Goal: Task Accomplishment & Management: Manage account settings

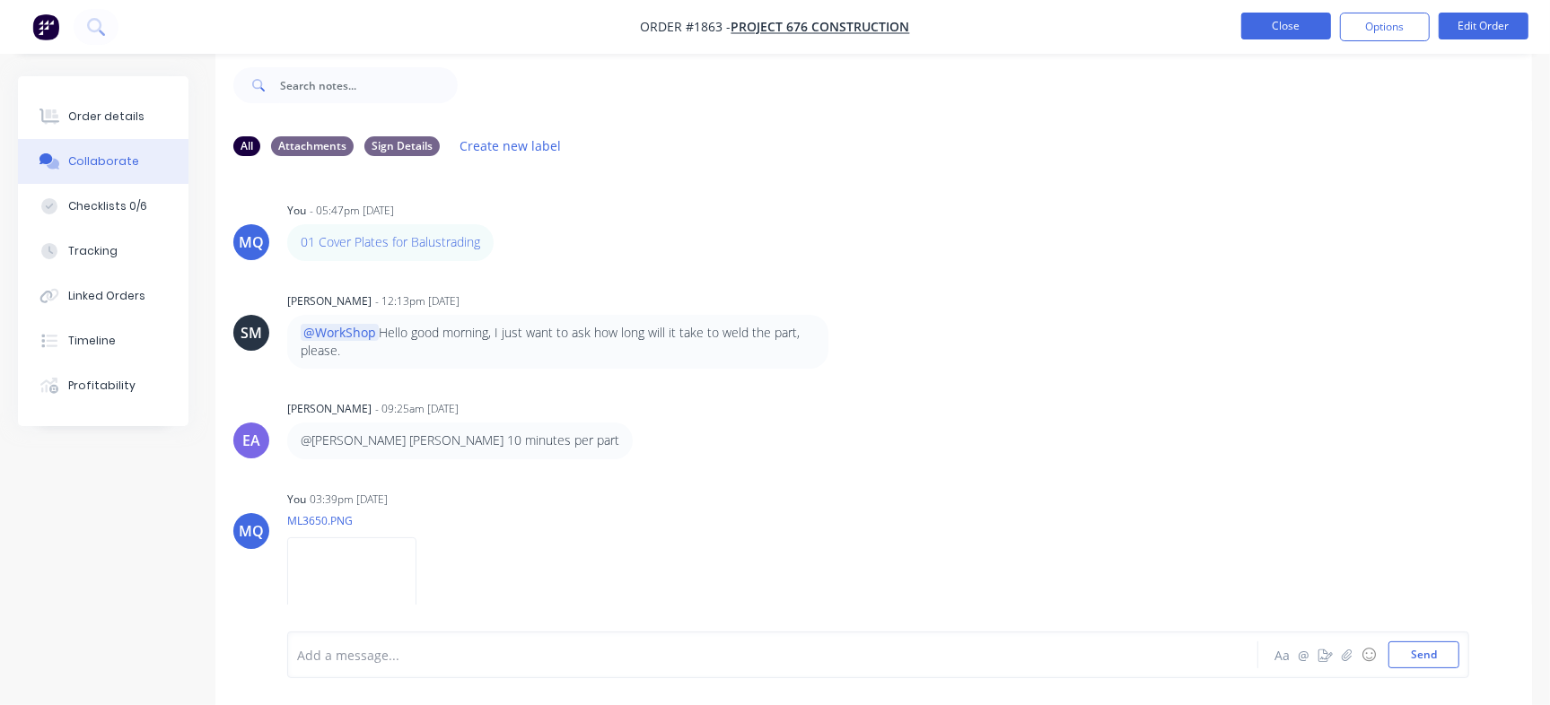
scroll to position [27, 0]
click at [1269, 27] on button "Close" at bounding box center [1286, 26] width 90 height 27
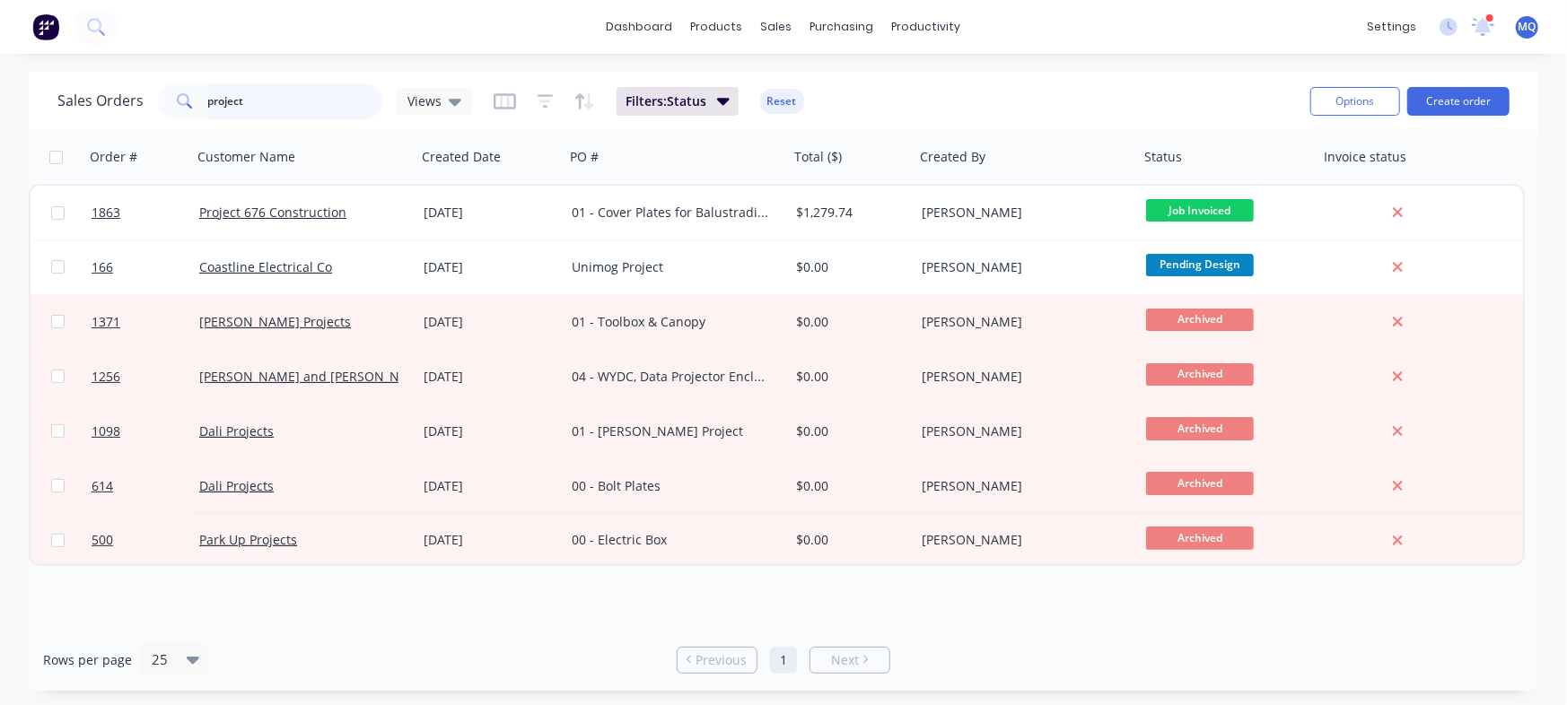
click at [314, 95] on input "project" at bounding box center [295, 101] width 175 height 36
click at [449, 99] on icon at bounding box center [455, 102] width 13 height 7
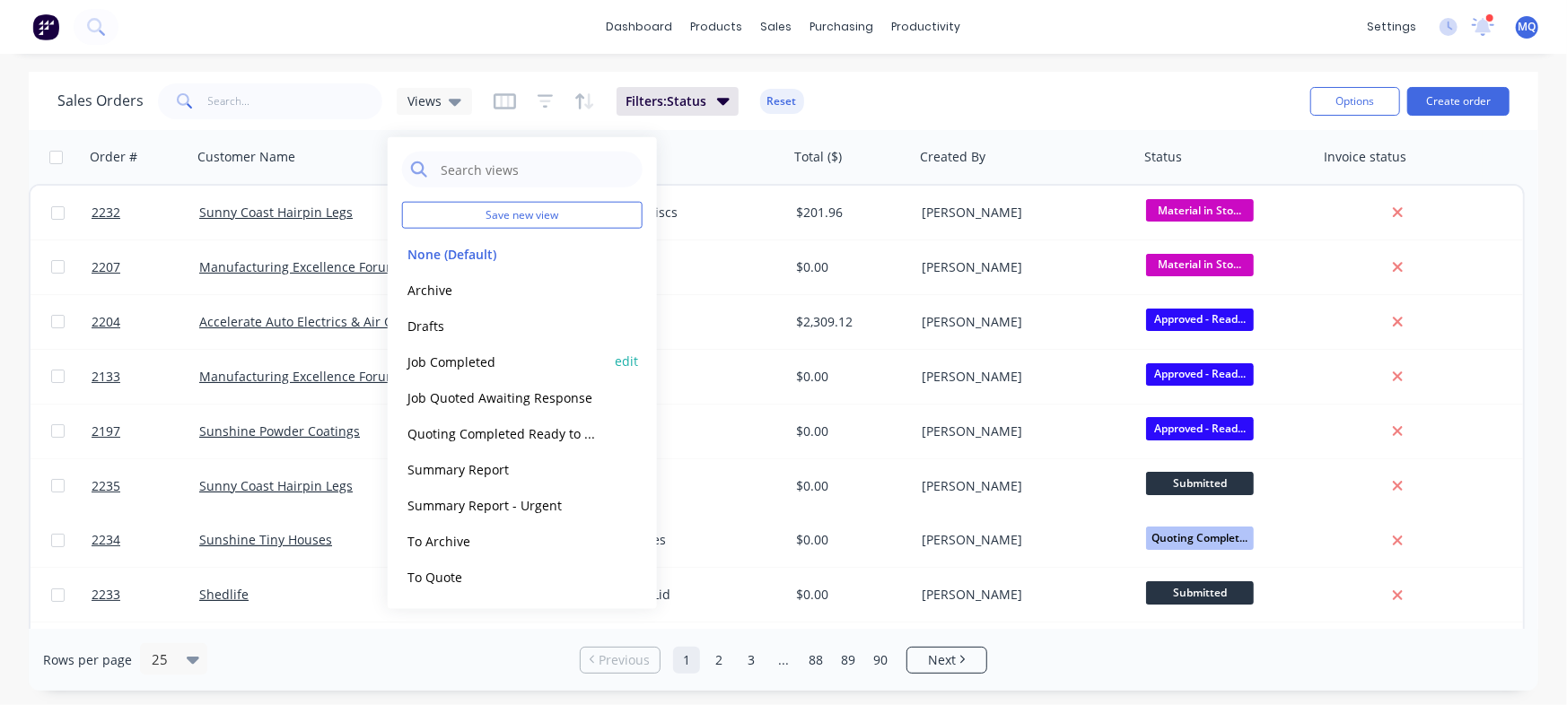
click at [477, 363] on button "Job Completed" at bounding box center [504, 361] width 205 height 21
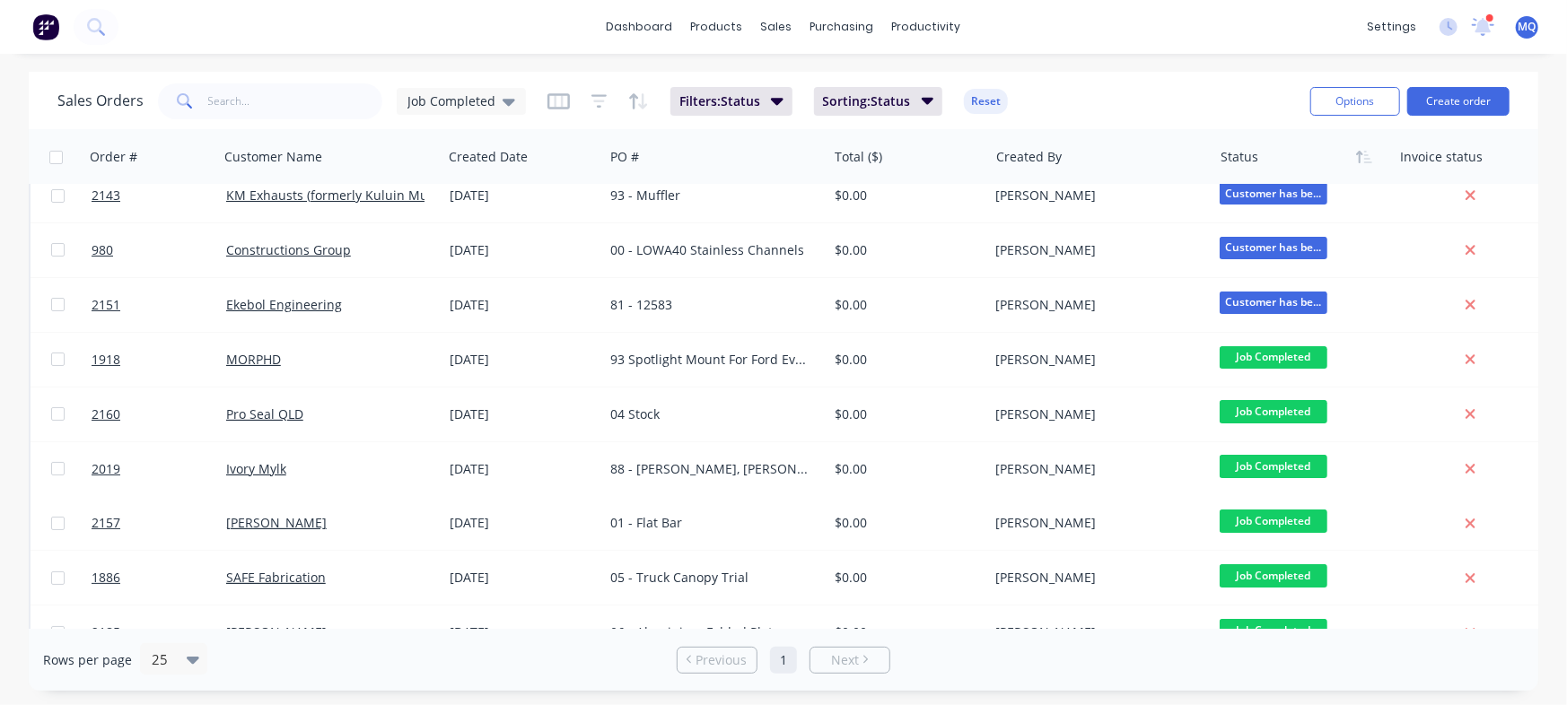
scroll to position [4, 0]
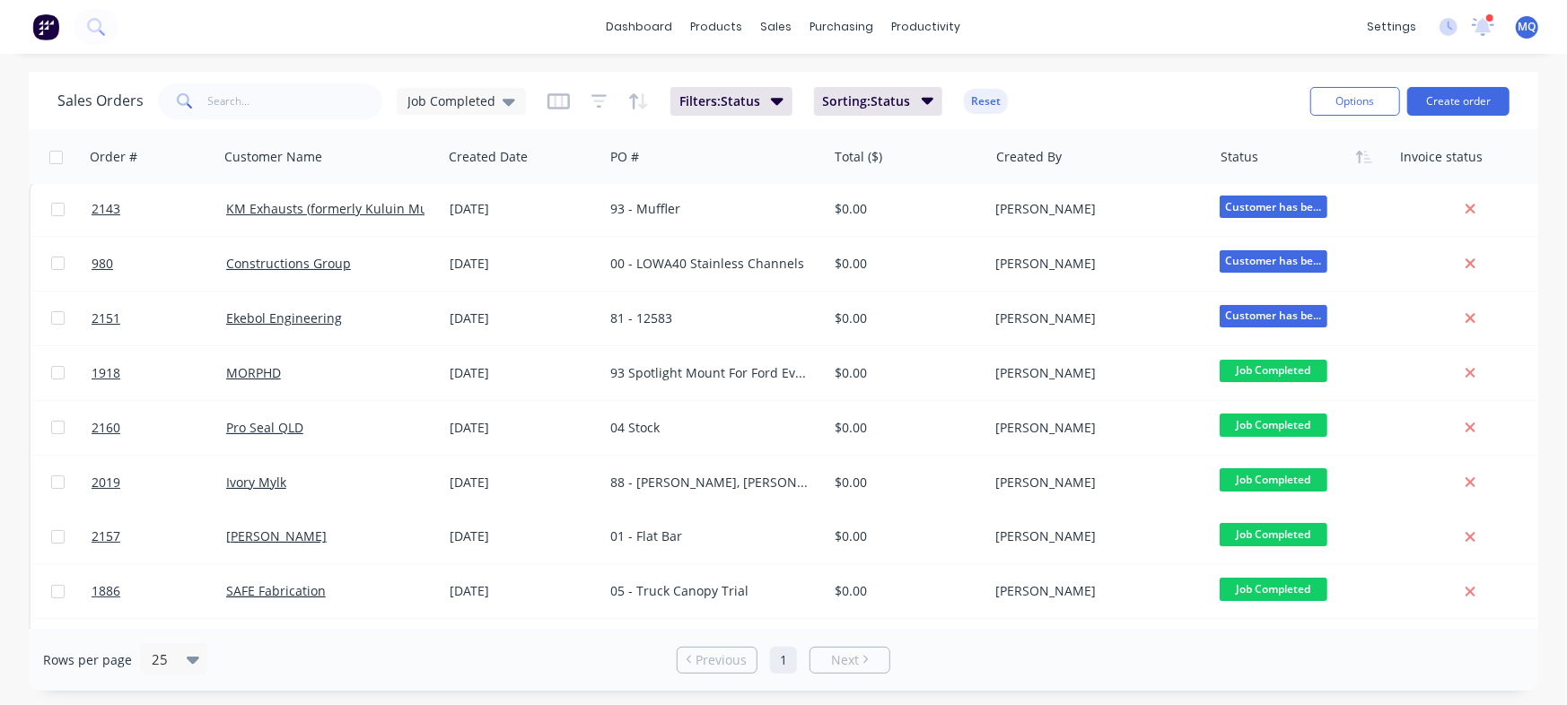
click at [1532, 160] on div "Sales Orders Job Completed Filters: Status Sorting: Status Reset Options Create…" at bounding box center [783, 381] width 1567 height 619
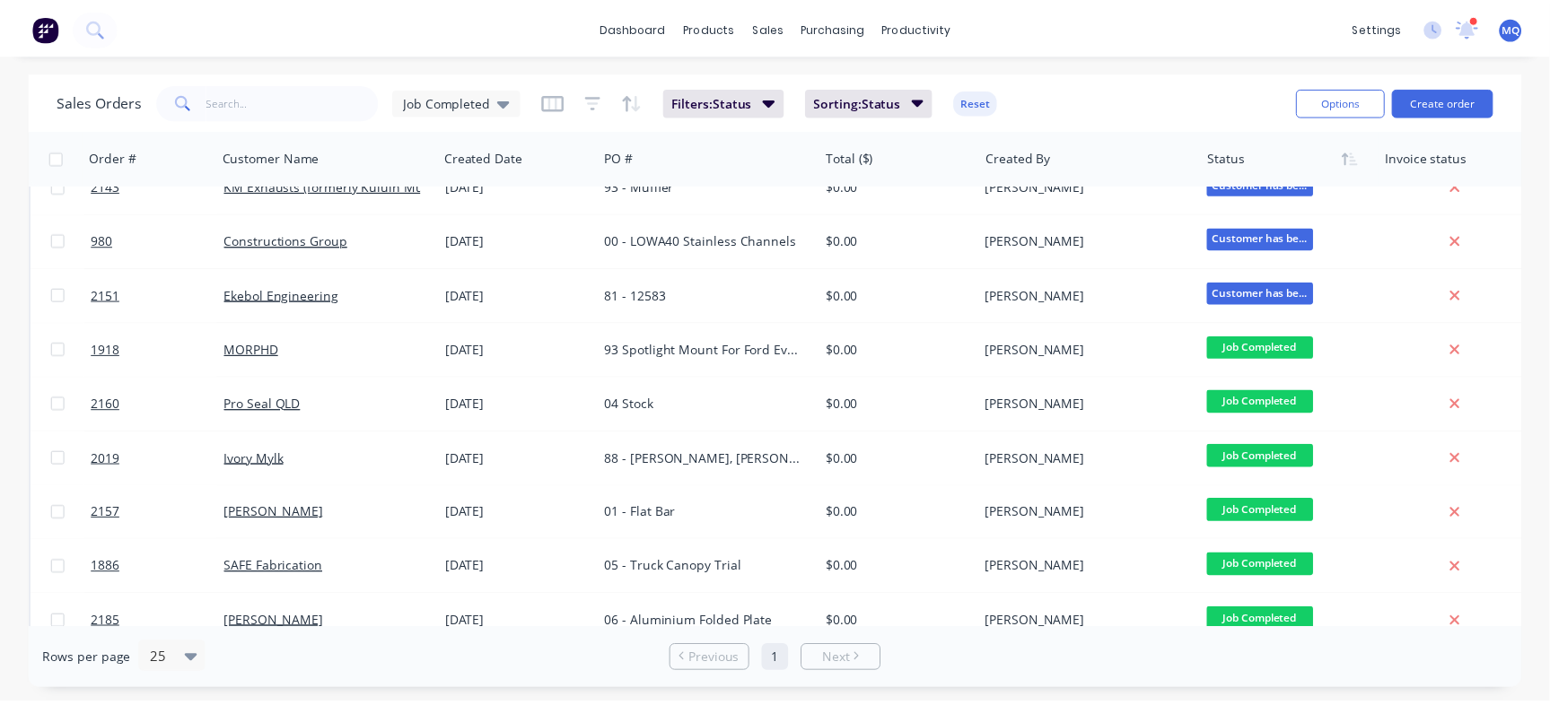
scroll to position [0, 0]
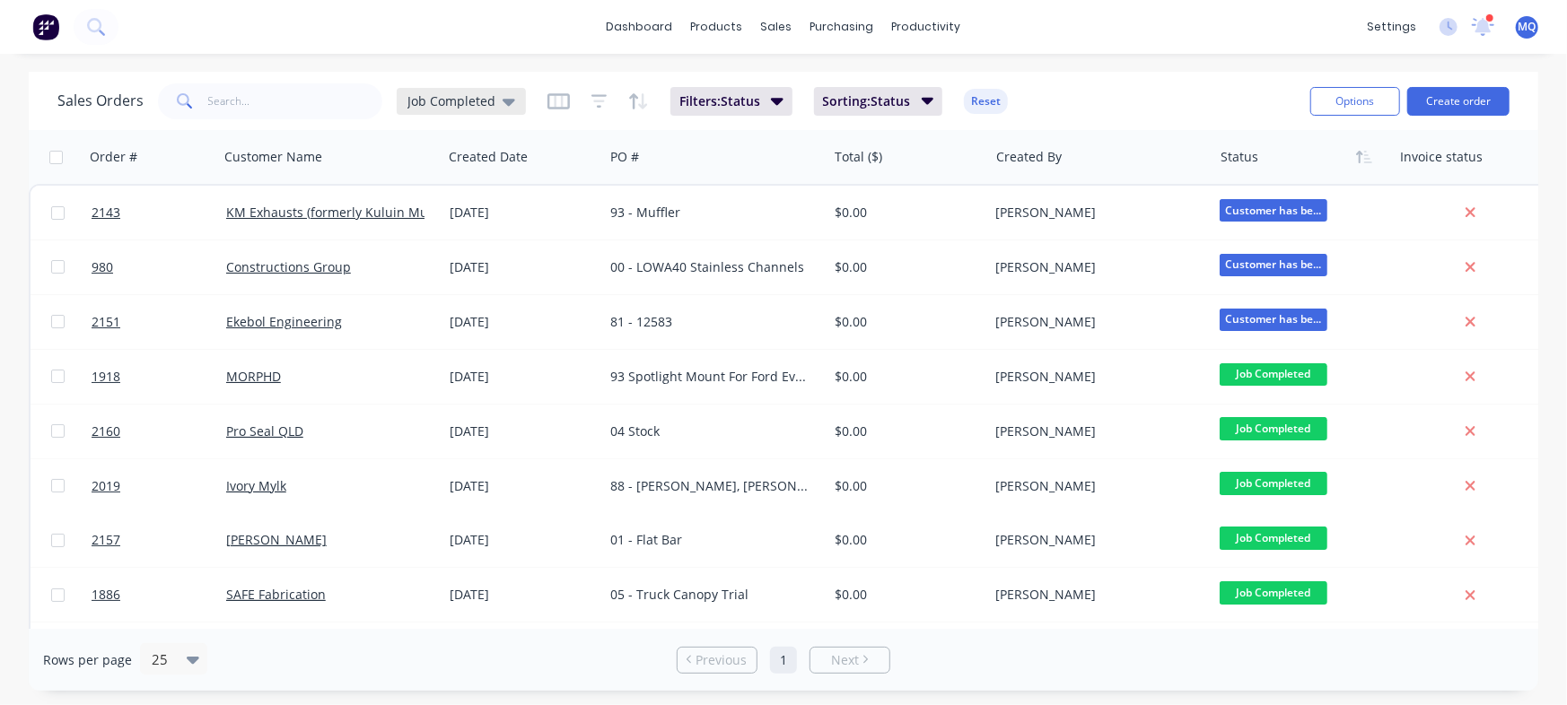
click at [486, 96] on span "Job Completed" at bounding box center [451, 101] width 88 height 19
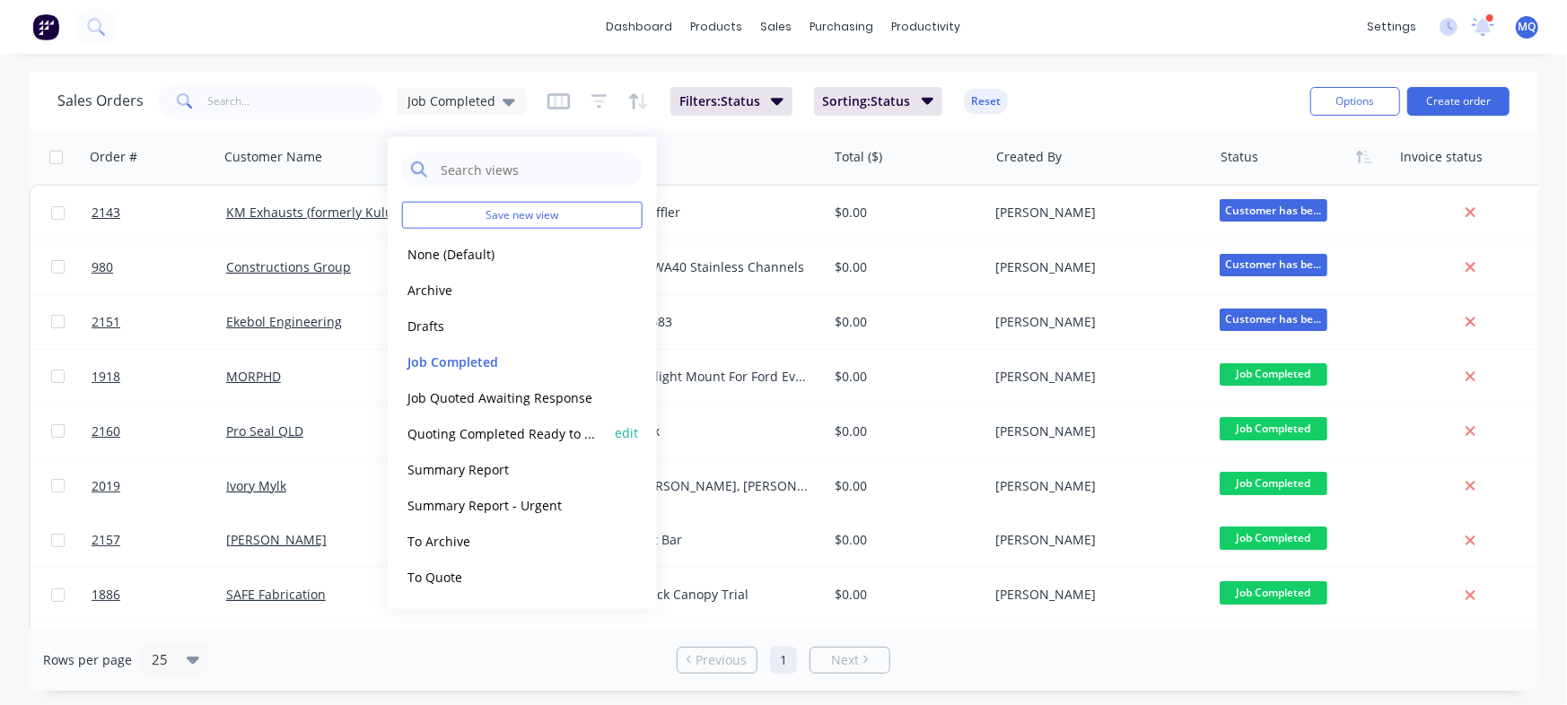
click at [451, 425] on button "Quoting Completed Ready to Send" at bounding box center [504, 433] width 205 height 21
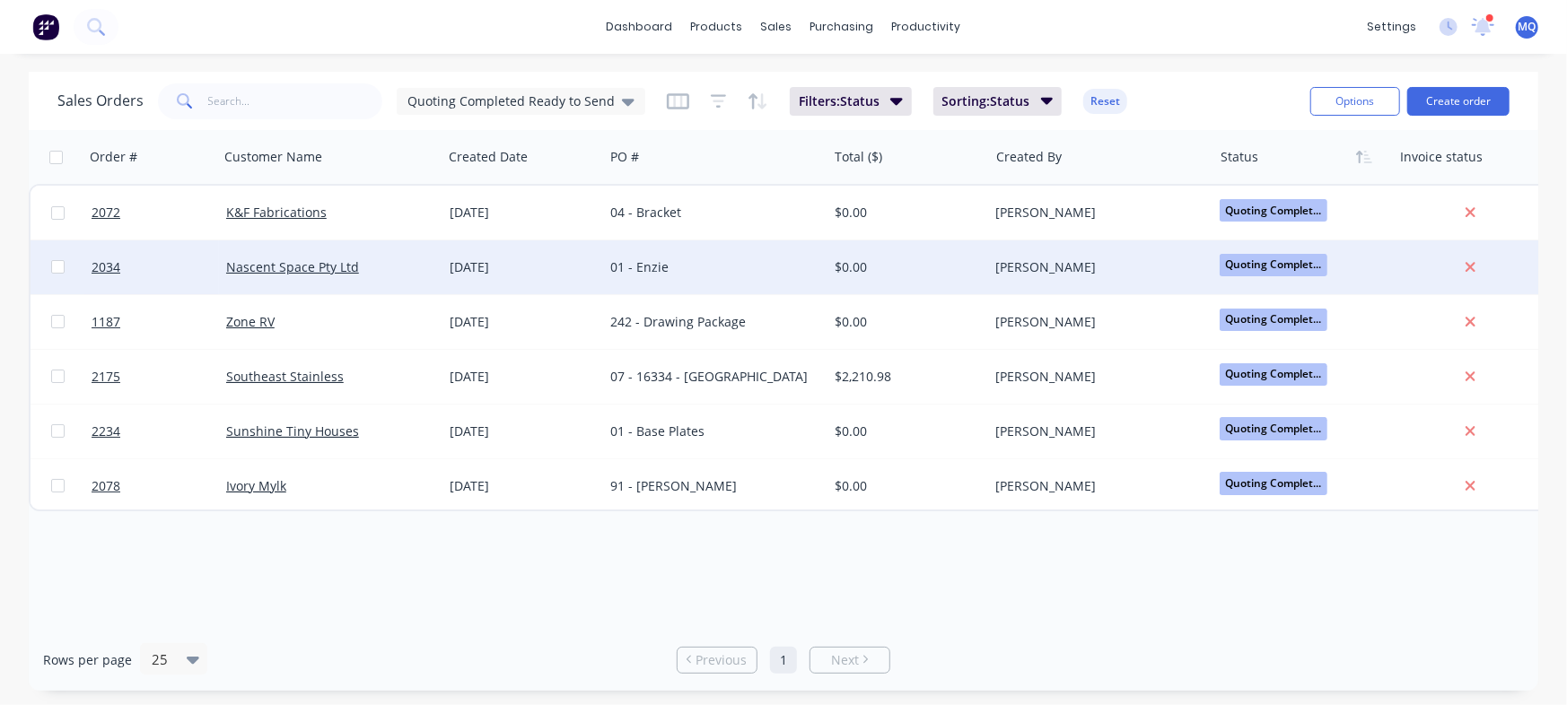
click at [636, 259] on div "01 - Enzie" at bounding box center [709, 267] width 199 height 18
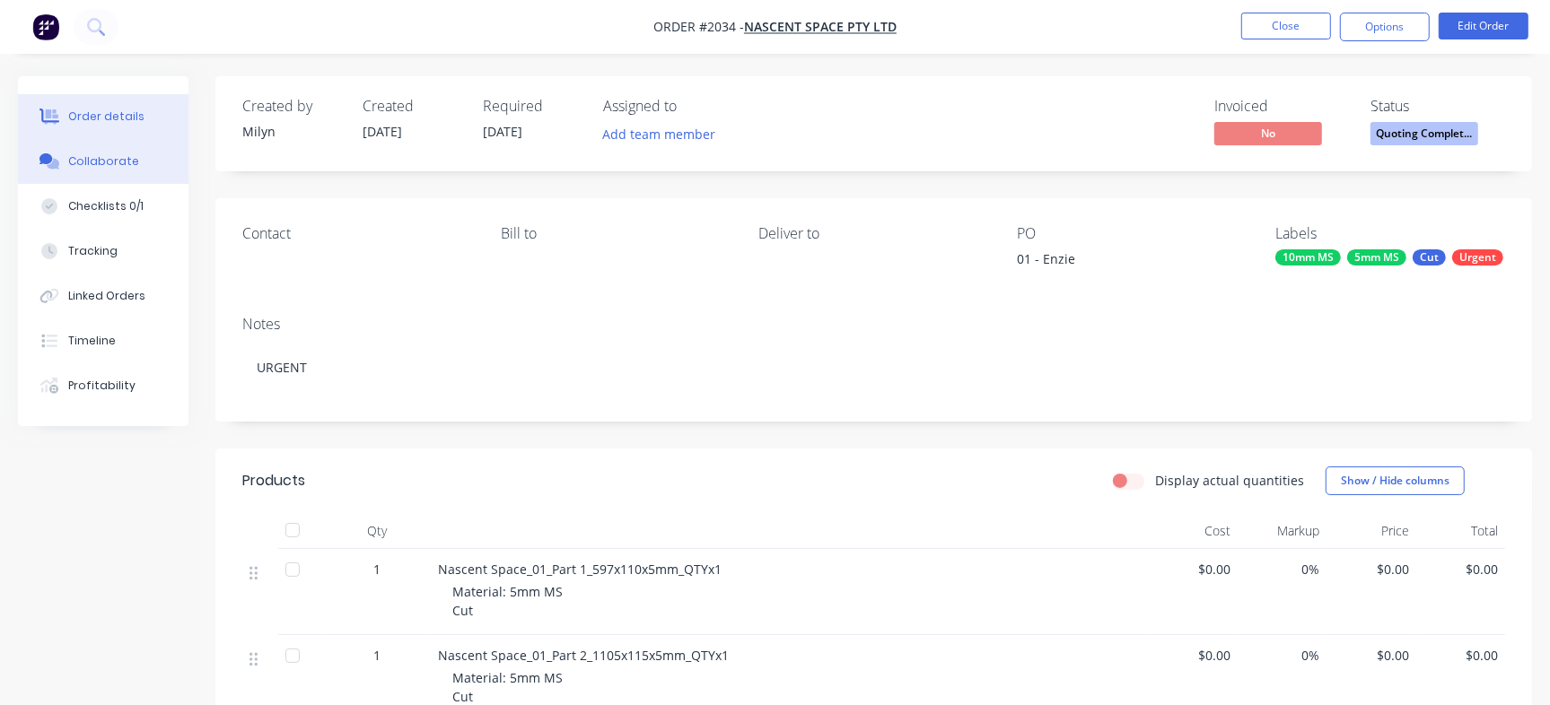
click at [97, 163] on div "Collaborate" at bounding box center [103, 161] width 71 height 16
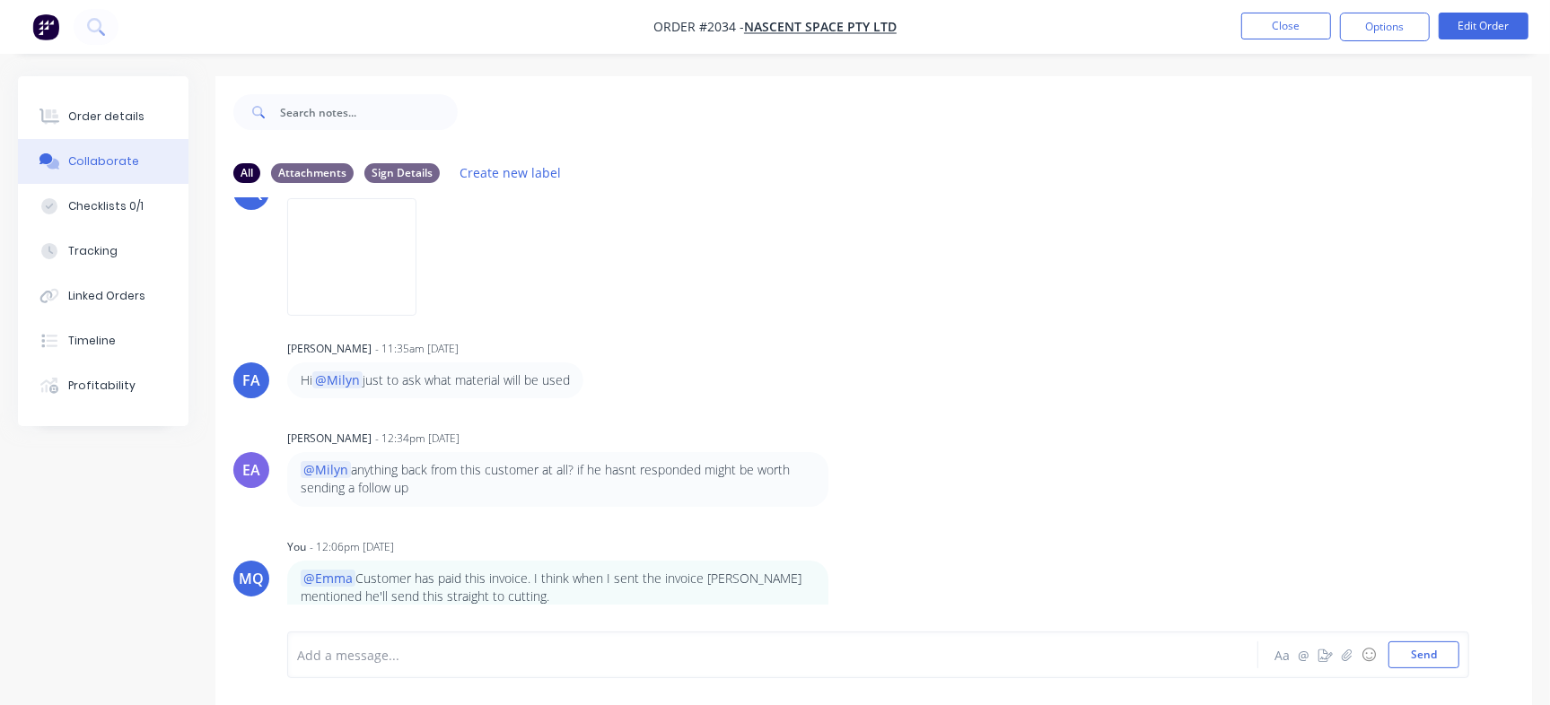
scroll to position [27, 0]
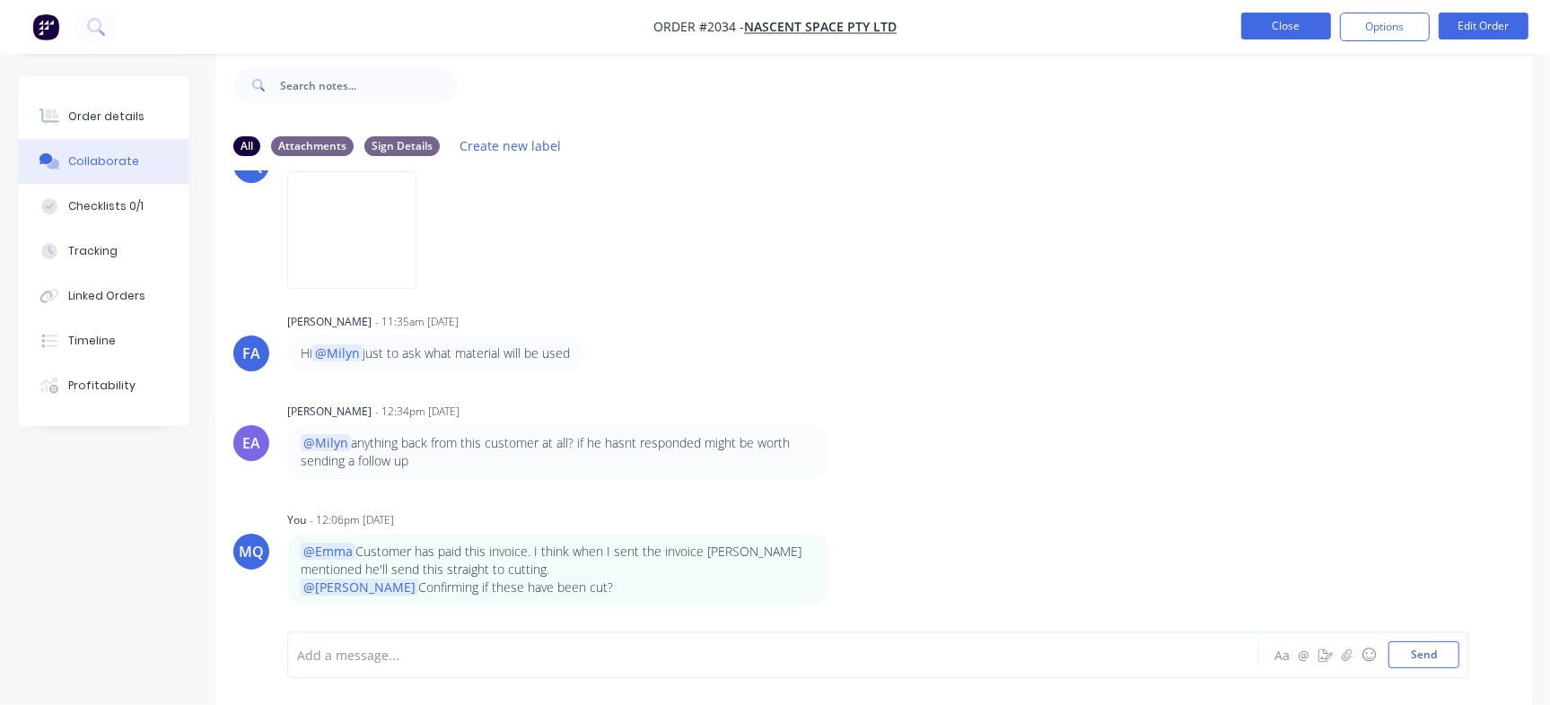
click at [1290, 22] on button "Close" at bounding box center [1286, 26] width 90 height 27
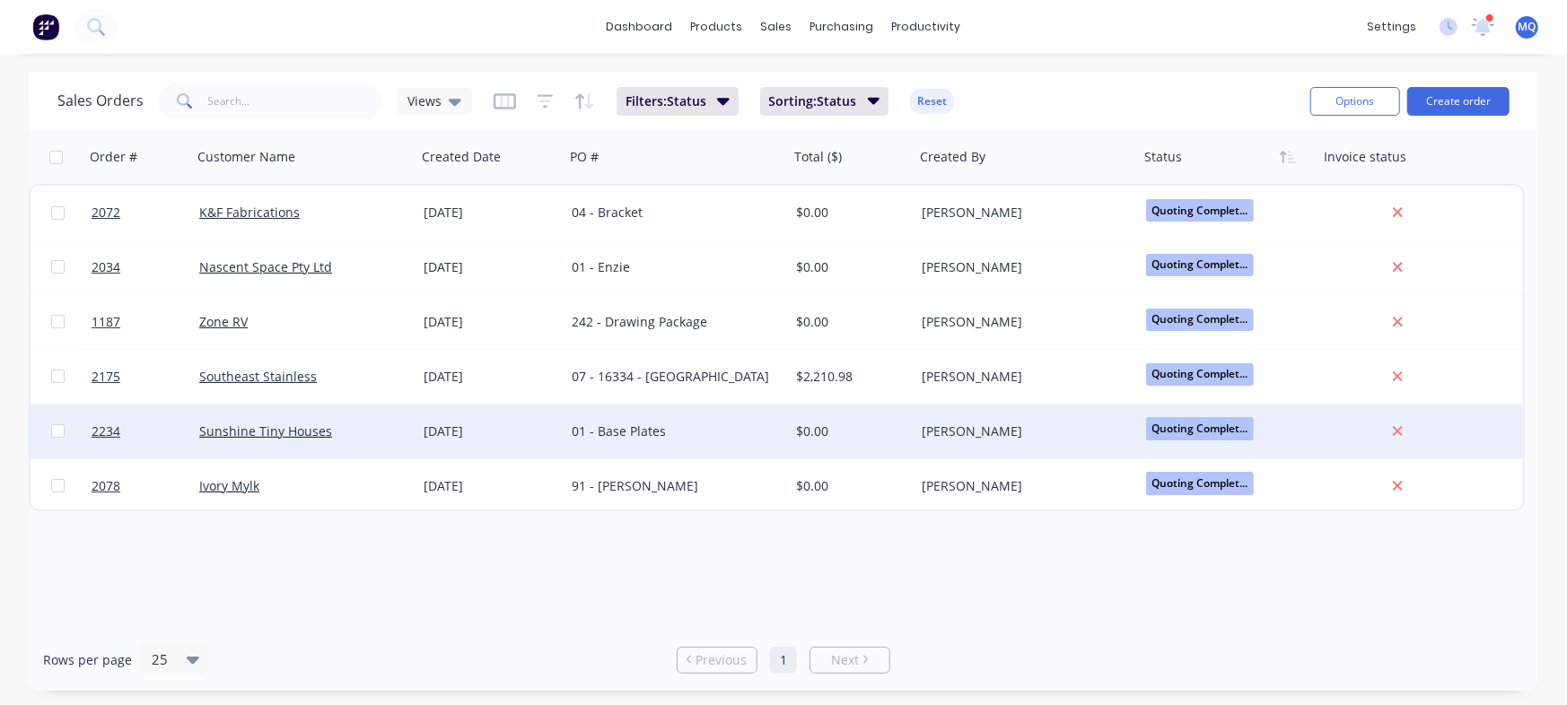
click at [650, 436] on div "01 - Base Plates" at bounding box center [671, 432] width 199 height 18
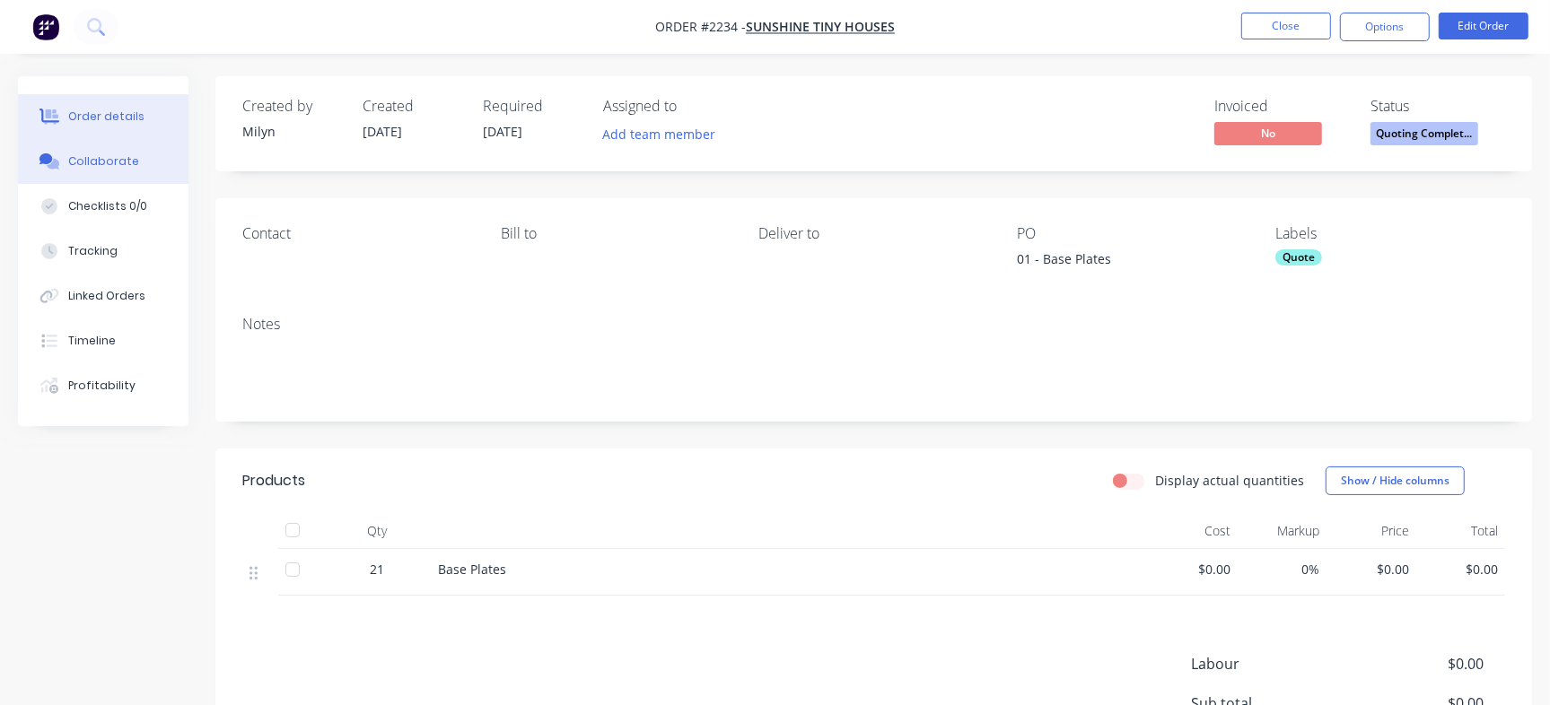
click at [132, 163] on button "Collaborate" at bounding box center [103, 161] width 170 height 45
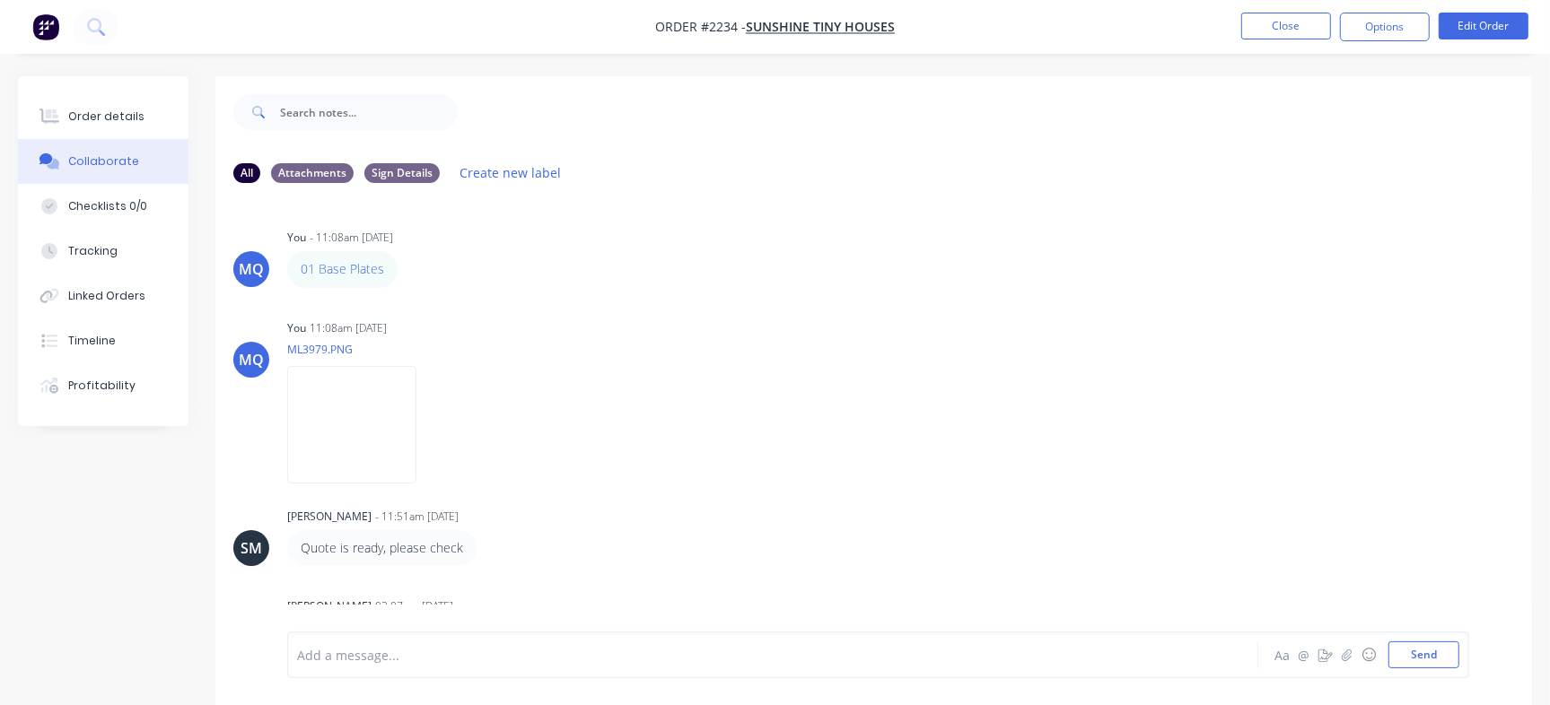
scroll to position [137, 0]
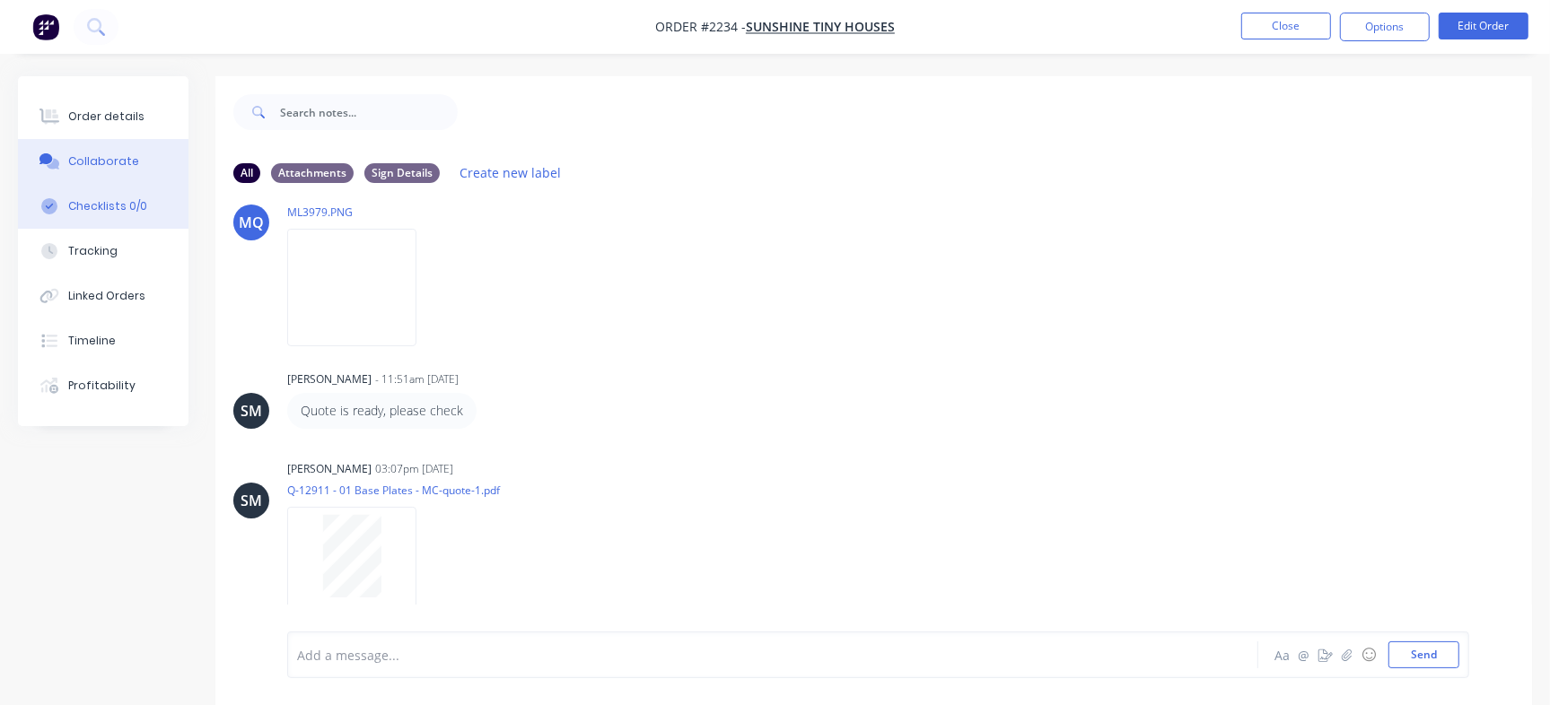
click at [131, 206] on div "Checklists 0/0" at bounding box center [107, 206] width 79 height 16
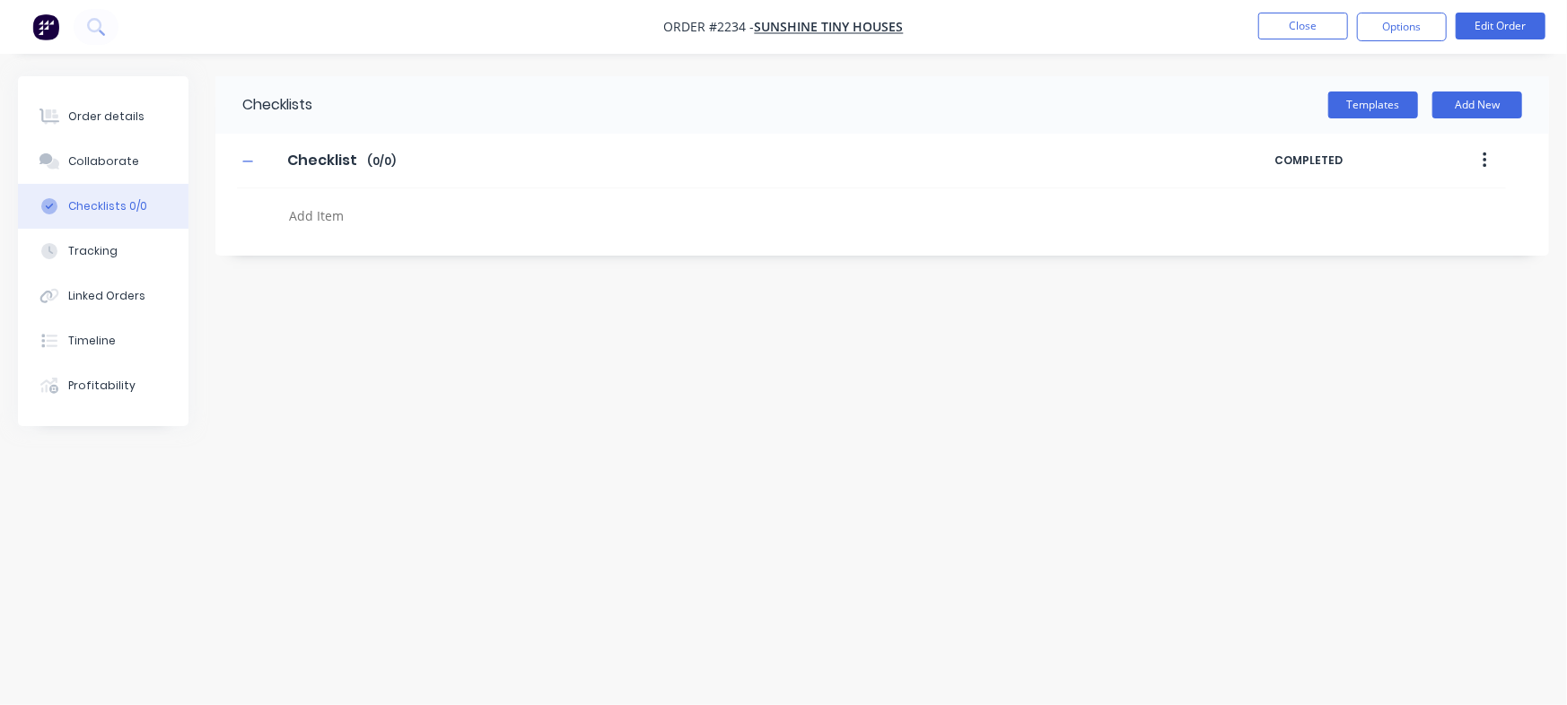
type textarea "x"
click at [371, 212] on textarea at bounding box center [690, 216] width 817 height 26
paste textarea "QU-1397"
type textarea "QU-1397"
type textarea "x"
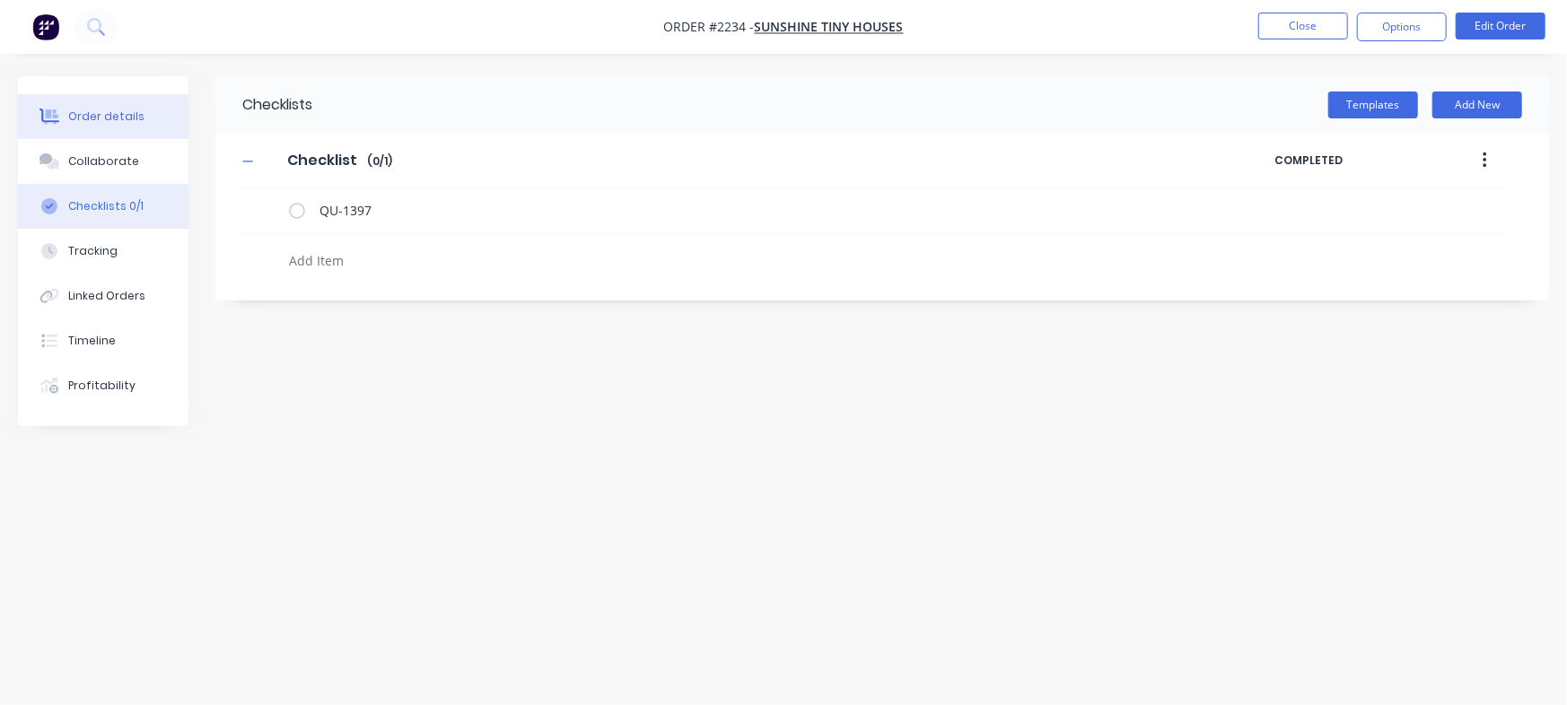
click at [157, 121] on button "Order details" at bounding box center [103, 116] width 170 height 45
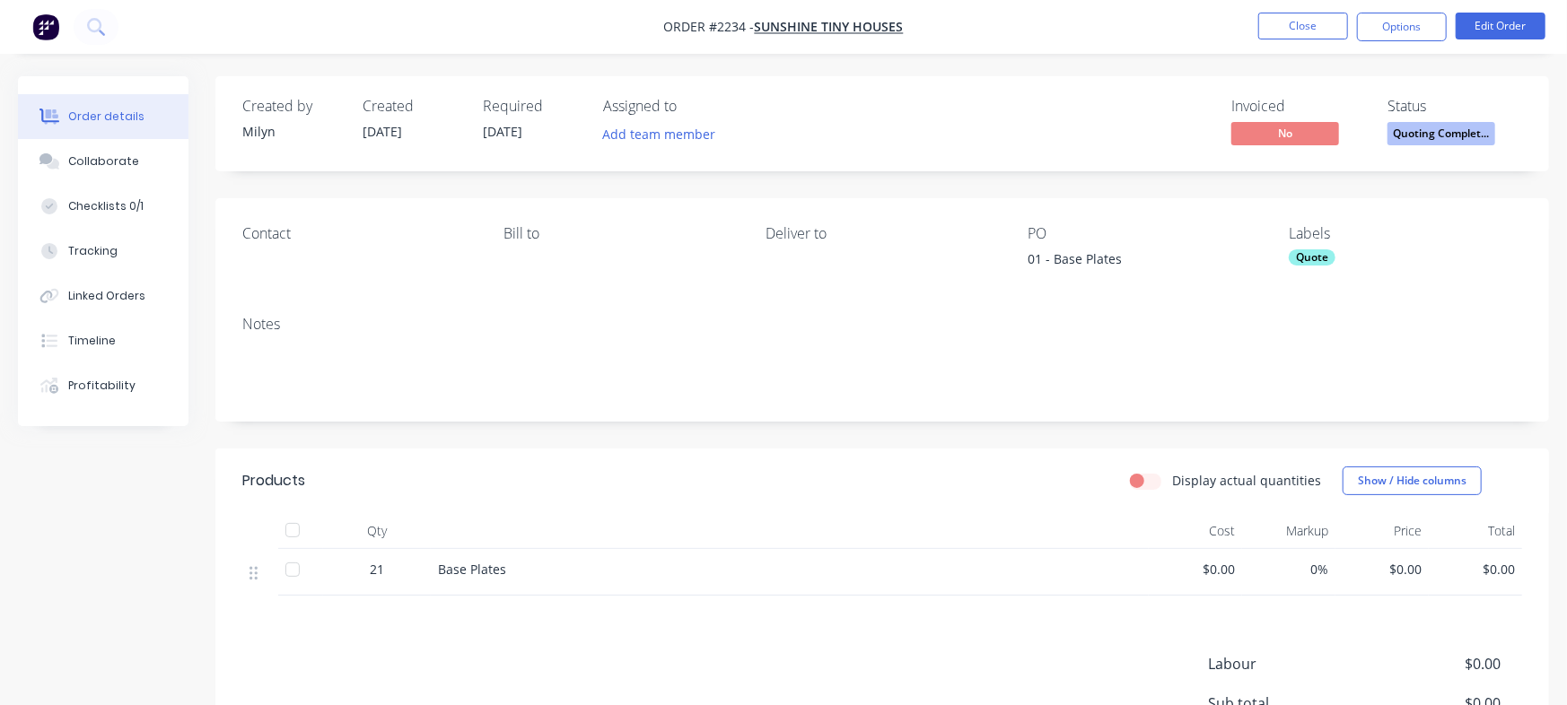
type textarea "x"
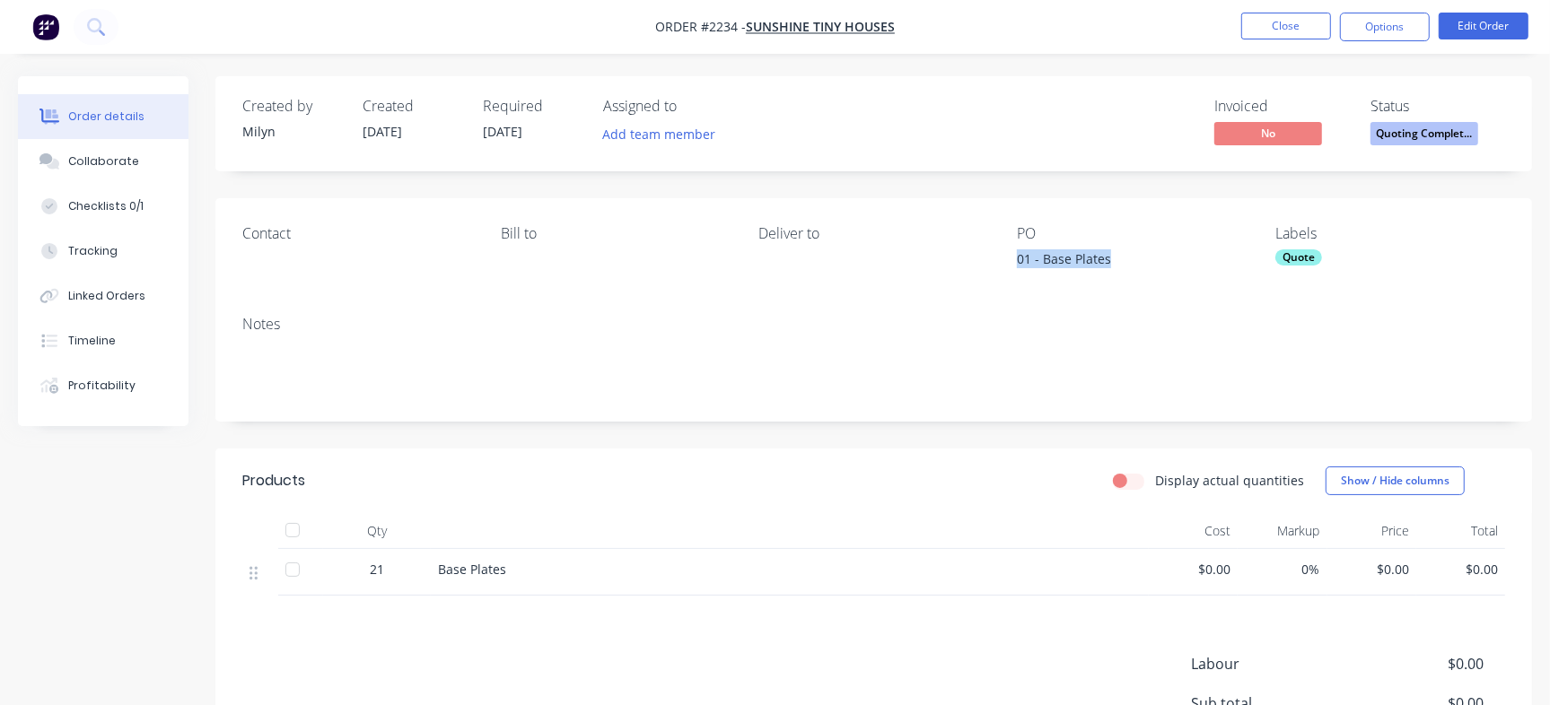
drag, startPoint x: 1008, startPoint y: 258, endPoint x: 1132, endPoint y: 256, distance: 123.9
click at [1132, 256] on div "Contact [PERSON_NAME] to Deliver to PO 01 - Base Plates Labels Quote" at bounding box center [873, 249] width 1316 height 103
copy div "01 - Base Plates"
click at [1287, 24] on button "Close" at bounding box center [1286, 26] width 90 height 27
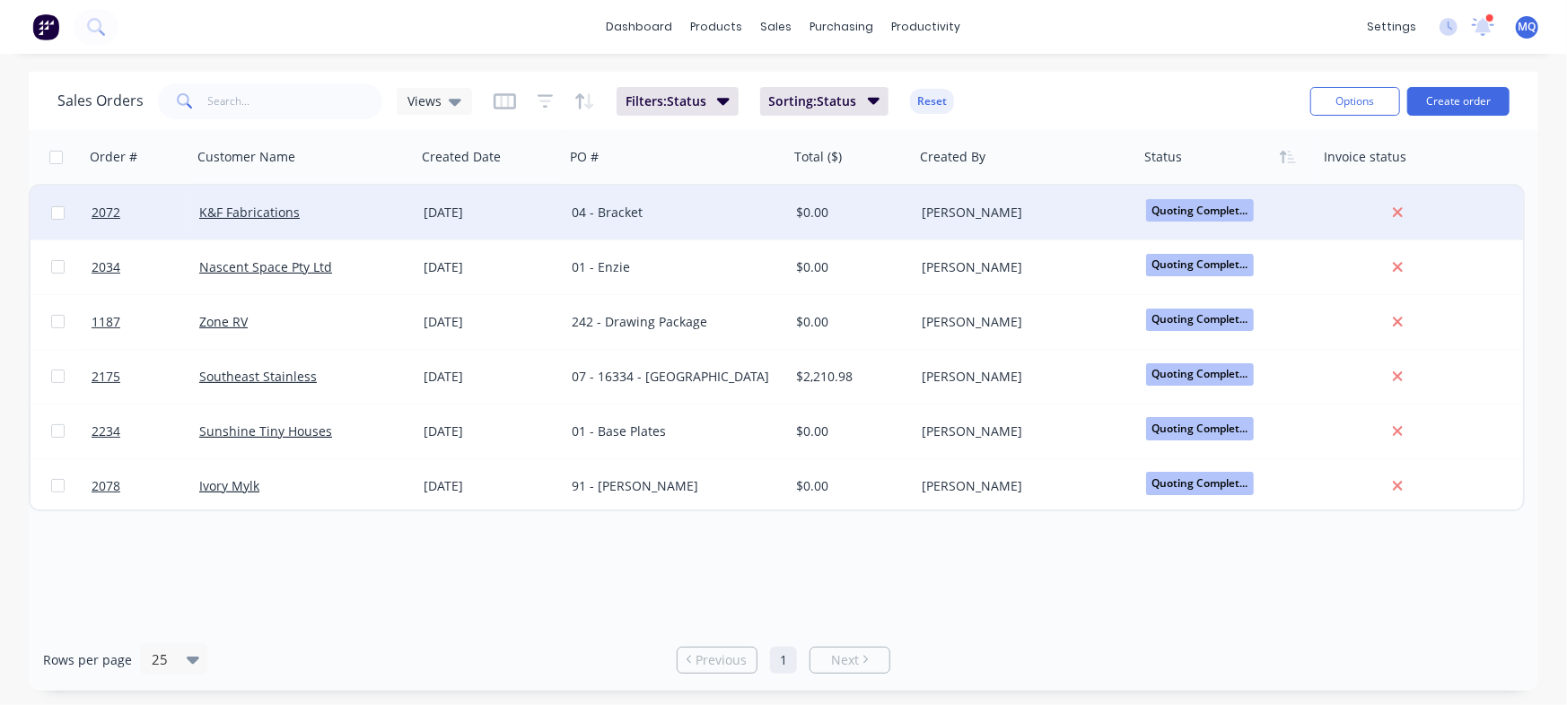
click at [449, 92] on icon at bounding box center [455, 102] width 13 height 20
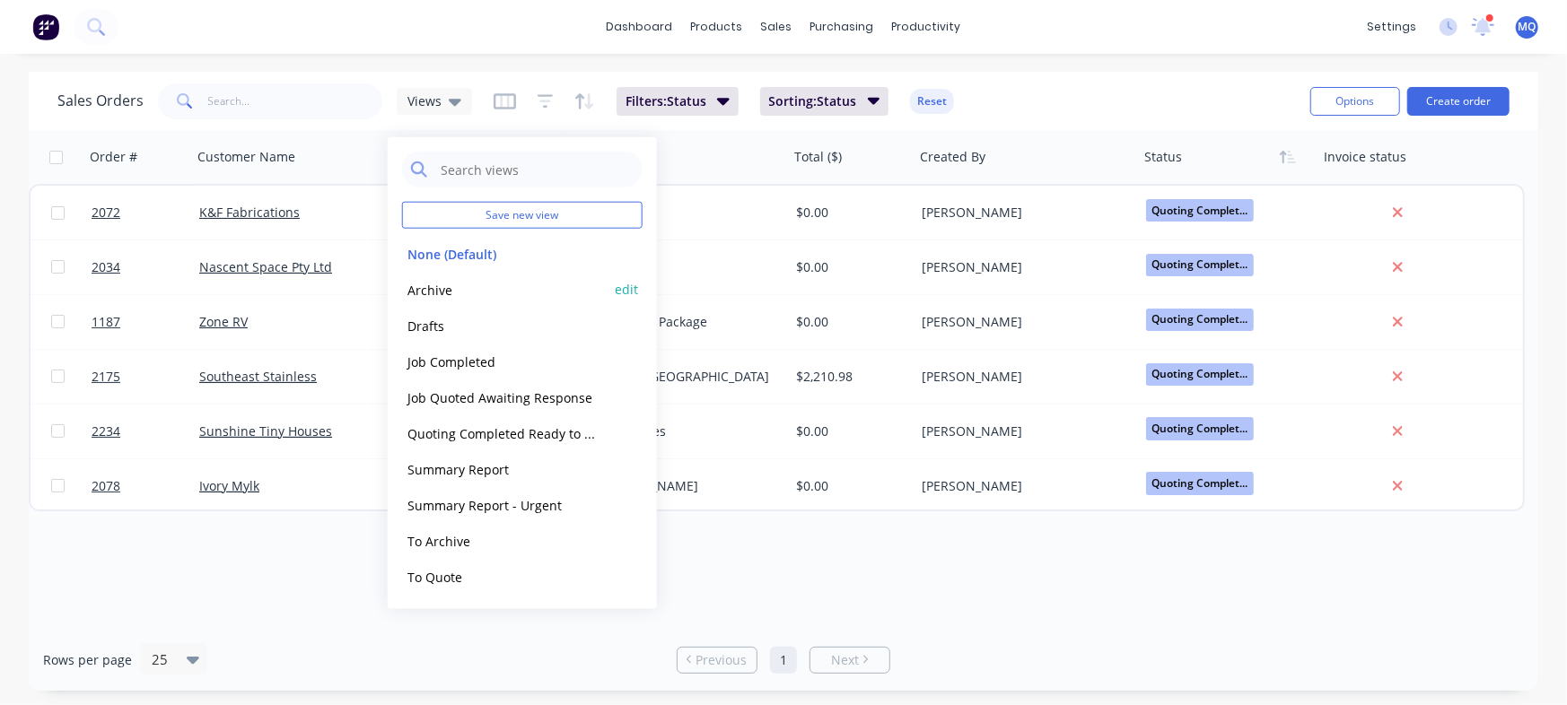
click at [436, 293] on button "Archive" at bounding box center [504, 289] width 205 height 21
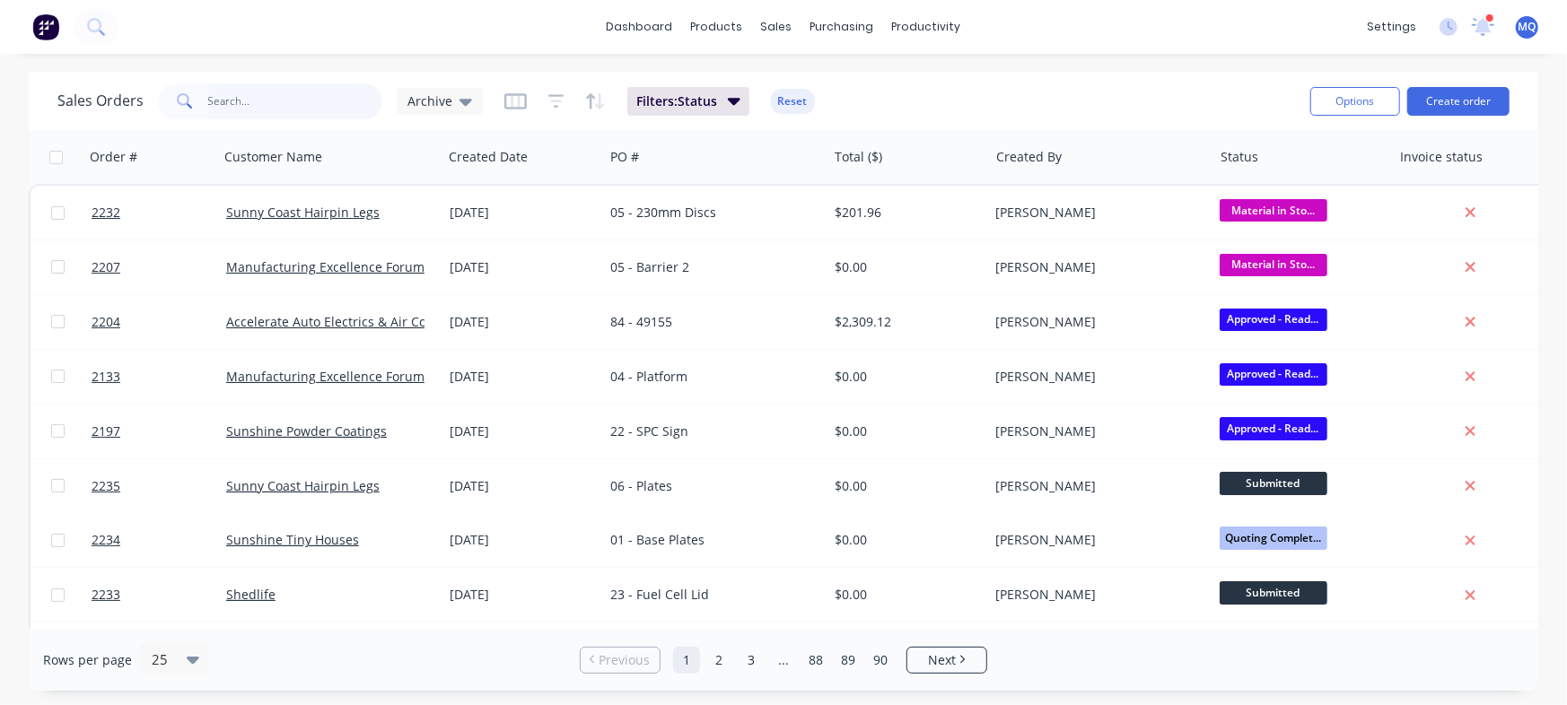
click at [257, 101] on input "text" at bounding box center [295, 101] width 175 height 36
type input "bella"
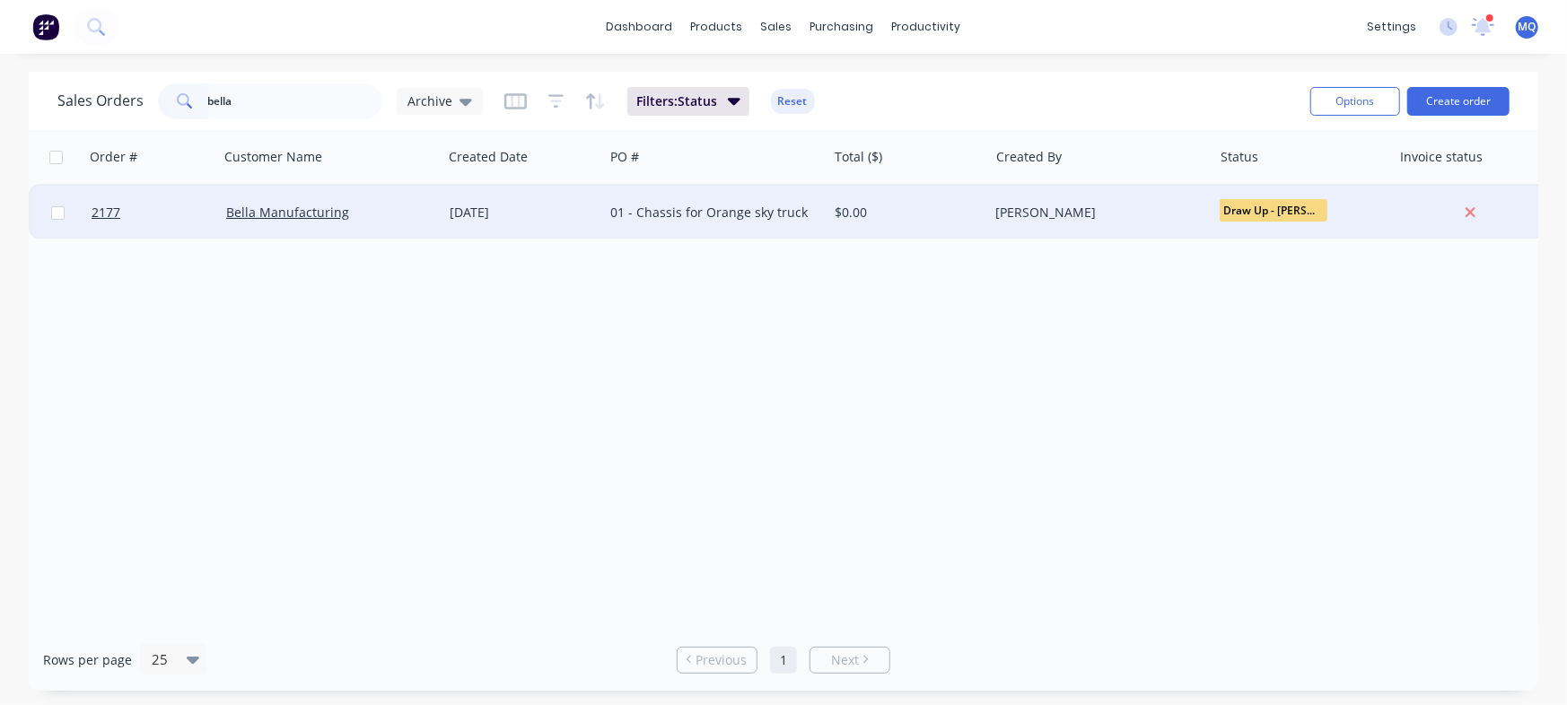
click at [476, 217] on div "[DATE]" at bounding box center [523, 213] width 147 height 18
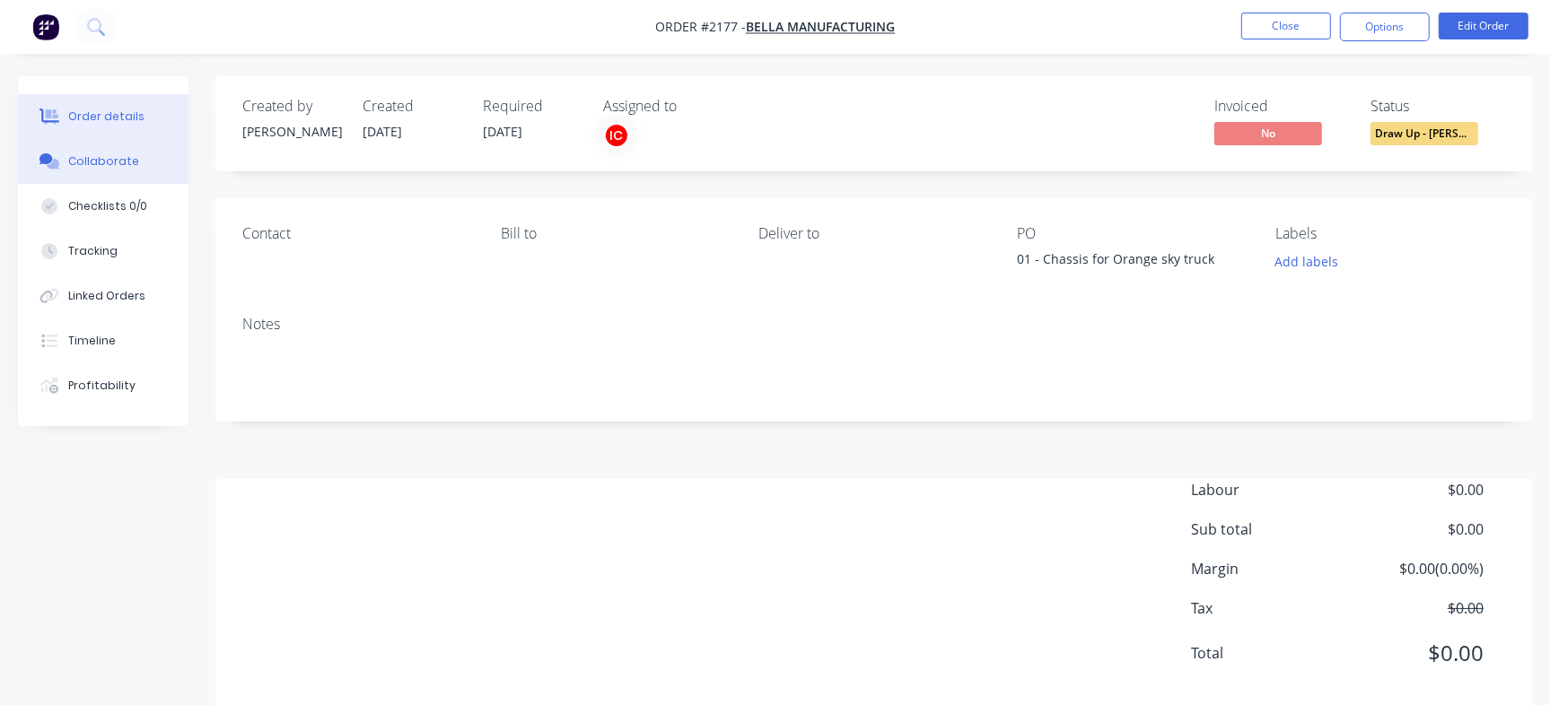
click at [92, 158] on div "Collaborate" at bounding box center [103, 161] width 71 height 16
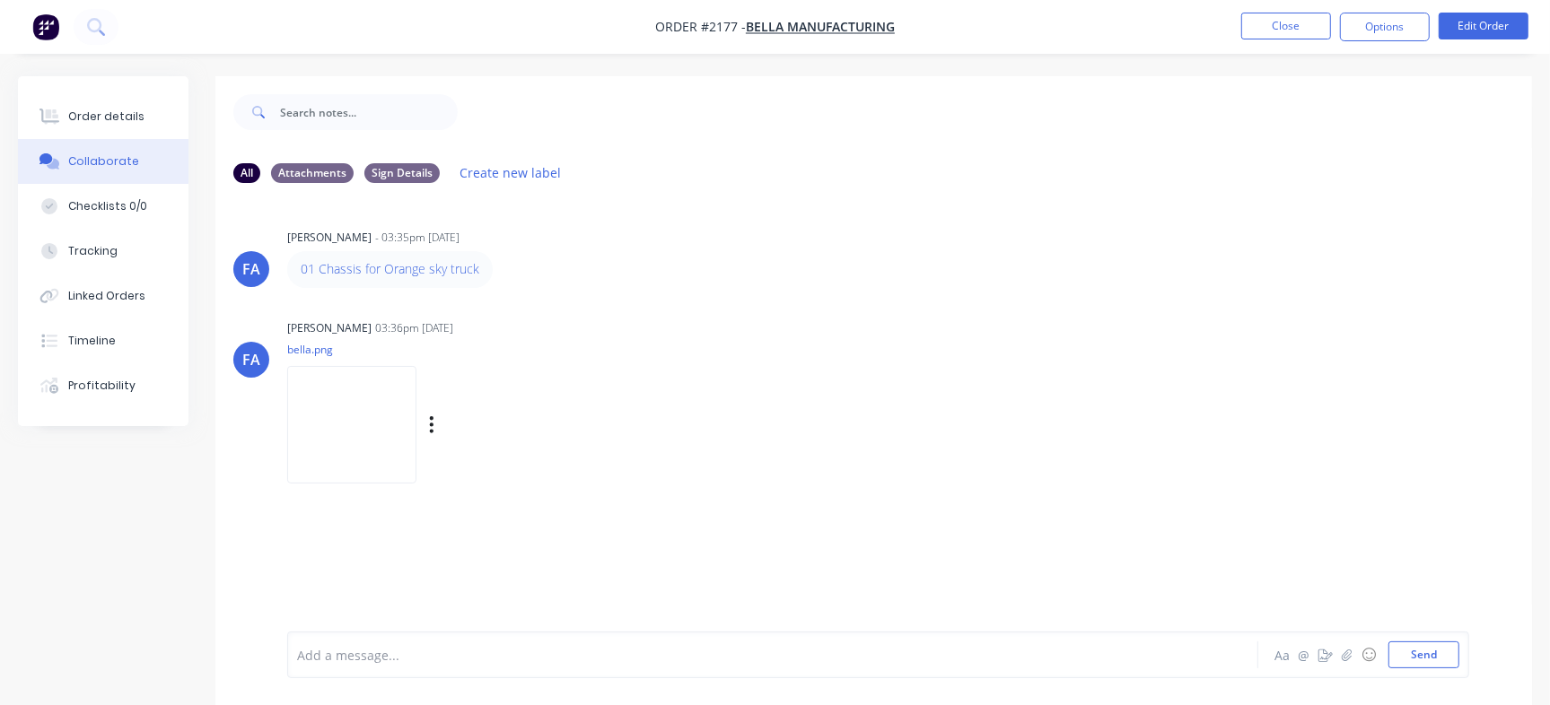
click at [371, 441] on img at bounding box center [351, 425] width 129 height 118
click at [1306, 22] on button "Close" at bounding box center [1286, 26] width 90 height 27
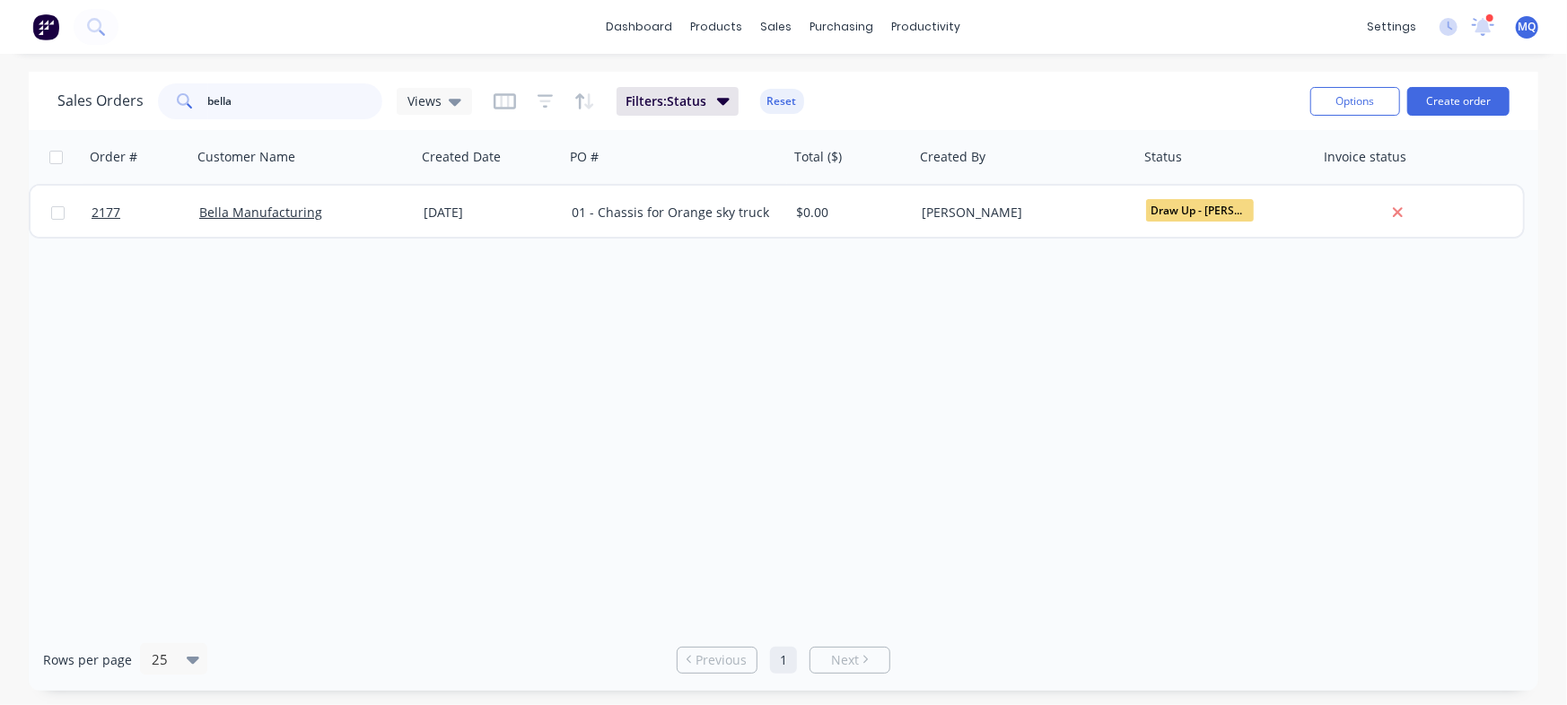
click at [251, 93] on input "bella" at bounding box center [295, 101] width 175 height 36
type input "micos"
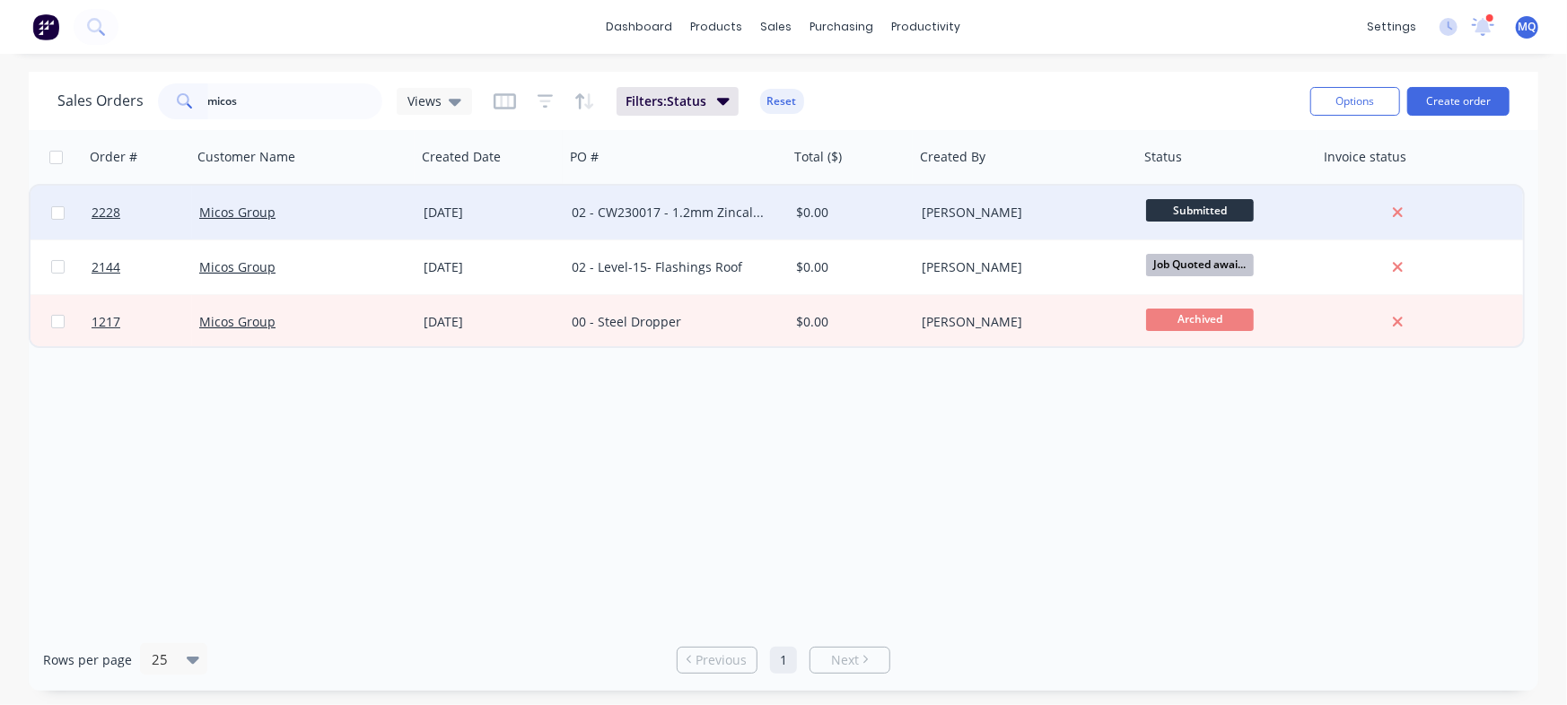
click at [637, 222] on div "02 - CW230017 - 1.2mm Zincalume Pressing" at bounding box center [676, 213] width 224 height 54
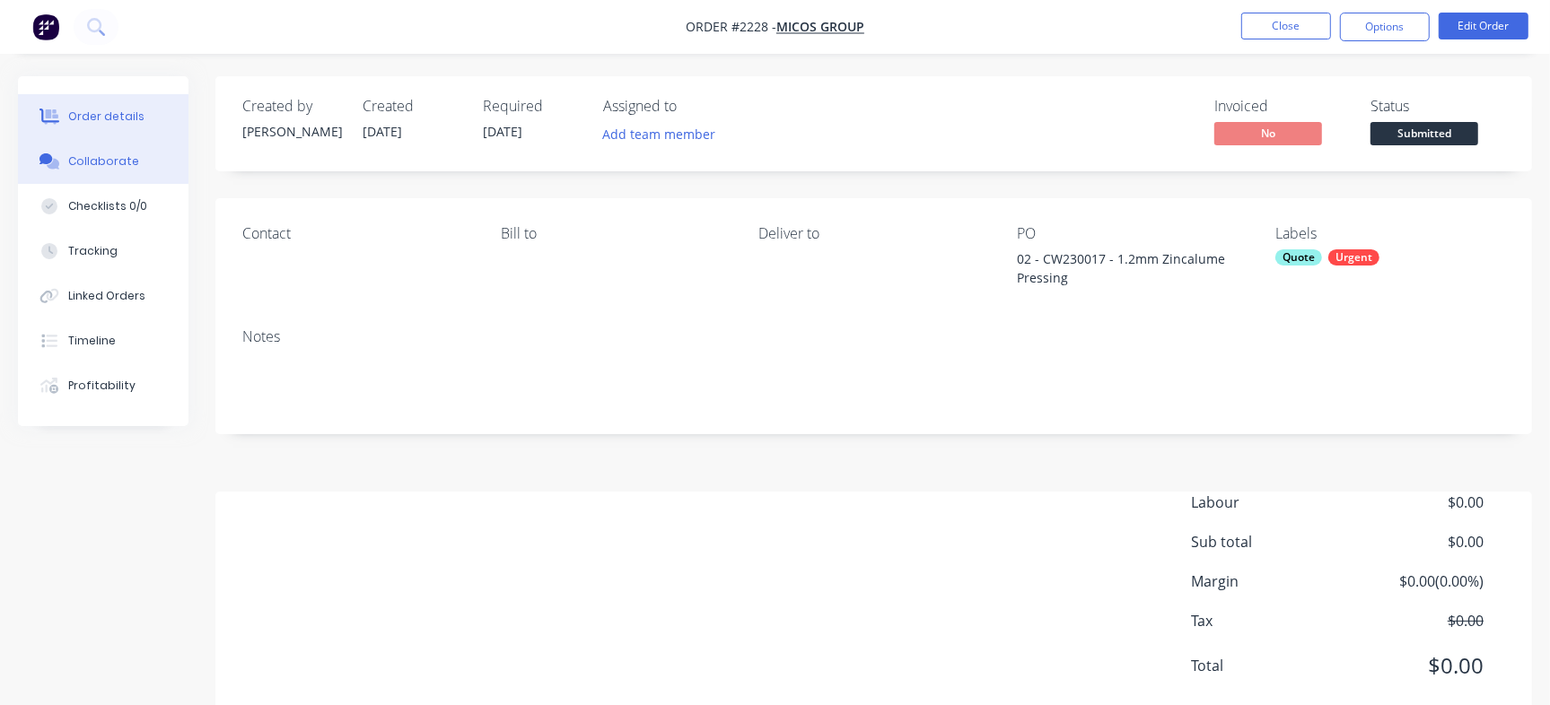
click at [128, 164] on div "Collaborate" at bounding box center [103, 161] width 71 height 16
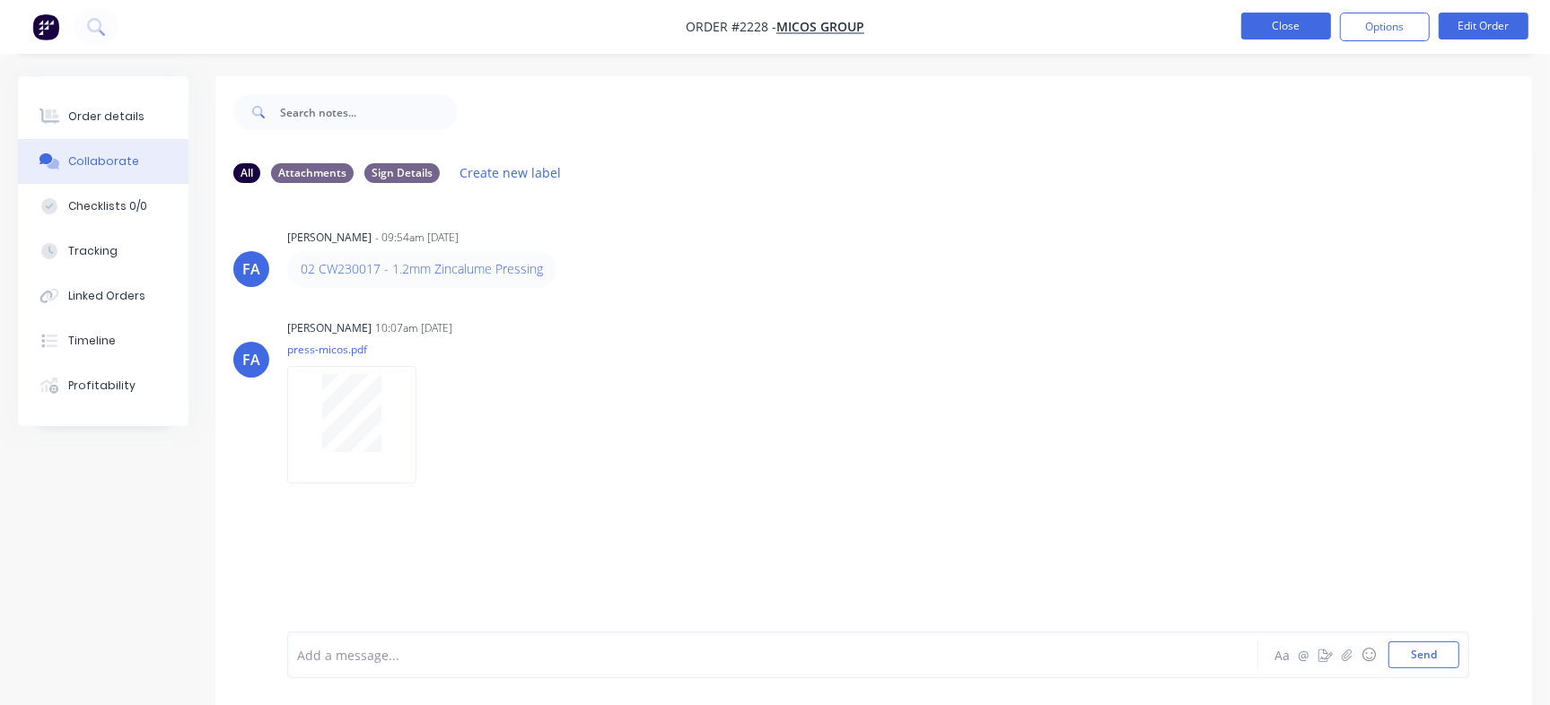
click at [1301, 18] on button "Close" at bounding box center [1286, 26] width 90 height 27
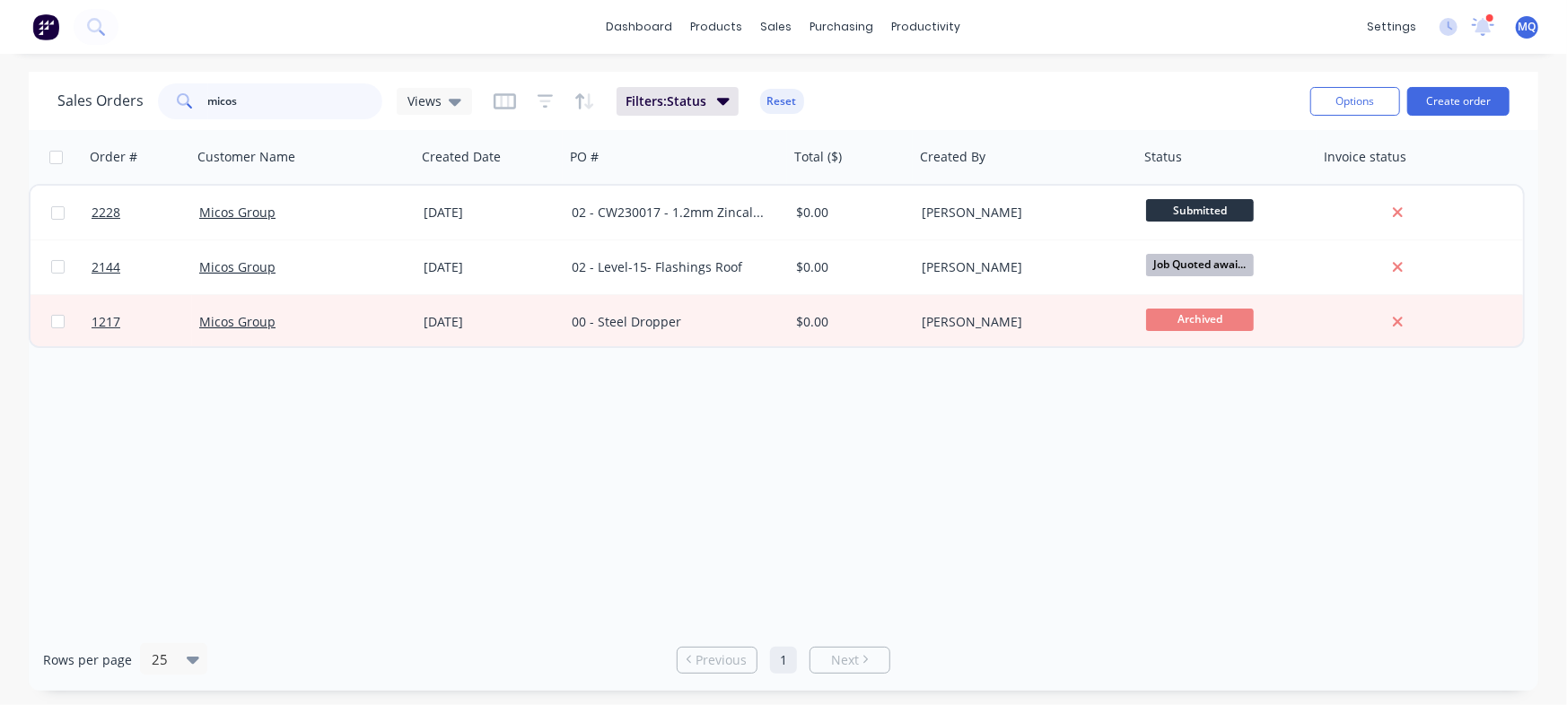
drag, startPoint x: 276, startPoint y: 86, endPoint x: 267, endPoint y: 102, distance: 18.5
click at [276, 86] on input "micos" at bounding box center [295, 101] width 175 height 36
click at [267, 102] on input "micos" at bounding box center [295, 101] width 175 height 36
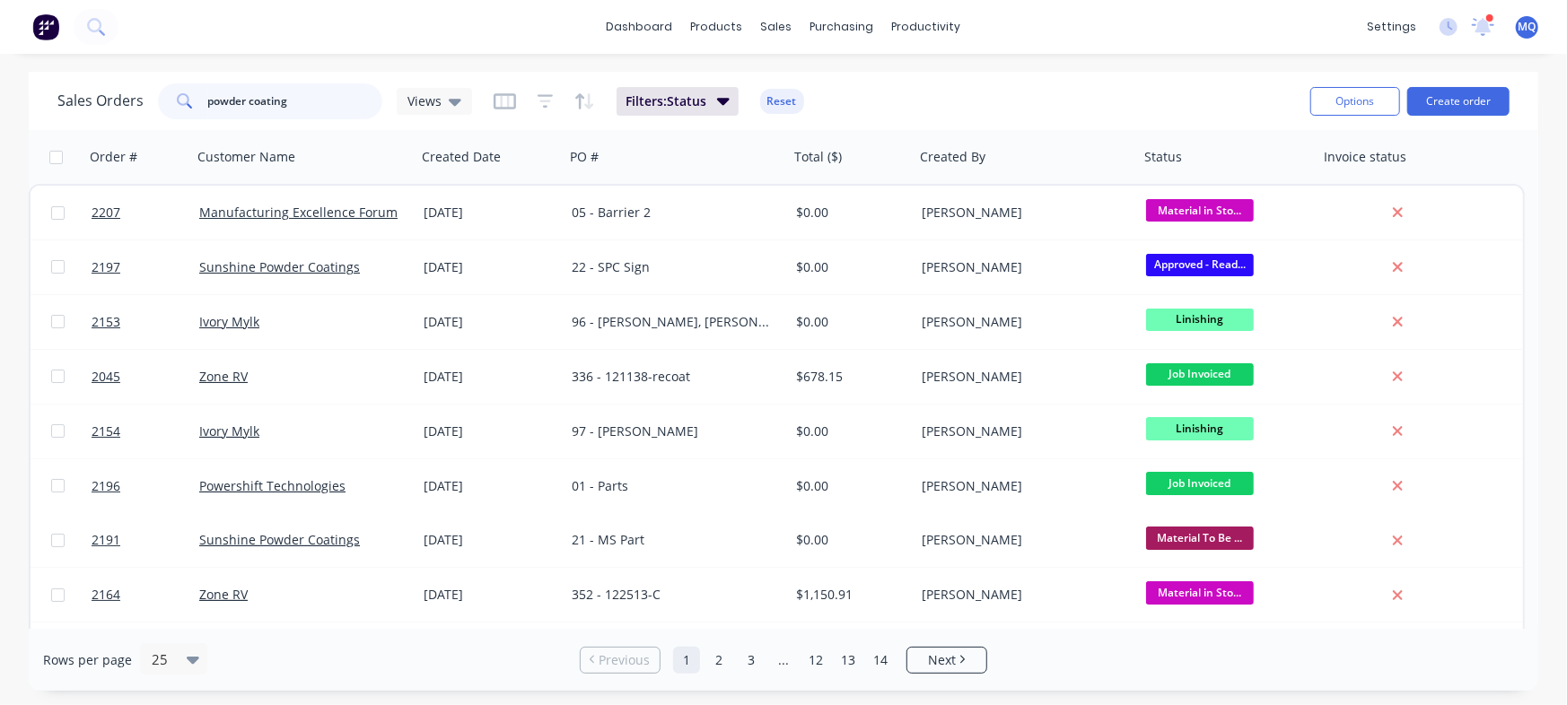
type input "powder coating"
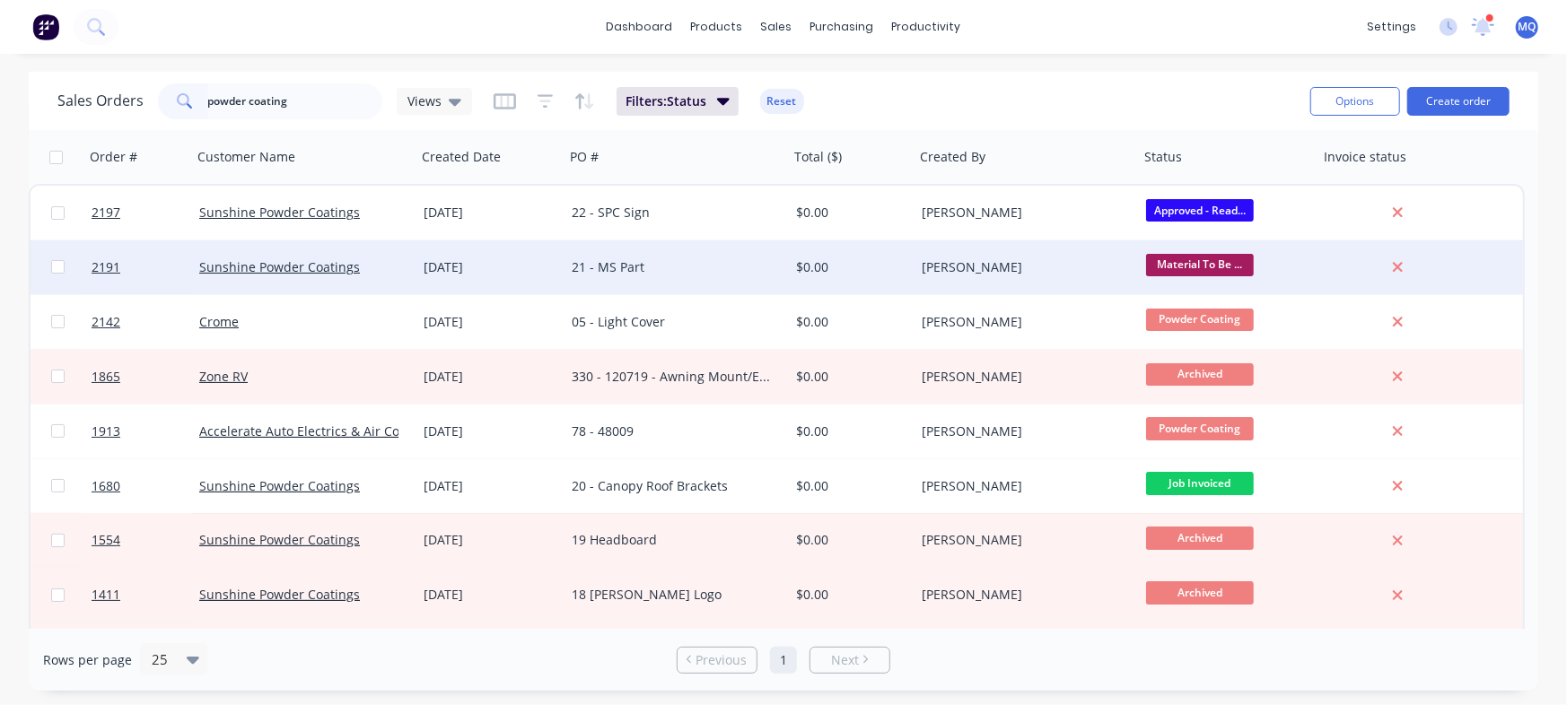
click at [710, 257] on div "21 - MS Part" at bounding box center [676, 267] width 224 height 54
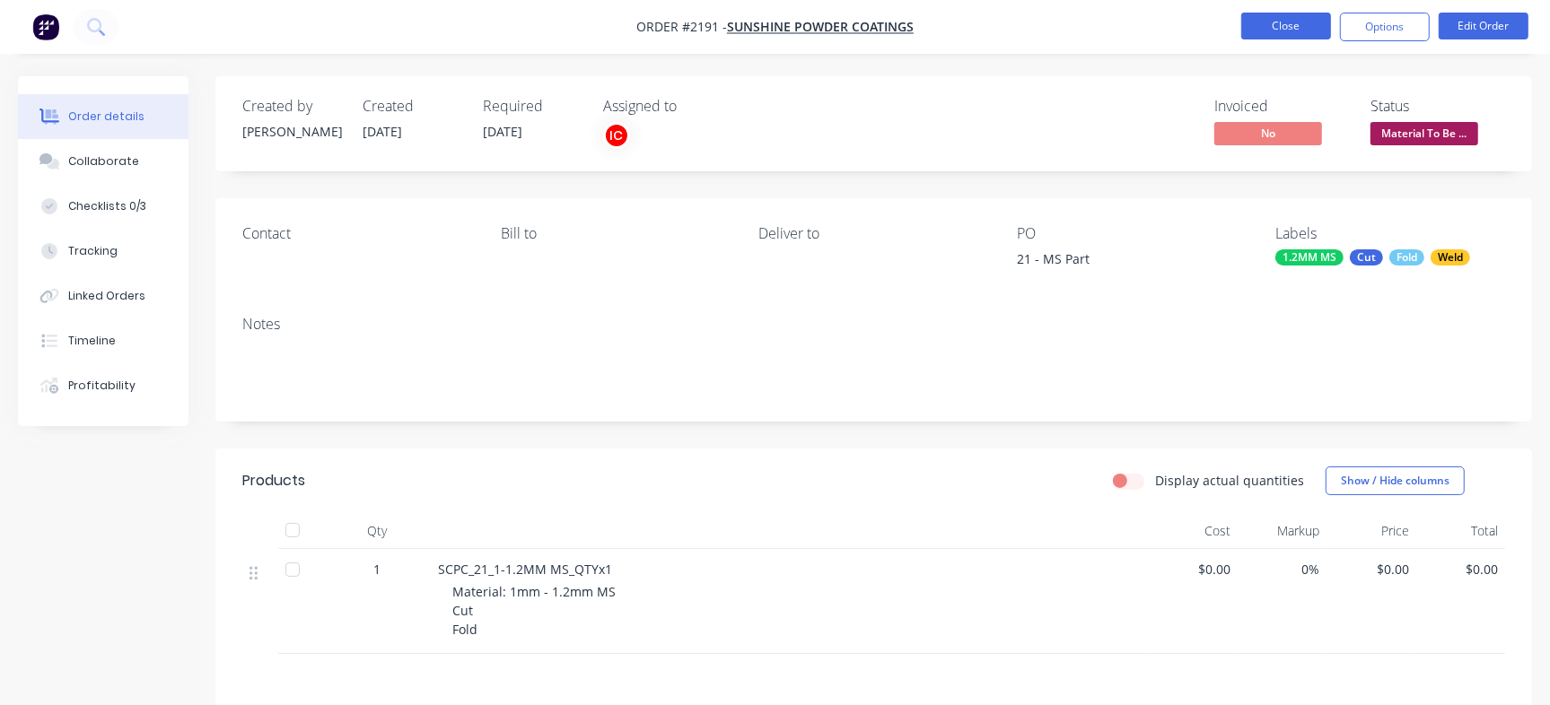
click at [1262, 31] on button "Close" at bounding box center [1286, 26] width 90 height 27
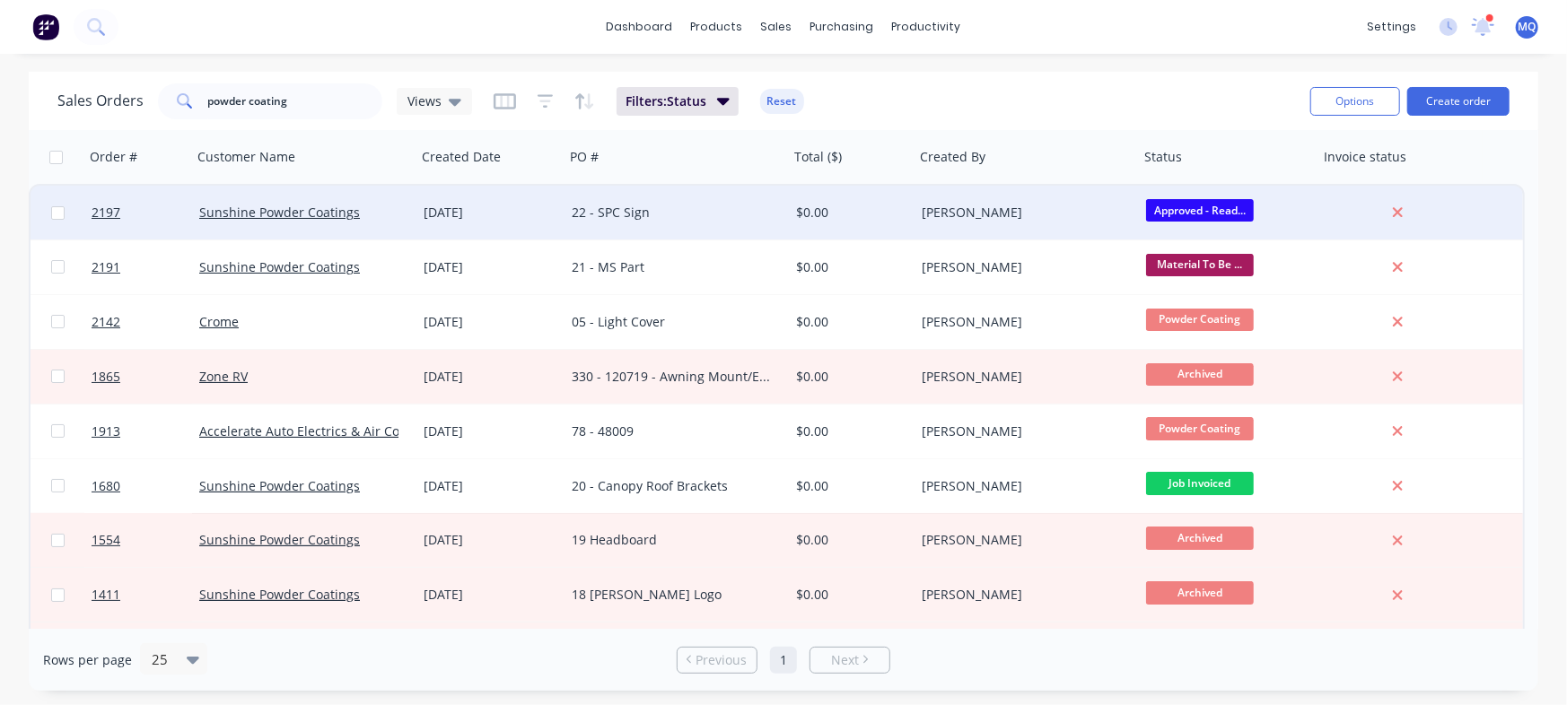
click at [682, 216] on div "22 - SPC Sign" at bounding box center [671, 213] width 199 height 18
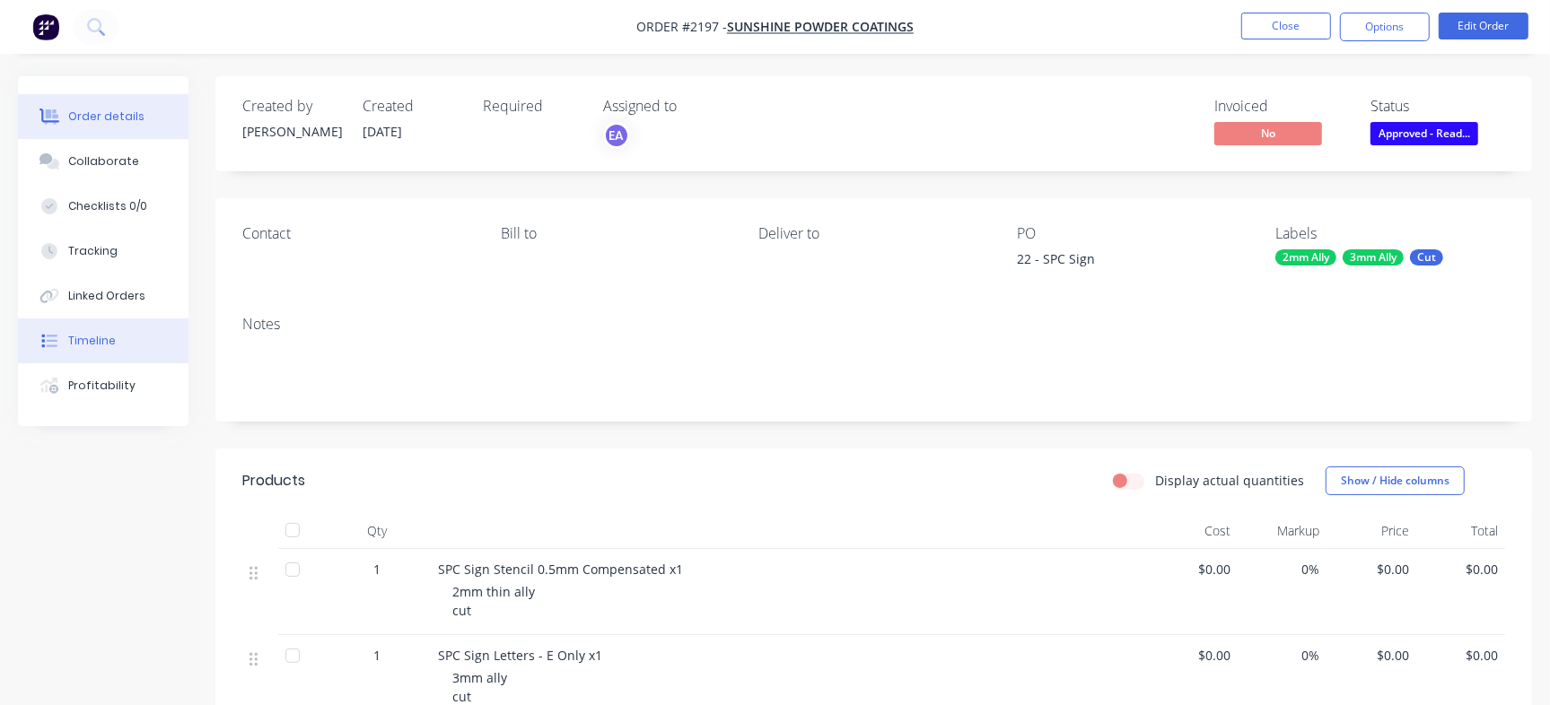
click at [106, 340] on div "Timeline" at bounding box center [92, 341] width 48 height 16
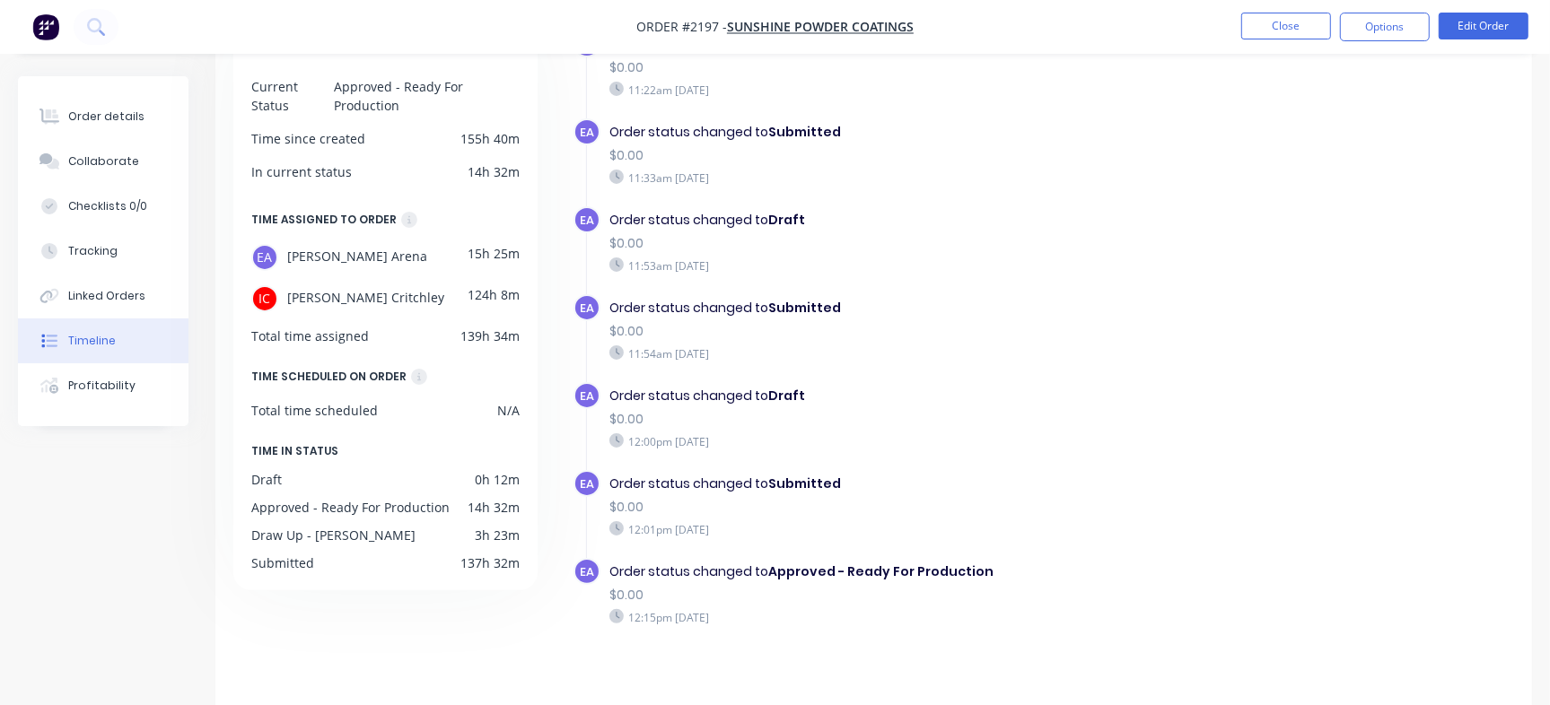
scroll to position [135, 0]
click at [1299, 23] on button "Close" at bounding box center [1286, 26] width 90 height 27
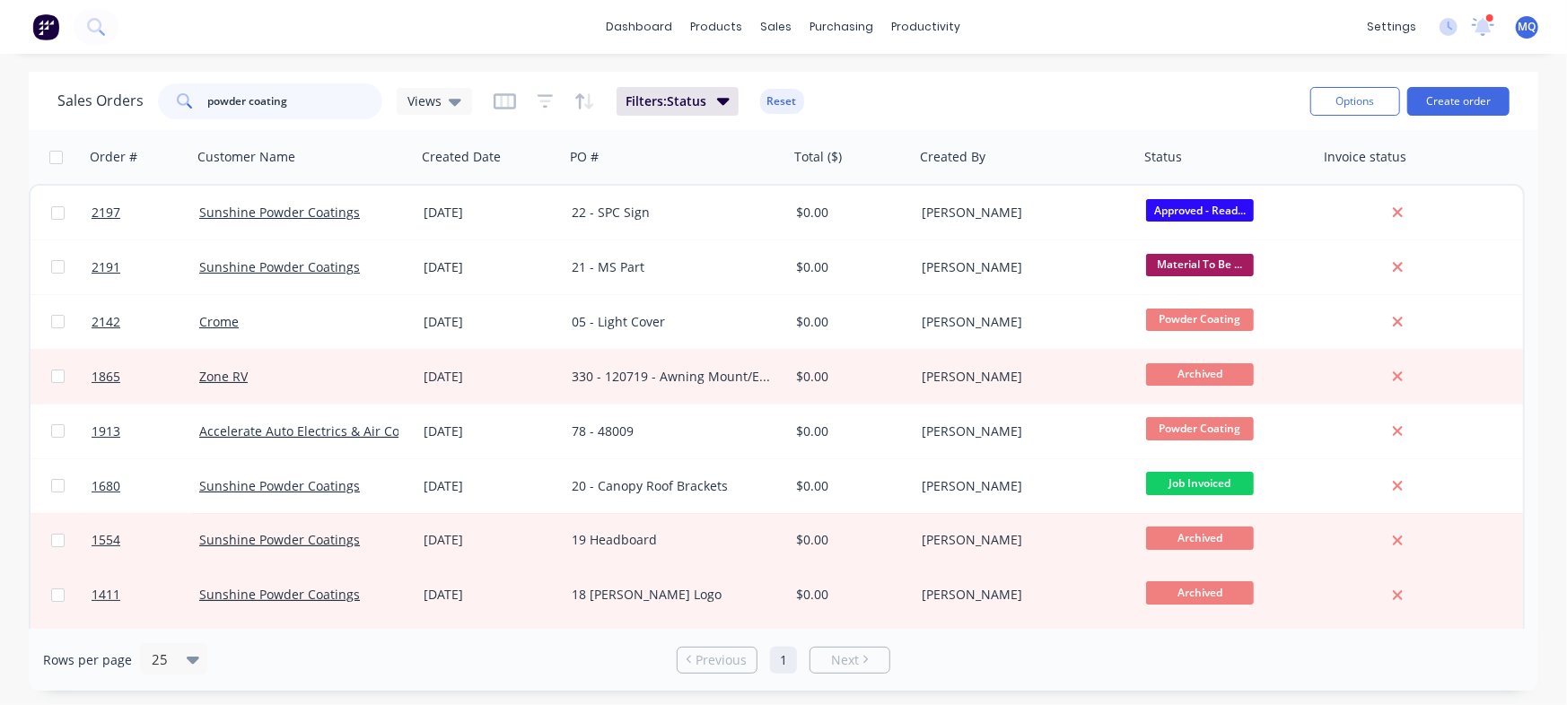
drag, startPoint x: 343, startPoint y: 100, endPoint x: 119, endPoint y: 79, distance: 224.5
click at [119, 79] on div "Sales Orders powder coating Views Filters: Status Reset" at bounding box center [676, 101] width 1238 height 44
type input "silo harness"
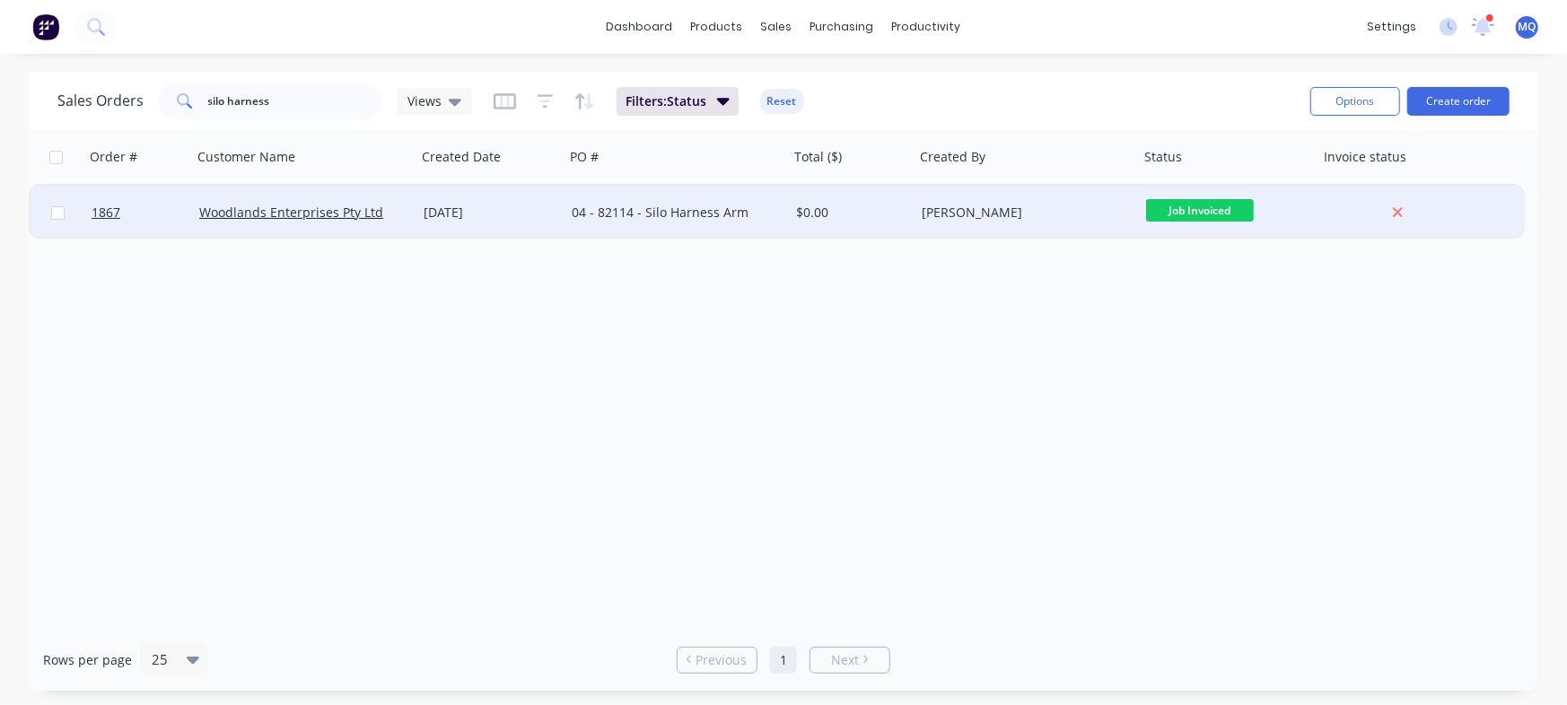
click at [567, 223] on div "04 - 82114 - Silo Harness Arm" at bounding box center [676, 213] width 224 height 54
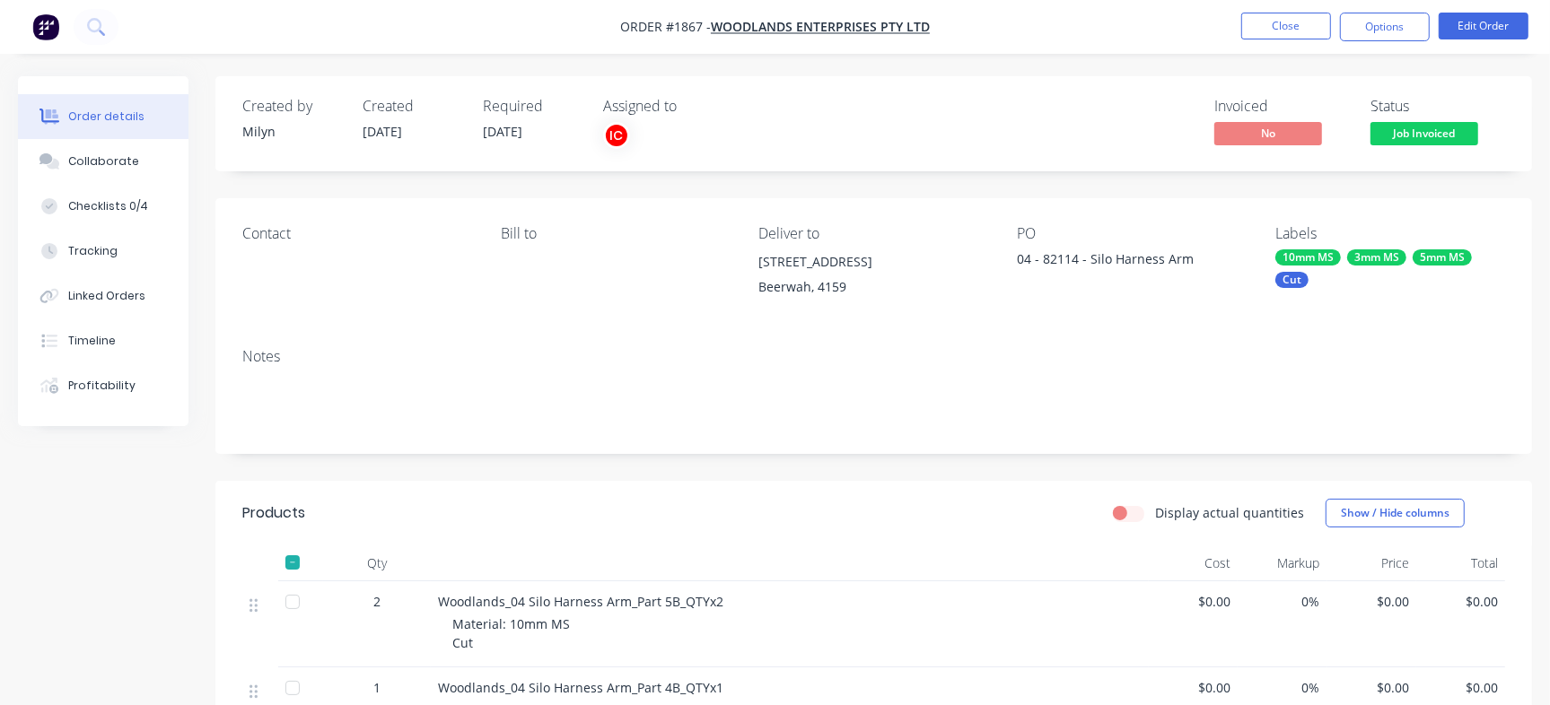
click at [1057, 257] on div "04 - 82114 - Silo Harness Arm" at bounding box center [1129, 261] width 224 height 25
copy div "82114"
click at [1283, 26] on button "Close" at bounding box center [1286, 26] width 90 height 27
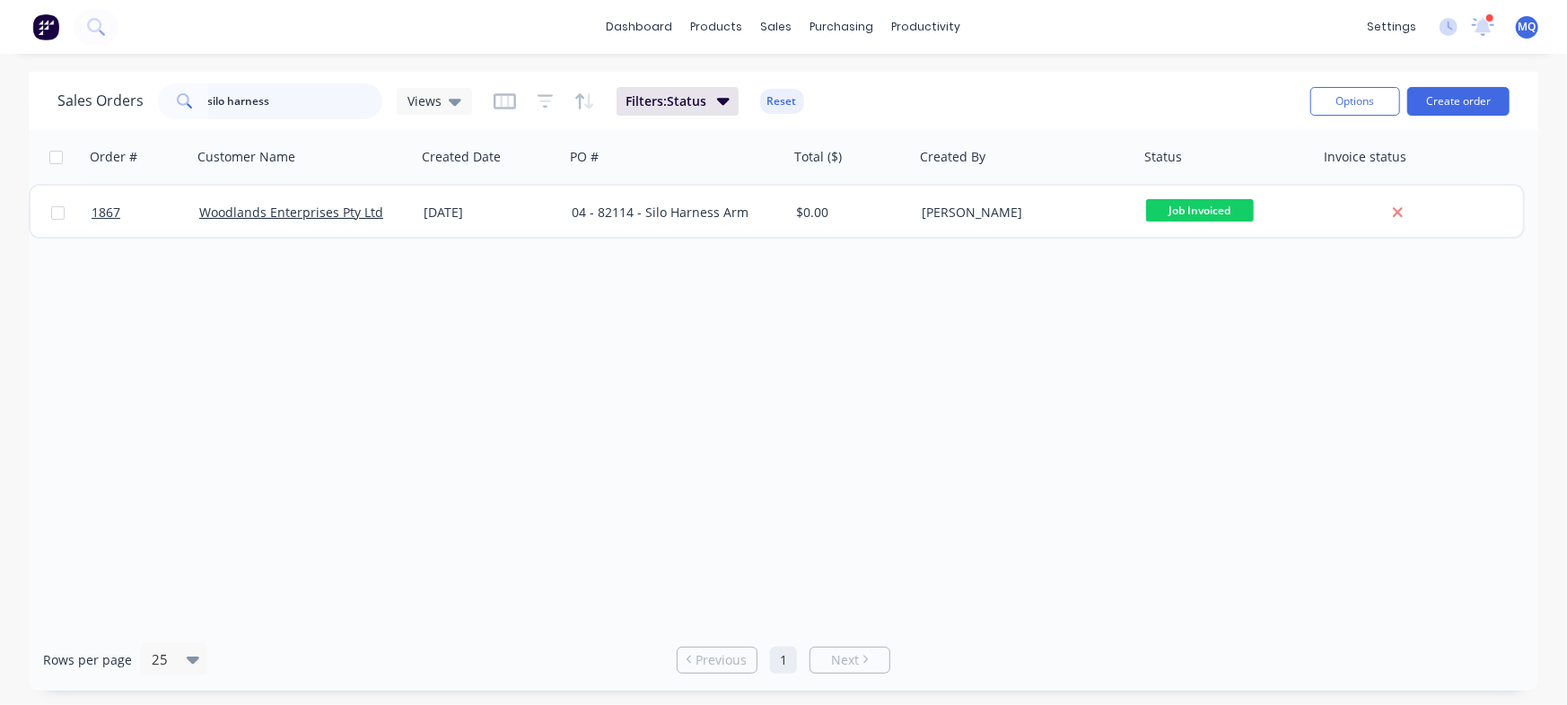
drag, startPoint x: 314, startPoint y: 106, endPoint x: 183, endPoint y: 74, distance: 134.7
click at [206, 76] on div "Sales Orders silo harness Views Filters: Status Reset Options Create order" at bounding box center [783, 101] width 1509 height 58
paste input "12646"
click at [313, 111] on input "12646" at bounding box center [295, 101] width 175 height 36
click at [315, 109] on input "12646" at bounding box center [295, 101] width 175 height 36
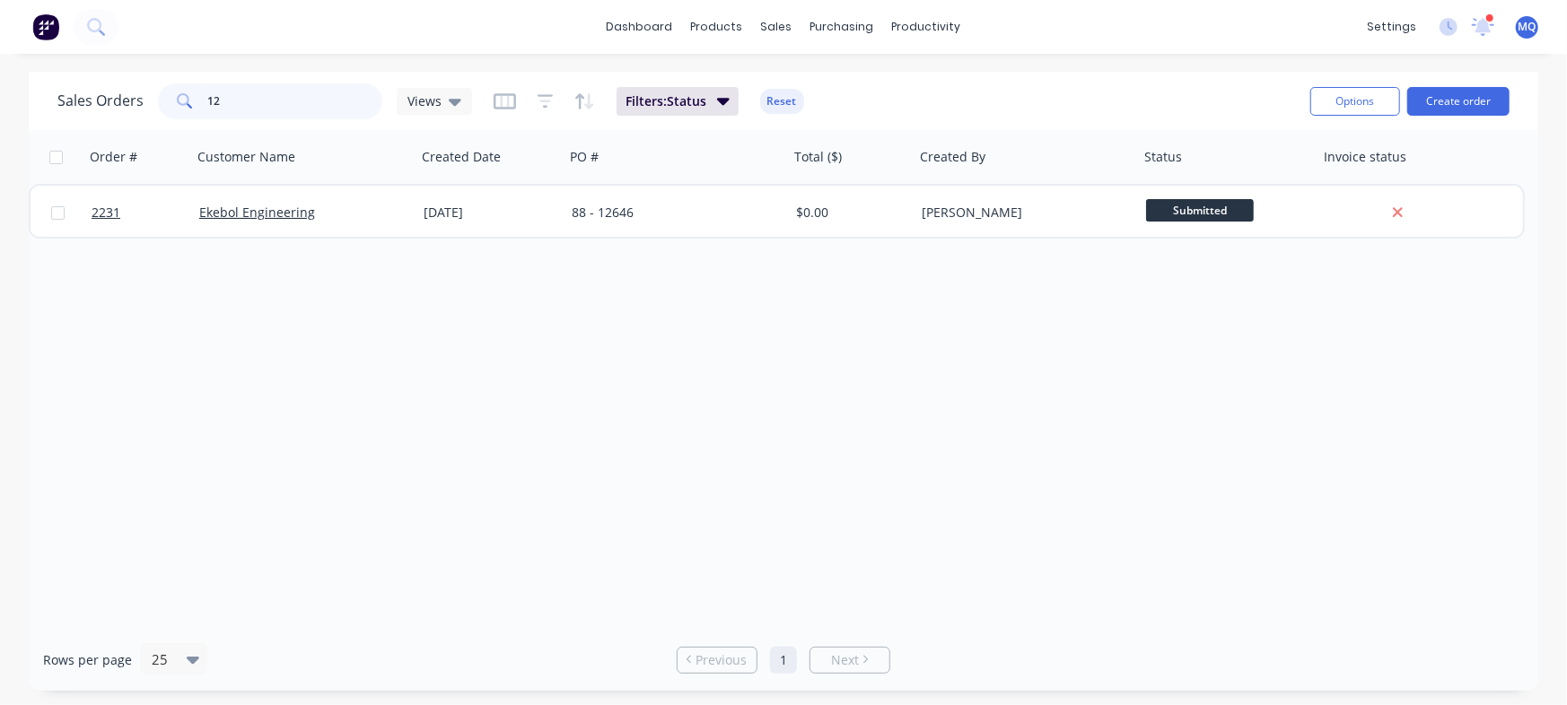
type input "1"
click at [415, 107] on span "Views" at bounding box center [424, 101] width 34 height 19
click at [413, 93] on span "Views" at bounding box center [424, 101] width 34 height 19
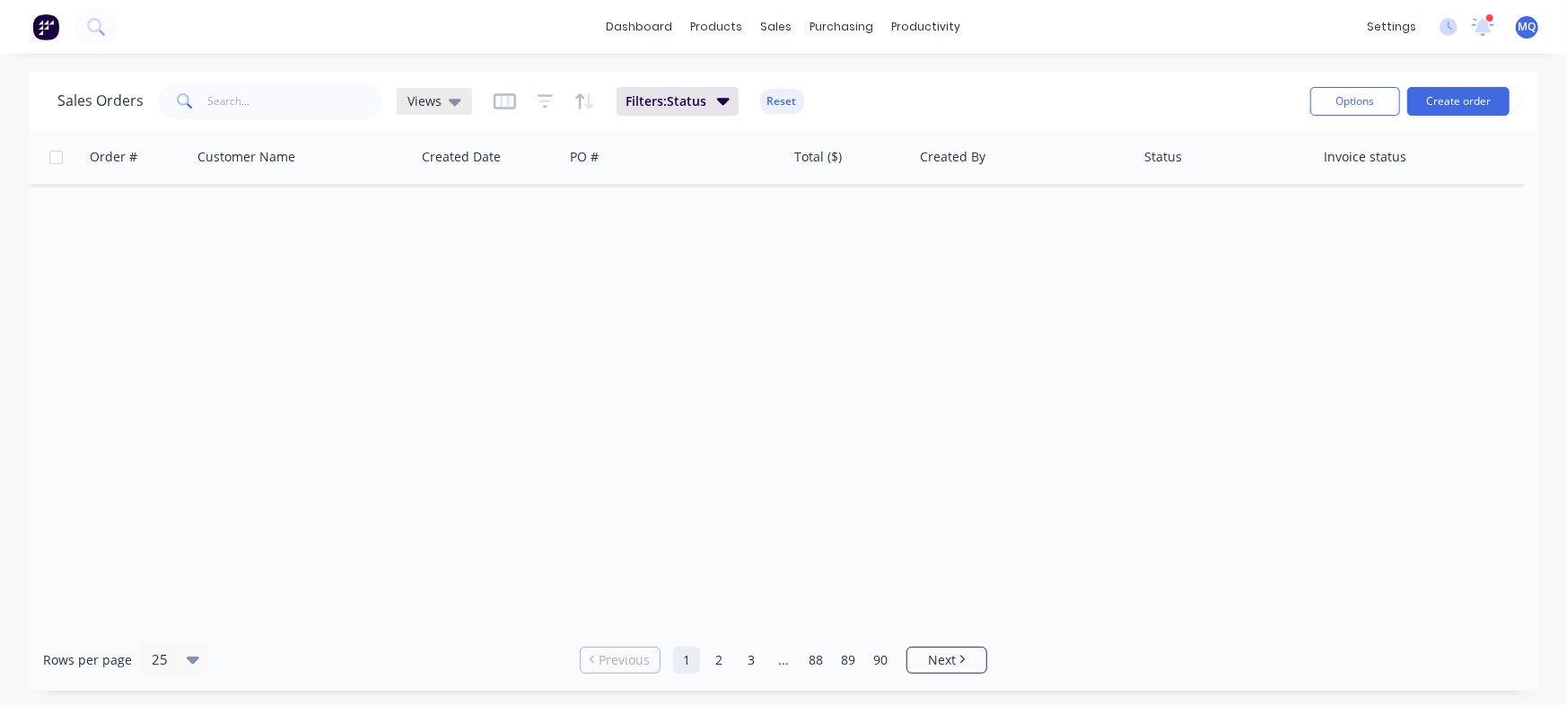
click at [455, 102] on icon at bounding box center [455, 102] width 13 height 7
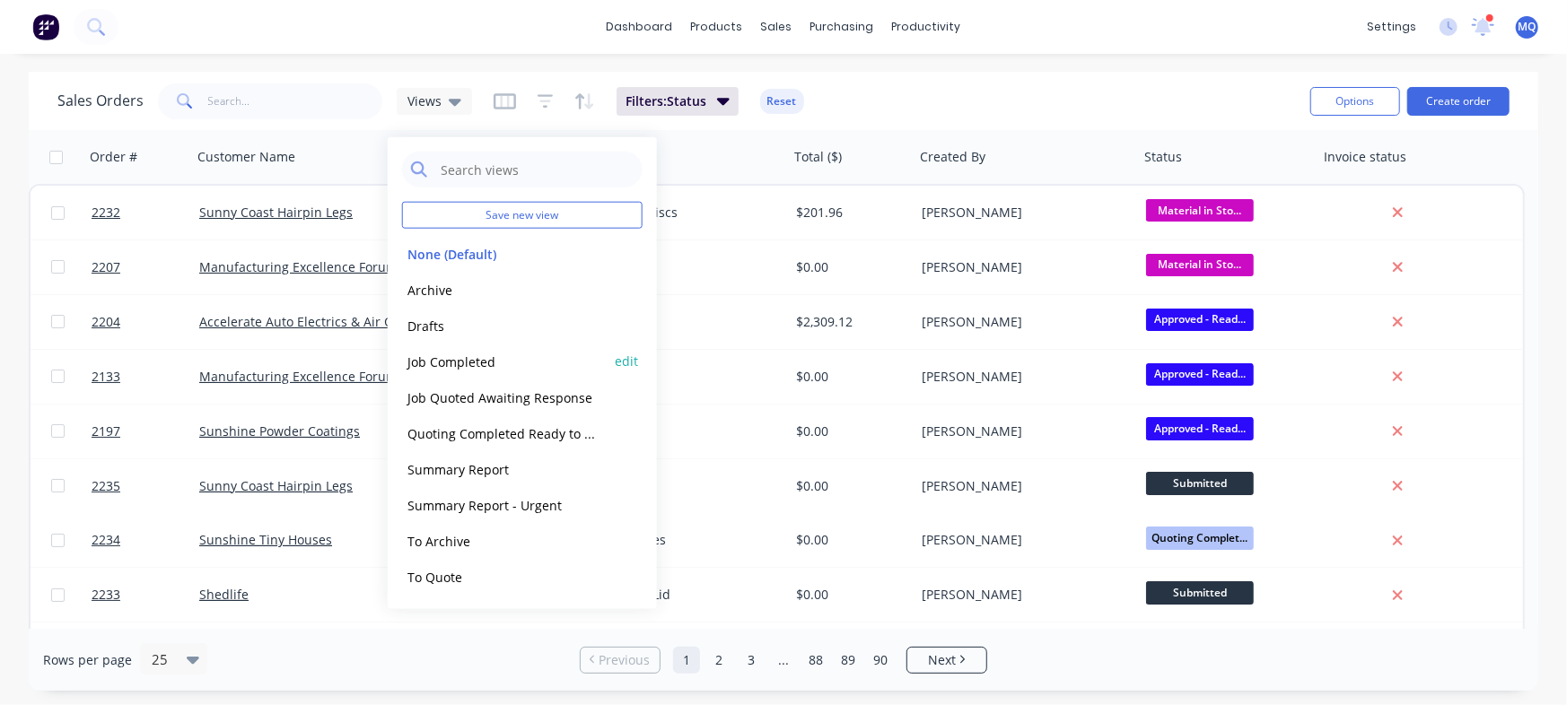
click at [463, 368] on button "Job Completed" at bounding box center [504, 361] width 205 height 21
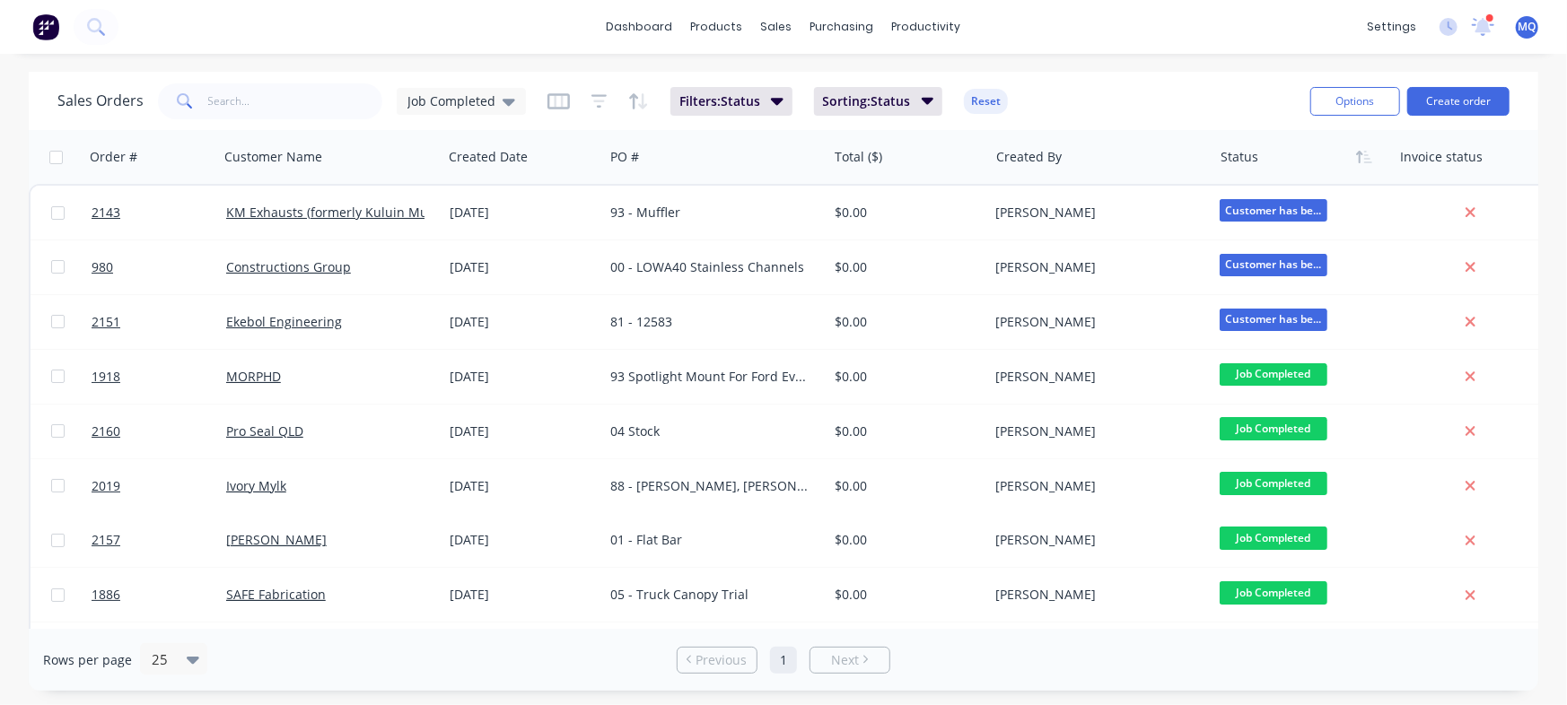
drag, startPoint x: 463, startPoint y: 101, endPoint x: 467, endPoint y: 126, distance: 24.5
click at [463, 102] on span "Job Completed" at bounding box center [451, 101] width 88 height 19
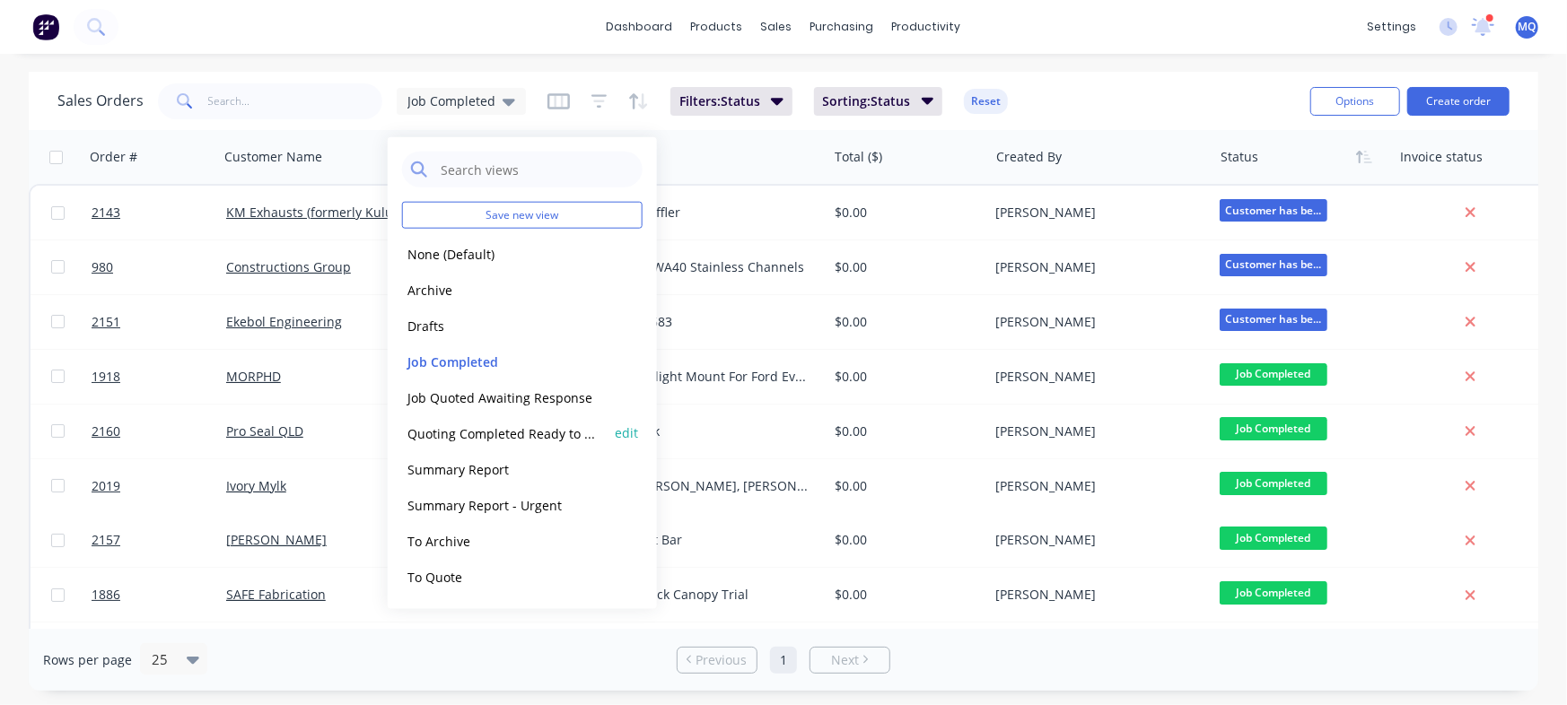
click at [474, 434] on button "Quoting Completed Ready to Send" at bounding box center [504, 433] width 205 height 21
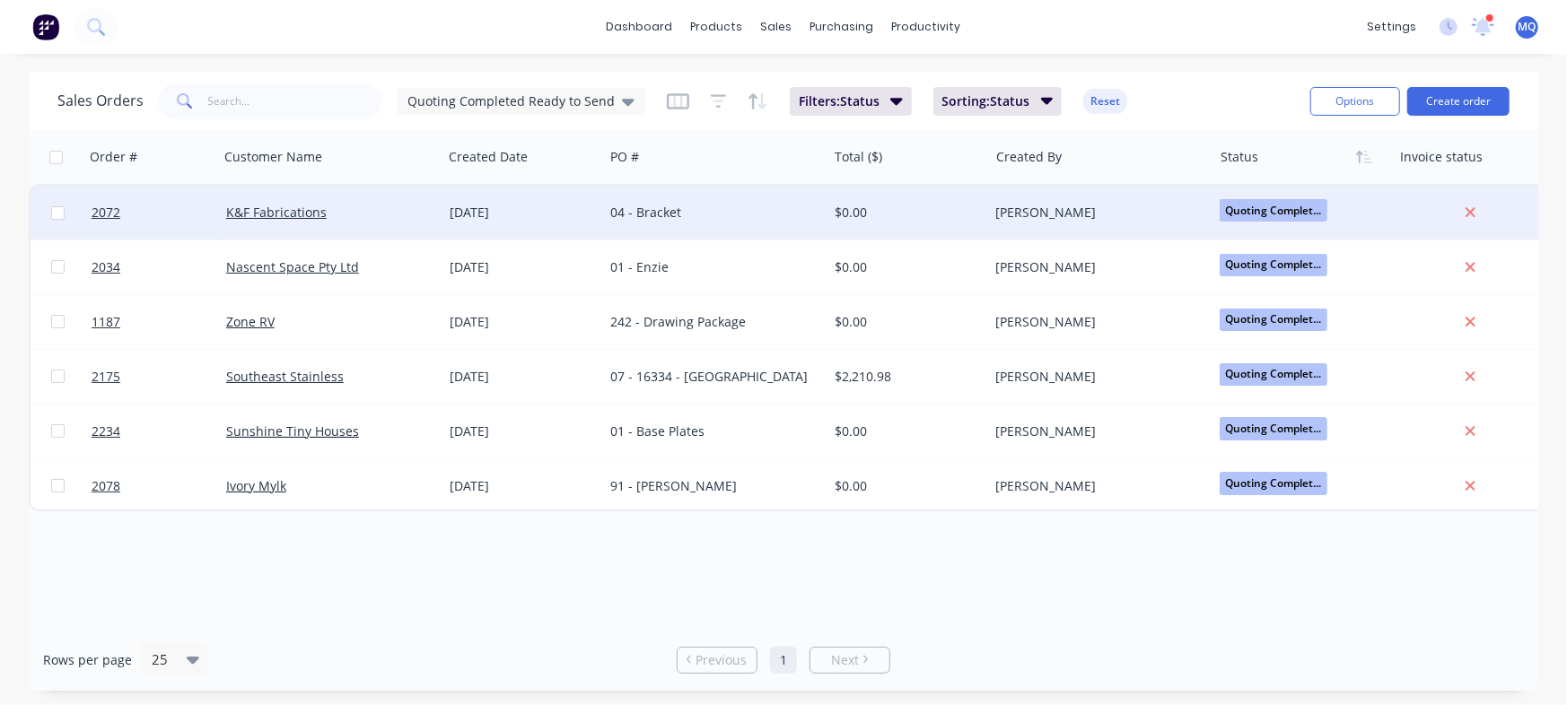
click at [524, 204] on div "[DATE]" at bounding box center [523, 213] width 147 height 18
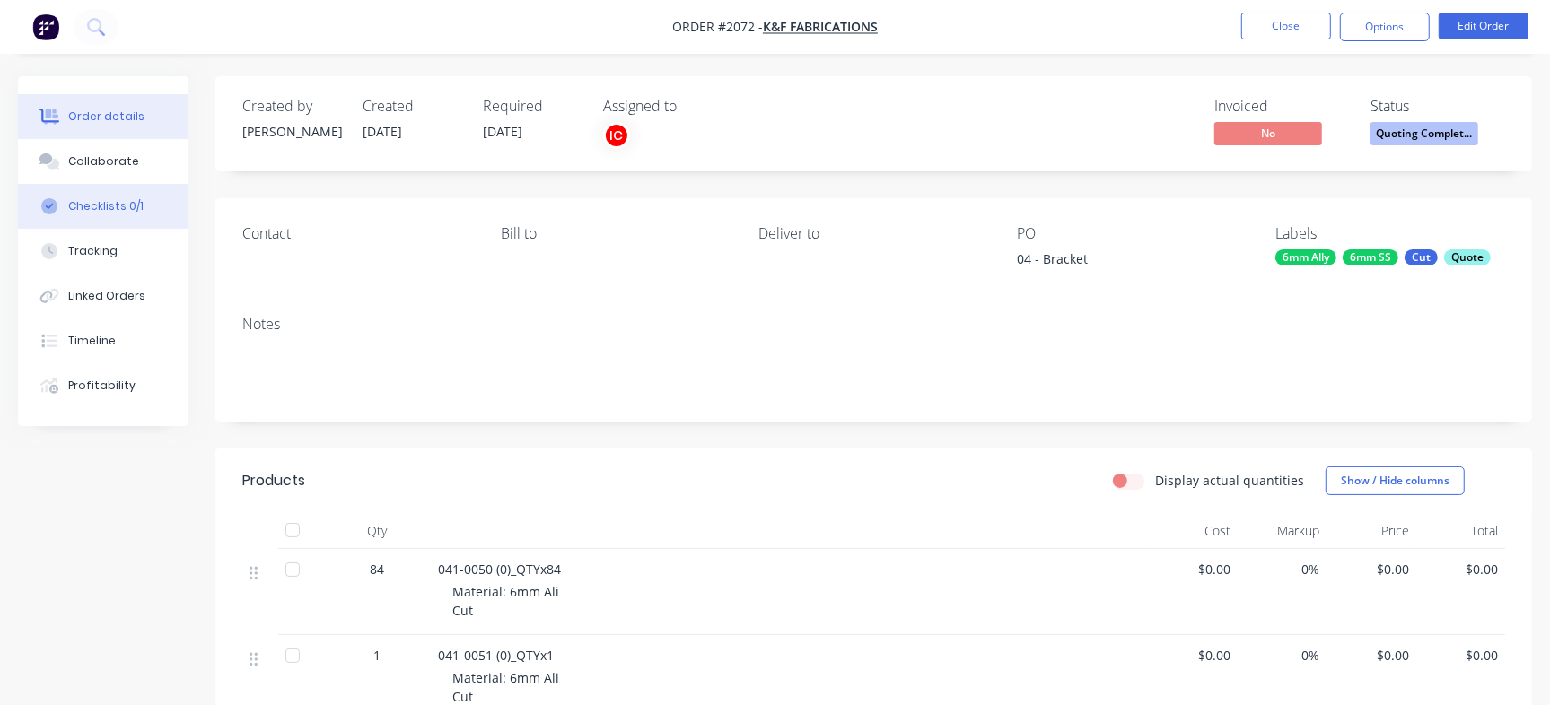
click at [125, 218] on button "Checklists 0/1" at bounding box center [103, 206] width 170 height 45
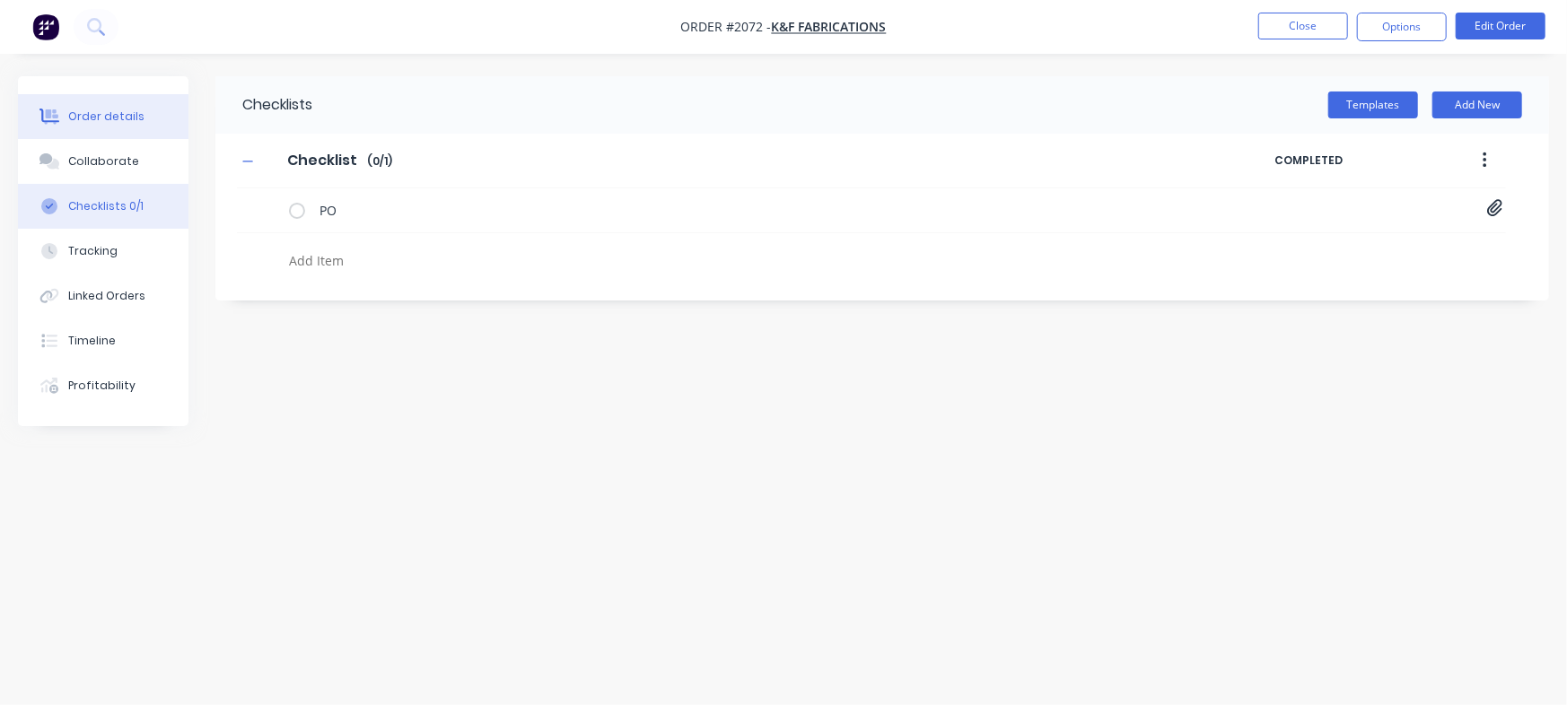
click at [124, 125] on button "Order details" at bounding box center [103, 116] width 170 height 45
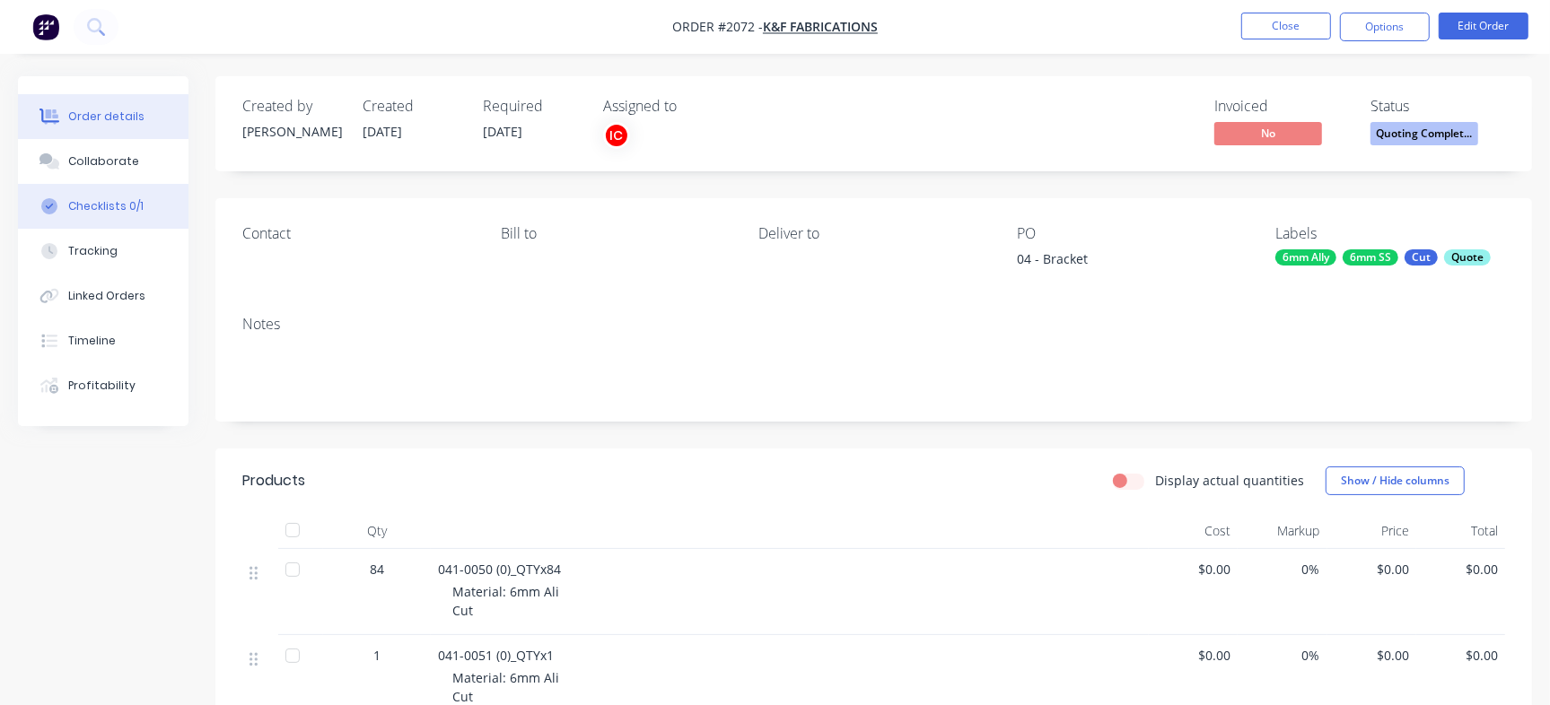
drag, startPoint x: 134, startPoint y: 194, endPoint x: 170, endPoint y: 206, distance: 38.9
click at [135, 194] on button "Checklists 0/1" at bounding box center [103, 206] width 170 height 45
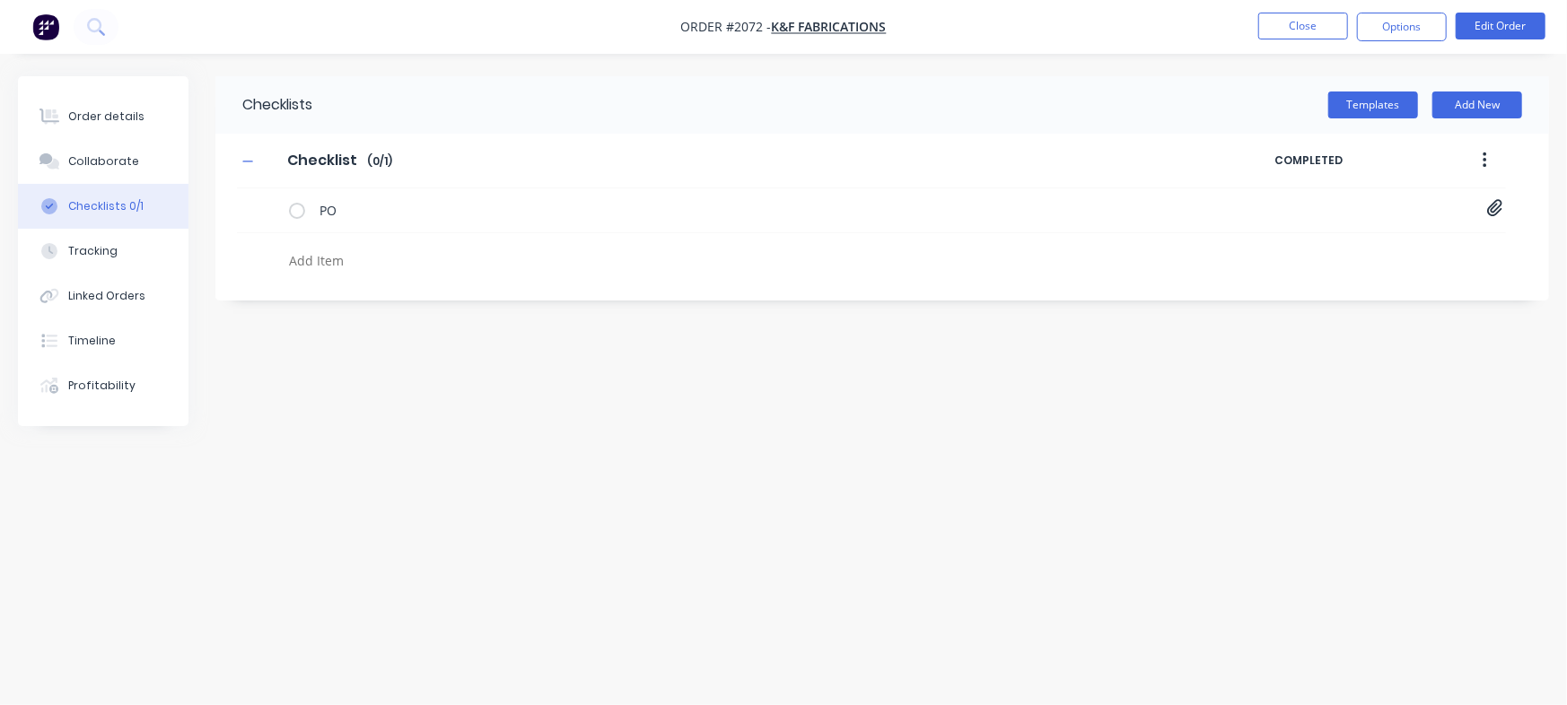
click at [337, 267] on textarea at bounding box center [690, 261] width 817 height 26
paste textarea "QU-1395"
type textarea "x"
type textarea "QU-1395"
type textarea "x"
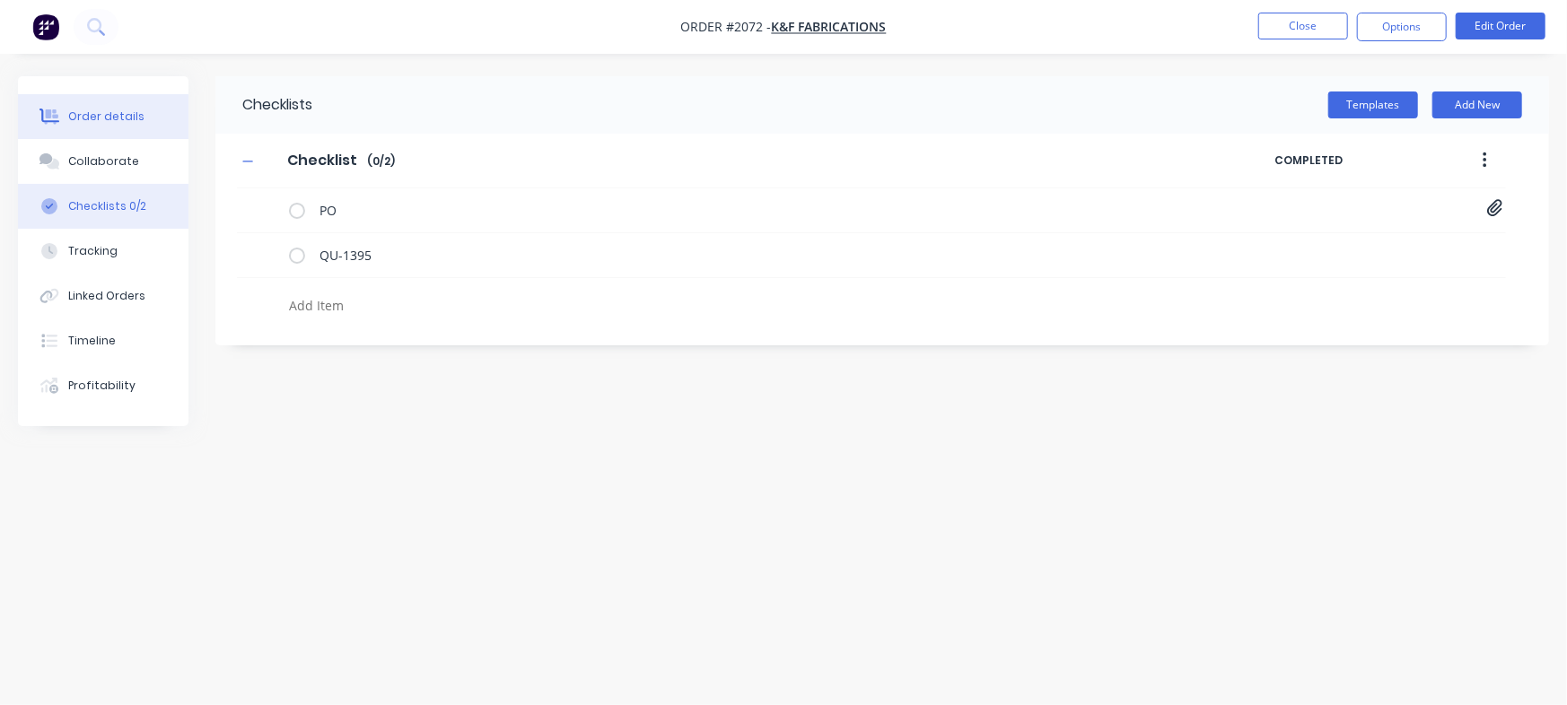
type textarea "x"
click at [129, 117] on div "Order details" at bounding box center [106, 117] width 76 height 16
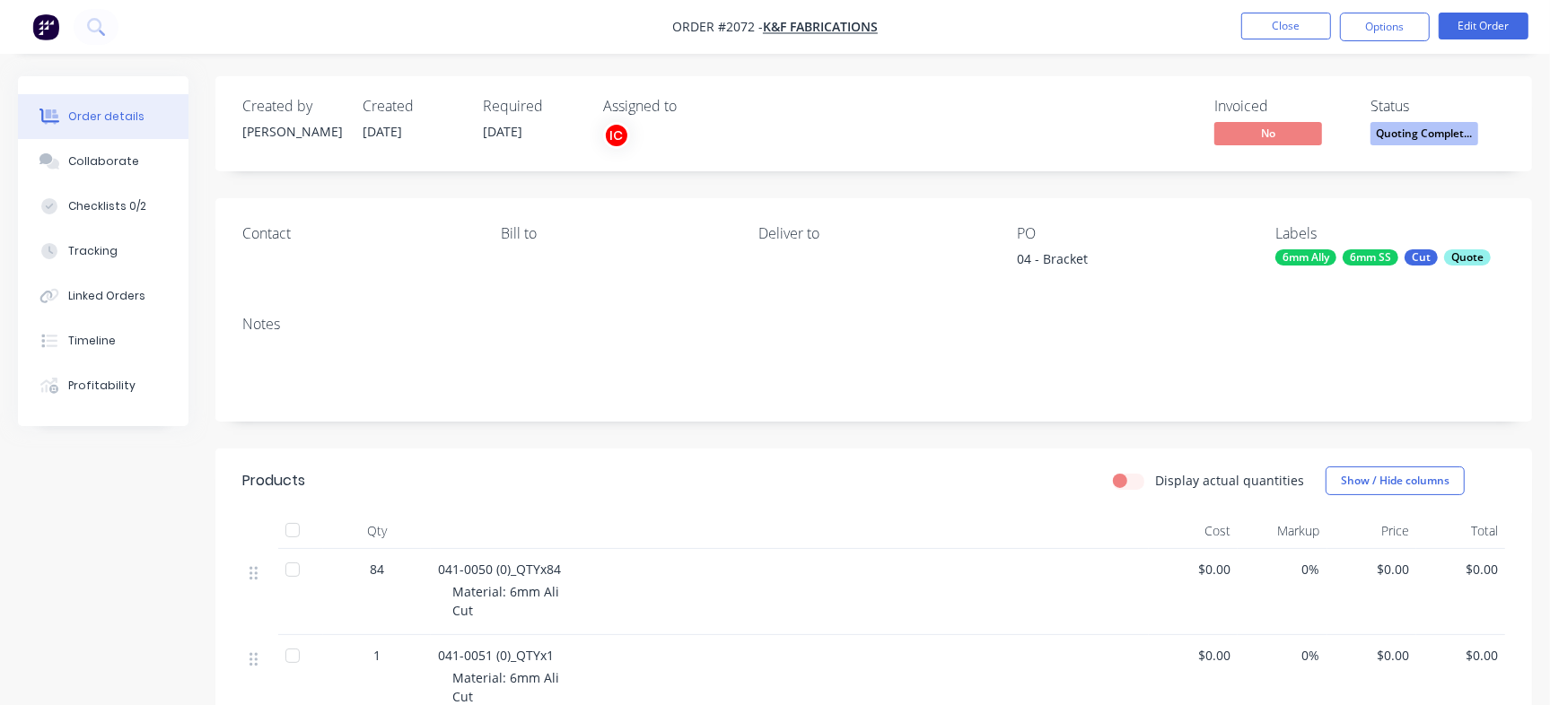
click at [1434, 132] on span "Quoting Complet..." at bounding box center [1424, 133] width 108 height 22
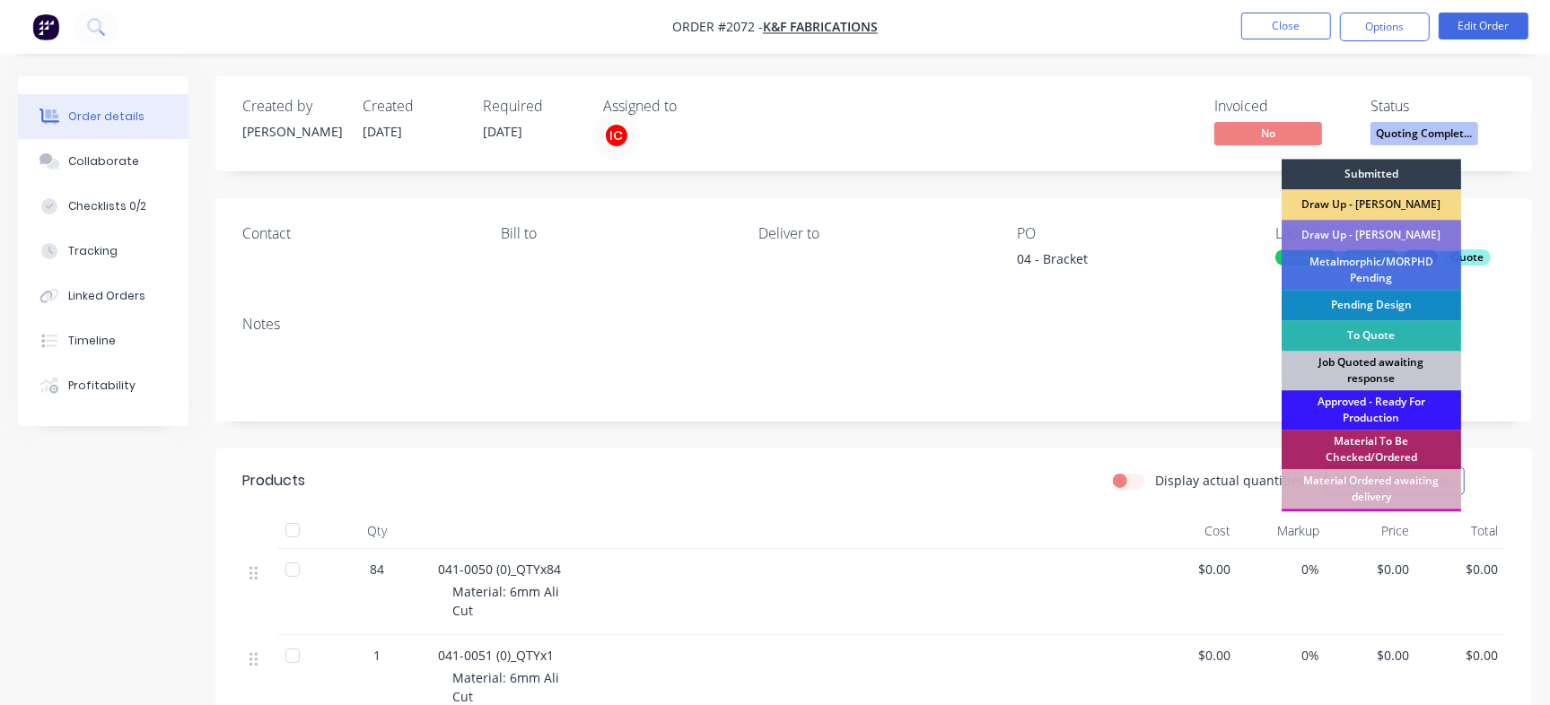
click at [1411, 382] on div "Job Quoted awaiting response" at bounding box center [1370, 370] width 179 height 39
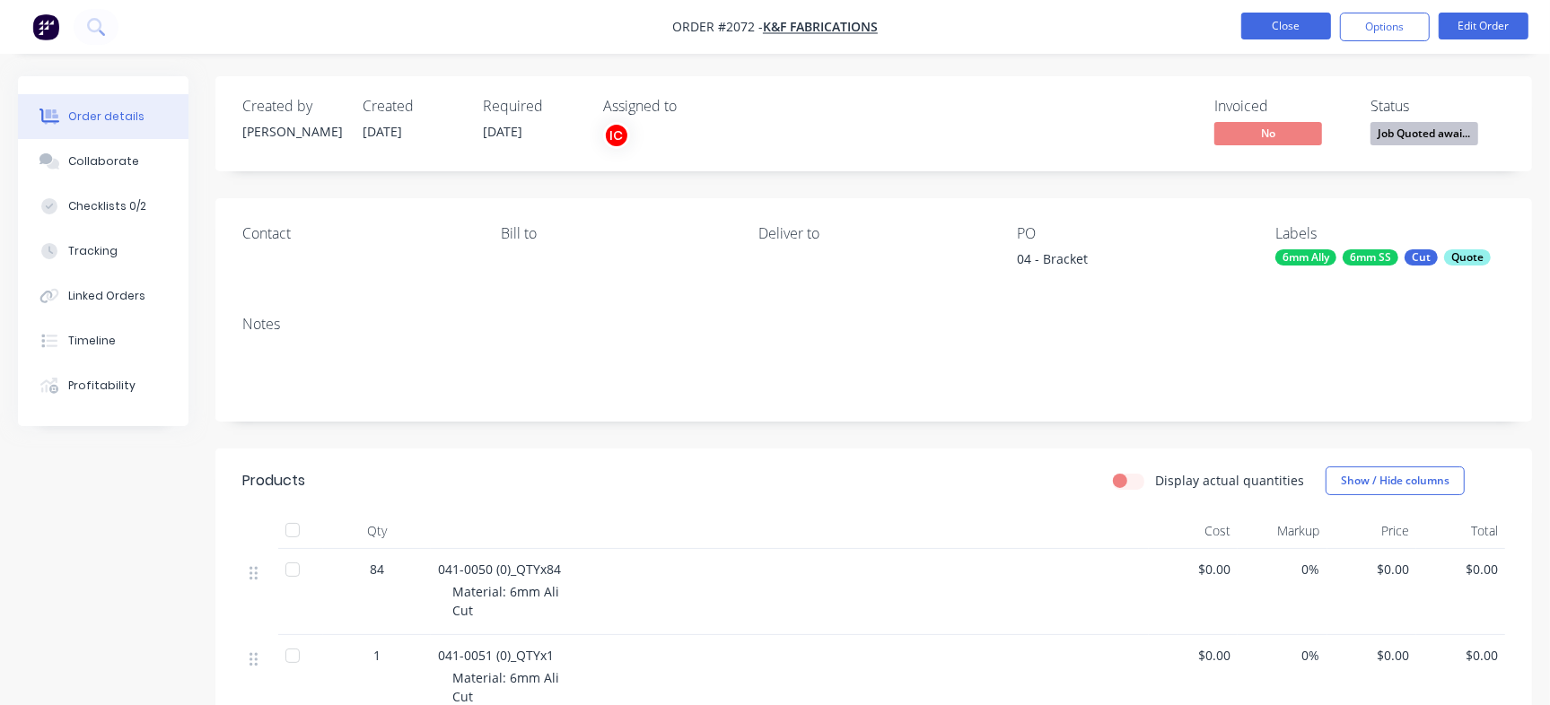
click at [1280, 30] on button "Close" at bounding box center [1286, 26] width 90 height 27
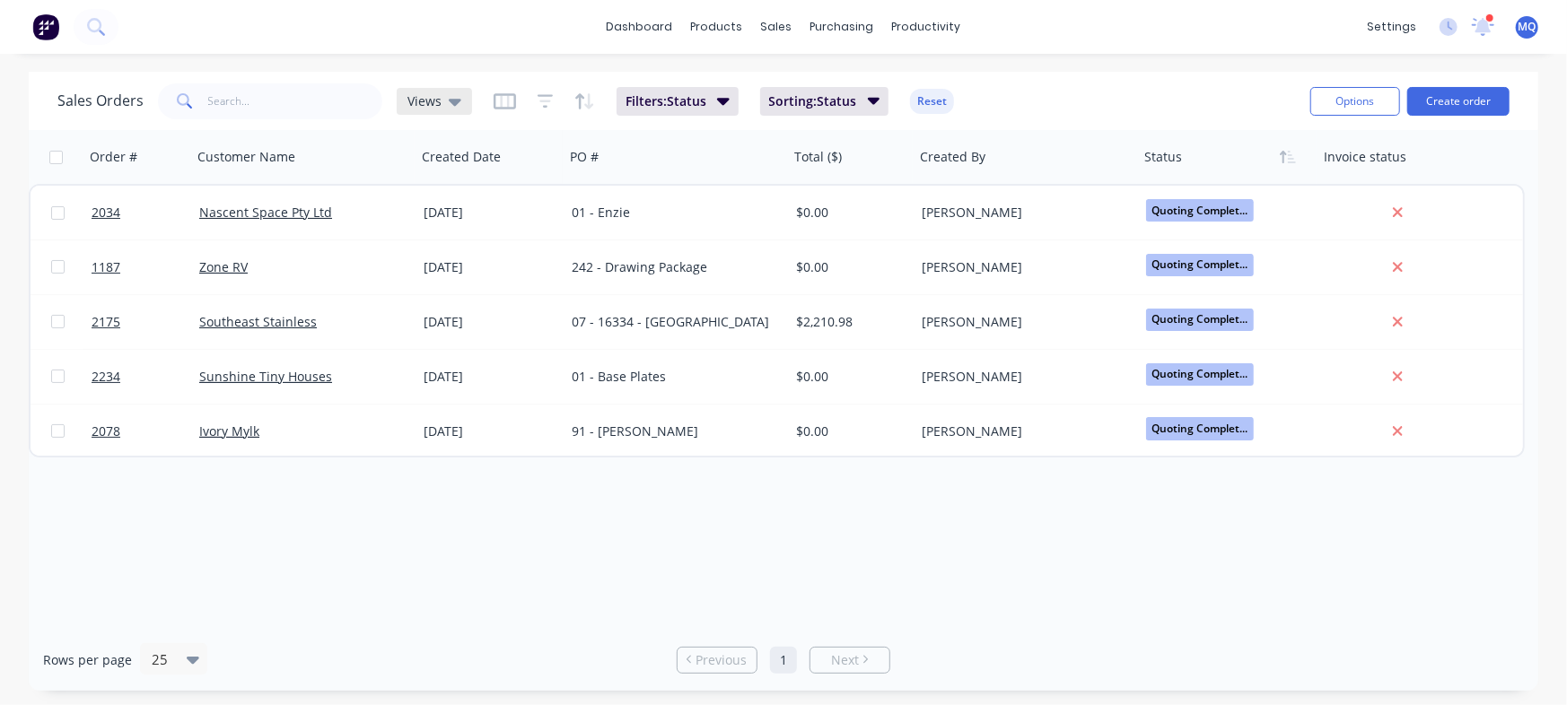
click at [438, 98] on span "Views" at bounding box center [424, 101] width 34 height 19
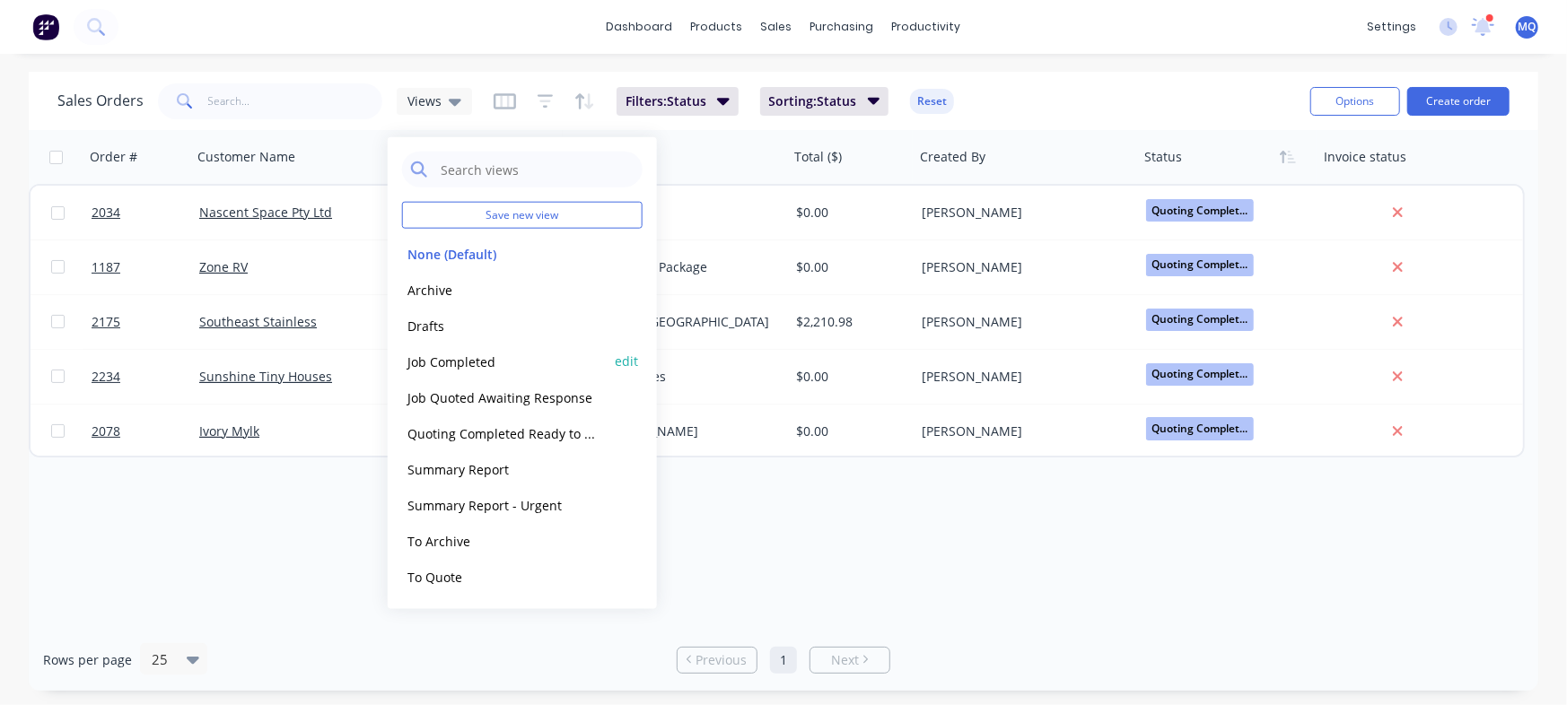
click at [458, 362] on button "Job Completed" at bounding box center [504, 361] width 205 height 21
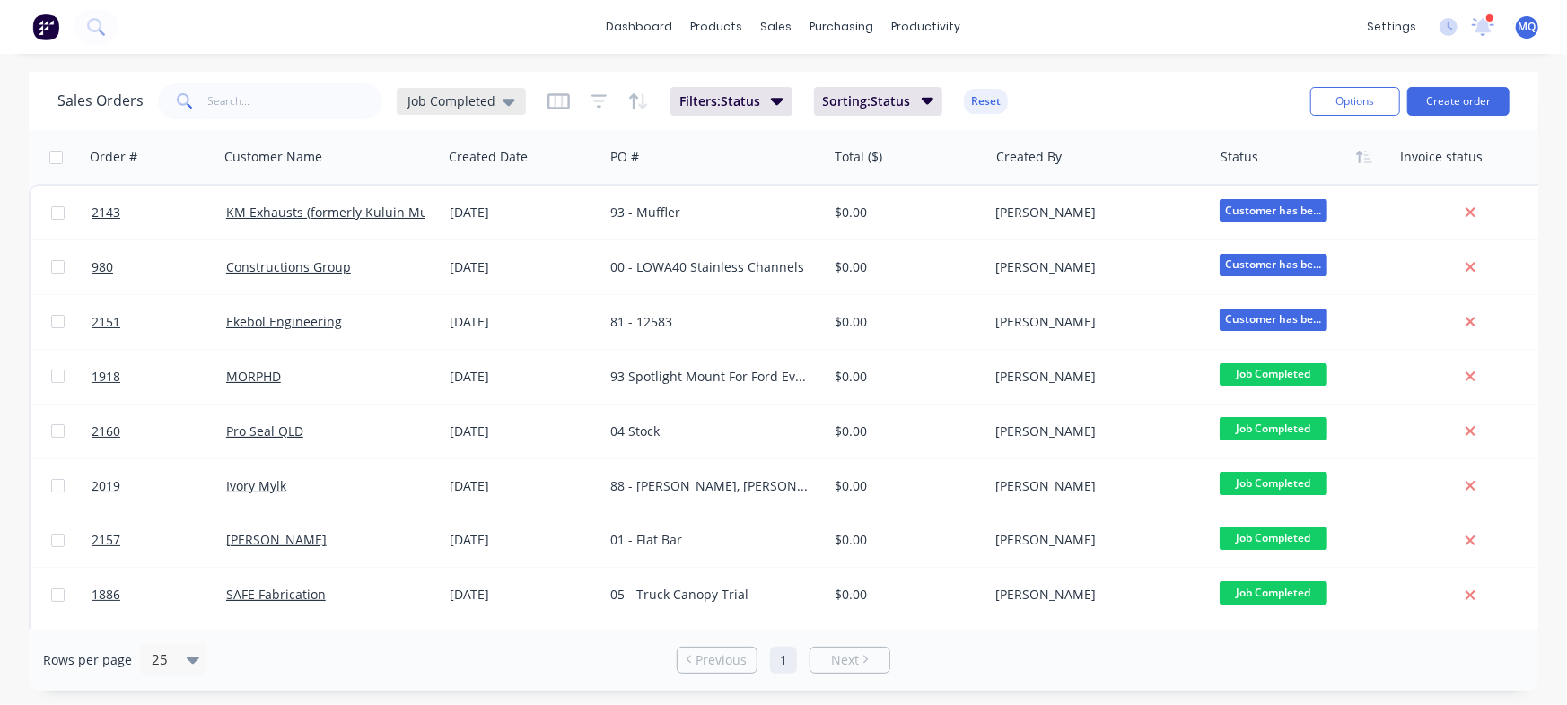
click at [463, 113] on div "Job Completed" at bounding box center [461, 101] width 129 height 27
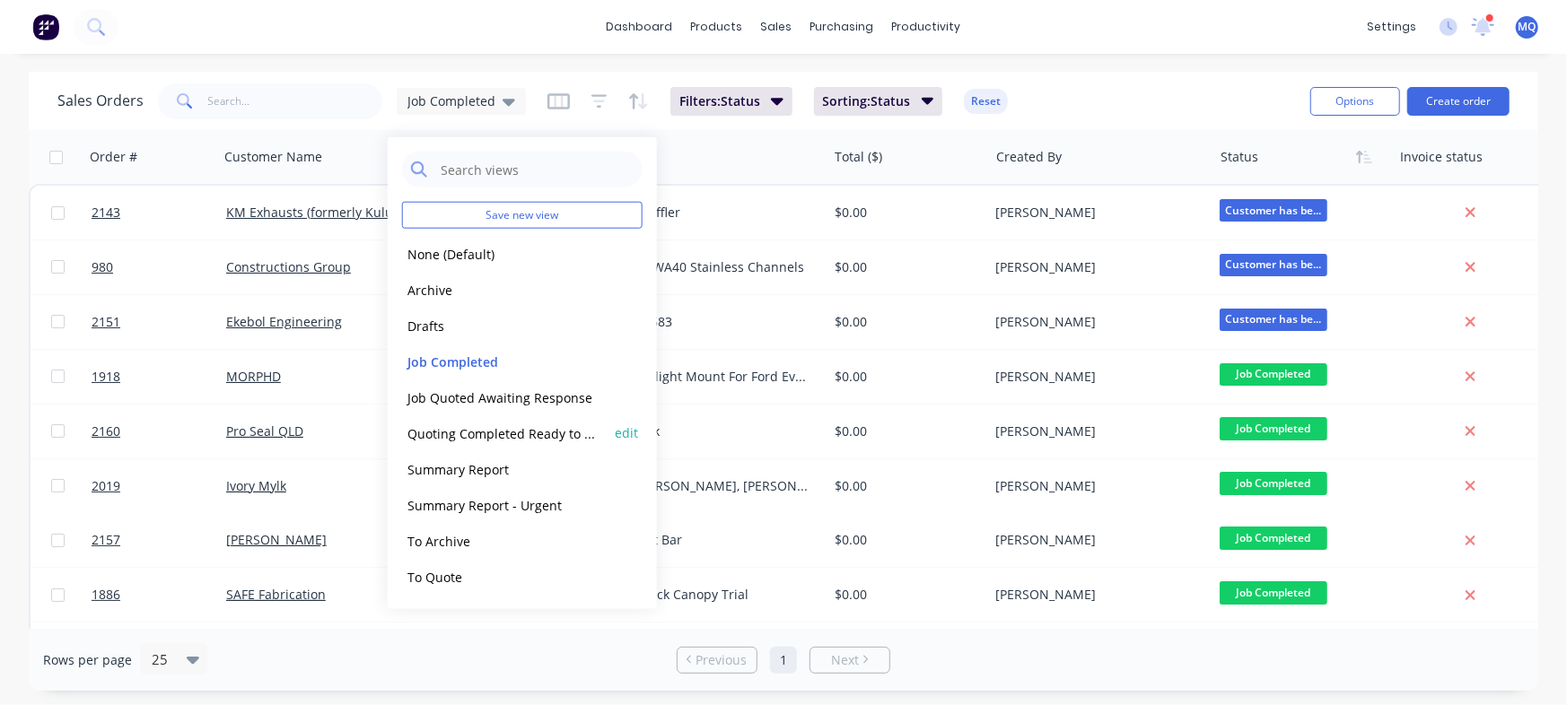
click at [485, 437] on button "Quoting Completed Ready to Send" at bounding box center [504, 433] width 205 height 21
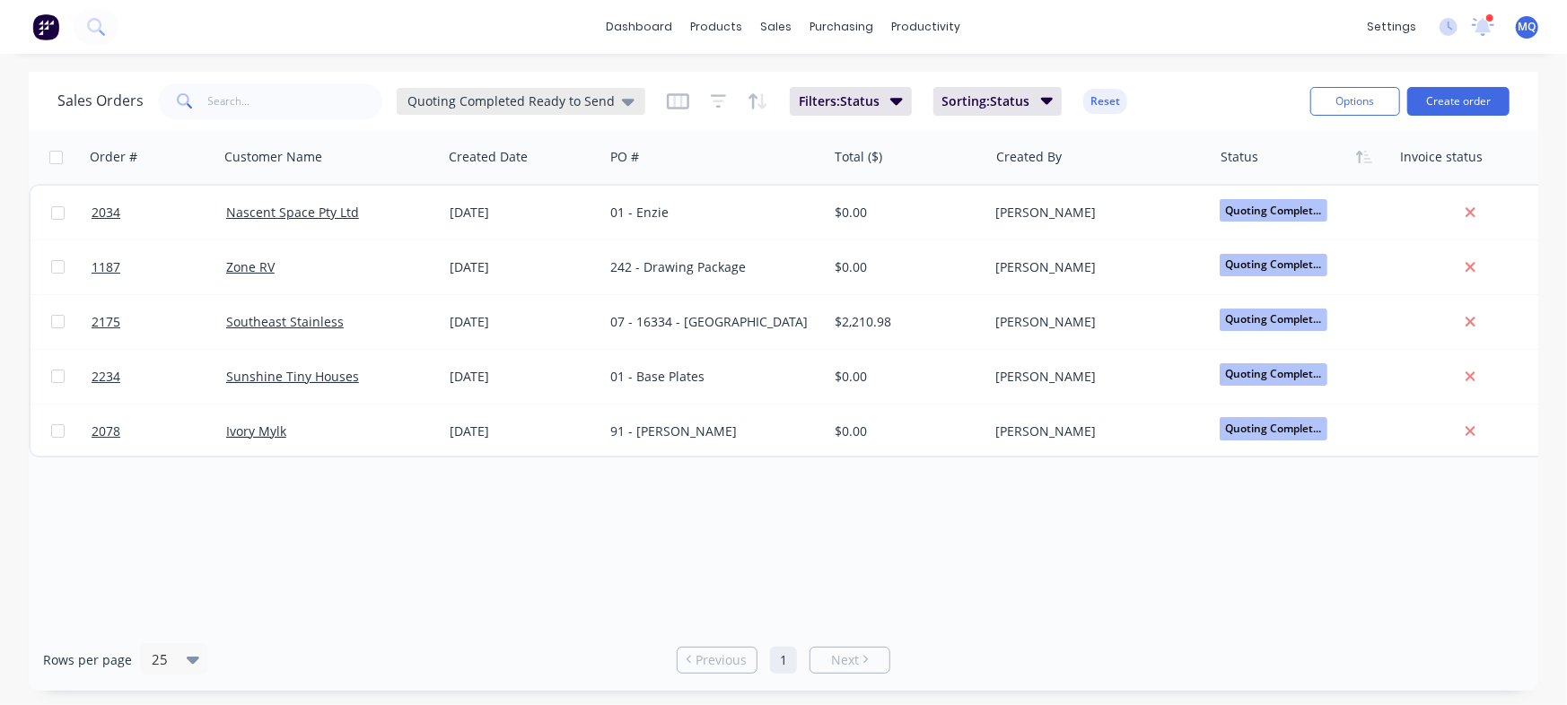
click at [483, 104] on span "Quoting Completed Ready to Send" at bounding box center [510, 101] width 207 height 19
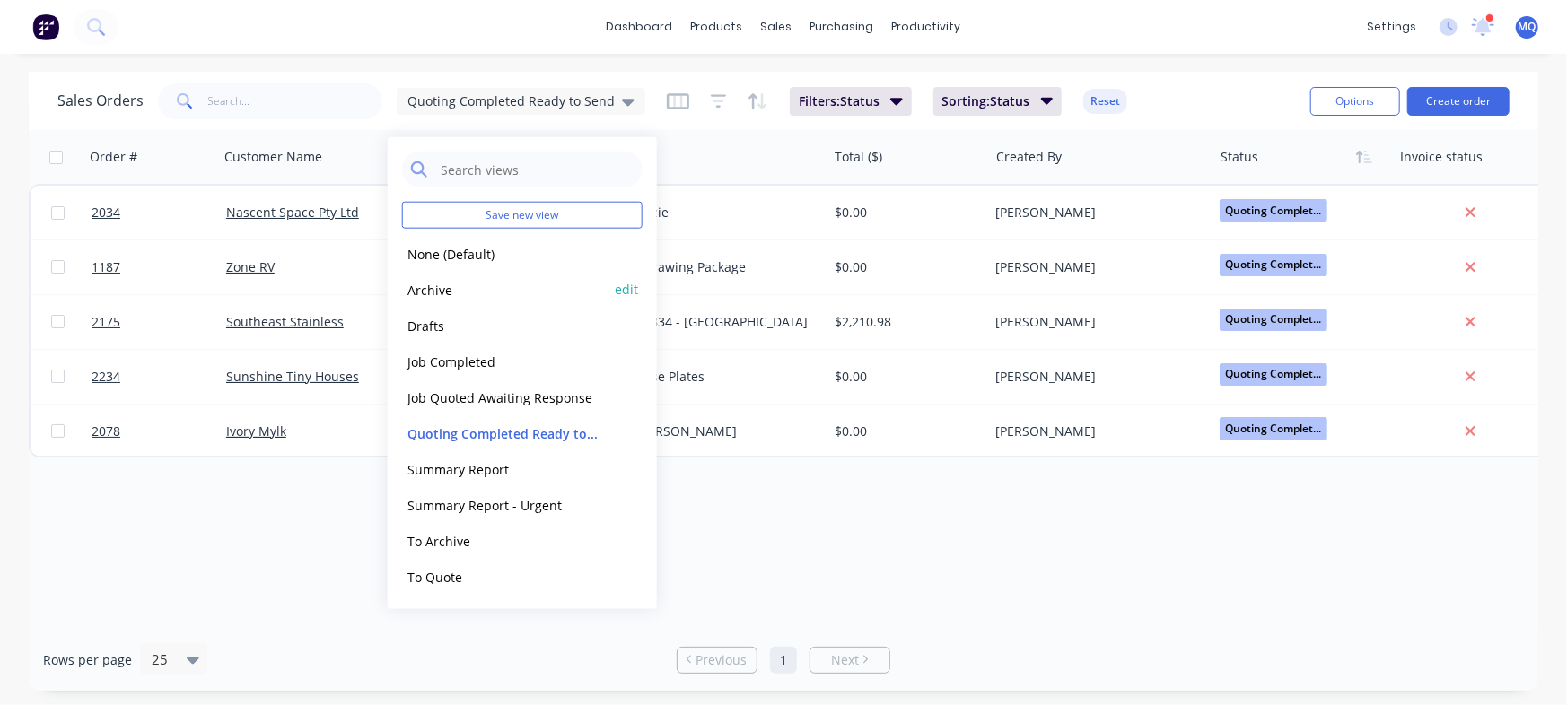
click at [440, 293] on button "Archive" at bounding box center [504, 289] width 205 height 21
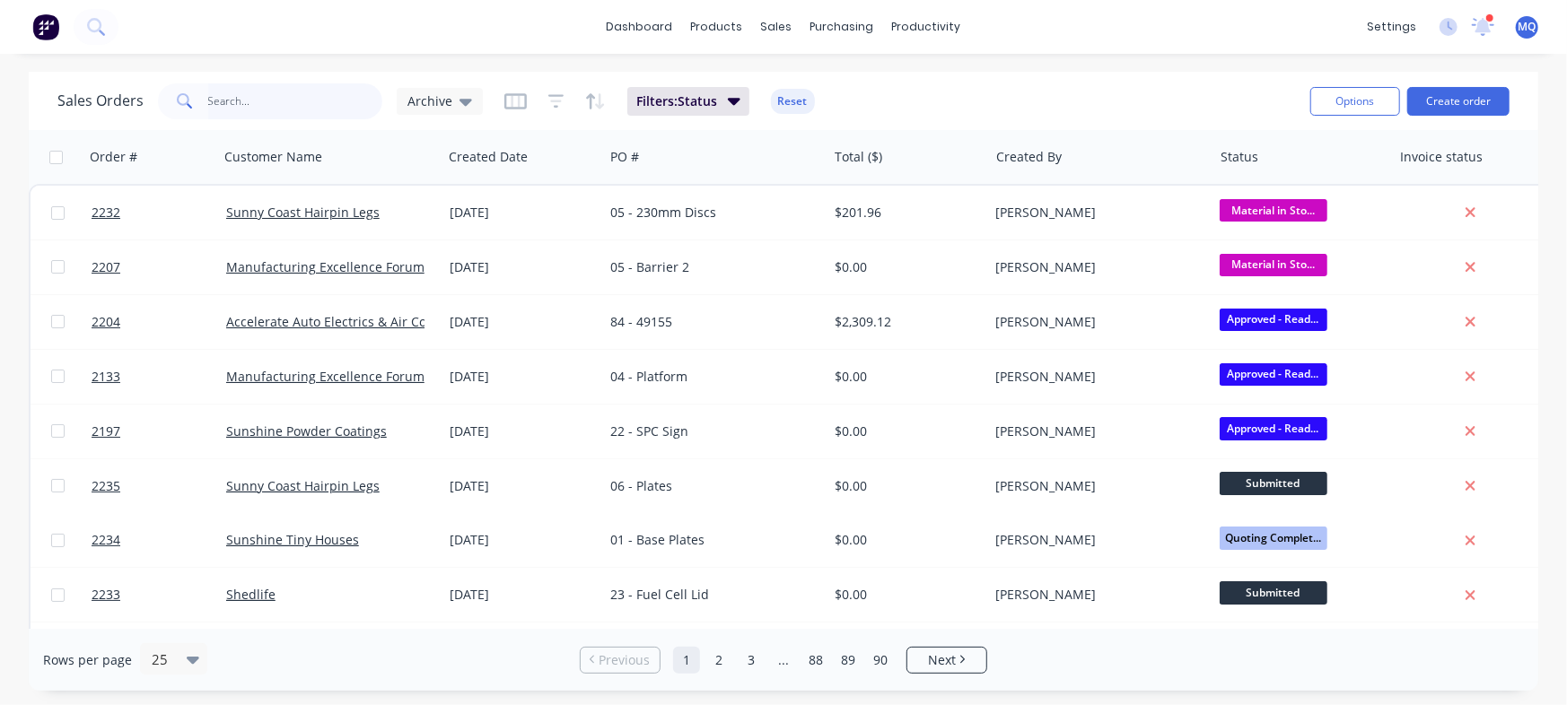
click at [300, 106] on input "text" at bounding box center [295, 101] width 175 height 36
type input "trailer"
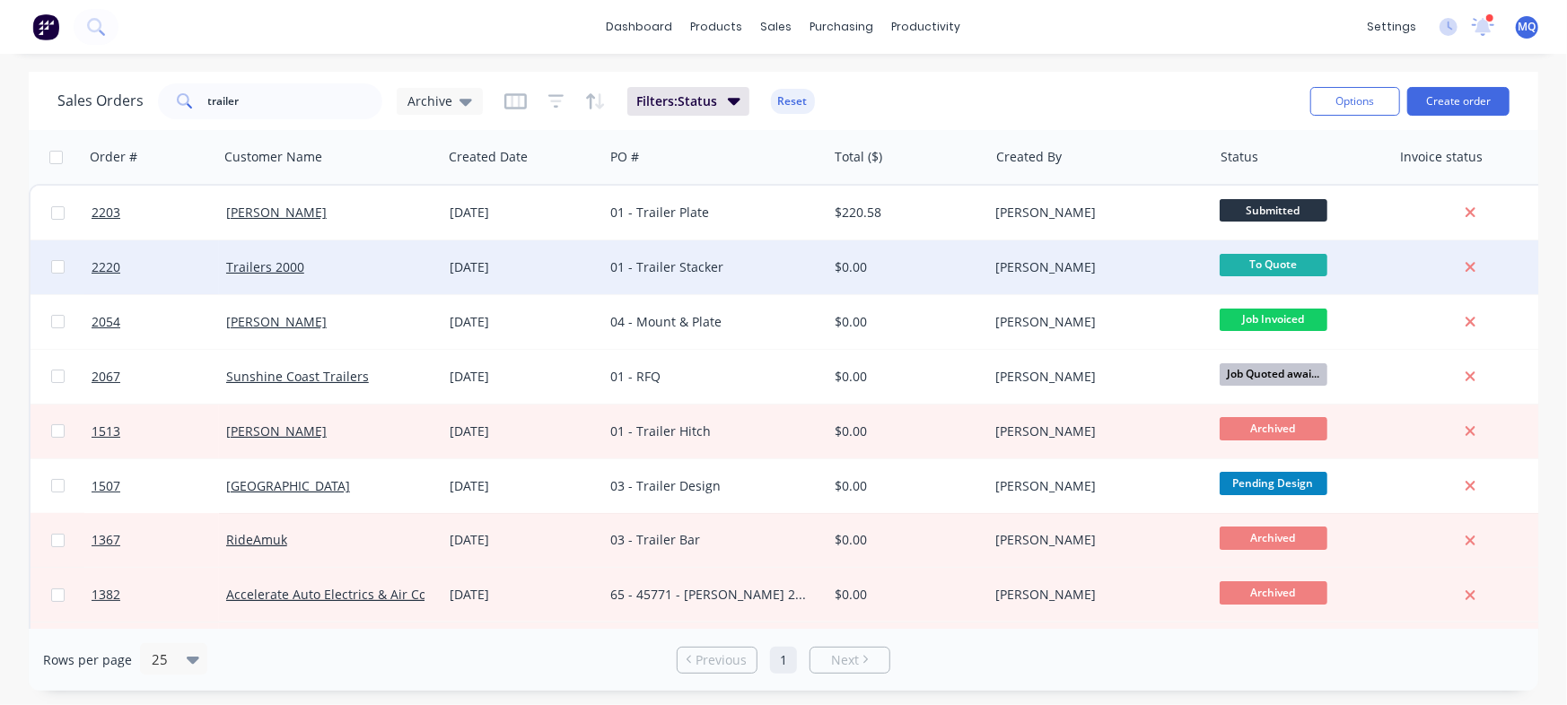
click at [580, 274] on div "[DATE]" at bounding box center [523, 267] width 147 height 18
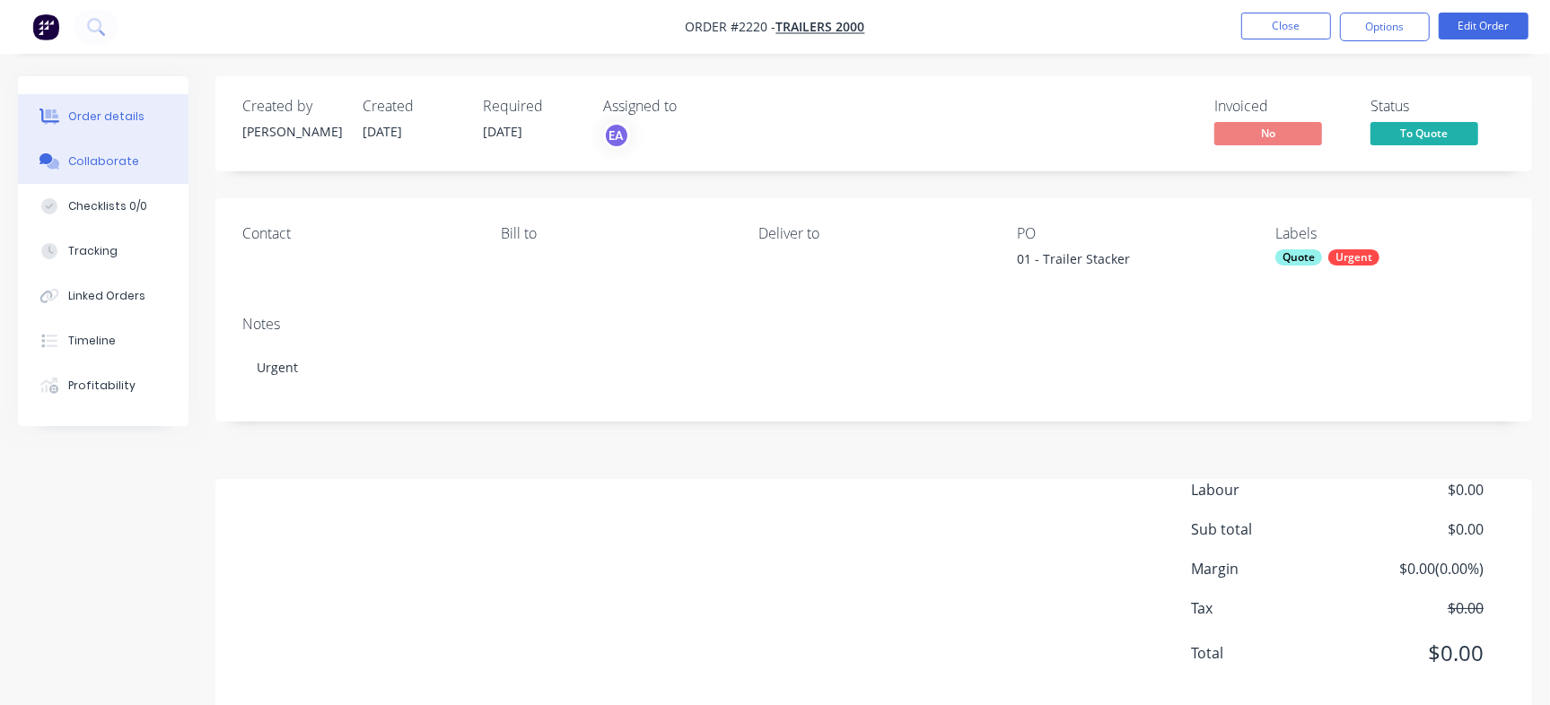
click at [155, 167] on button "Collaborate" at bounding box center [103, 161] width 170 height 45
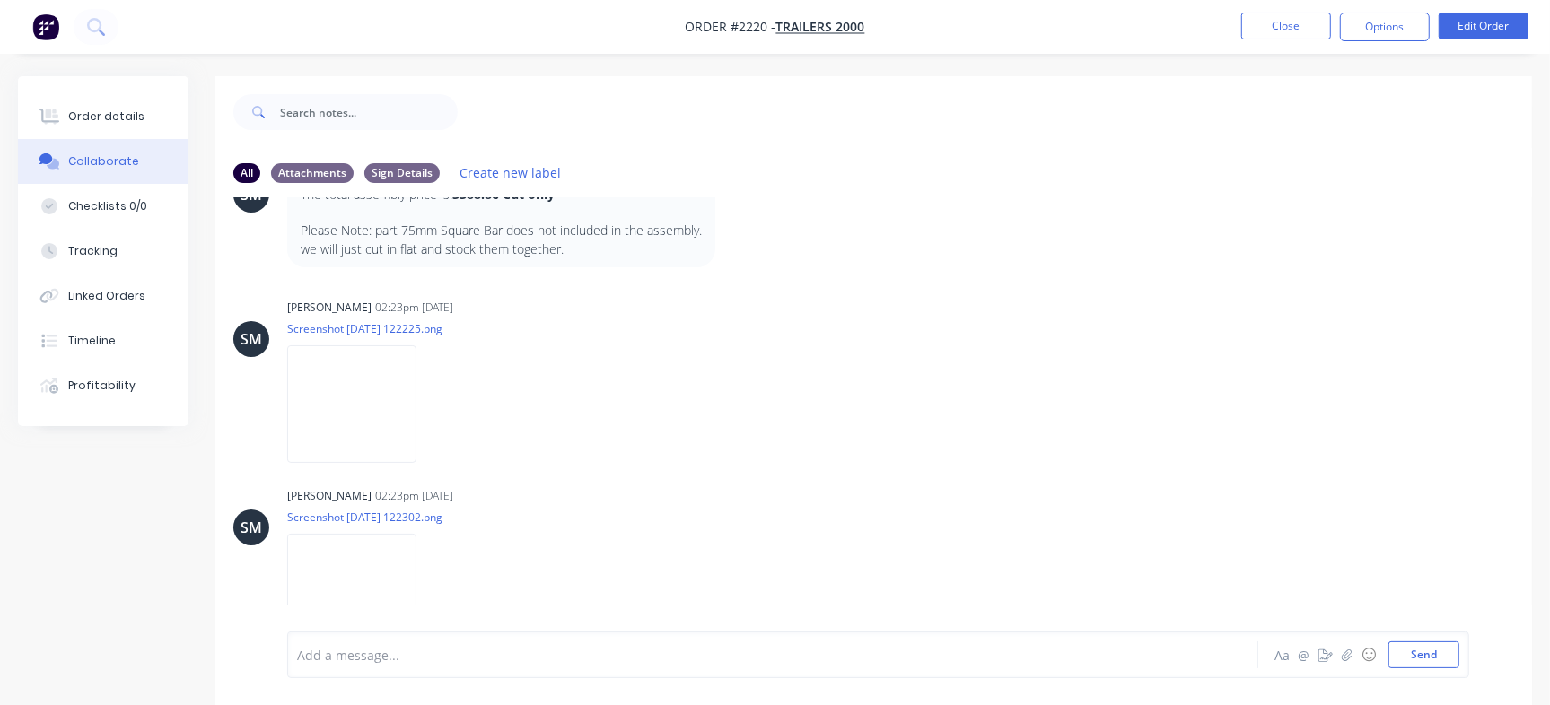
scroll to position [380, 0]
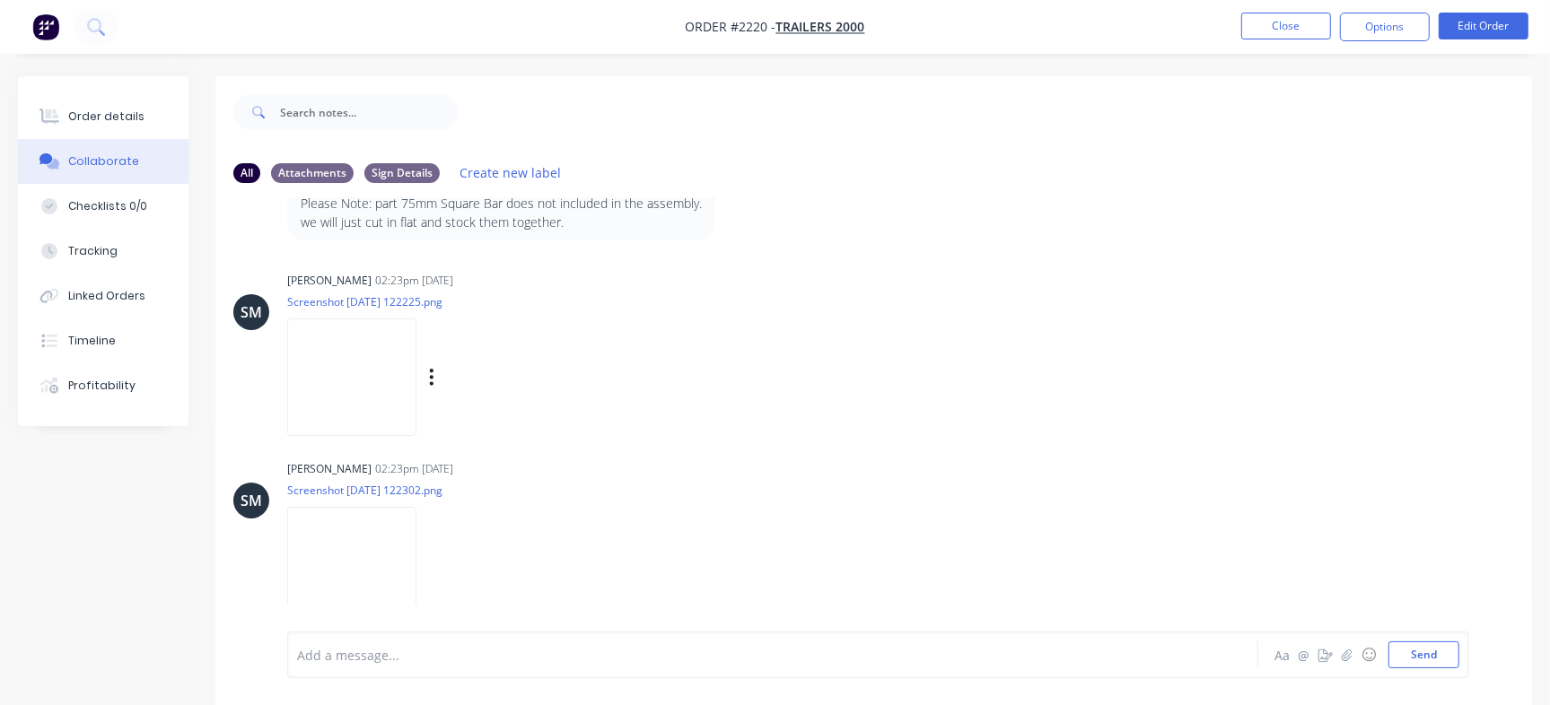
click at [361, 380] on img at bounding box center [351, 378] width 129 height 118
click at [353, 548] on img at bounding box center [351, 566] width 129 height 118
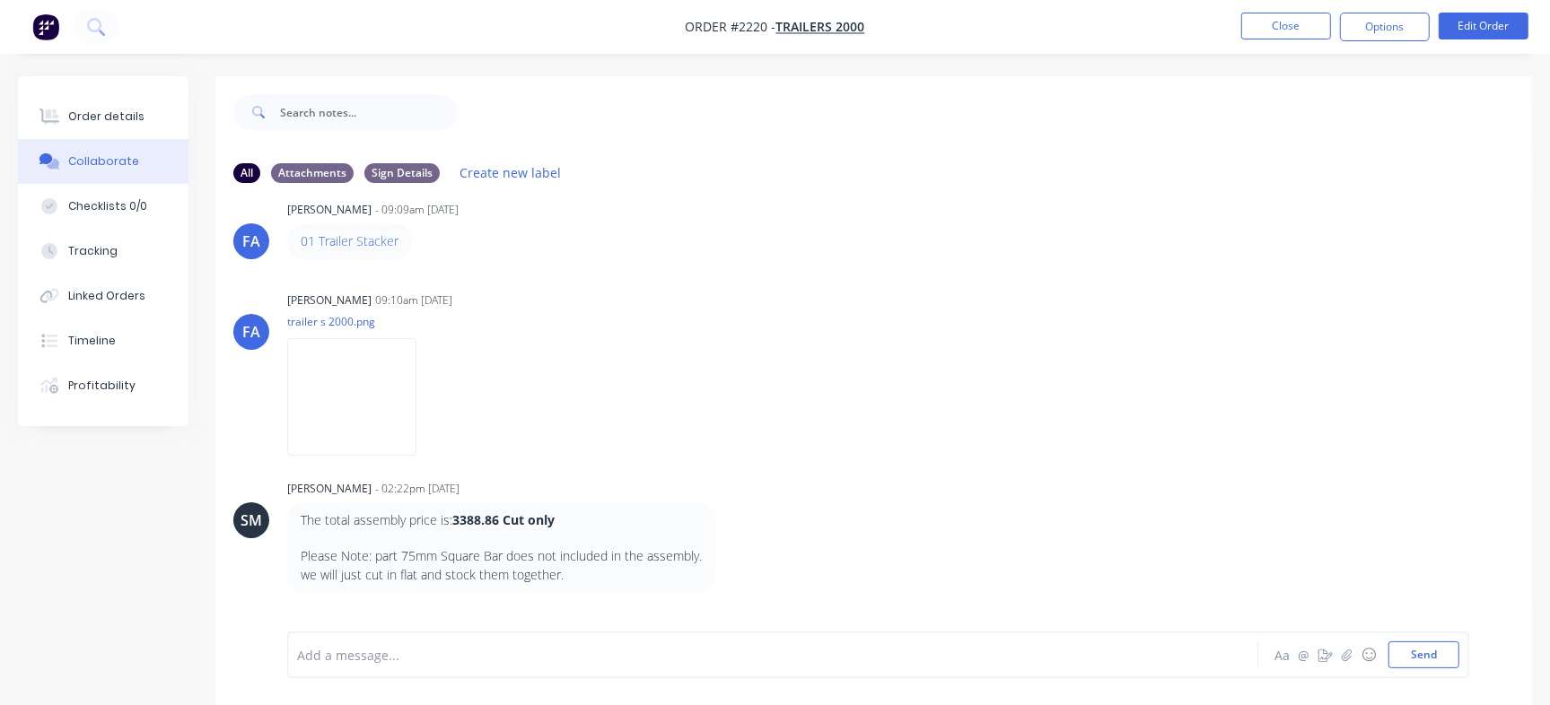
scroll to position [27, 0]
click at [325, 383] on img at bounding box center [351, 398] width 129 height 118
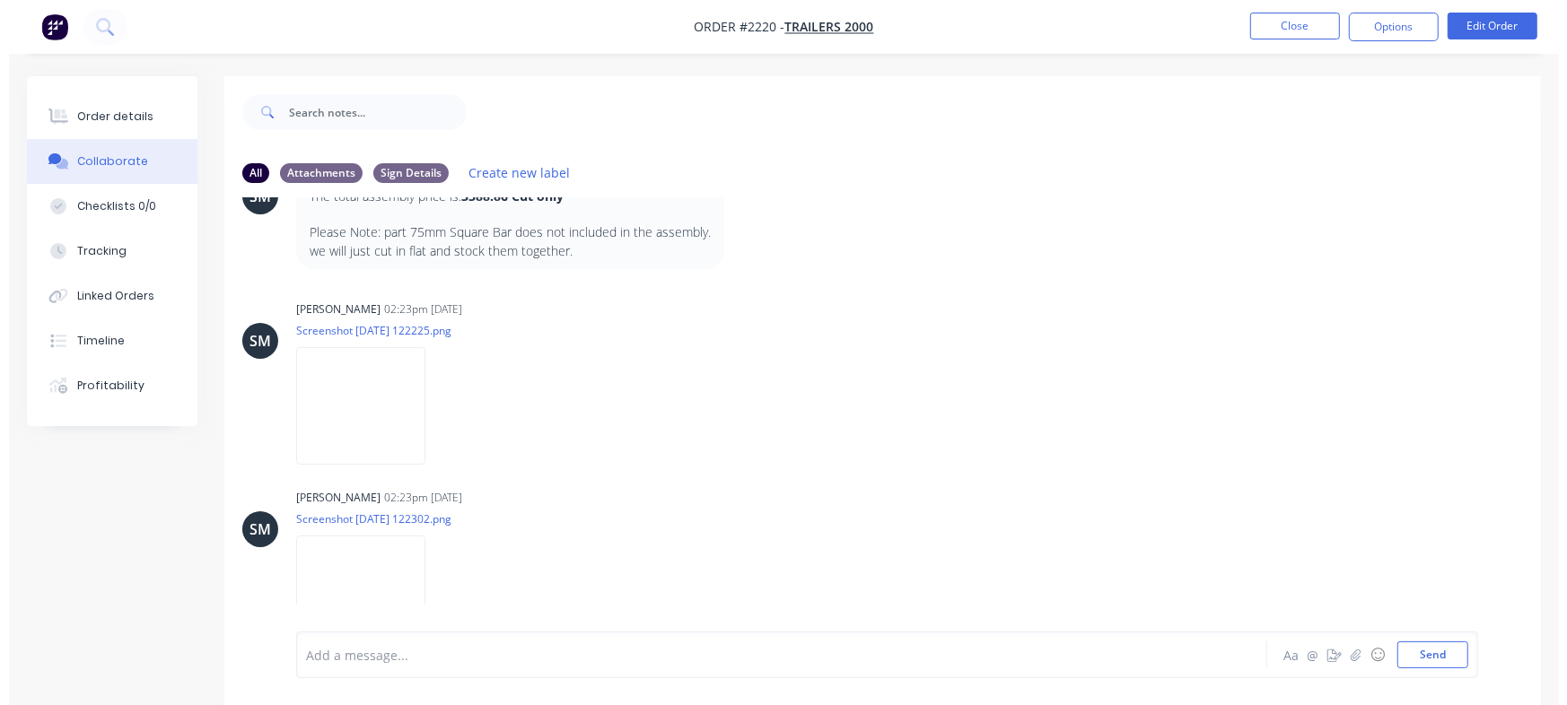
scroll to position [380, 0]
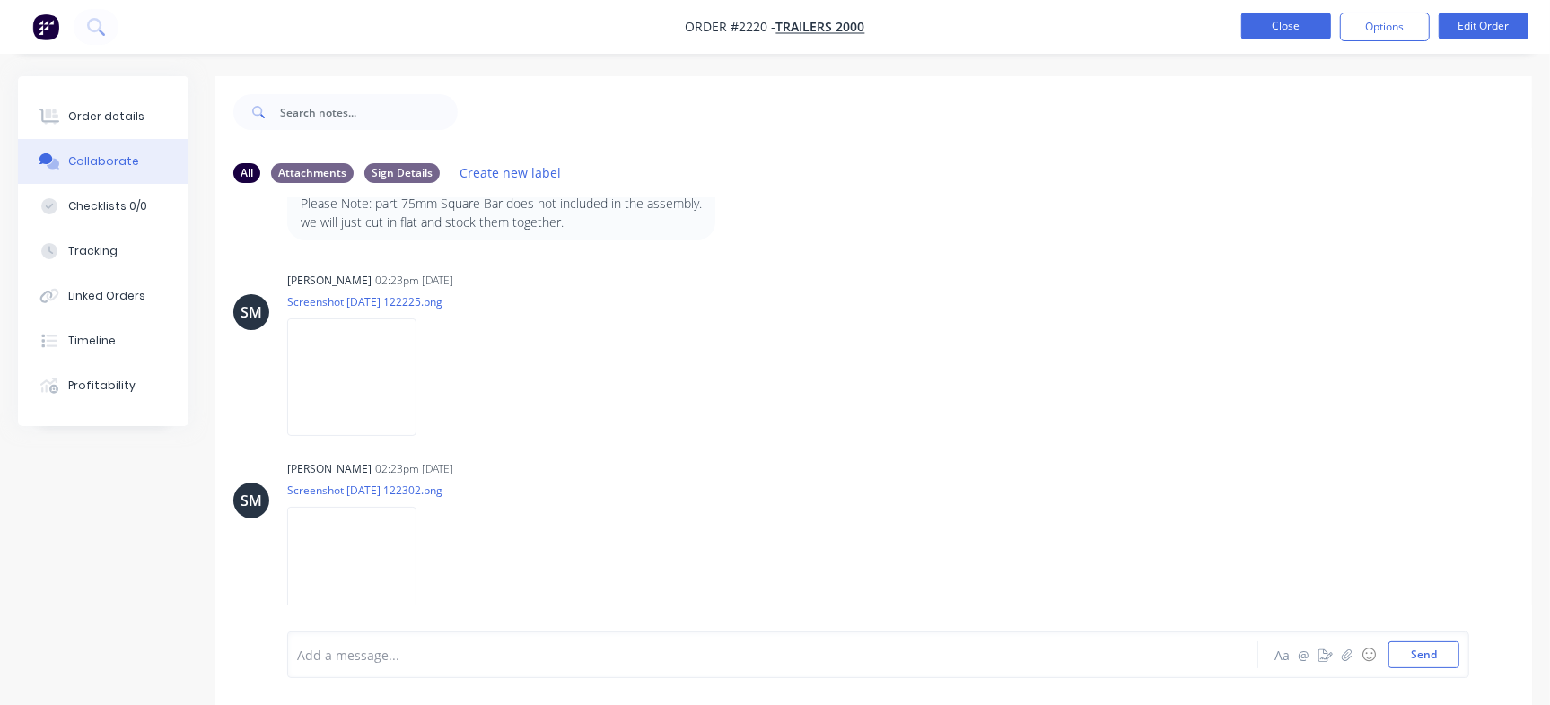
click at [1282, 20] on button "Close" at bounding box center [1286, 26] width 90 height 27
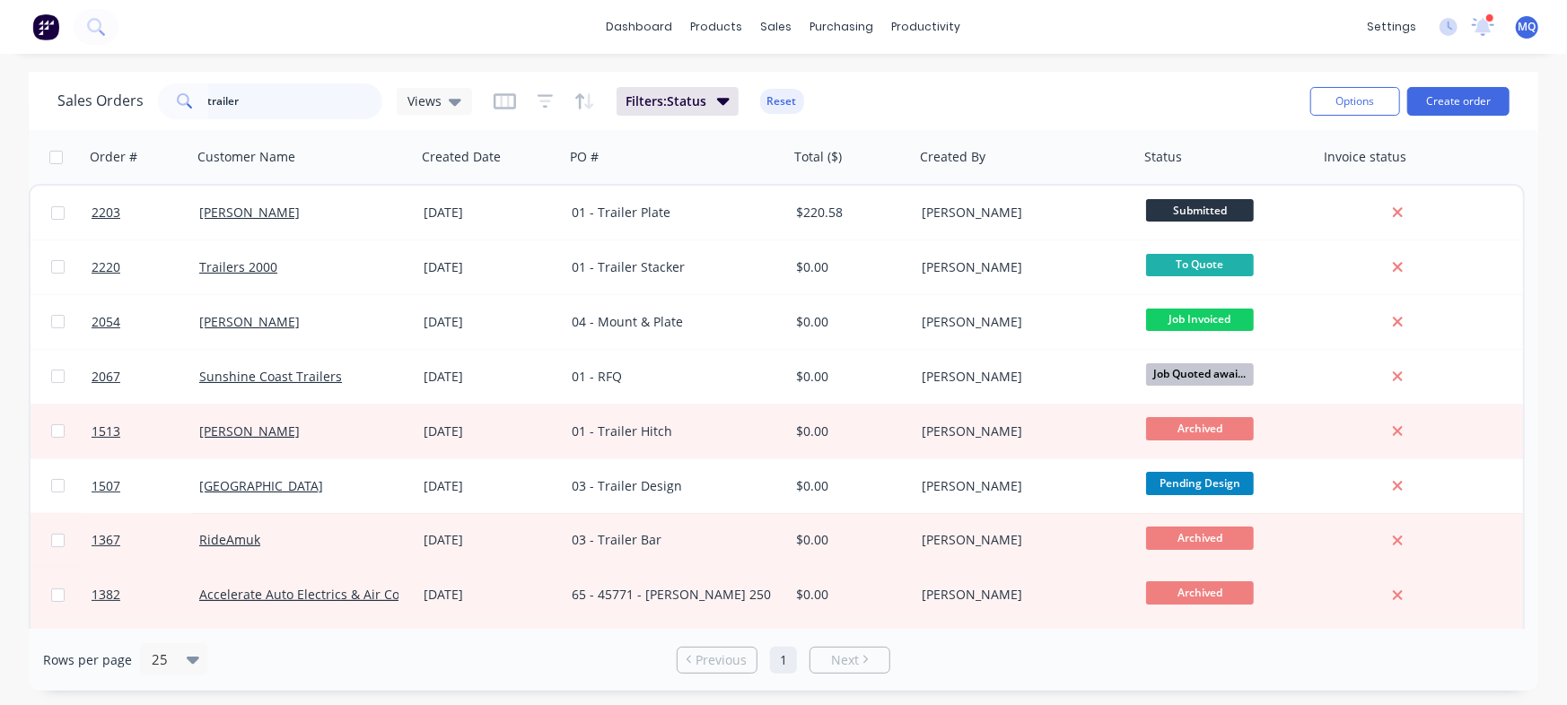
click at [274, 86] on input "trailer" at bounding box center [295, 101] width 175 height 36
click at [265, 112] on input "trailer" at bounding box center [295, 101] width 175 height 36
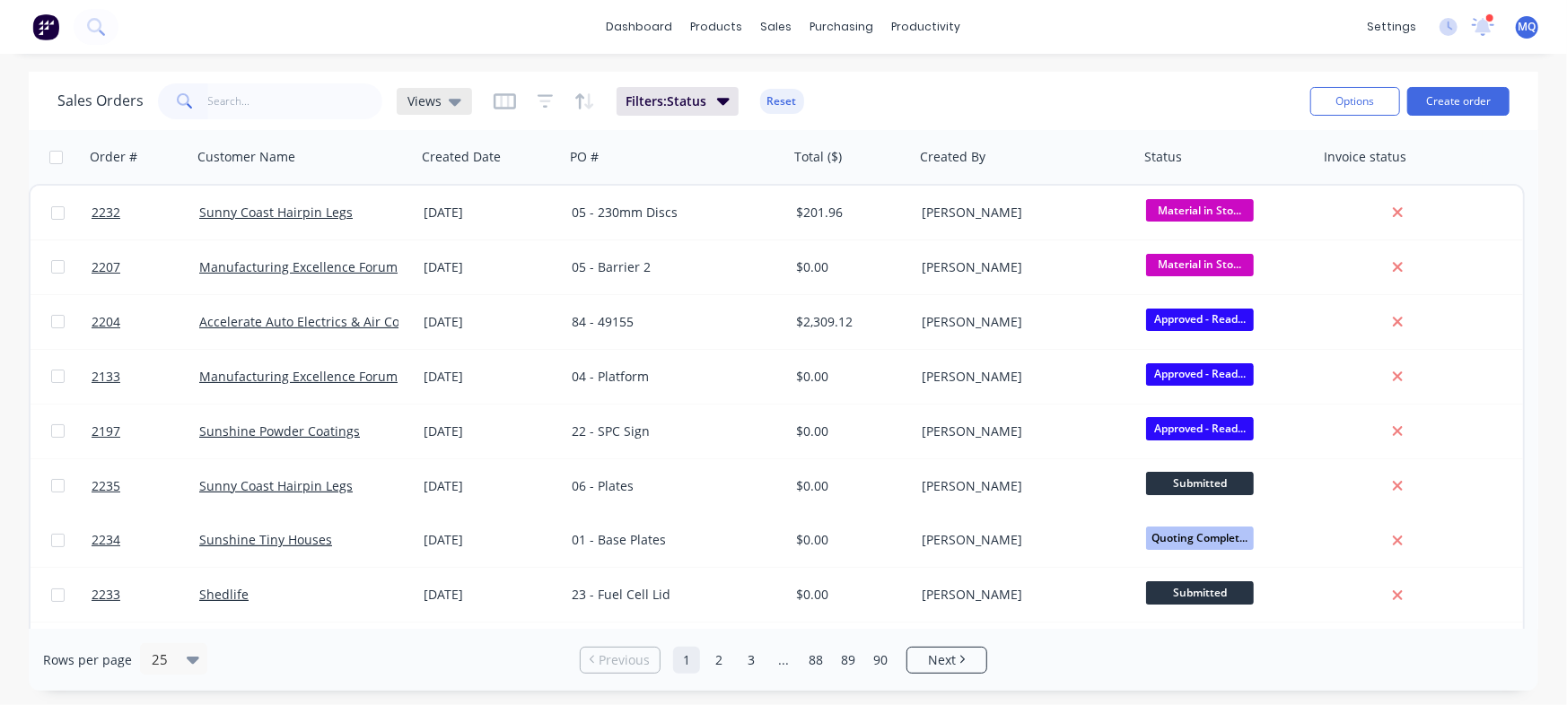
click at [442, 97] on div "Views" at bounding box center [434, 101] width 54 height 16
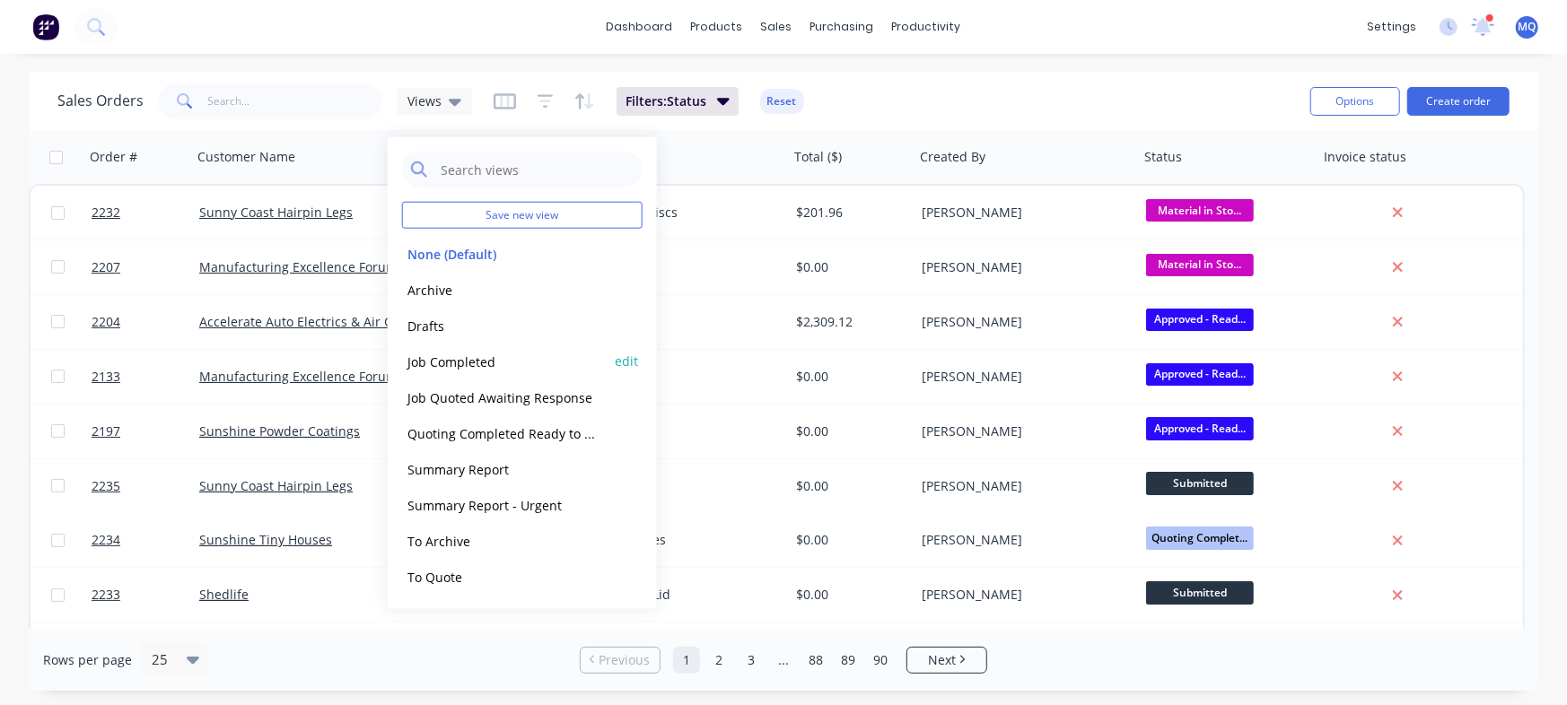
click at [481, 363] on button "Job Completed" at bounding box center [504, 361] width 205 height 21
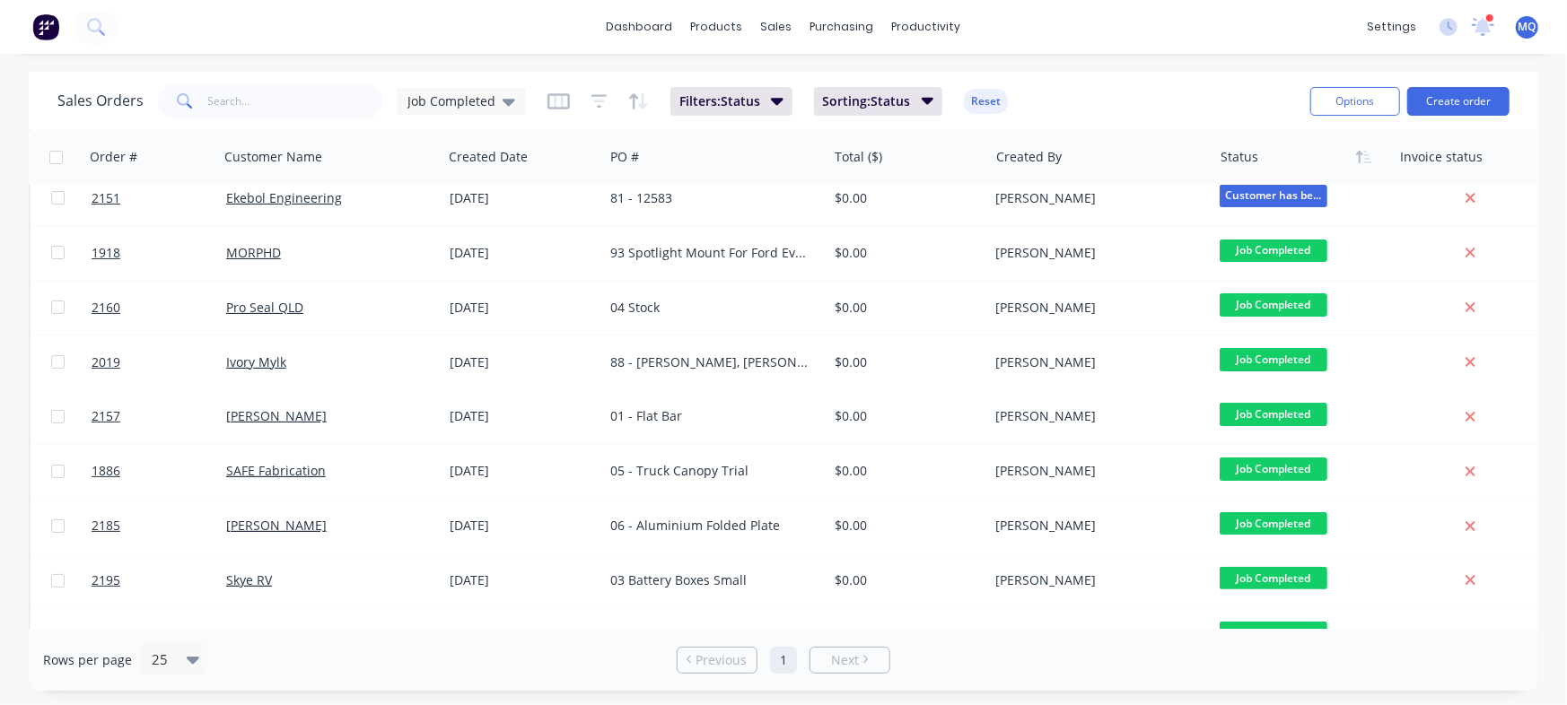
scroll to position [95, 0]
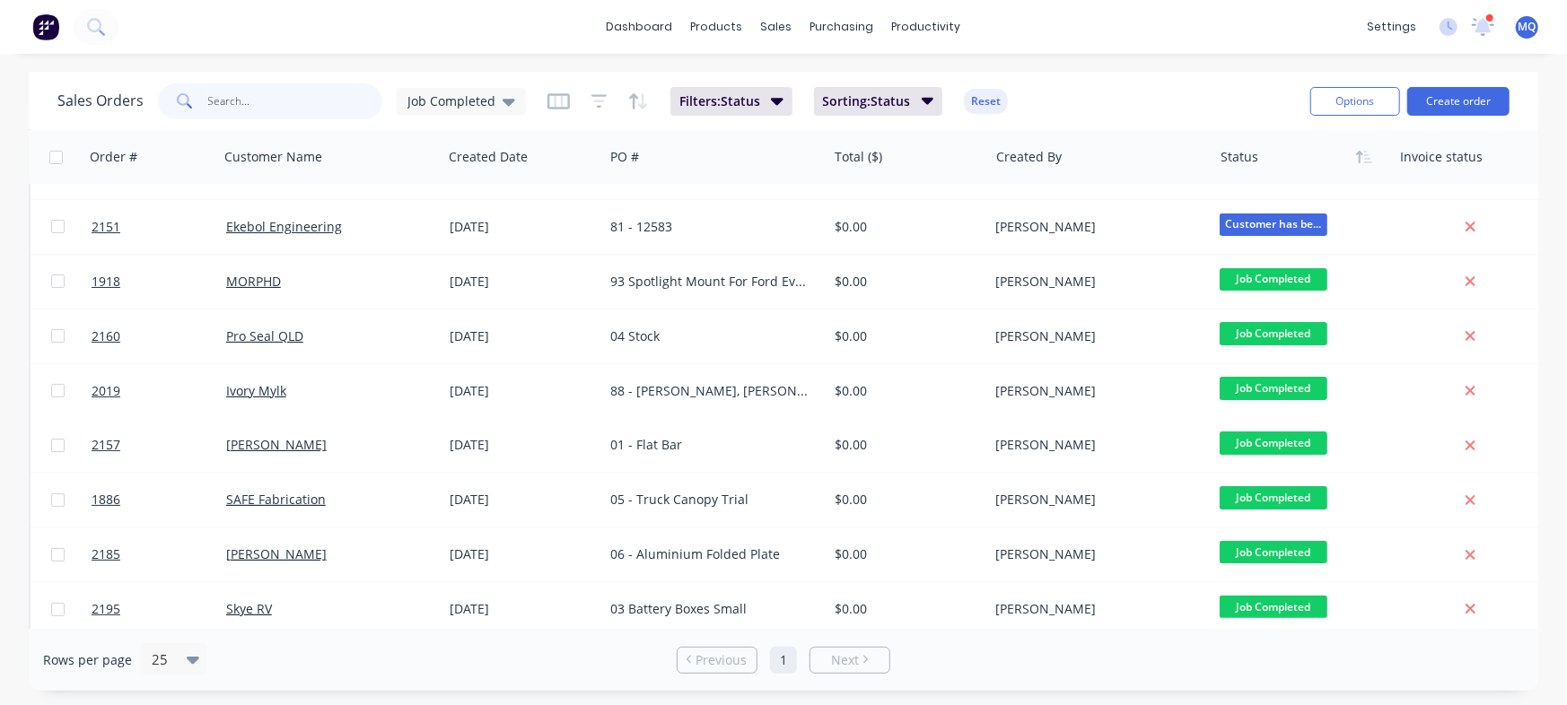
click at [249, 104] on input "text" at bounding box center [295, 101] width 175 height 36
type input "ekebol"
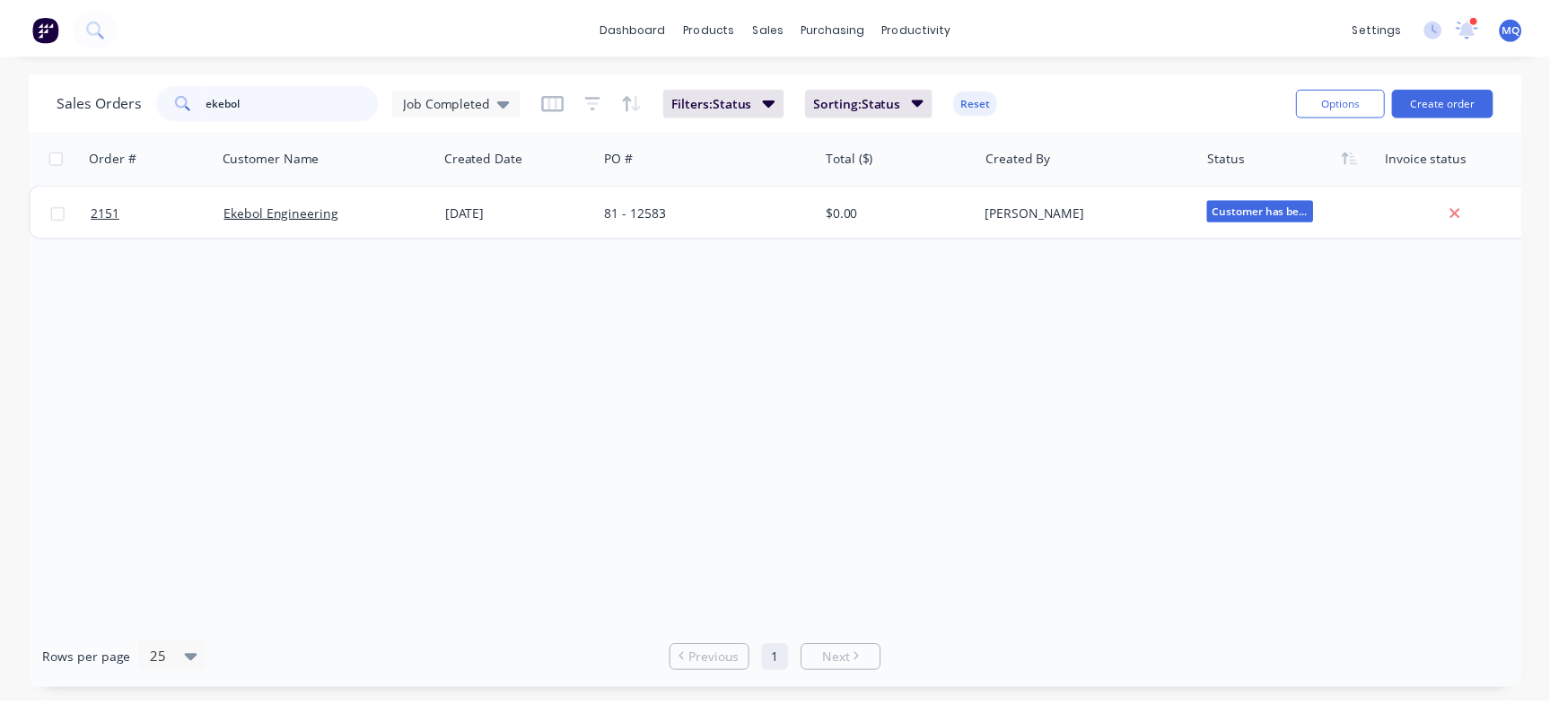
scroll to position [0, 0]
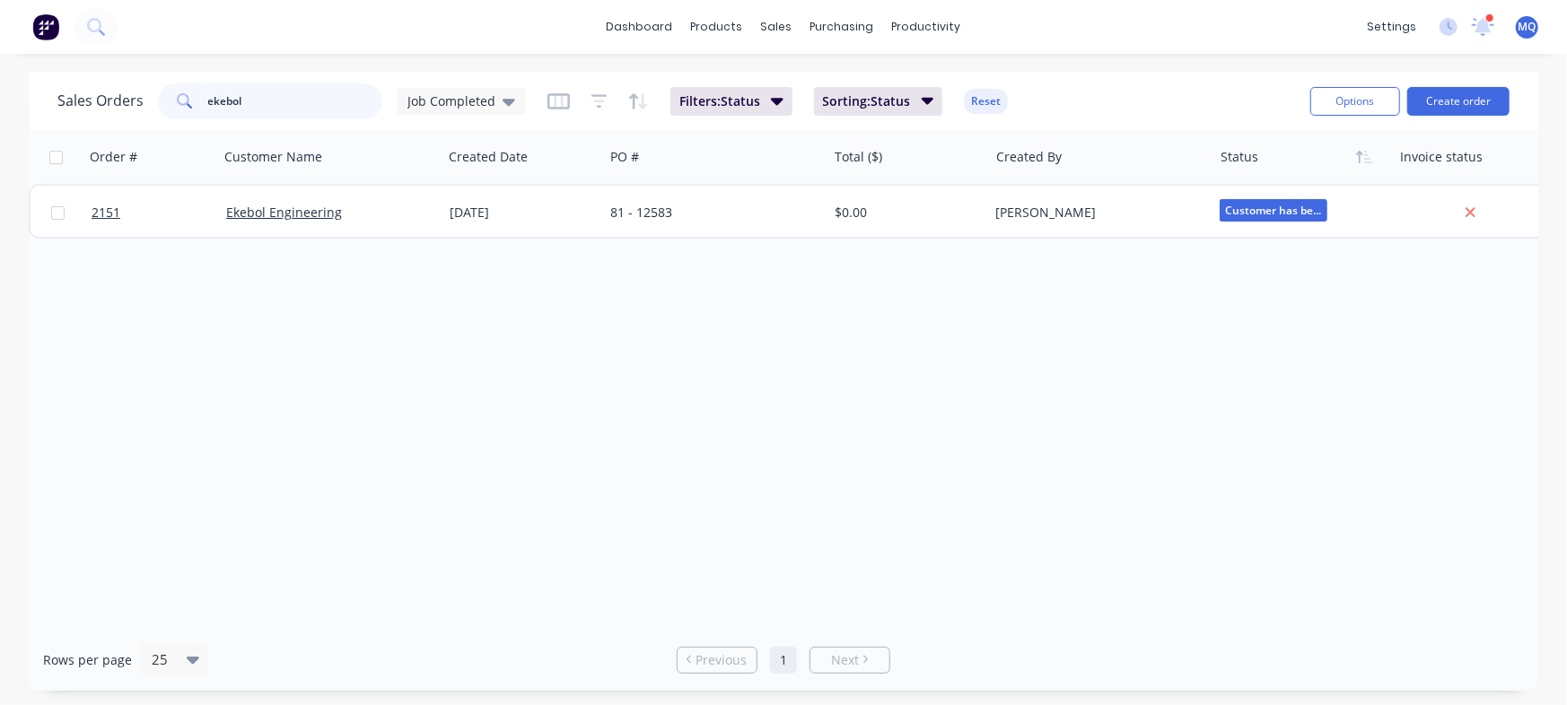
click at [276, 100] on input "ekebol" at bounding box center [295, 101] width 175 height 36
click at [389, 301] on div "Order # Customer Name Created Date PO # Total ($) Created By Status Invoice sta…" at bounding box center [783, 379] width 1509 height 499
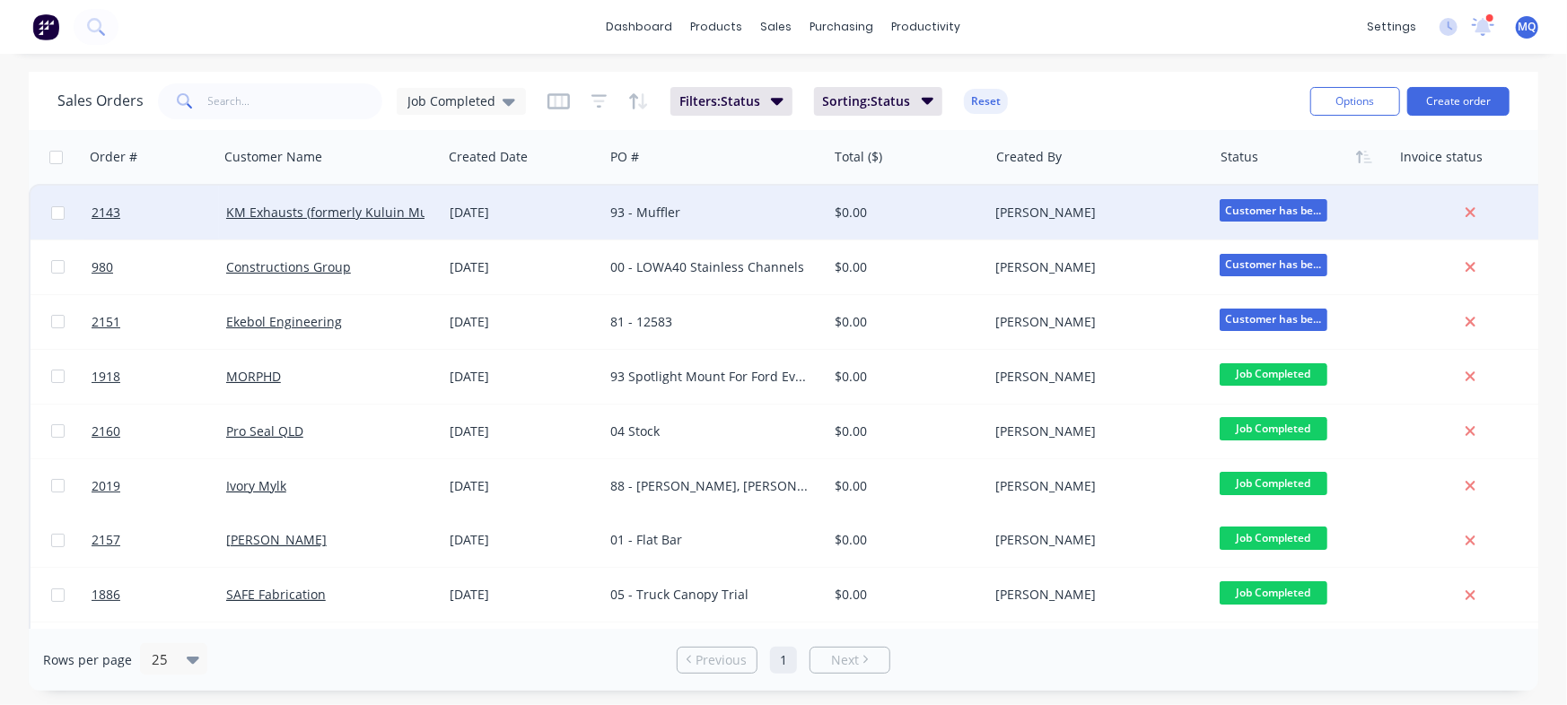
click at [492, 220] on div "[DATE]" at bounding box center [523, 213] width 147 height 18
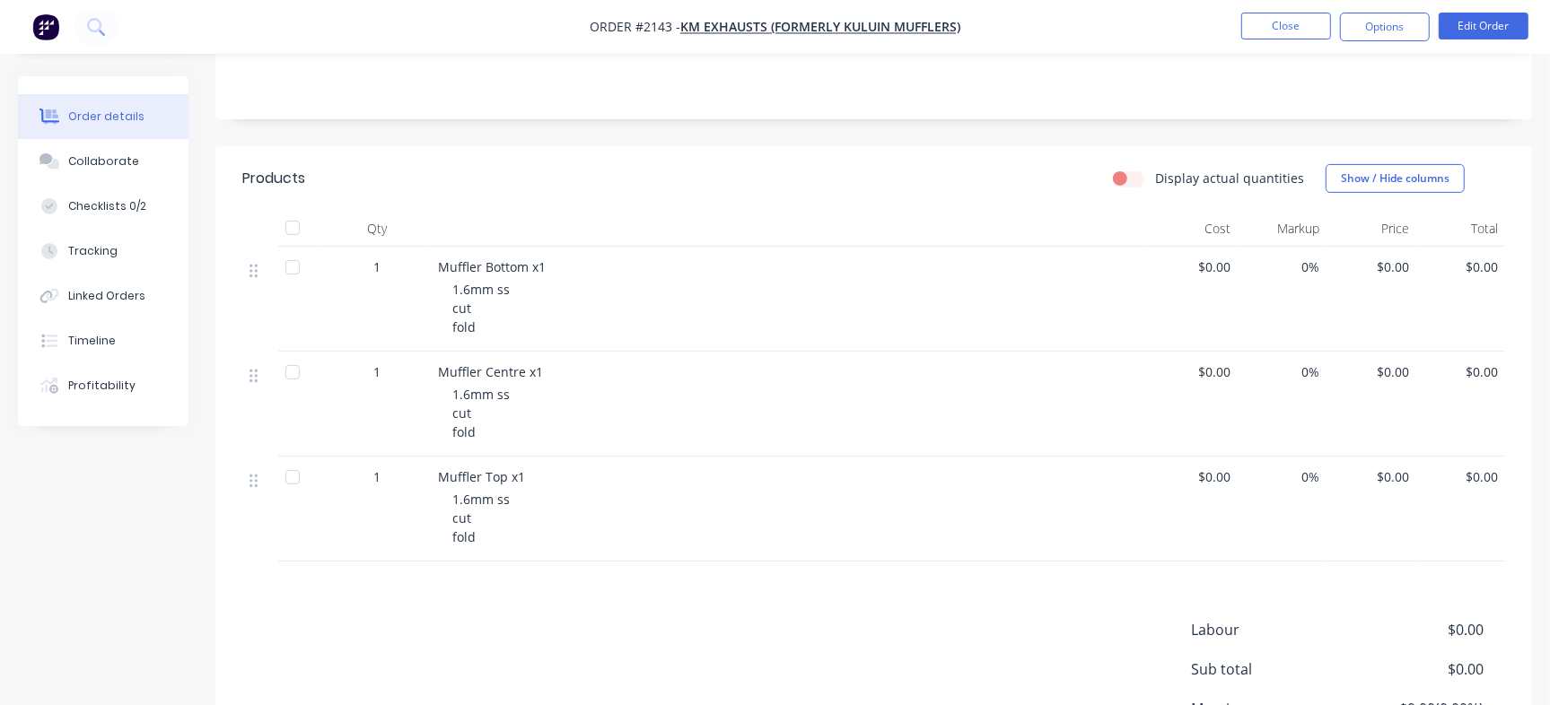
scroll to position [298, 0]
click at [71, 168] on div "Collaborate" at bounding box center [103, 161] width 71 height 16
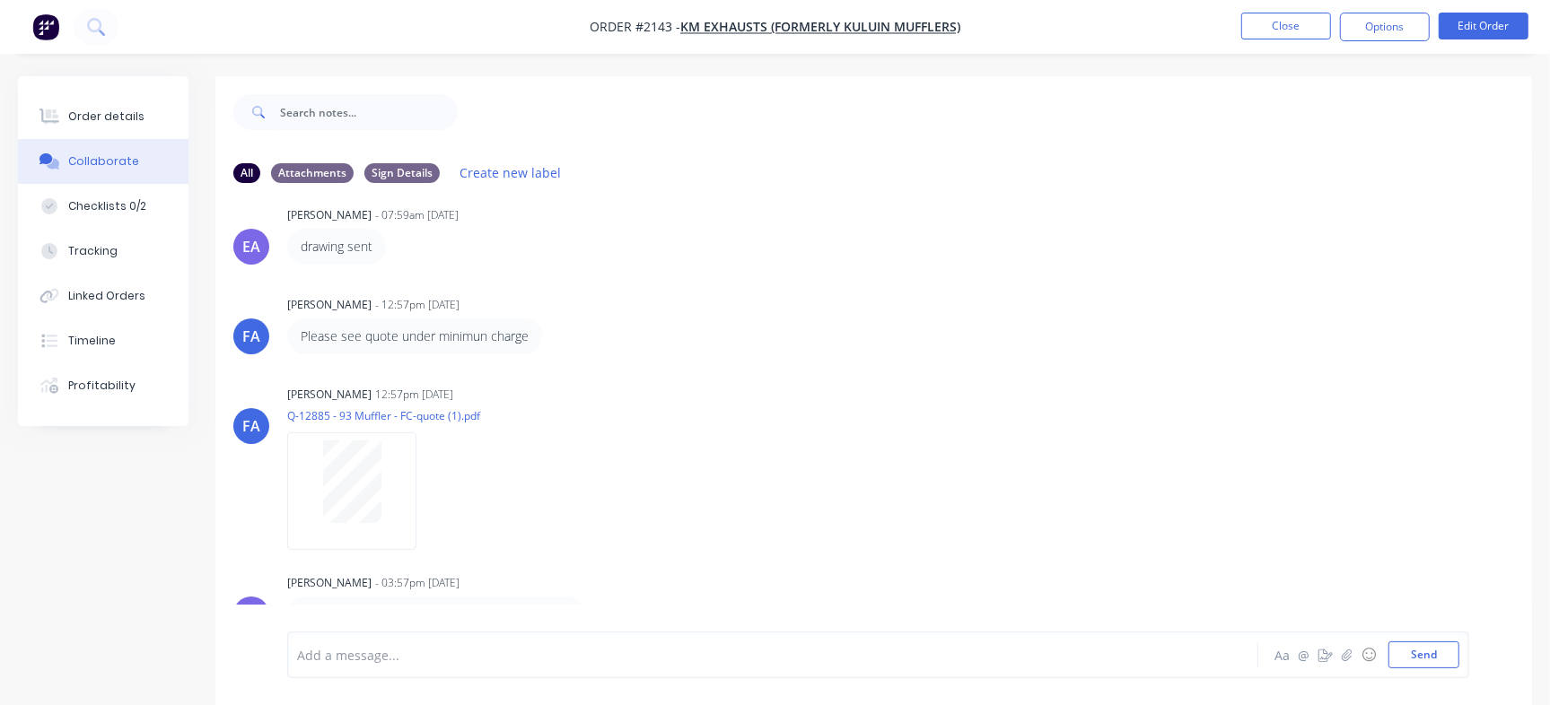
scroll to position [27, 0]
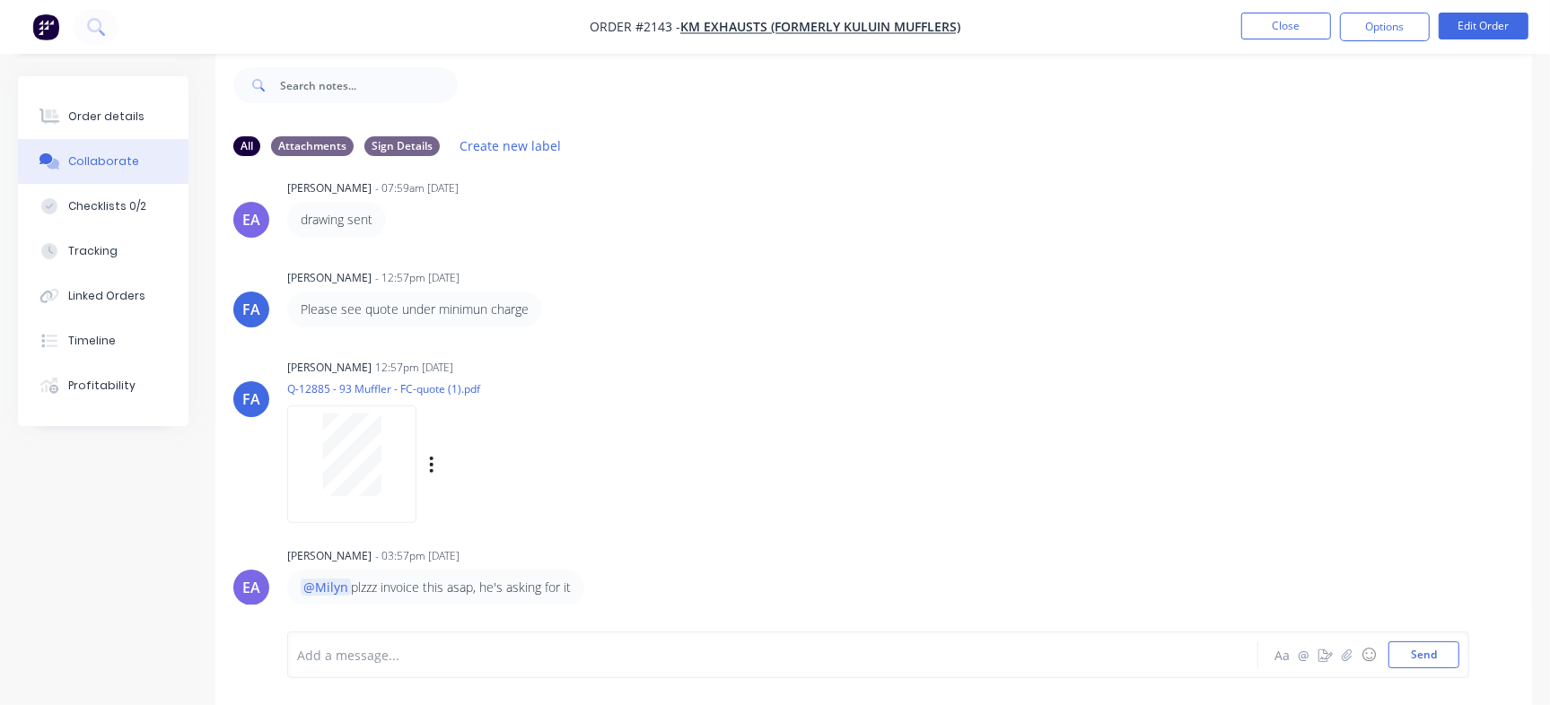
click at [309, 424] on div at bounding box center [351, 455] width 113 height 83
click at [153, 113] on button "Order details" at bounding box center [103, 116] width 170 height 45
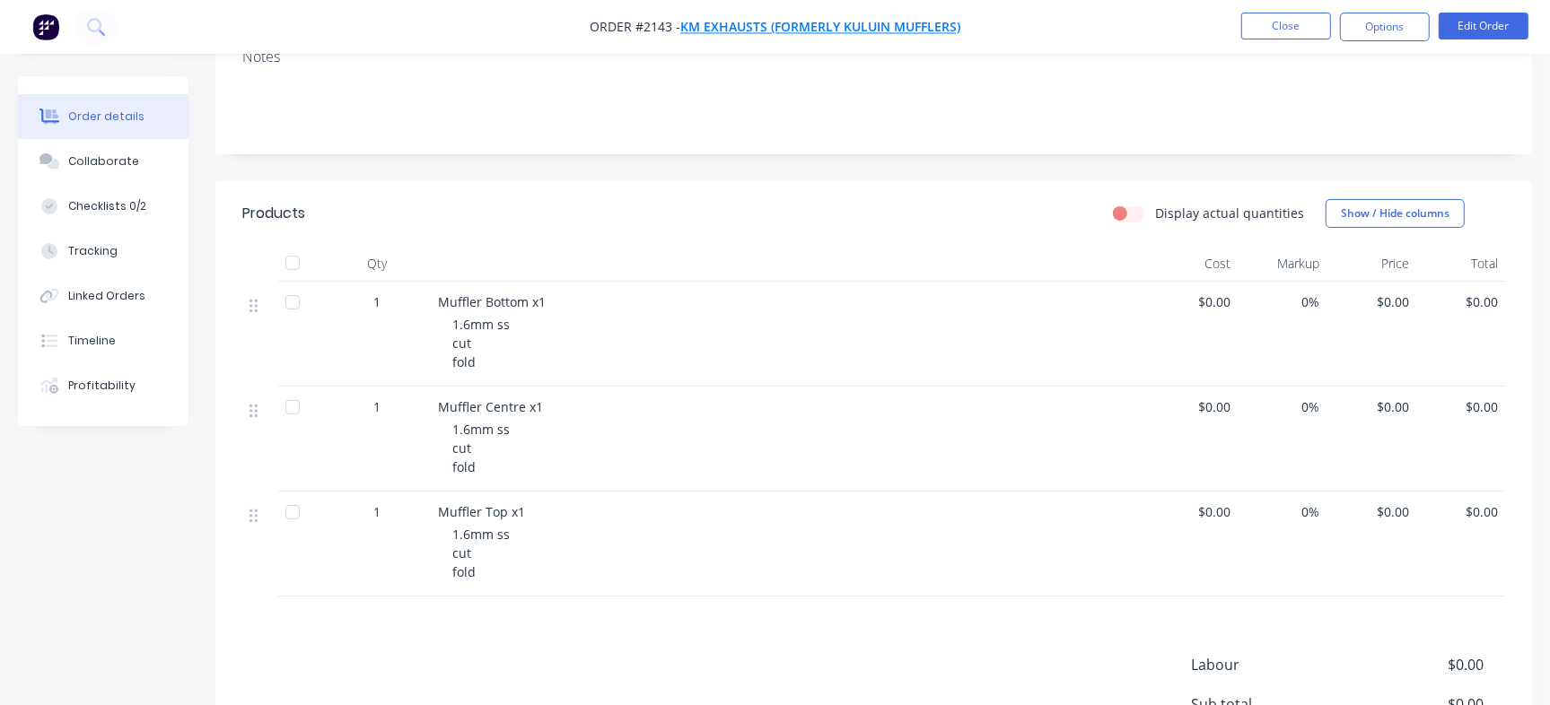
scroll to position [266, 0]
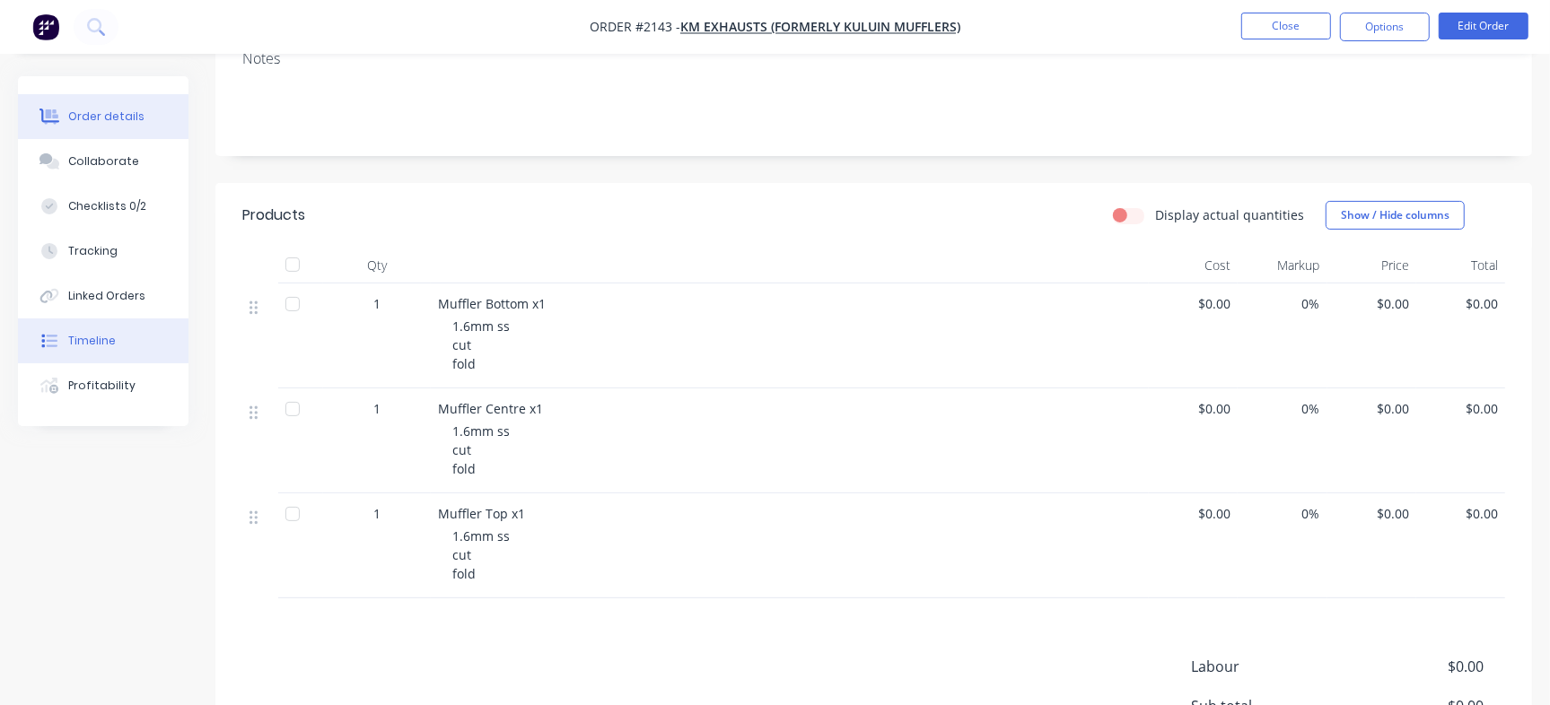
click at [139, 343] on button "Timeline" at bounding box center [103, 341] width 170 height 45
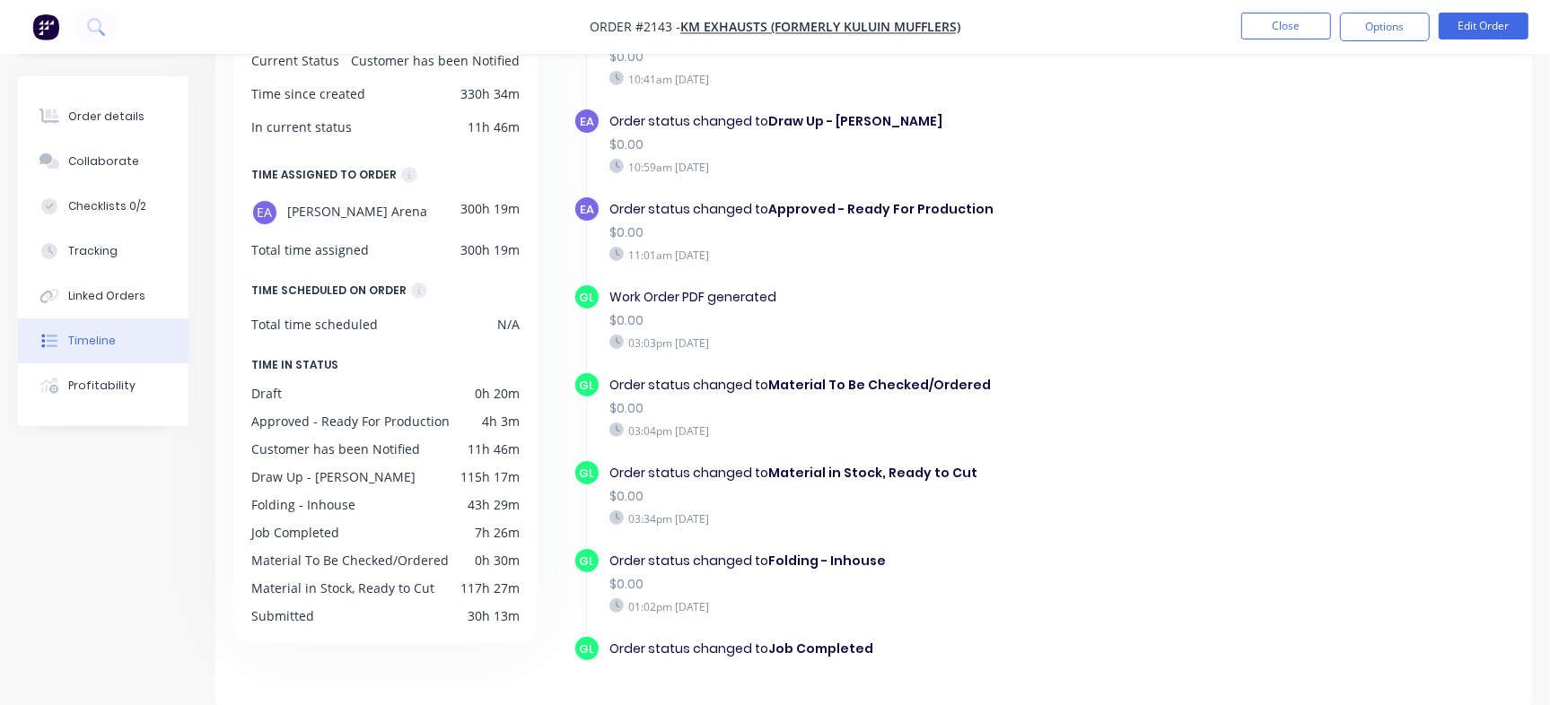
scroll to position [296, 0]
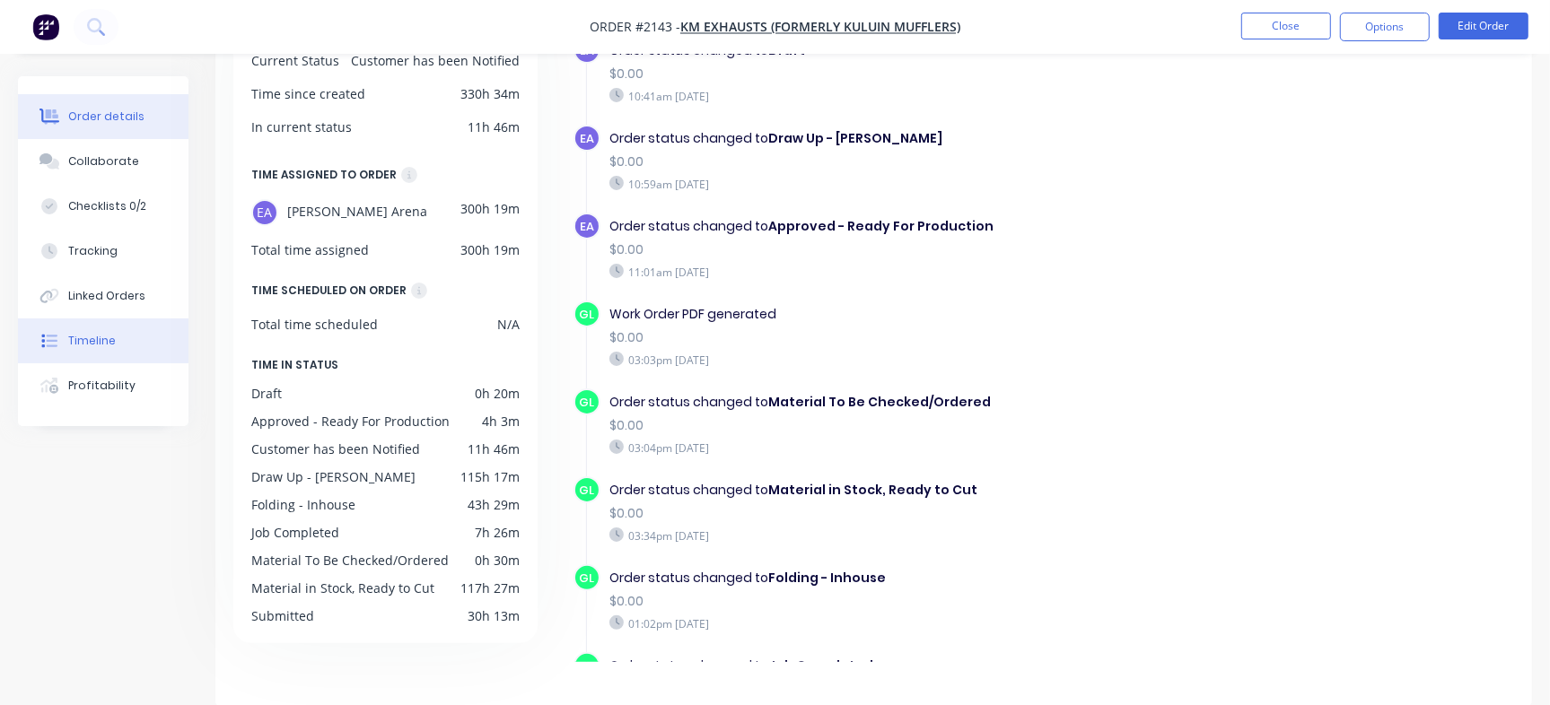
click at [144, 109] on button "Order details" at bounding box center [103, 116] width 170 height 45
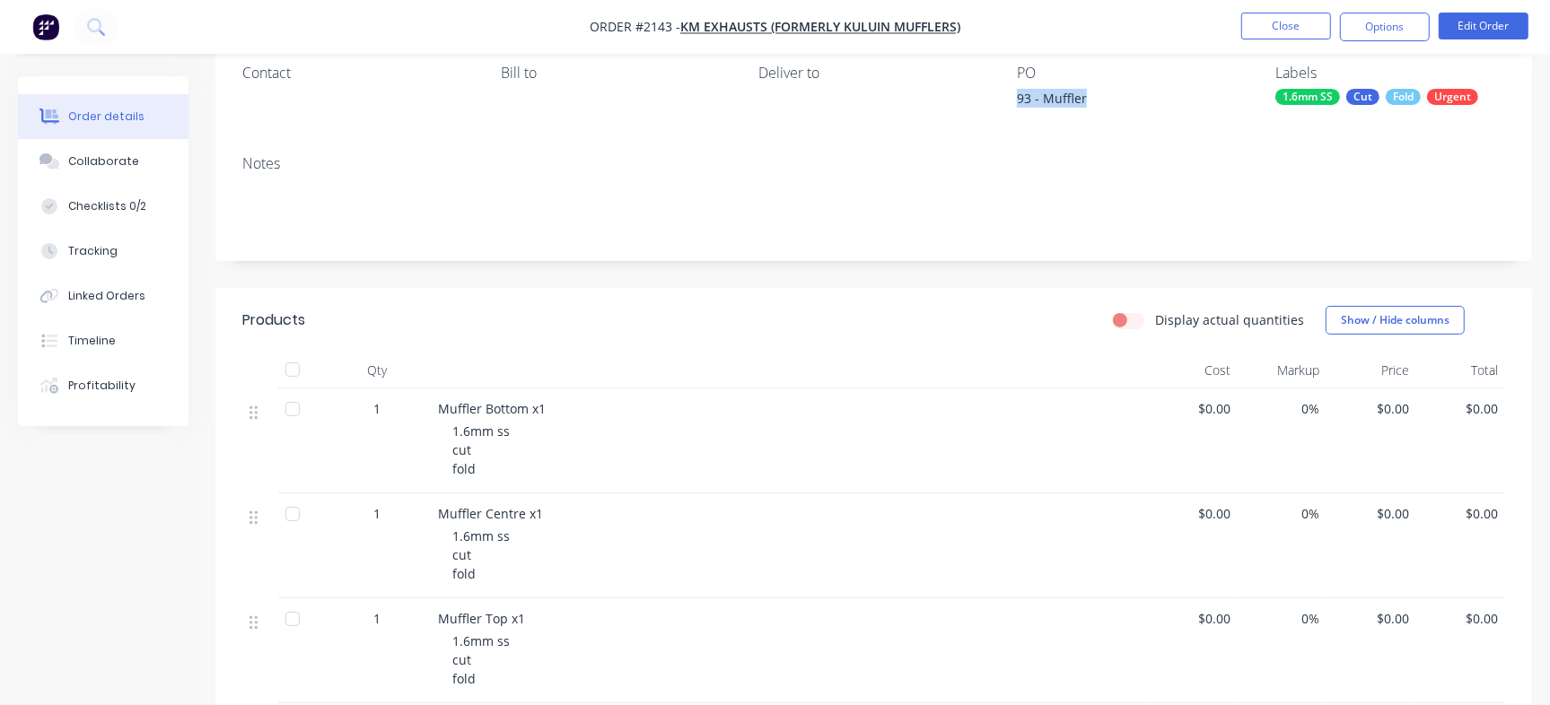
drag, startPoint x: 1017, startPoint y: 97, endPoint x: 1104, endPoint y: 95, distance: 87.1
click at [1104, 95] on div "93 - Muffler" at bounding box center [1129, 101] width 224 height 25
click at [1046, 104] on div "93 - Muffler" at bounding box center [1129, 101] width 224 height 25
click at [1060, 98] on div "93 - Muffler" at bounding box center [1129, 101] width 224 height 25
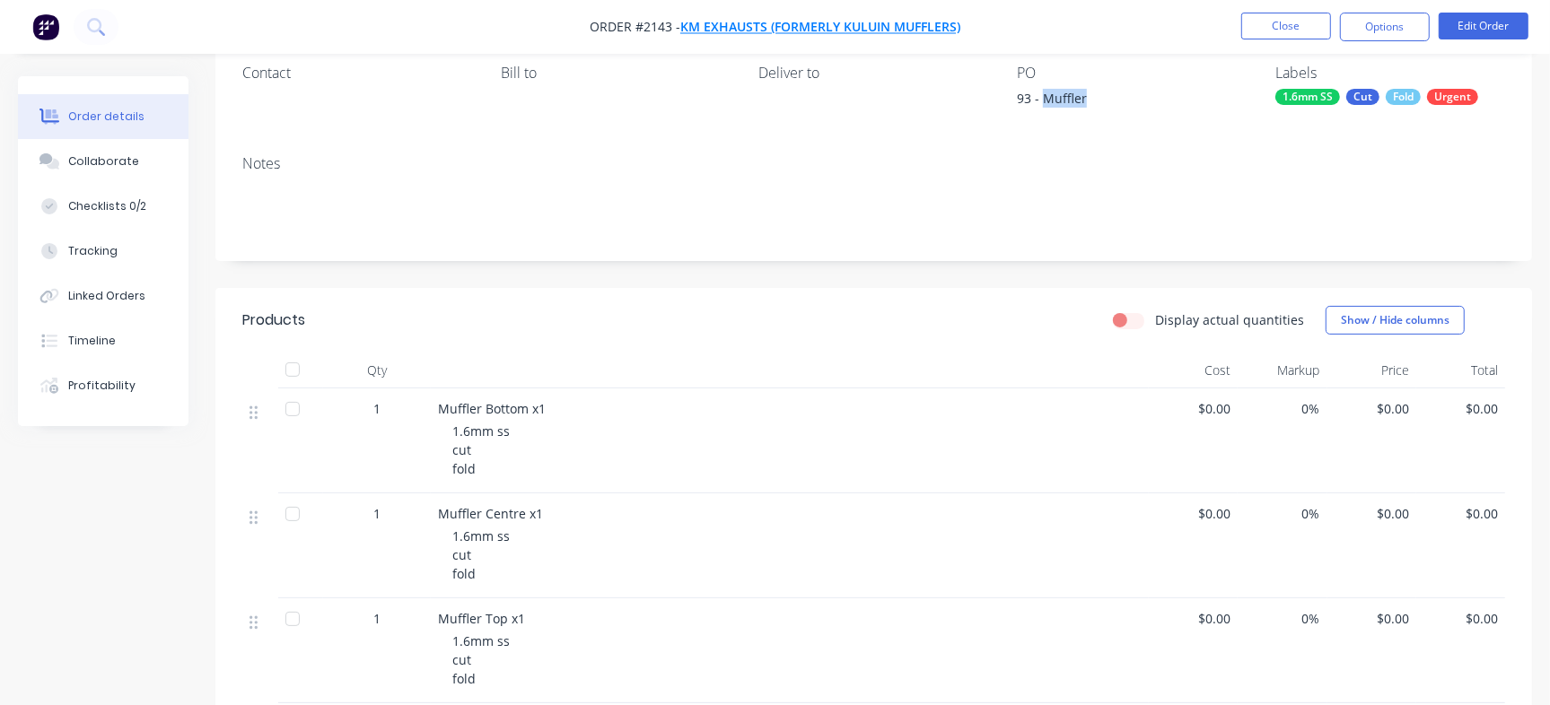
copy div "Muffler"
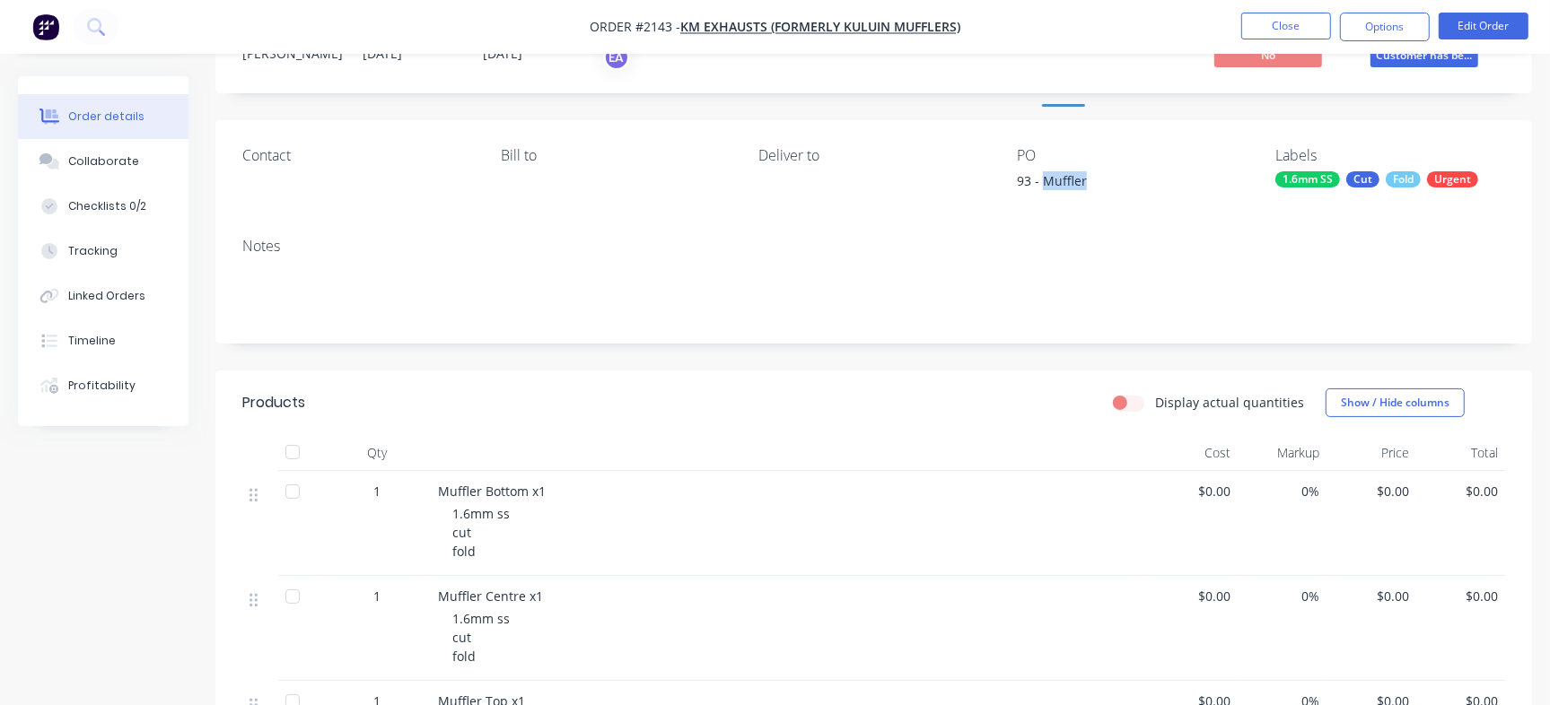
scroll to position [21, 0]
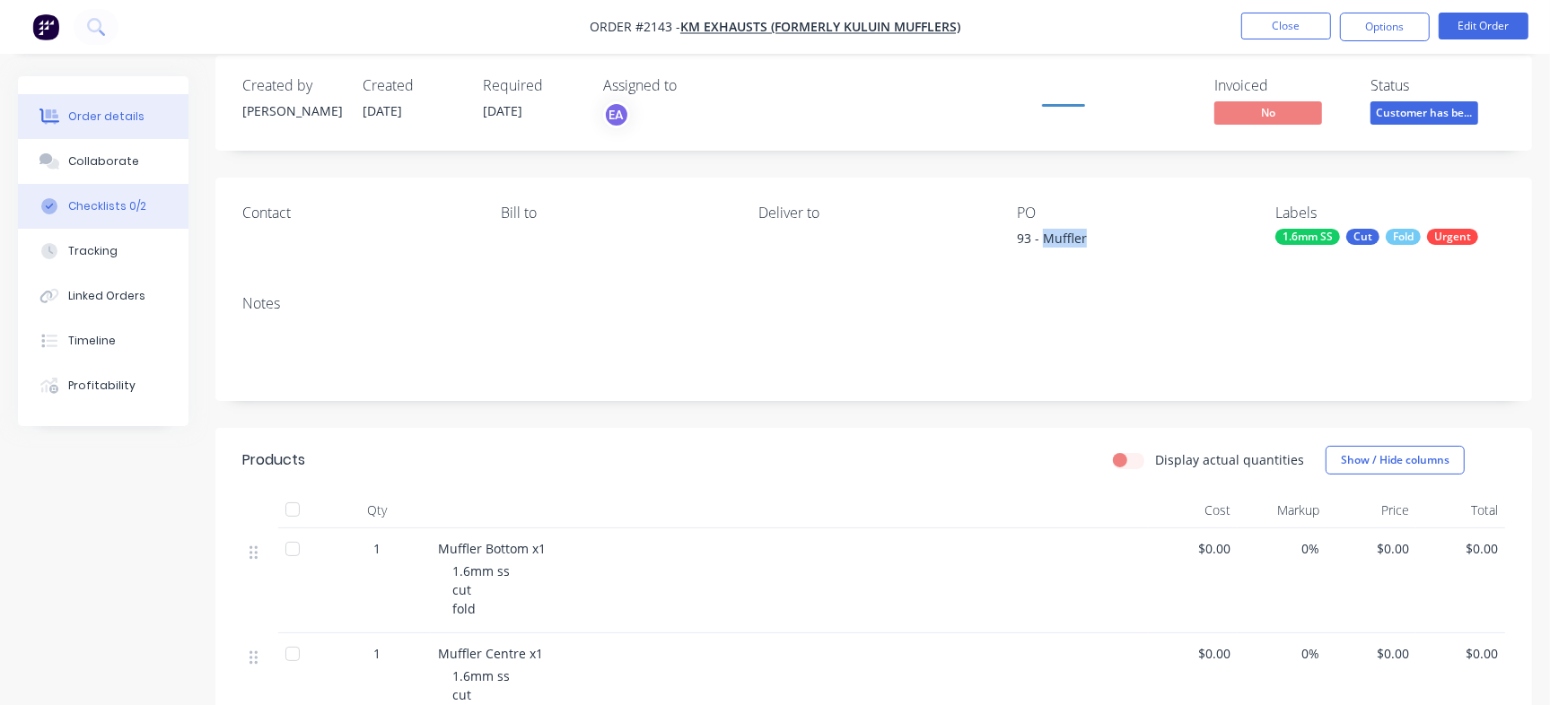
click at [138, 205] on div "Checklists 0/2" at bounding box center [107, 206] width 78 height 16
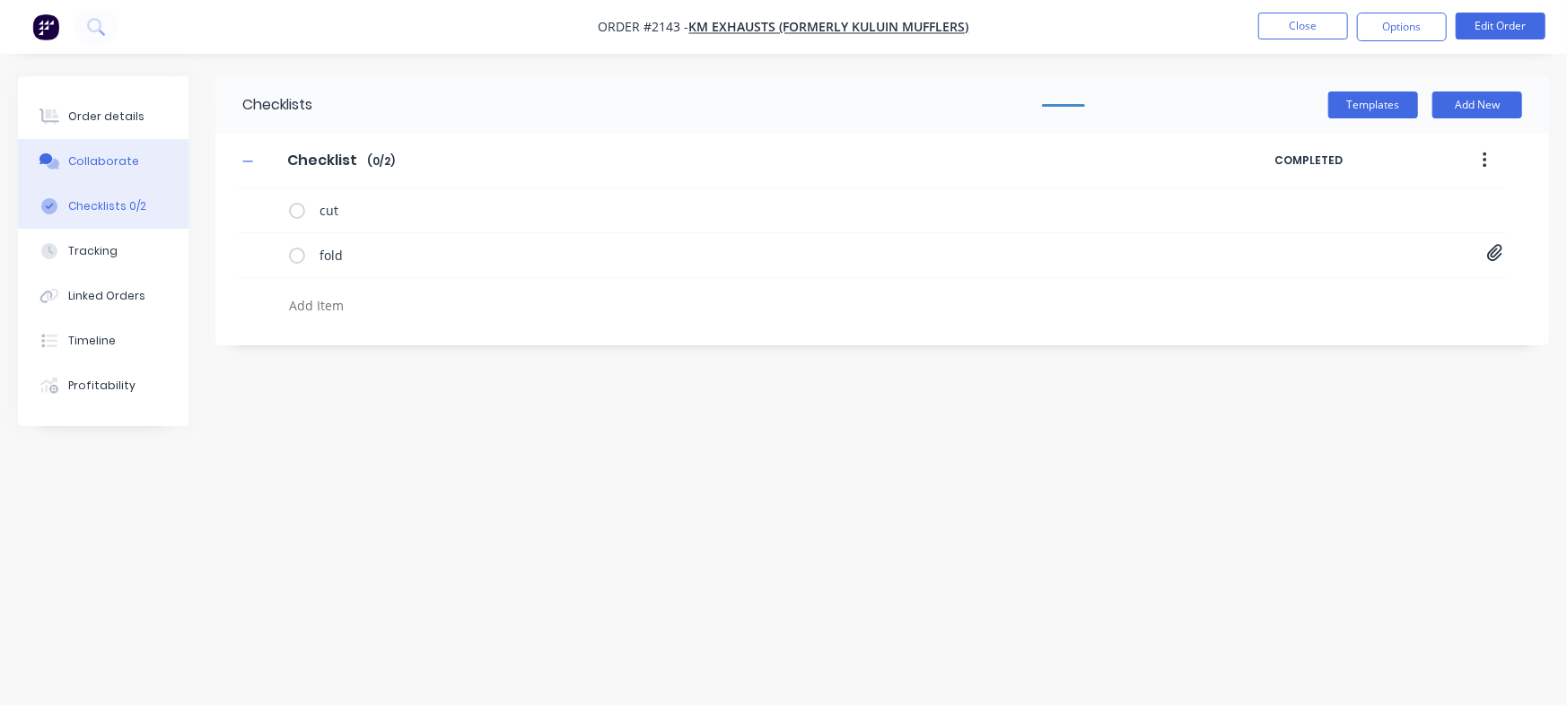
click at [131, 151] on button "Collaborate" at bounding box center [103, 161] width 170 height 45
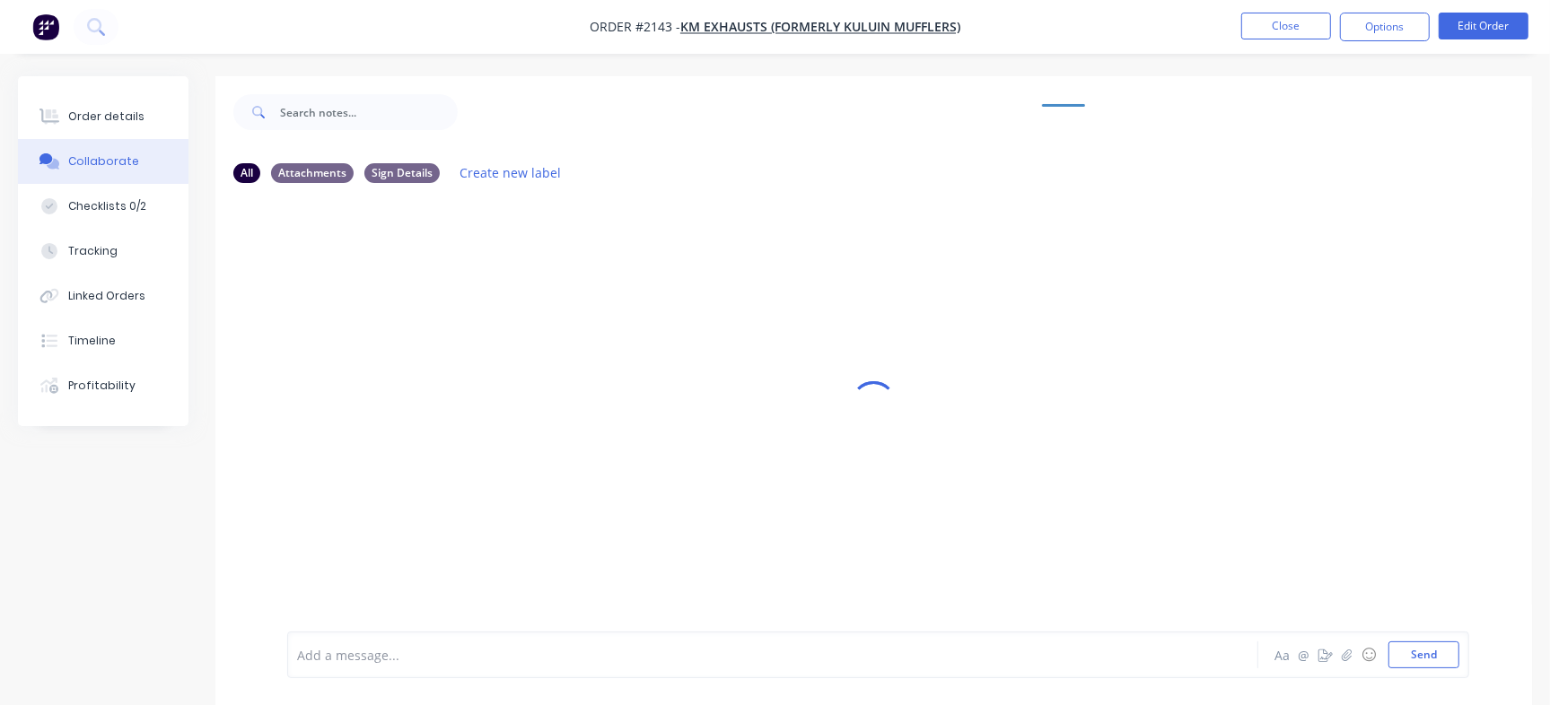
click at [98, 88] on div "Order details Collaborate Checklists 0/2 Tracking Linked Orders Timeline Profit…" at bounding box center [103, 251] width 170 height 350
click at [98, 106] on button "Order details" at bounding box center [103, 116] width 170 height 45
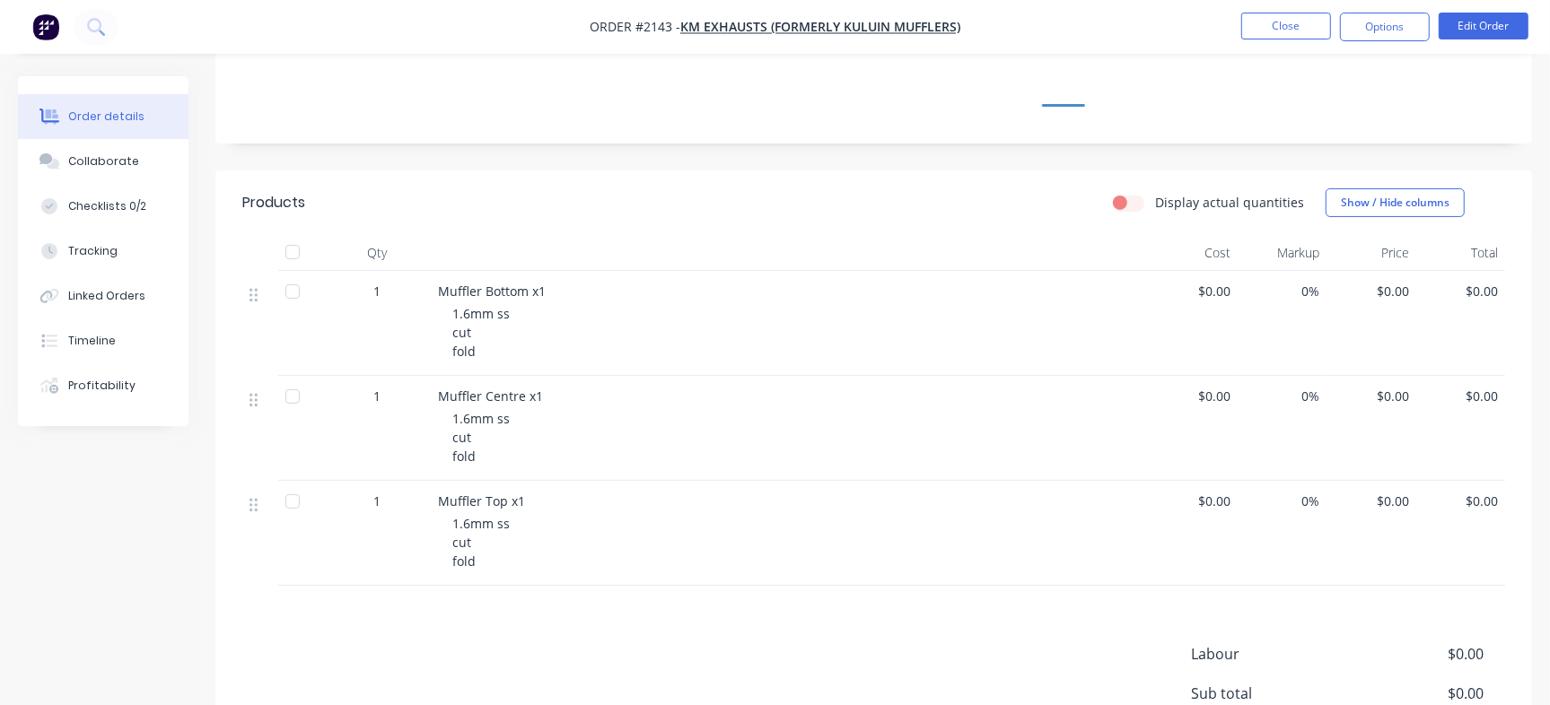
scroll to position [289, 0]
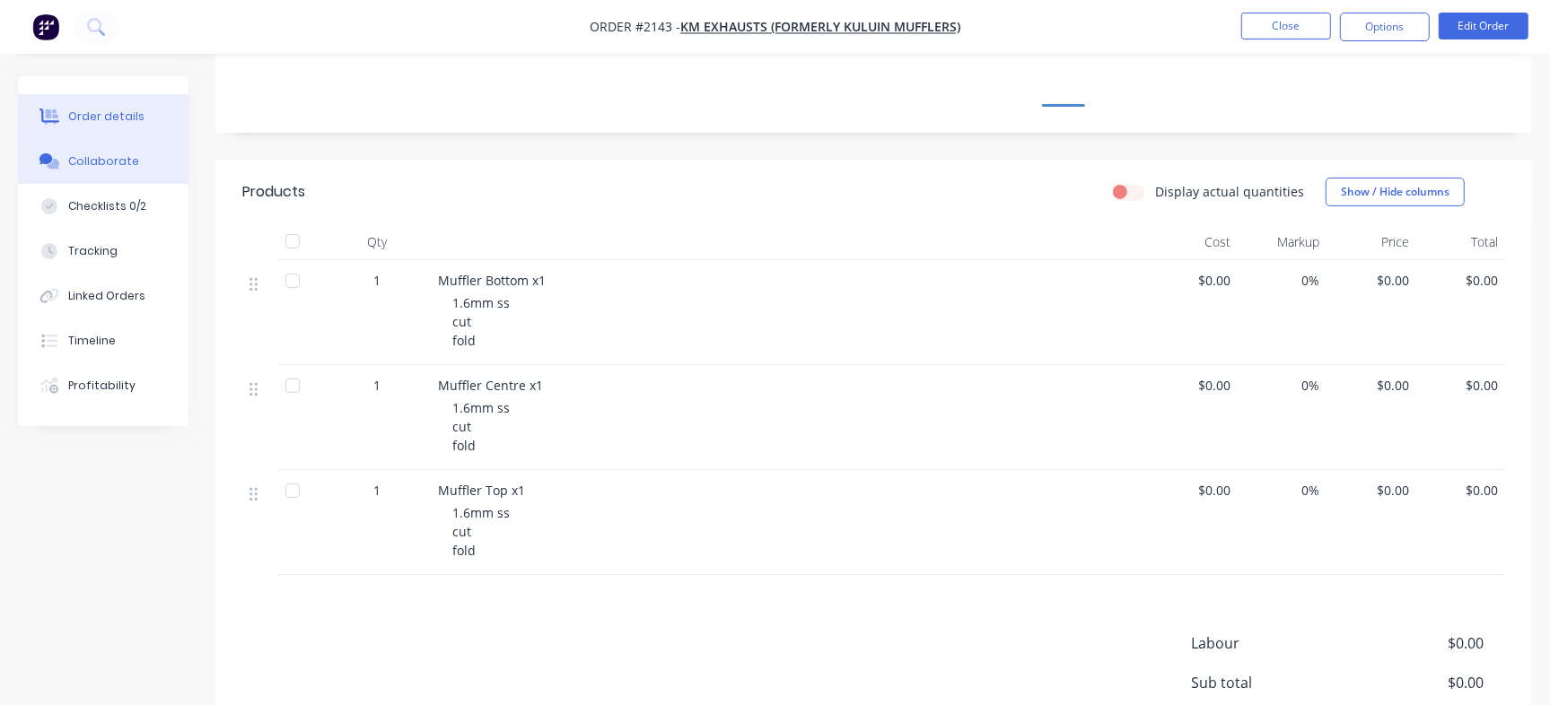
click at [57, 162] on icon at bounding box center [53, 164] width 13 height 11
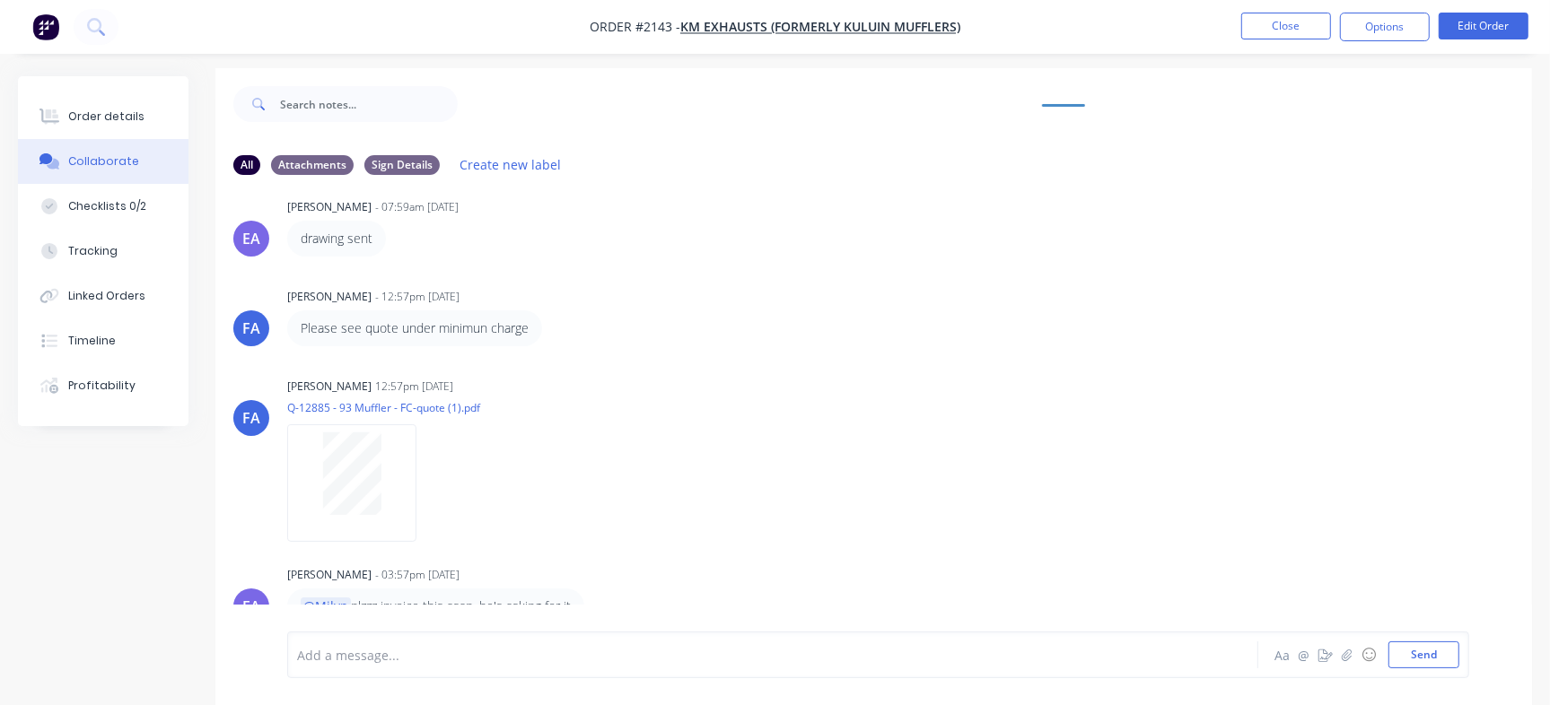
scroll to position [27, 0]
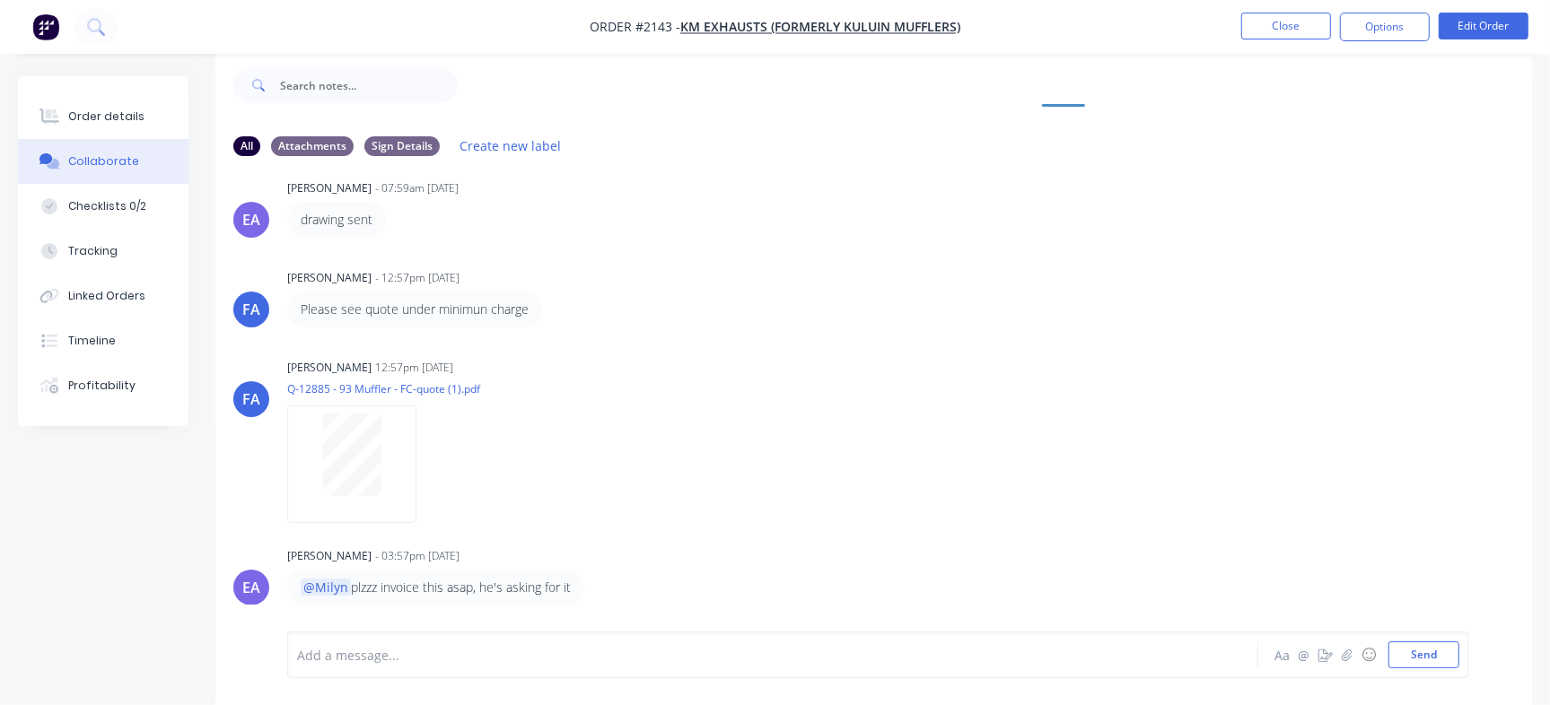
drag, startPoint x: 1539, startPoint y: 535, endPoint x: 1541, endPoint y: 576, distance: 41.3
click at [1541, 576] on div "Order details Collaborate Checklists 0/2 Tracking Linked Orders Timeline Profit…" at bounding box center [775, 377] width 1550 height 656
click at [1156, 474] on div "[PERSON_NAME] [PERSON_NAME] 12:57pm [DATE] Q-12885 - 93 Muffler - FC-quote (1).…" at bounding box center [873, 435] width 1316 height 162
click at [105, 205] on div "Checklists 0/2" at bounding box center [107, 206] width 78 height 16
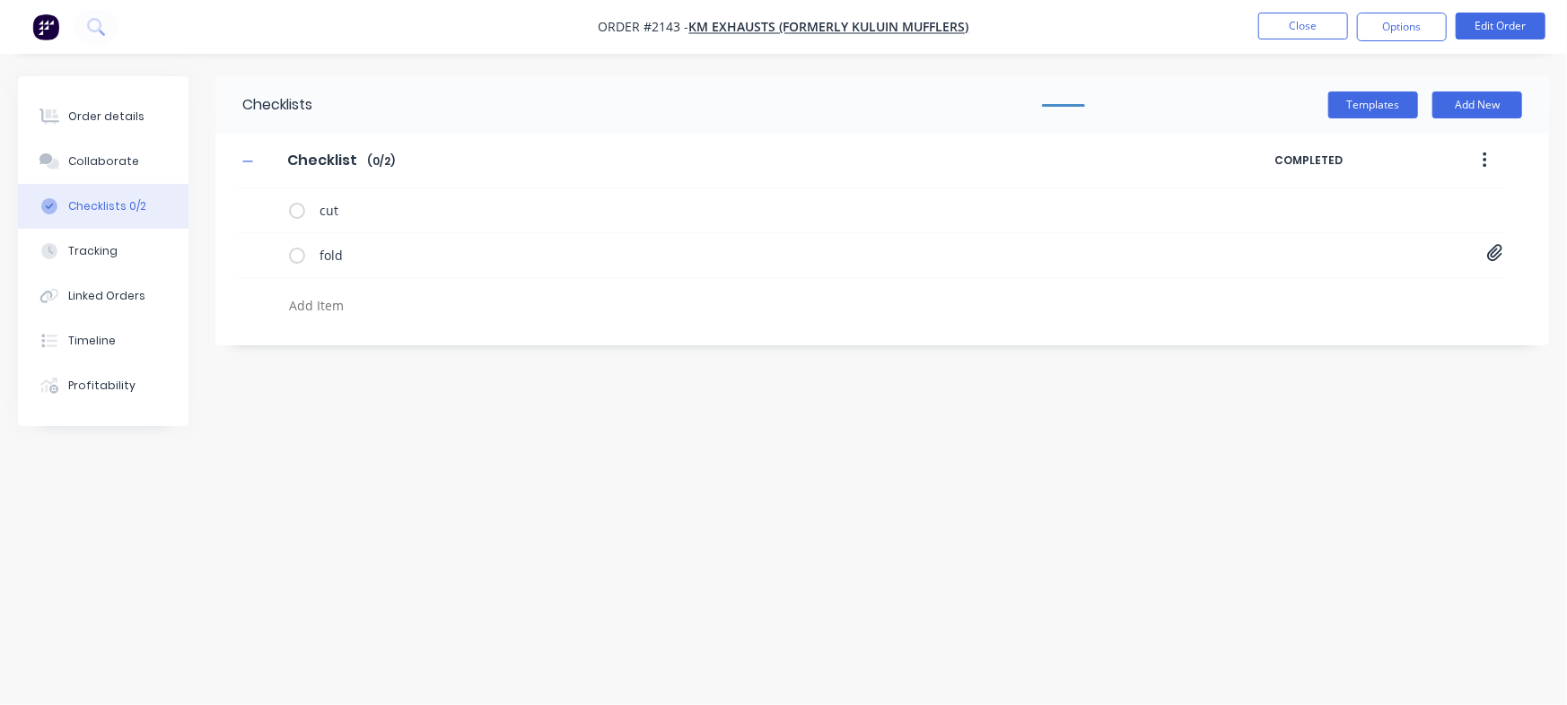
click at [362, 302] on textarea at bounding box center [690, 306] width 817 height 26
paste textarea "INV-2956"
type textarea "x"
type textarea "INV-2956"
type textarea "x"
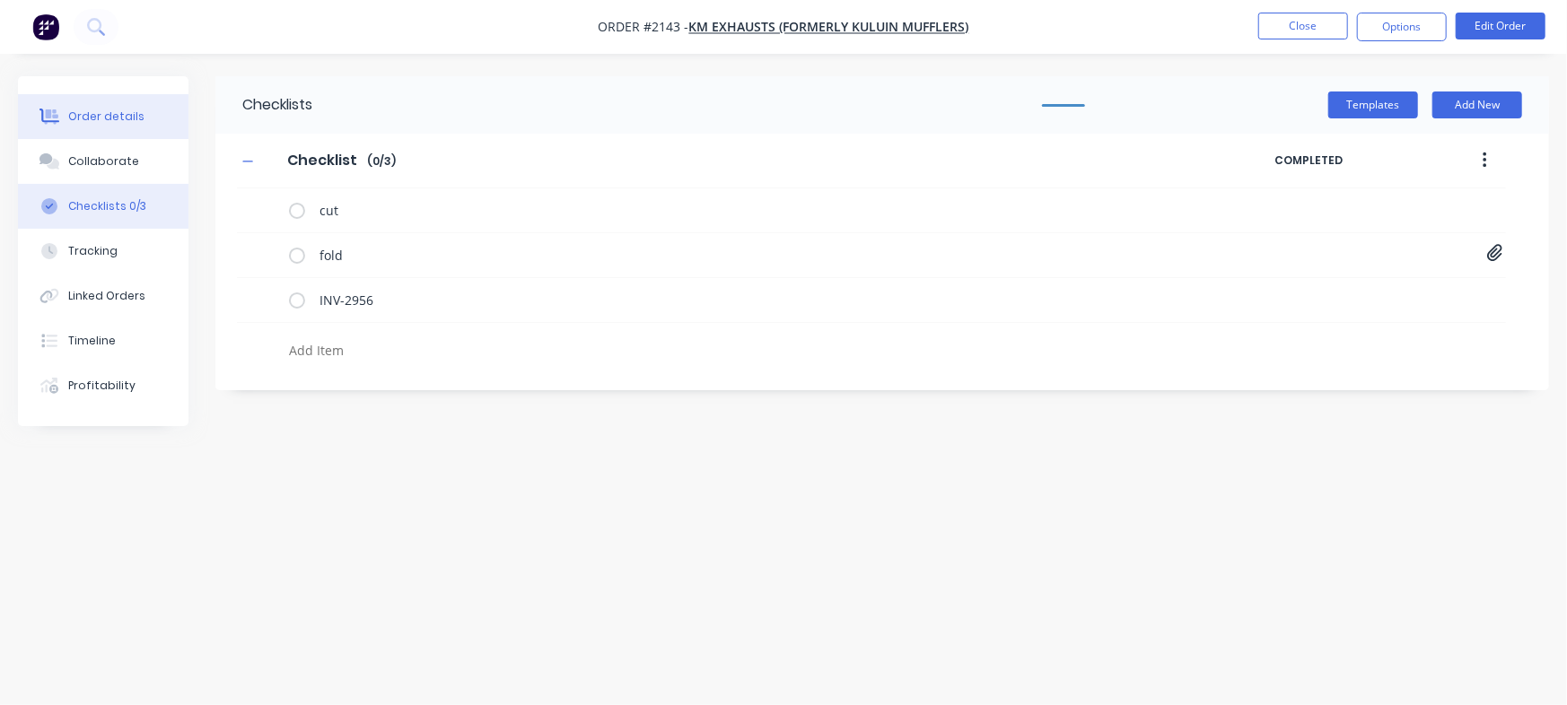
type textarea "x"
click at [137, 118] on button "Order details" at bounding box center [103, 116] width 170 height 45
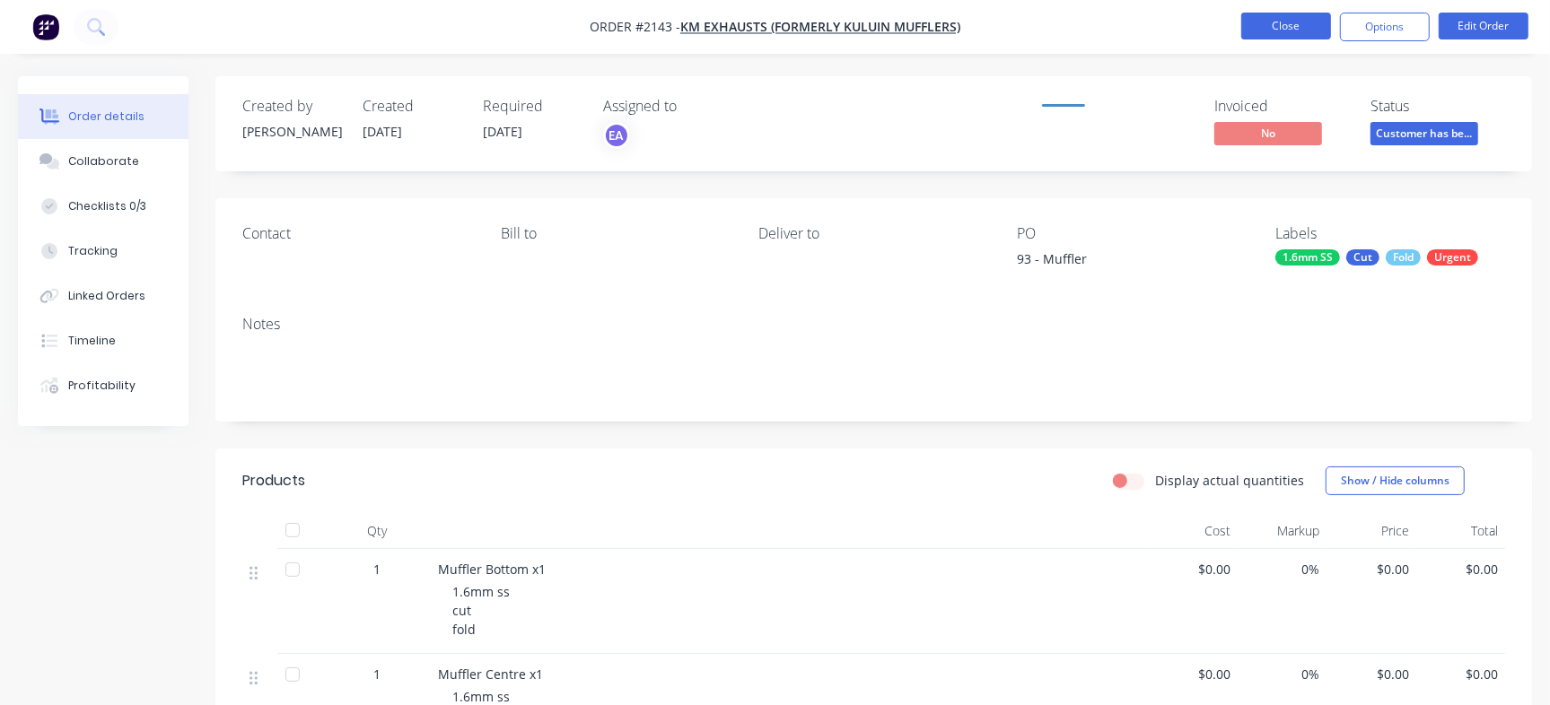
click at [1274, 30] on button "Close" at bounding box center [1286, 26] width 90 height 27
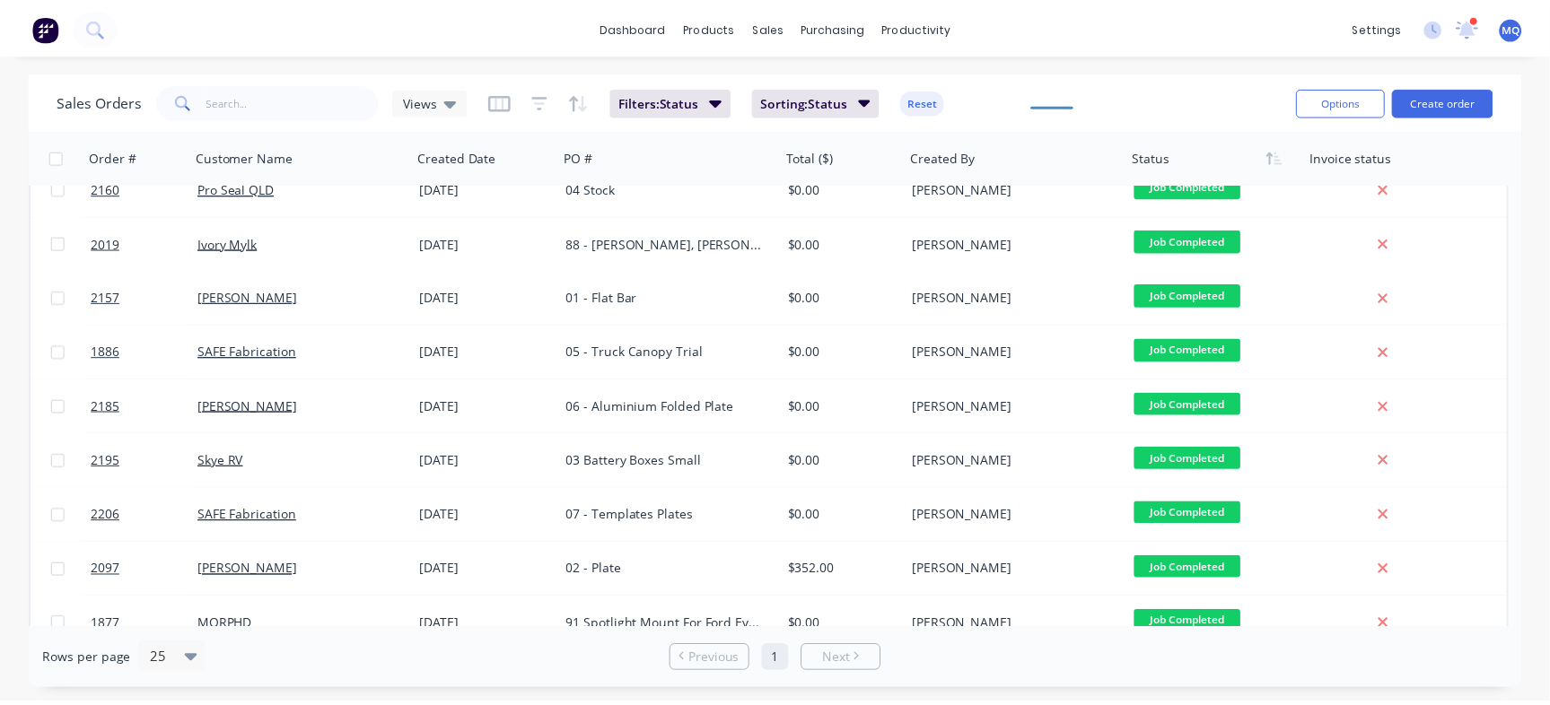
scroll to position [245, 0]
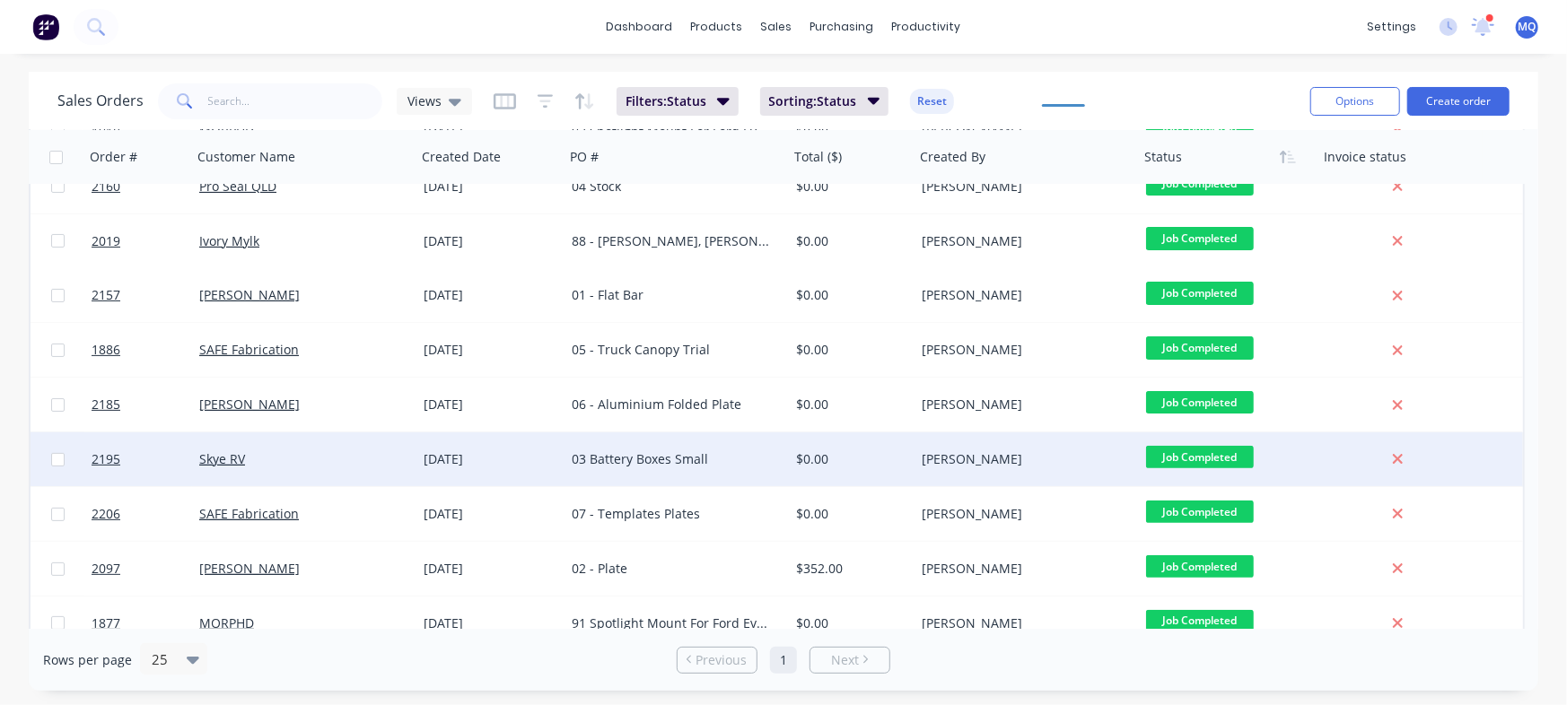
click at [565, 450] on div "03 Battery Boxes Small" at bounding box center [676, 460] width 224 height 54
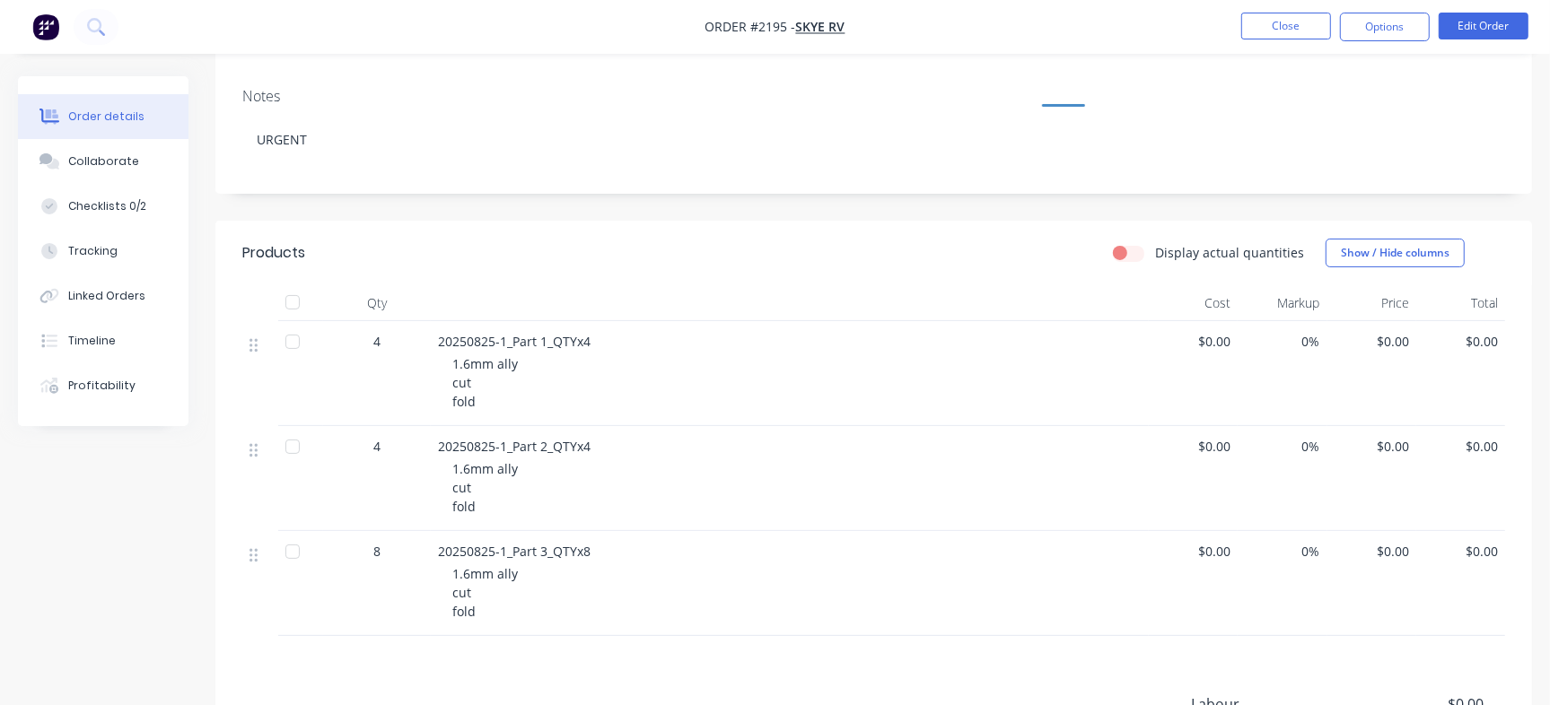
scroll to position [334, 0]
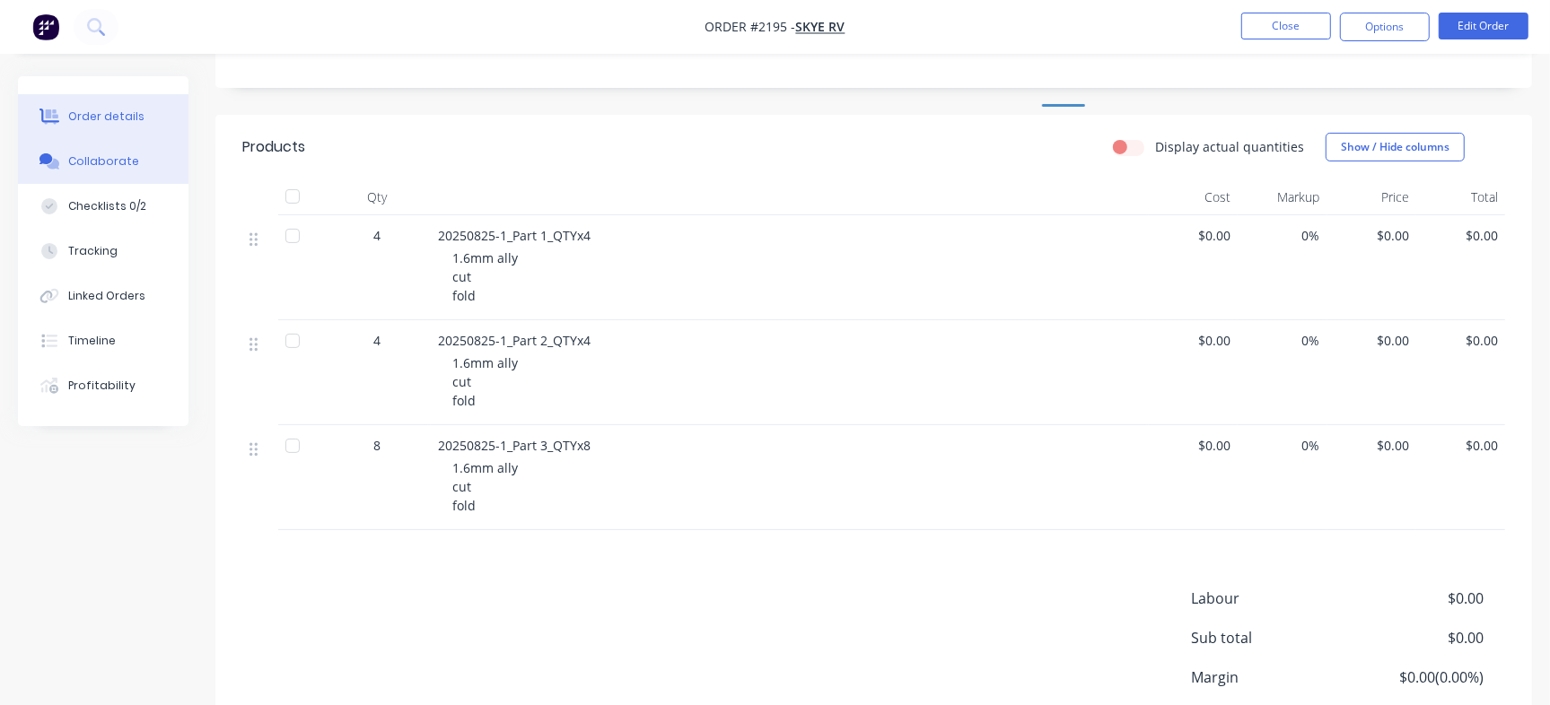
click at [141, 162] on button "Collaborate" at bounding box center [103, 161] width 170 height 45
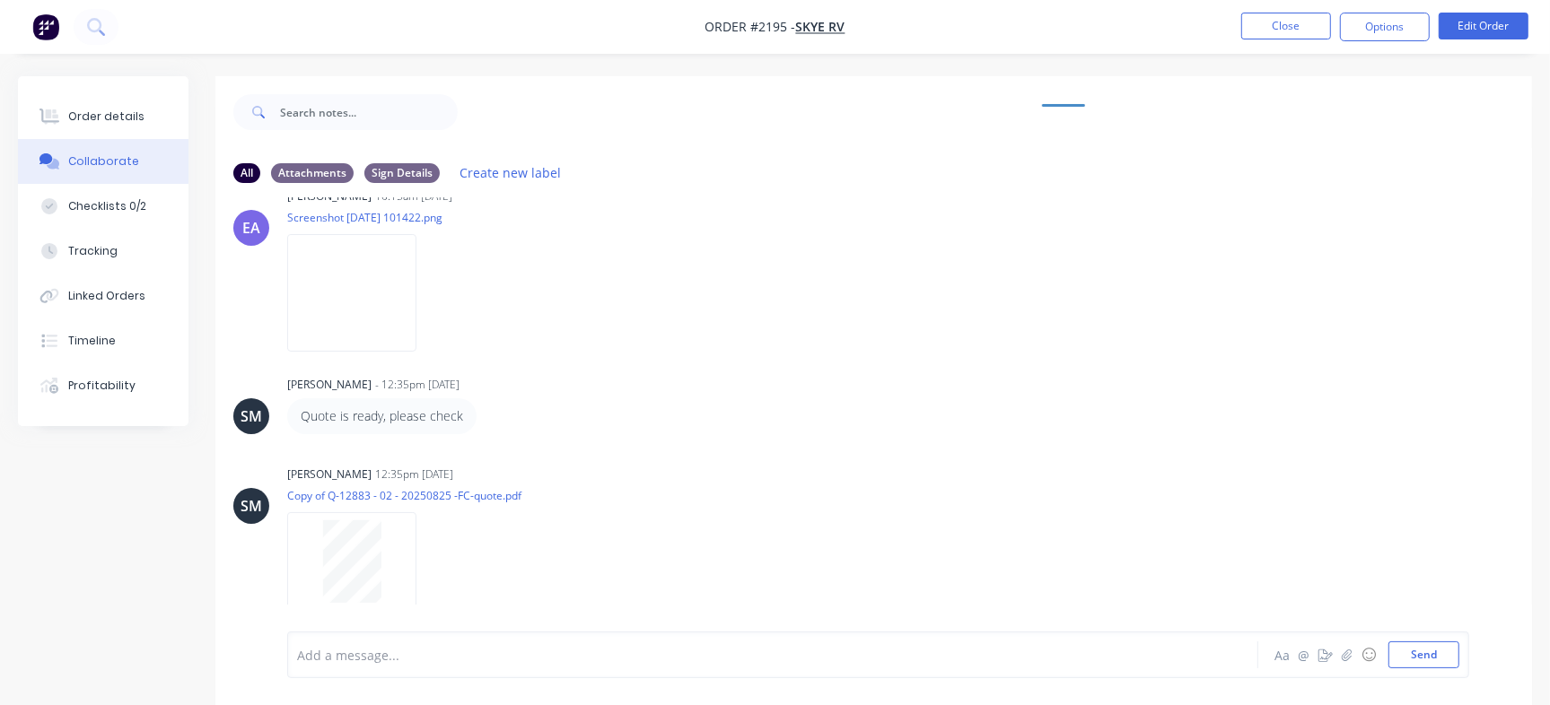
scroll to position [264, 0]
click at [357, 275] on img at bounding box center [351, 288] width 129 height 118
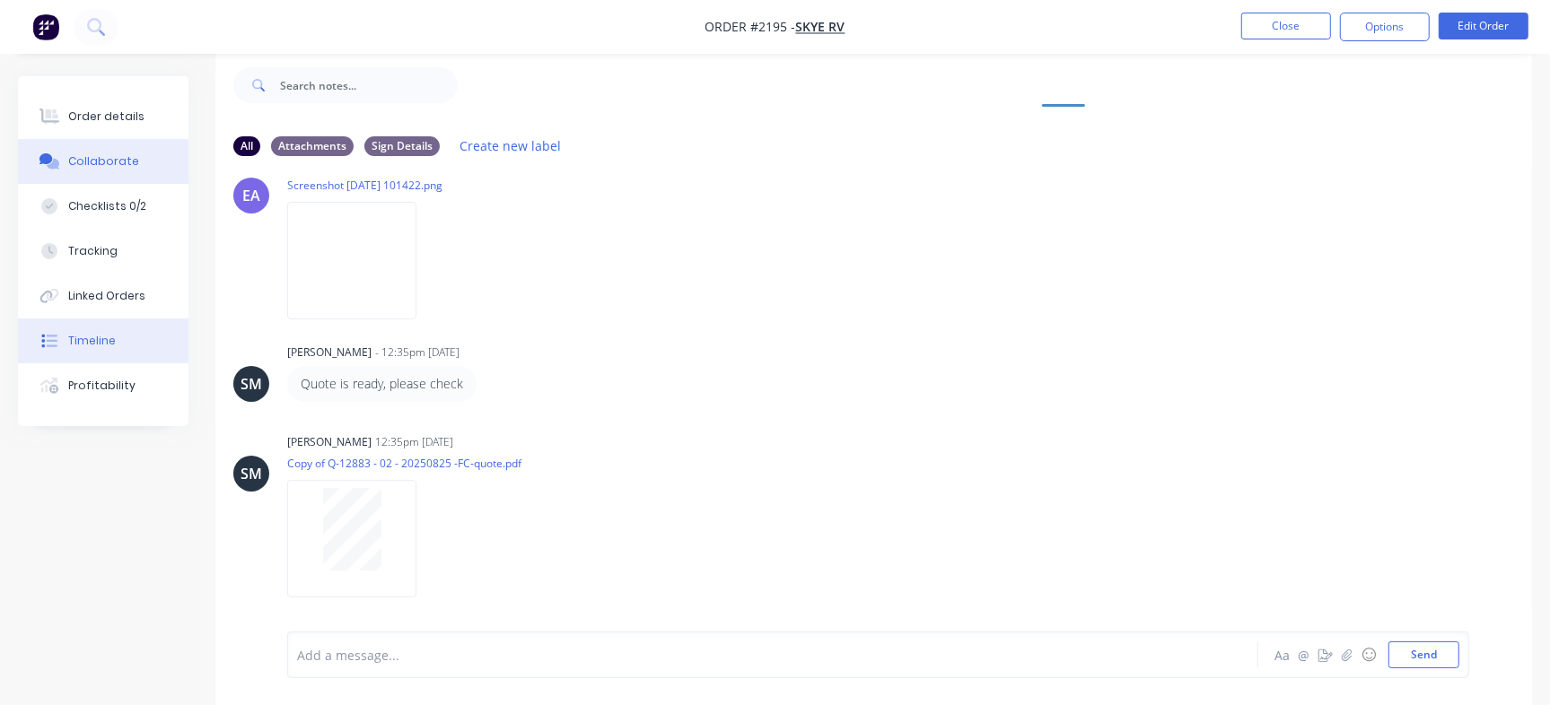
click at [123, 328] on button "Timeline" at bounding box center [103, 341] width 170 height 45
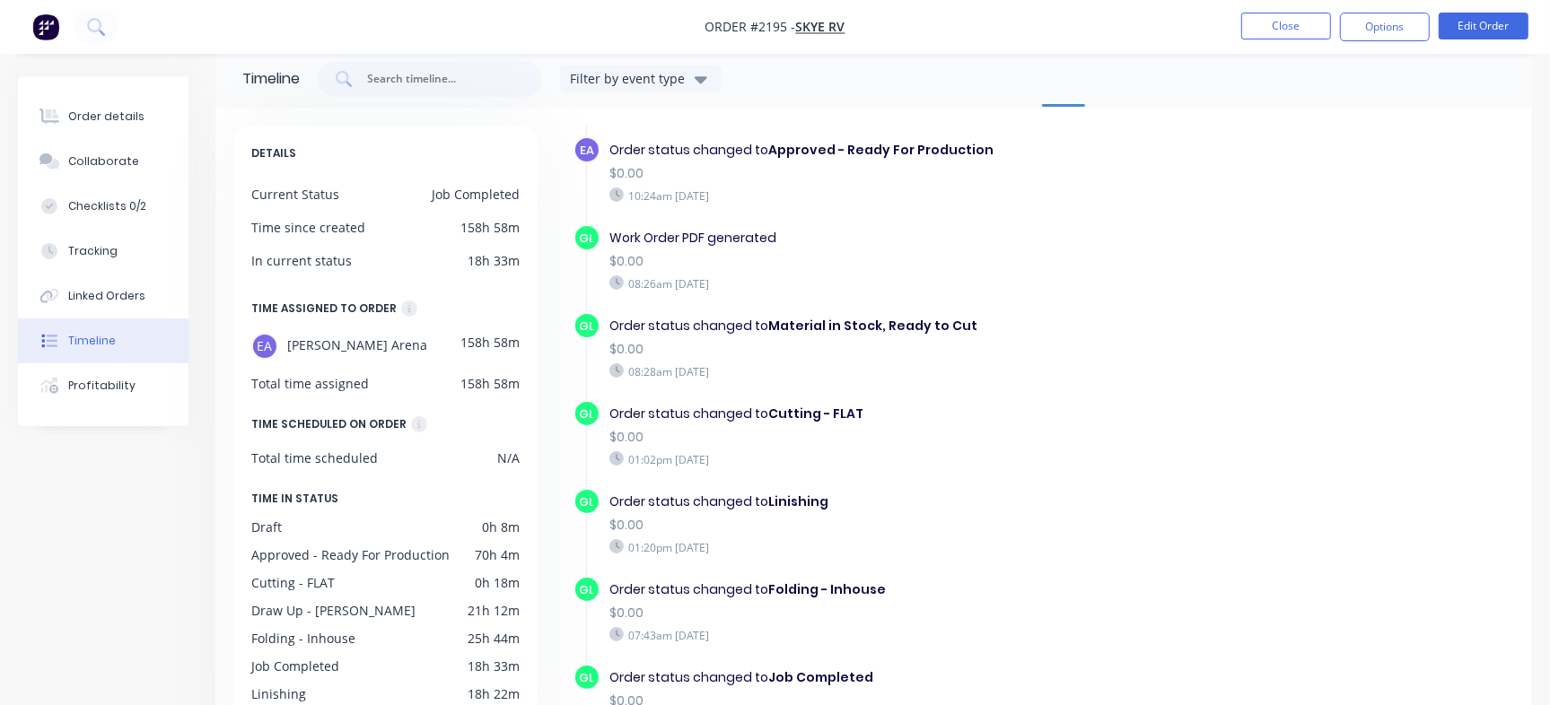
scroll to position [87, 0]
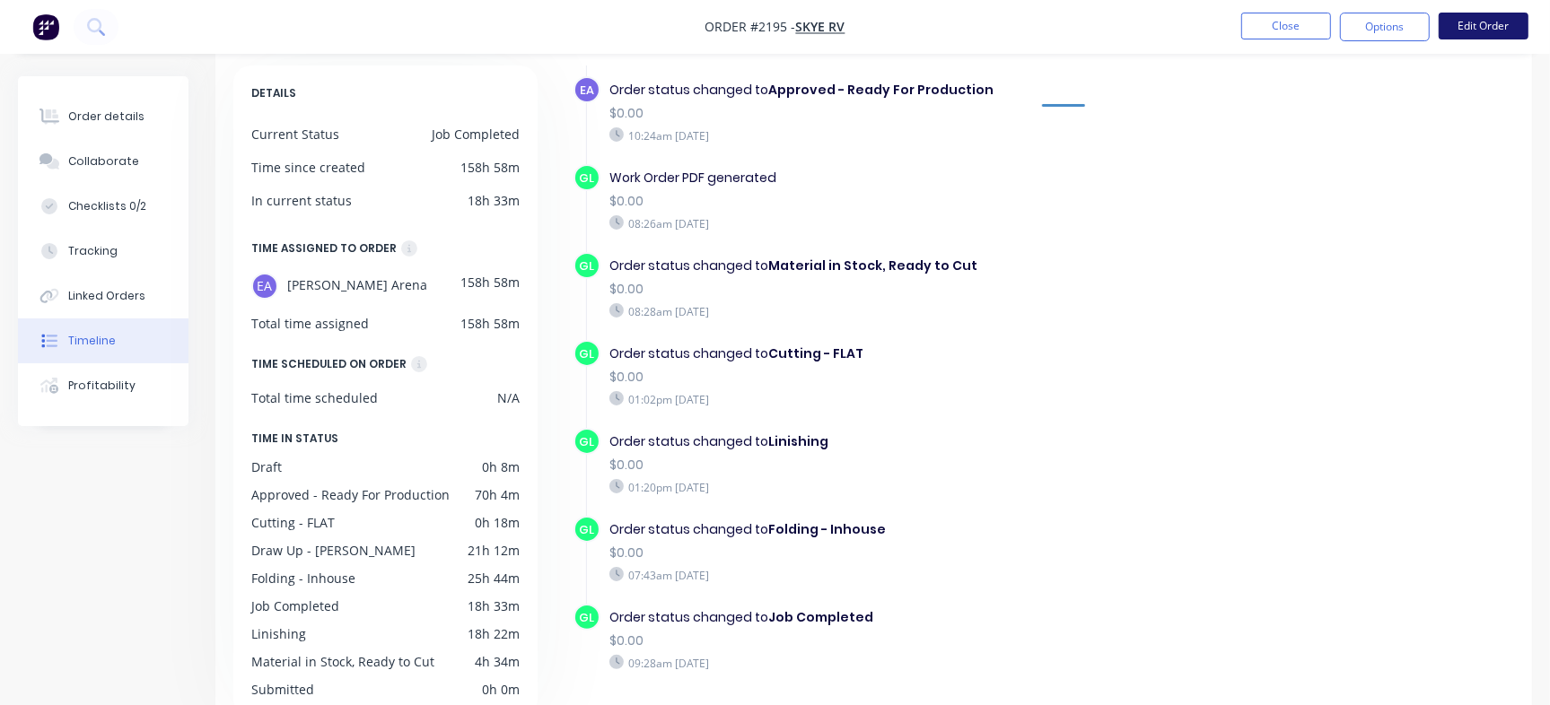
drag, startPoint x: 1516, startPoint y: 423, endPoint x: 1485, endPoint y: 26, distance: 397.8
click at [1485, 26] on div "Order #2195 - Skye RV Close Options Edit Order Order details Collaborate Checkl…" at bounding box center [775, 346] width 1550 height 867
click at [1256, 258] on div "EA Order created 01:02pm [DATE] EA [PERSON_NAME] assigned to order $0.00 01:02p…" at bounding box center [1043, 110] width 940 height 1253
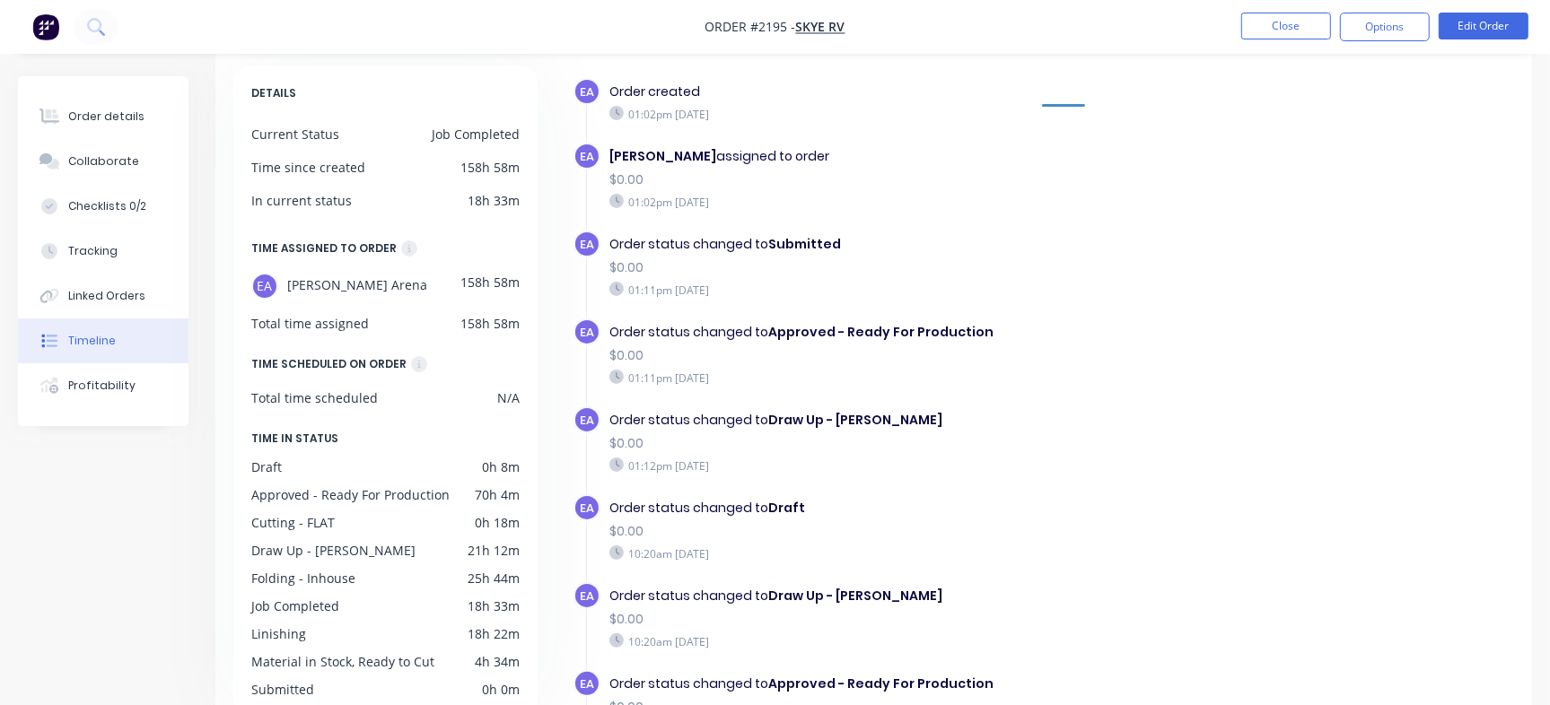
scroll to position [0, 0]
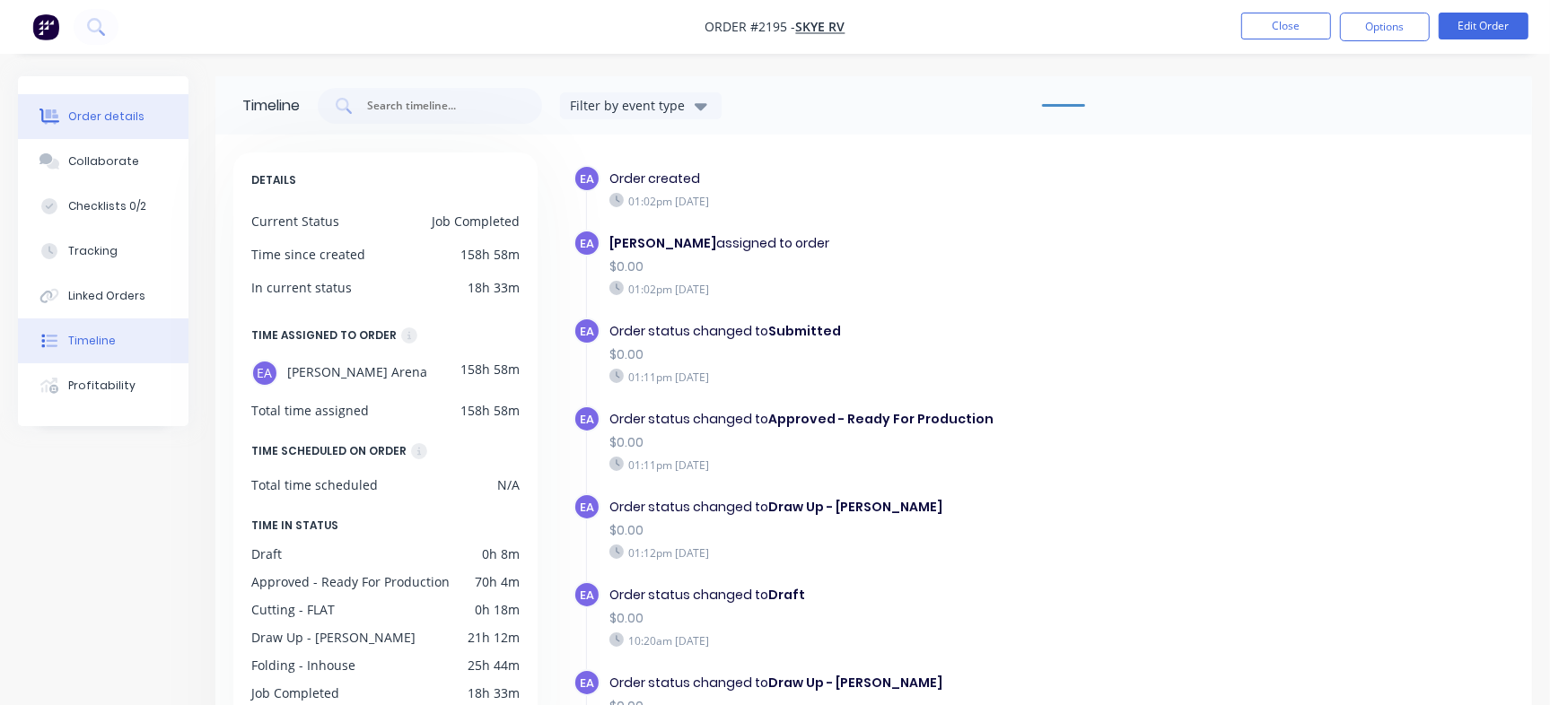
click at [73, 113] on div "Order details" at bounding box center [106, 117] width 76 height 16
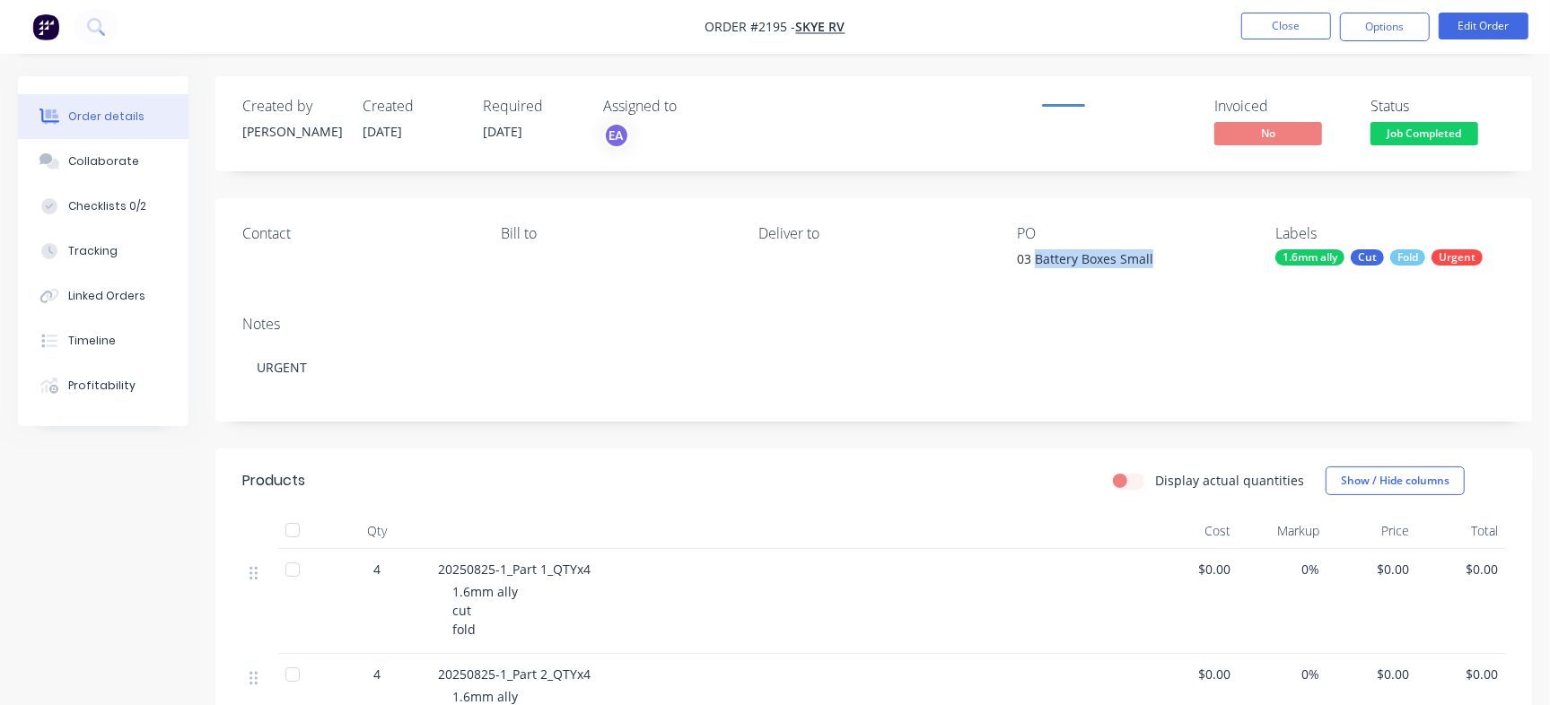
drag, startPoint x: 1035, startPoint y: 256, endPoint x: 1193, endPoint y: 255, distance: 157.9
click at [1193, 255] on div "03 Battery Boxes Small" at bounding box center [1129, 261] width 224 height 25
copy div "Battery Boxes Small"
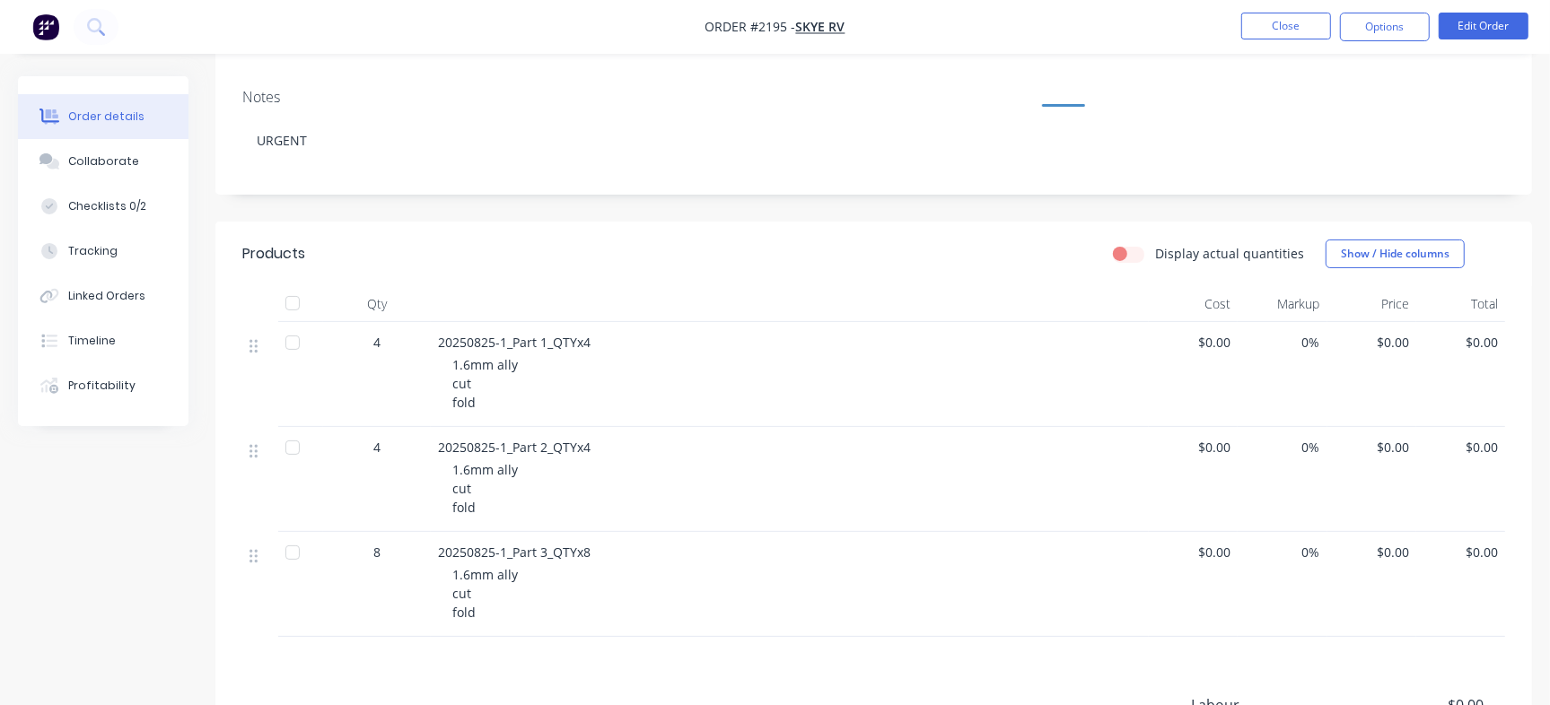
scroll to position [293, 0]
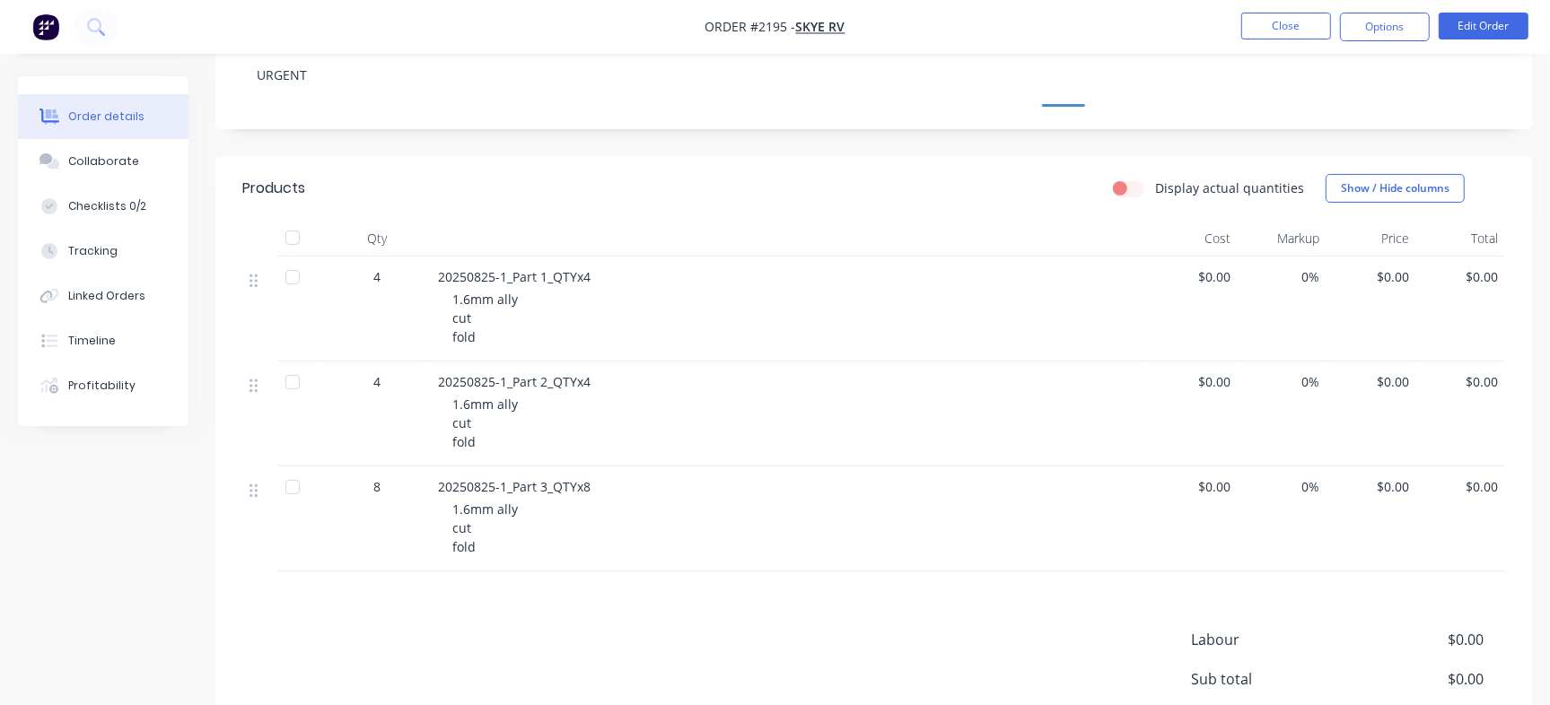
click at [482, 269] on span "20250825-1_Part 1_QTYx4" at bounding box center [514, 276] width 153 height 17
copy span "20250825"
click at [106, 158] on div "Collaborate" at bounding box center [103, 161] width 71 height 16
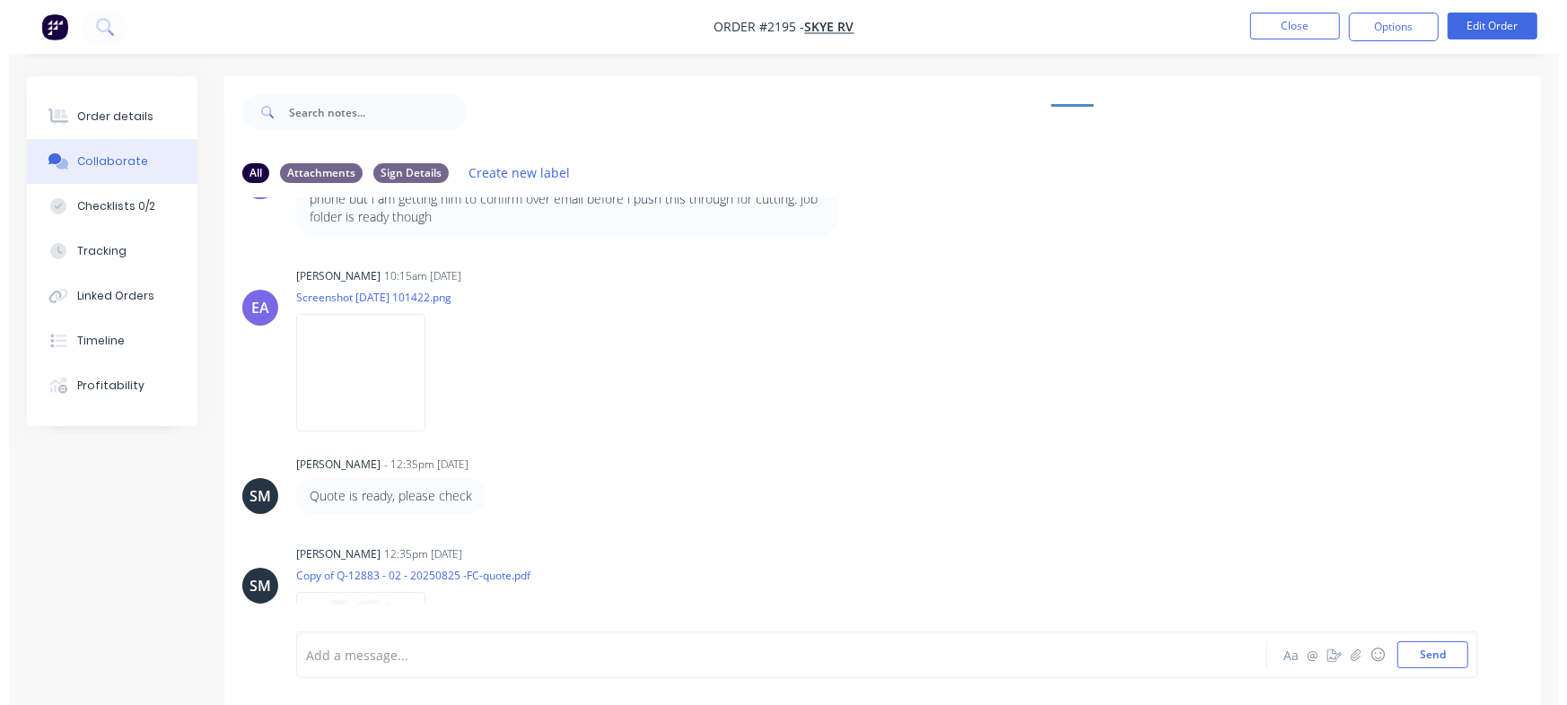
scroll to position [264, 0]
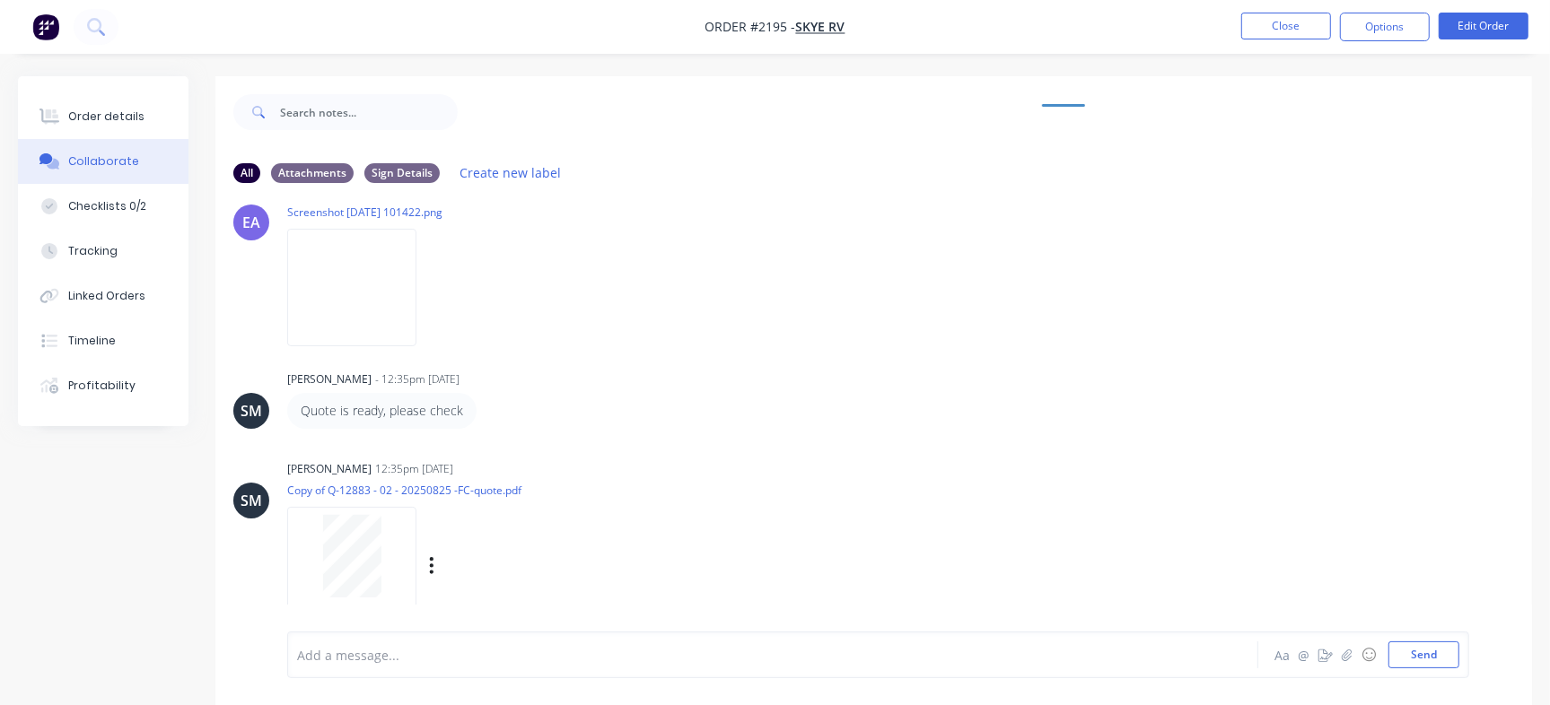
click at [385, 566] on div at bounding box center [351, 556] width 113 height 83
click at [1291, 24] on button "Close" at bounding box center [1286, 26] width 90 height 27
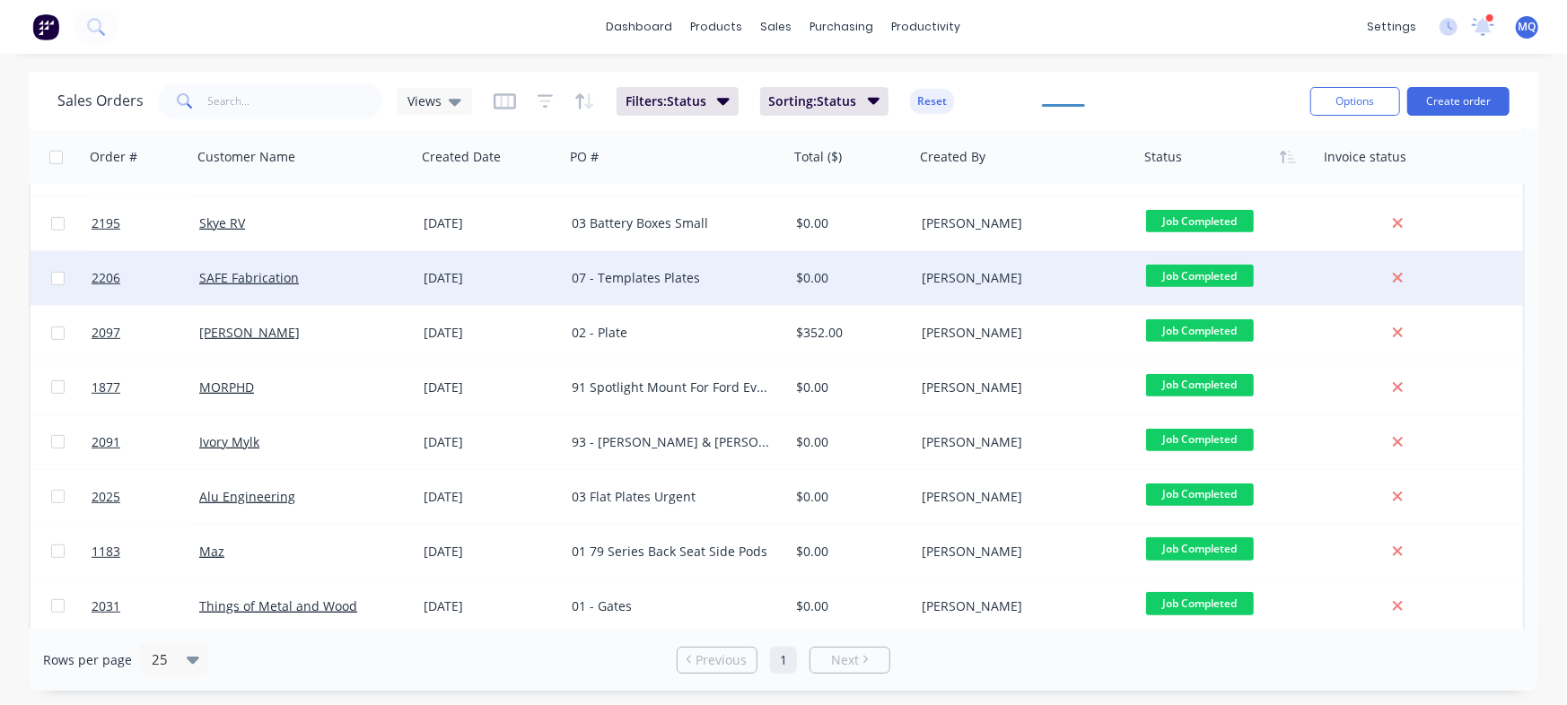
scroll to position [363, 0]
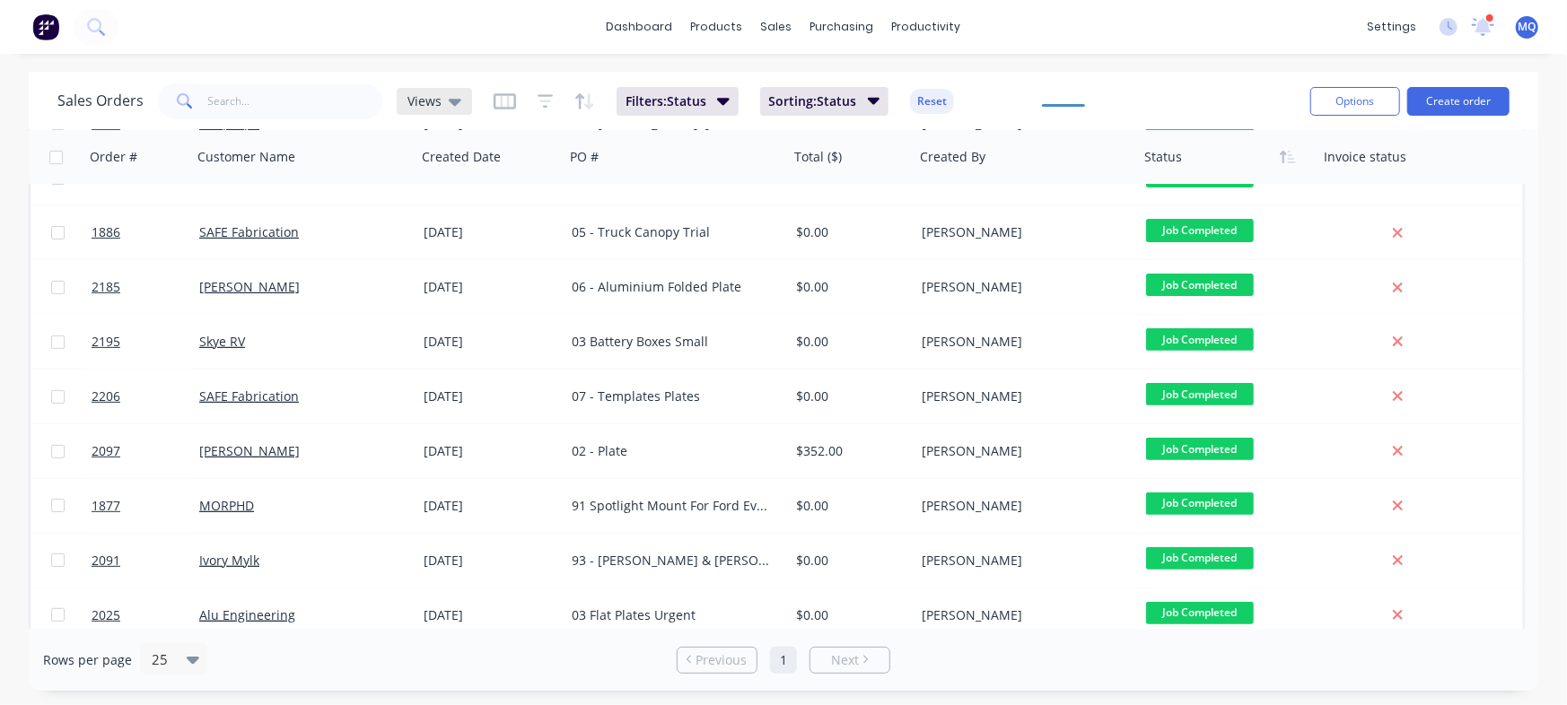
click at [439, 97] on div "Views" at bounding box center [434, 101] width 54 height 16
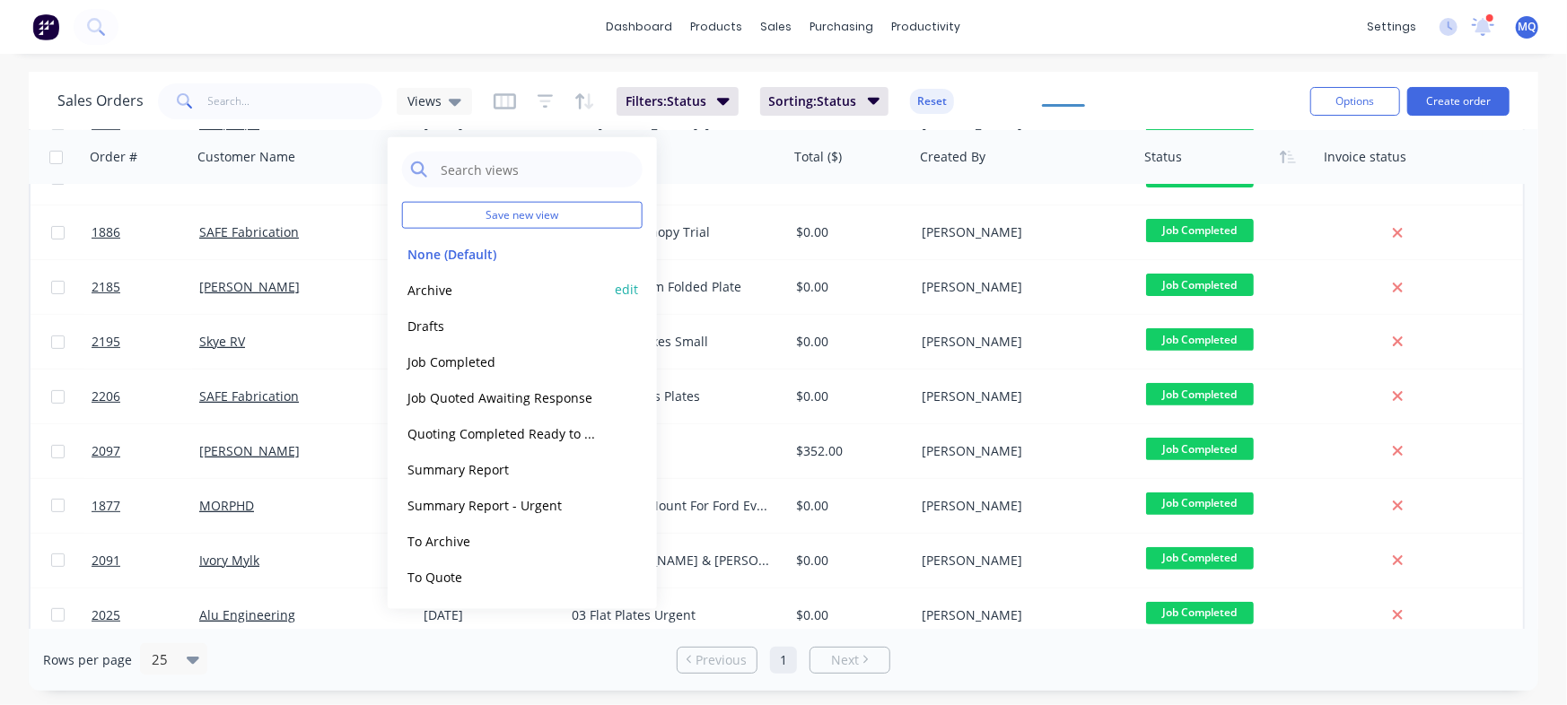
click at [455, 293] on button "Archive" at bounding box center [504, 289] width 205 height 21
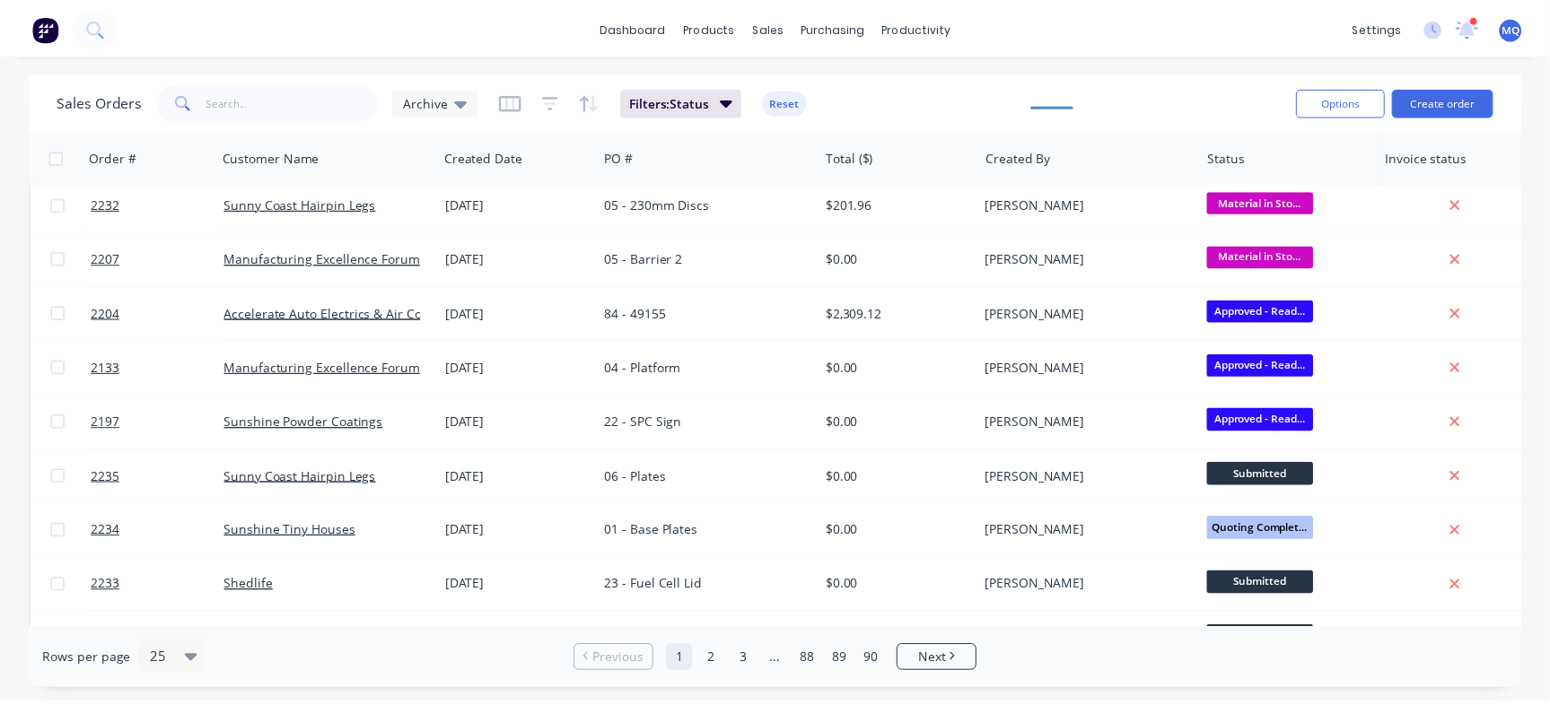
scroll to position [0, 0]
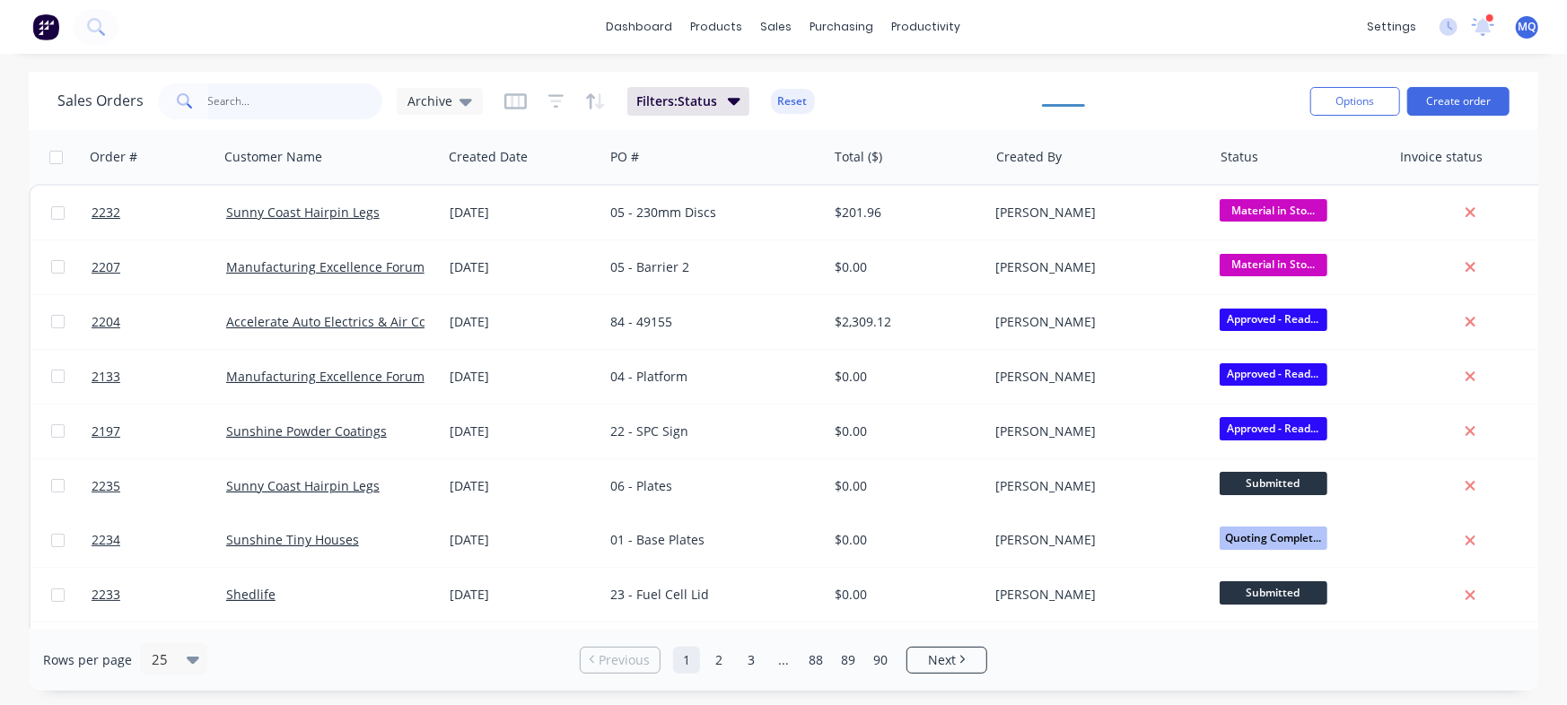
click at [251, 92] on input "text" at bounding box center [295, 101] width 175 height 36
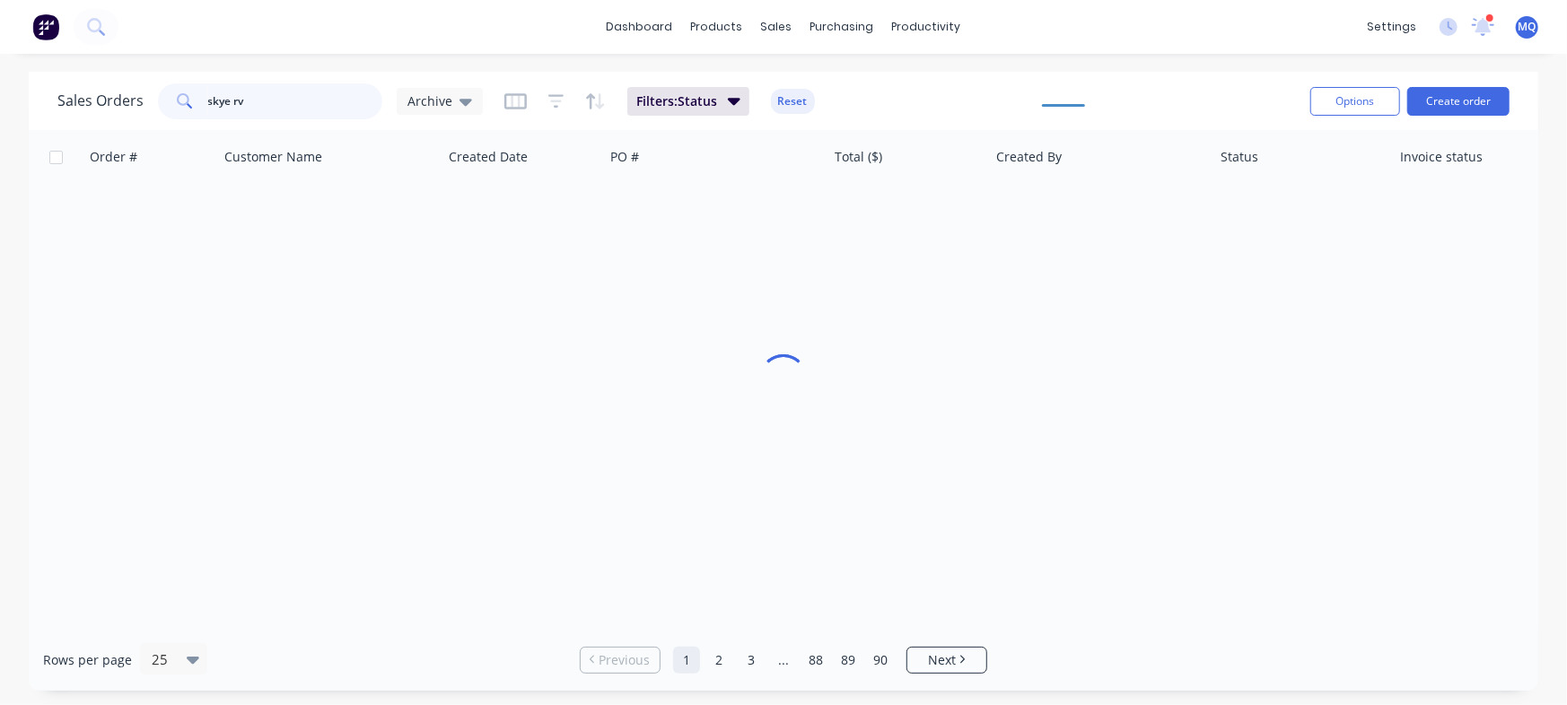
type input "skye rv"
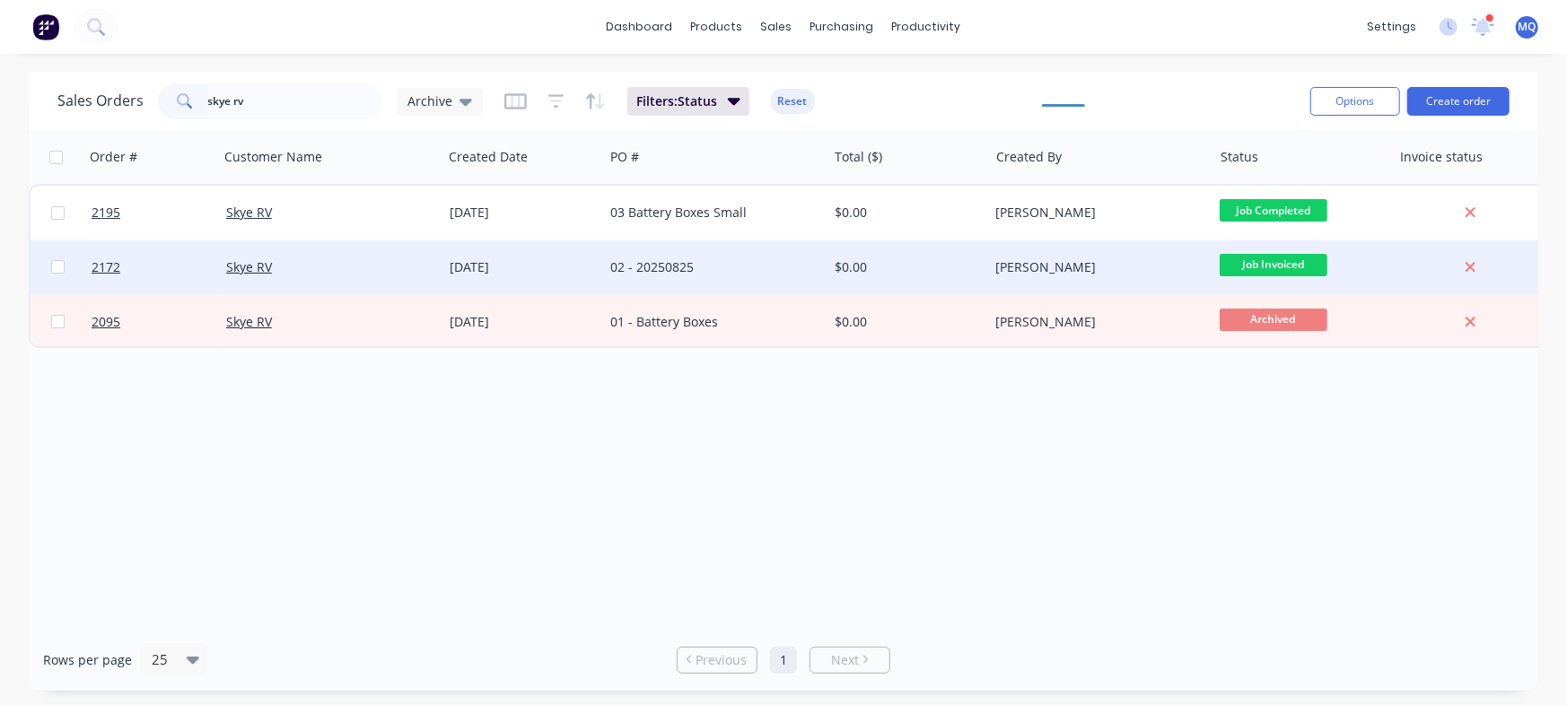
click at [627, 270] on div "02 - 20250825" at bounding box center [709, 267] width 199 height 18
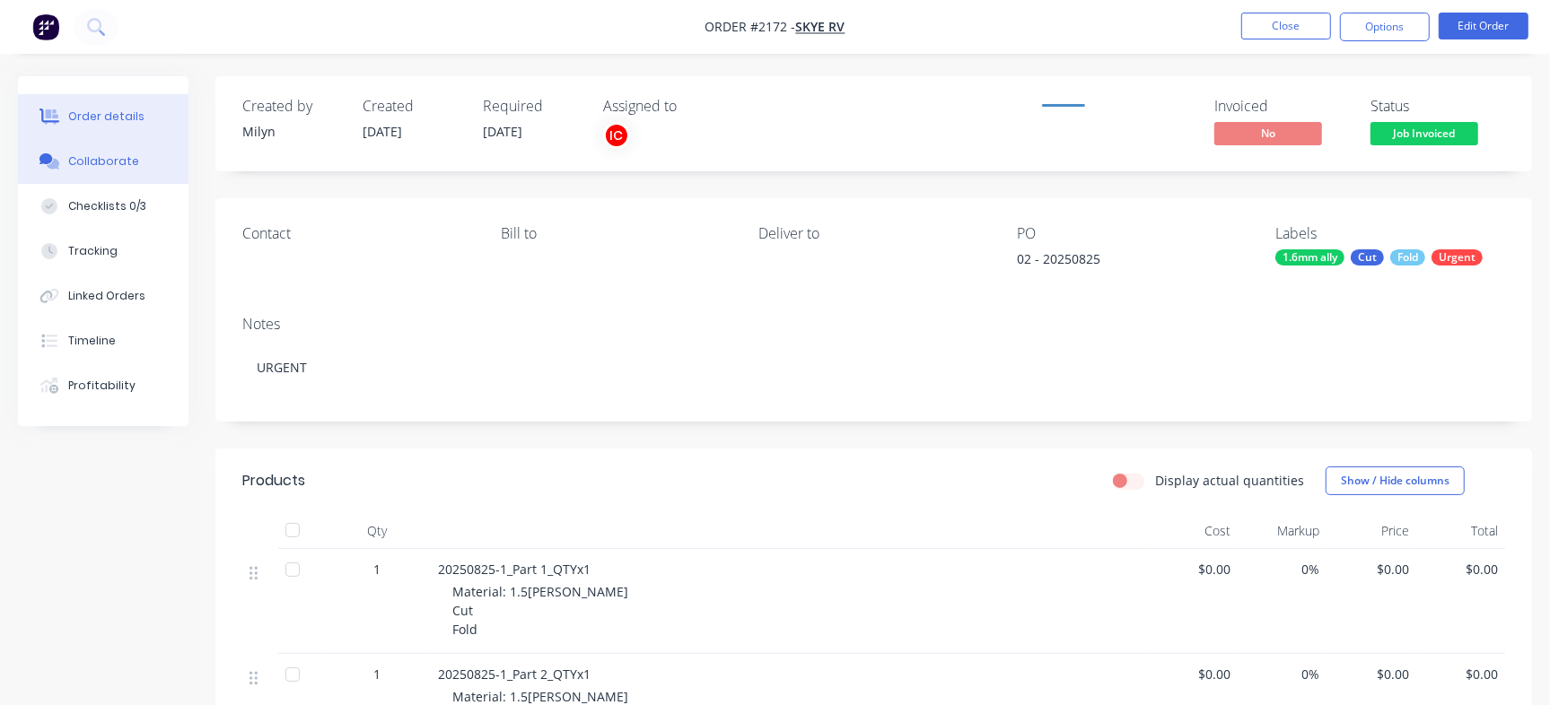
click at [120, 160] on div "Collaborate" at bounding box center [103, 161] width 71 height 16
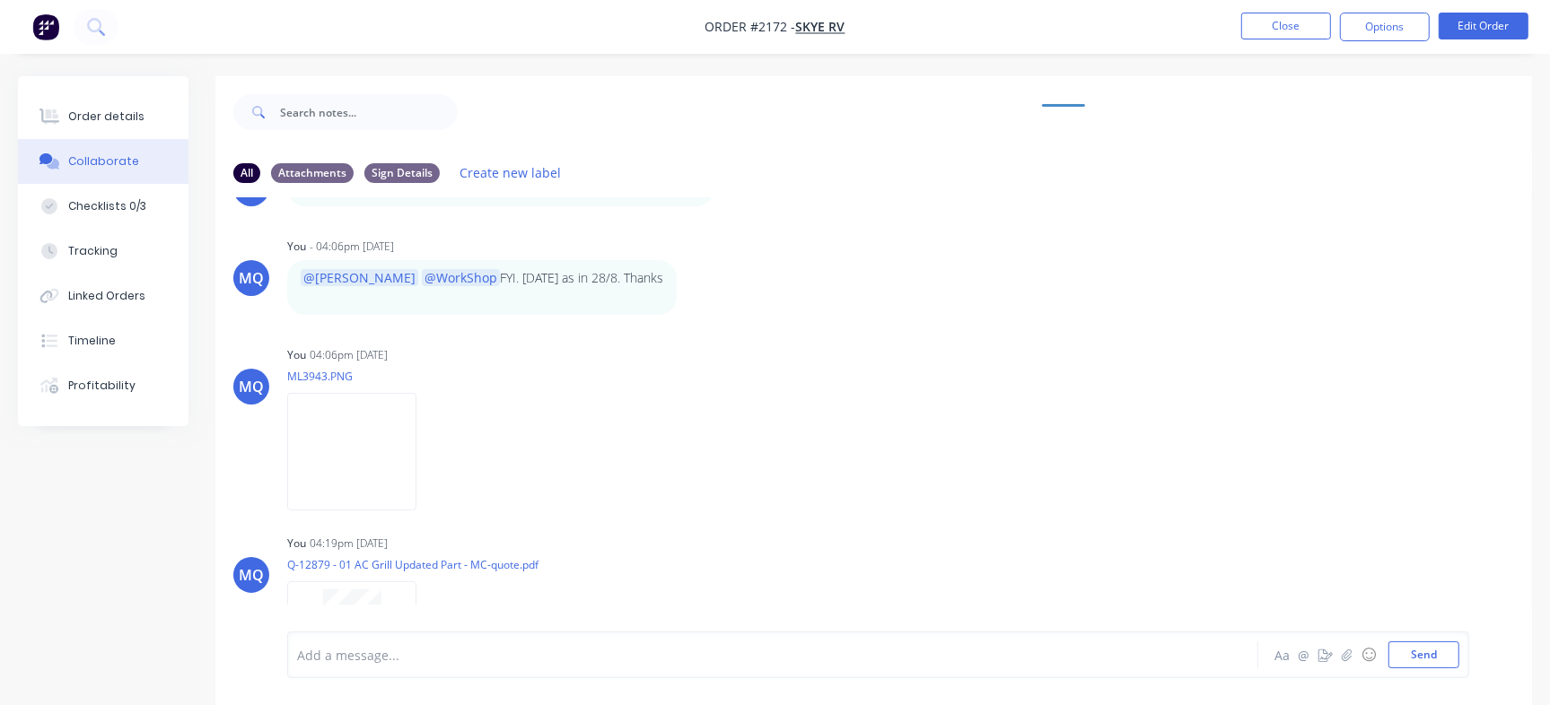
scroll to position [1504, 0]
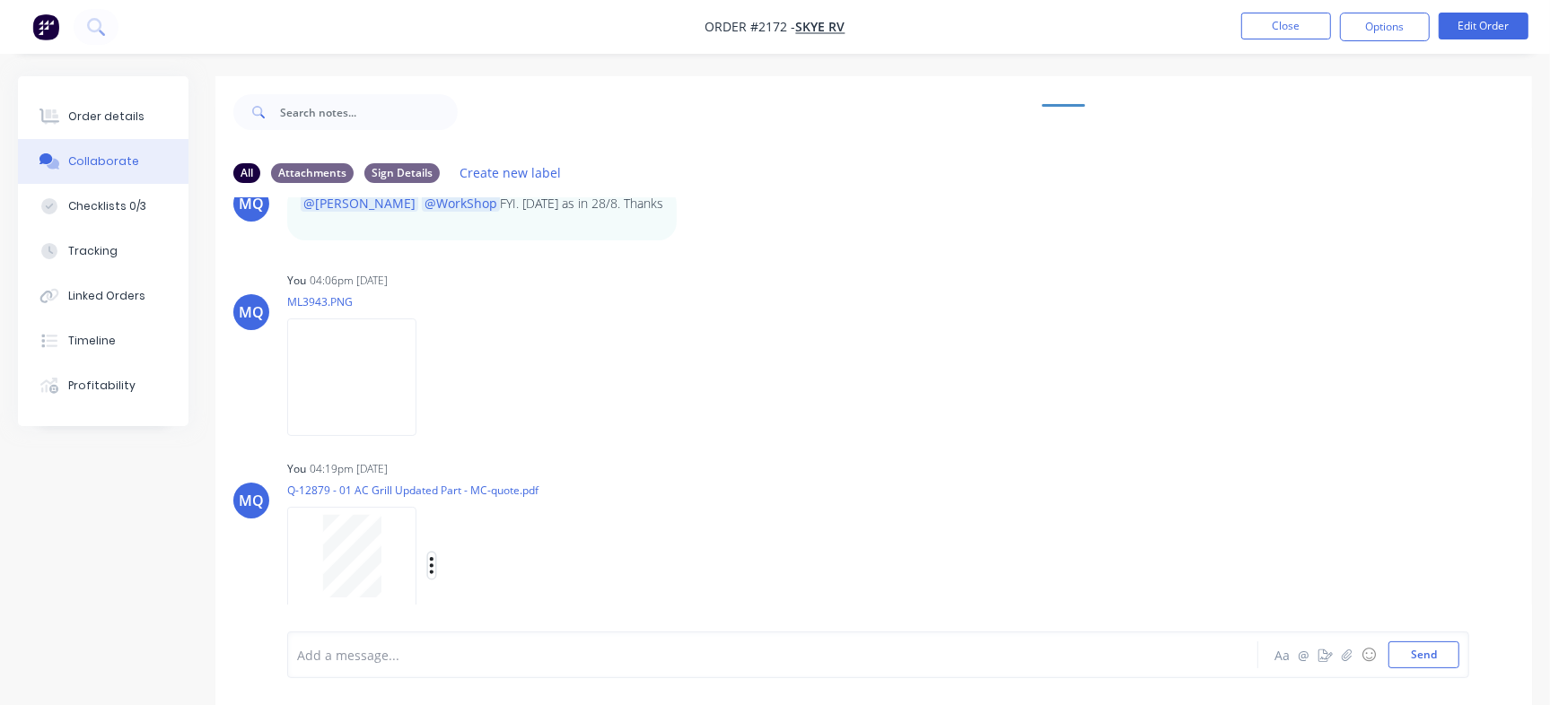
click at [430, 562] on icon "button" at bounding box center [431, 565] width 5 height 21
click at [483, 597] on button "Delete" at bounding box center [550, 608] width 202 height 40
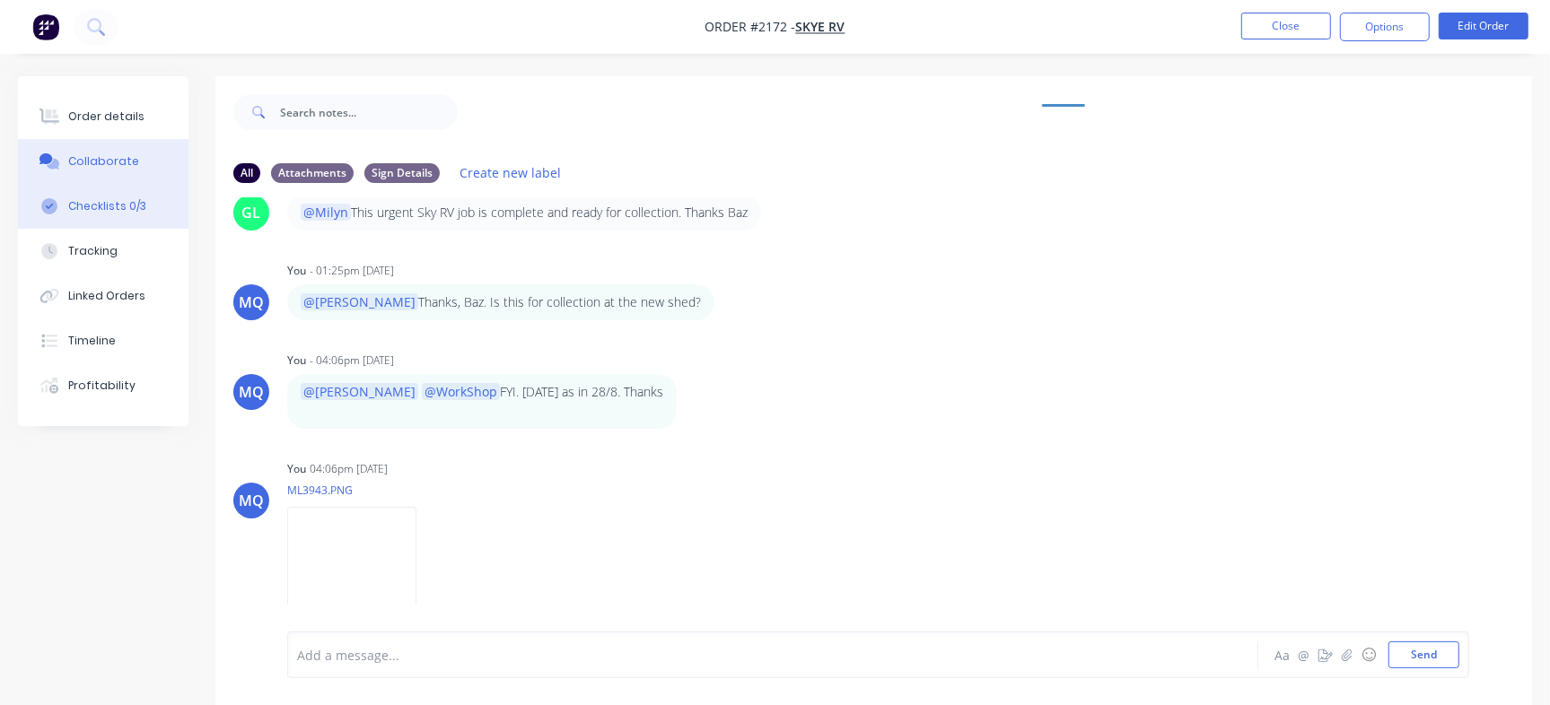
click at [107, 202] on div "Checklists 0/3" at bounding box center [107, 206] width 78 height 16
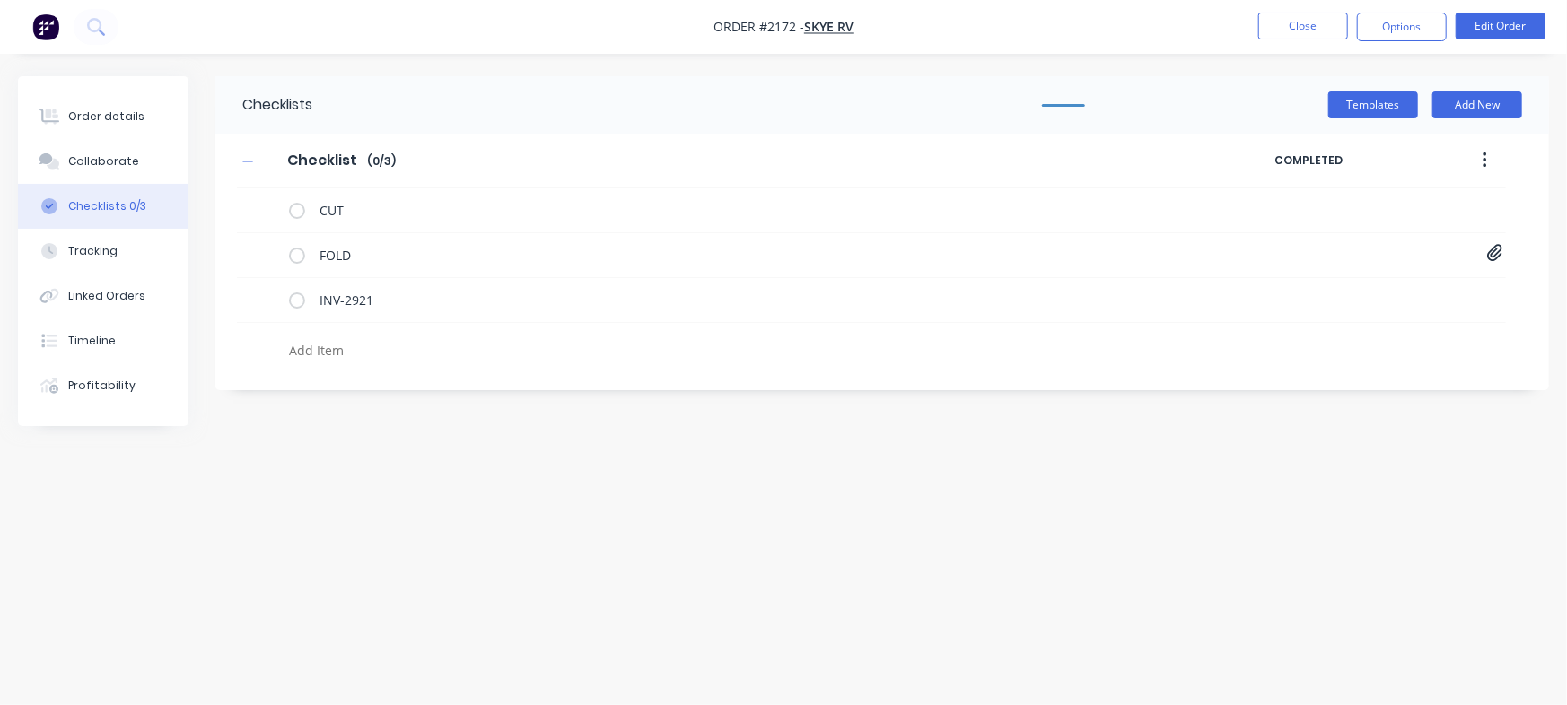
click at [1298, 43] on nav "Order #2172 - Skye RV Close Options Edit Order" at bounding box center [783, 27] width 1567 height 54
click at [1288, 21] on button "Close" at bounding box center [1303, 26] width 90 height 27
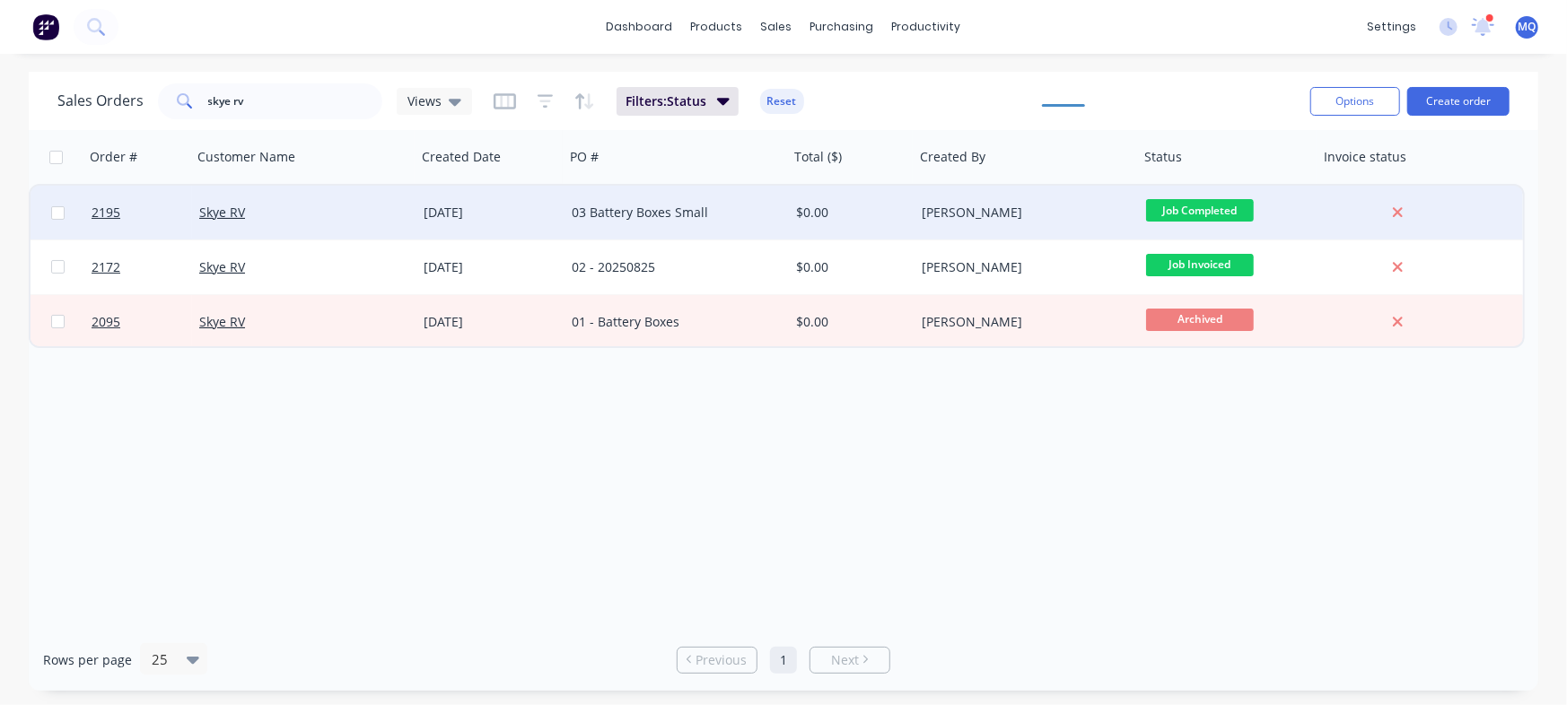
click at [659, 214] on div "03 Battery Boxes Small" at bounding box center [671, 213] width 199 height 18
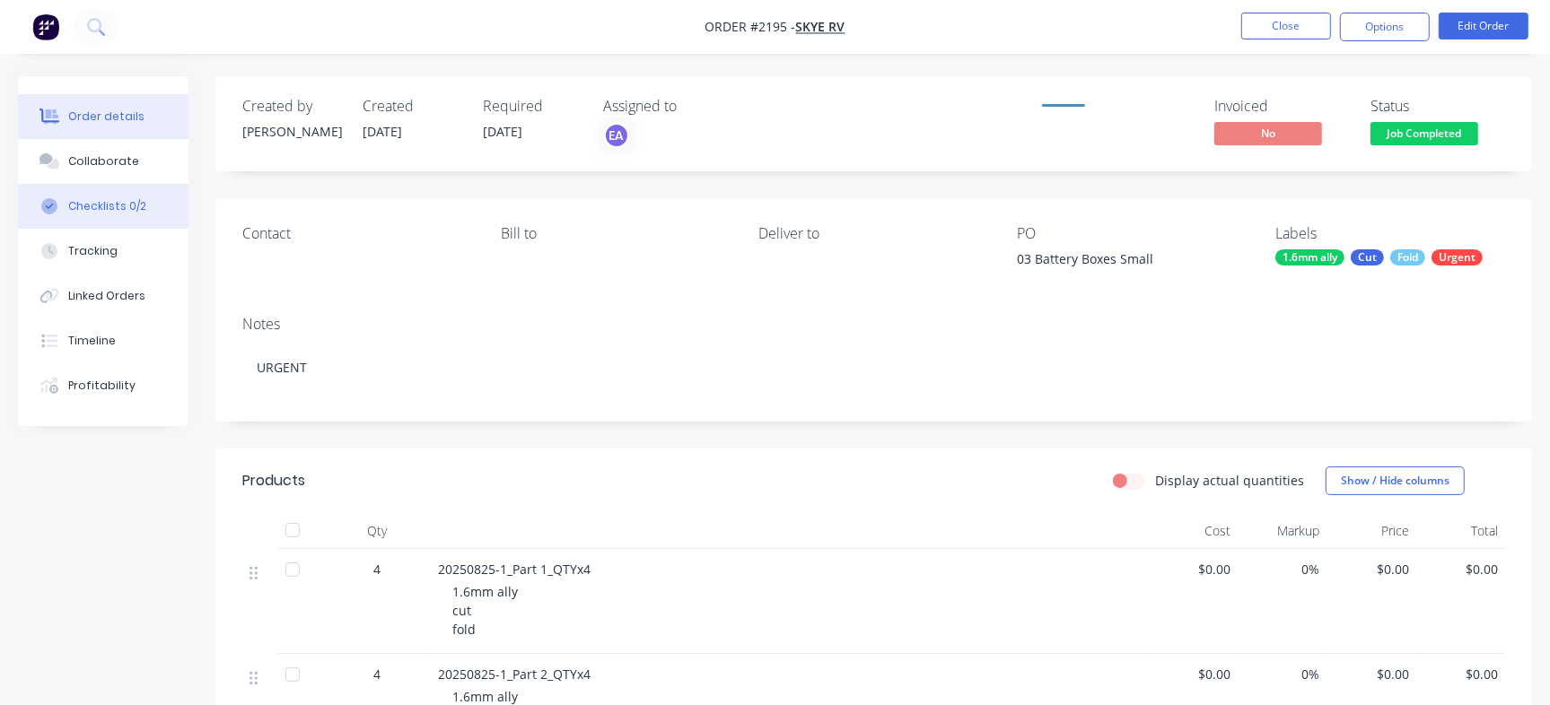
click at [134, 214] on div "Checklists 0/2" at bounding box center [107, 206] width 78 height 16
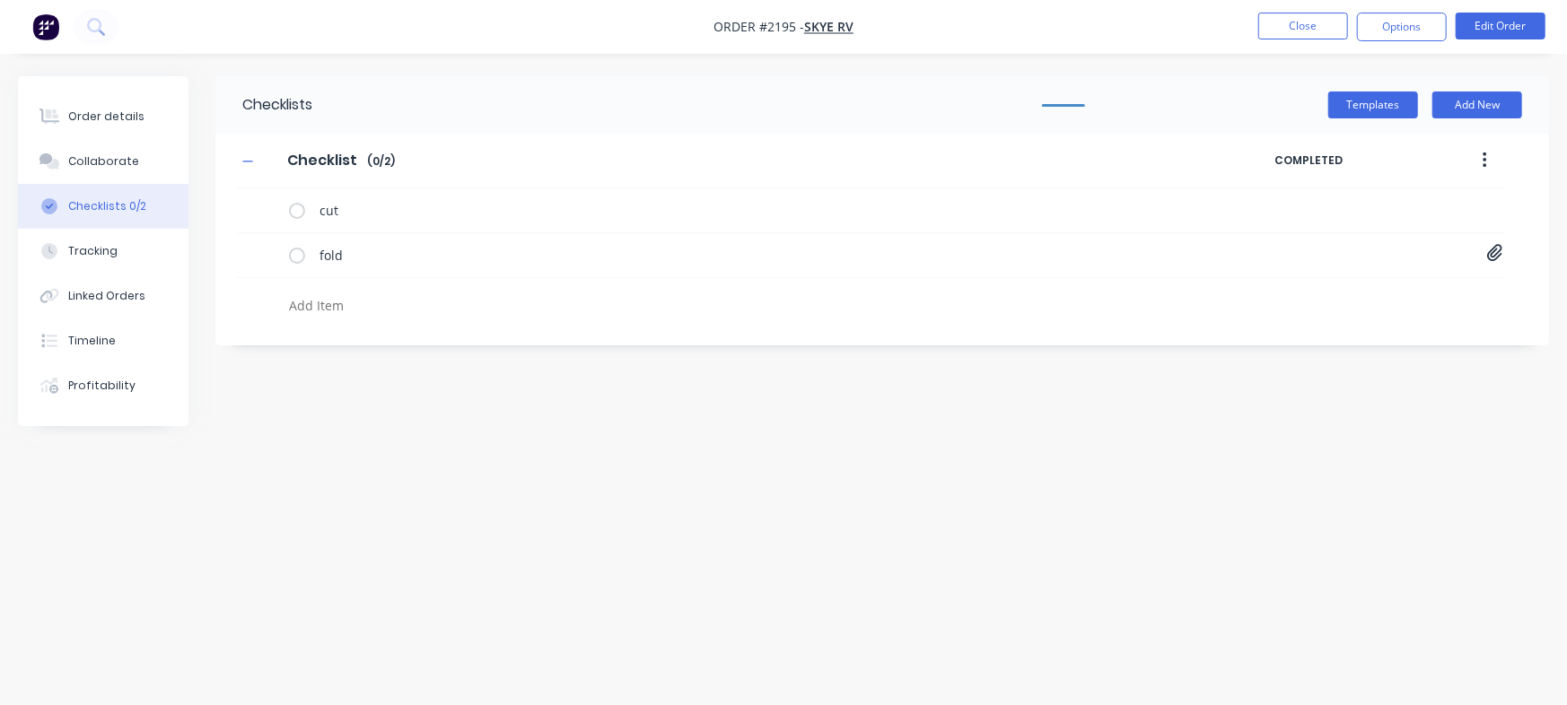
click at [345, 308] on textarea at bounding box center [690, 306] width 817 height 26
paste textarea "INV-2957"
type textarea "x"
type textarea "INV-2957"
type textarea "x"
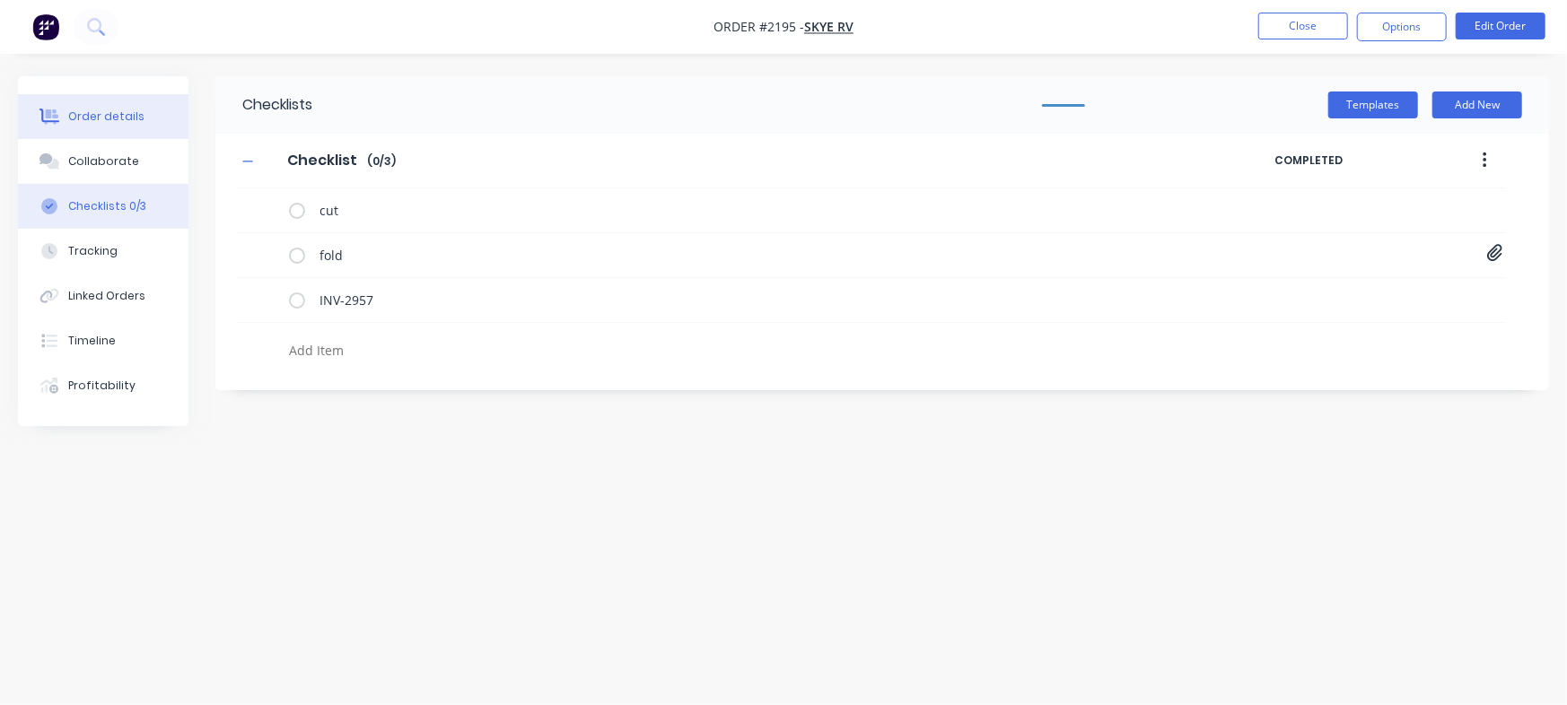
type textarea "x"
click at [71, 100] on button "Order details" at bounding box center [103, 116] width 170 height 45
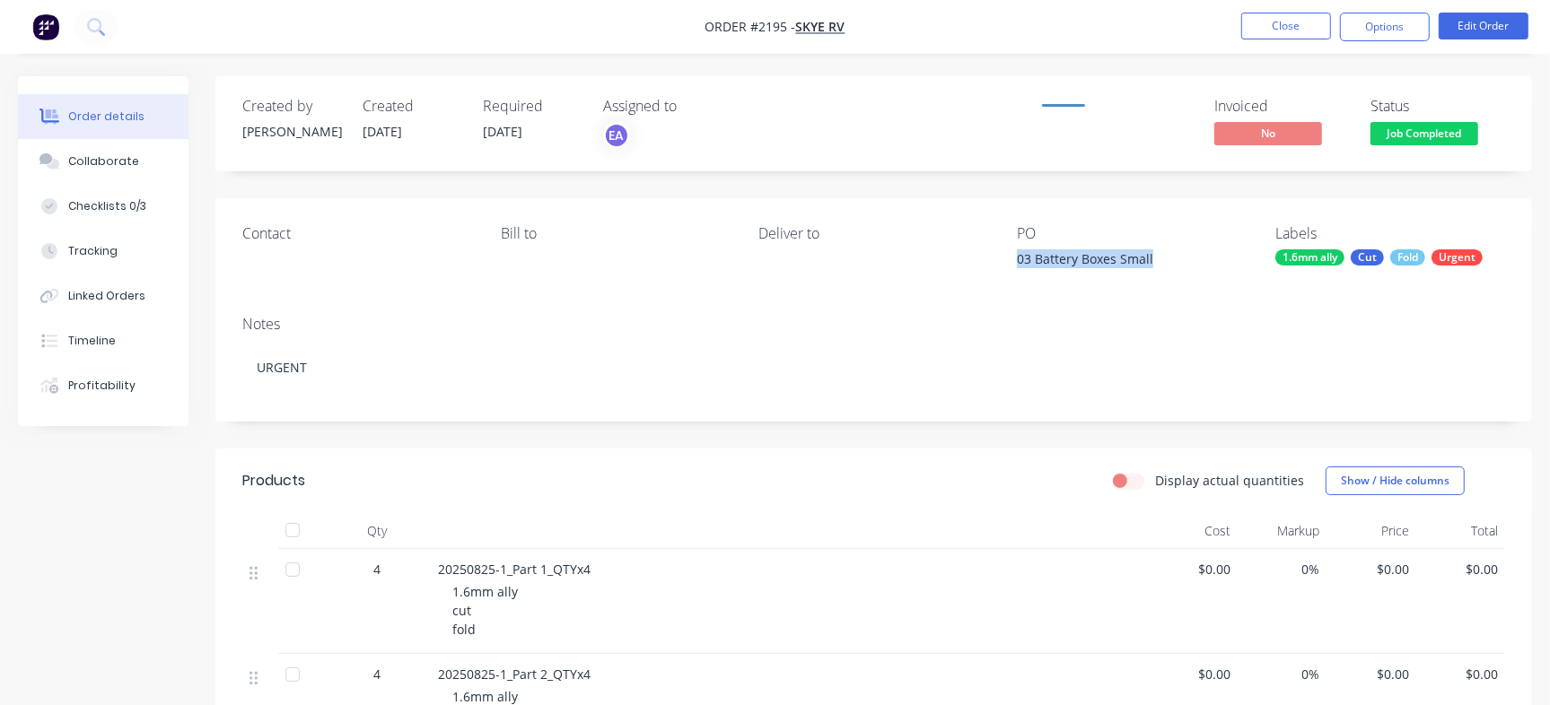
drag, startPoint x: 1014, startPoint y: 260, endPoint x: 1165, endPoint y: 262, distance: 150.8
click at [1165, 262] on div "Contact Bill to Deliver to PO 03 Battery Boxes Small Labels 1.6mm ally Cut Fold…" at bounding box center [873, 249] width 1316 height 103
copy div "03 Battery Boxes Small"
click at [1097, 261] on div "03 Battery Boxes Small" at bounding box center [1129, 261] width 224 height 25
click at [1043, 253] on div "03 Battery Boxes Small" at bounding box center [1129, 261] width 224 height 25
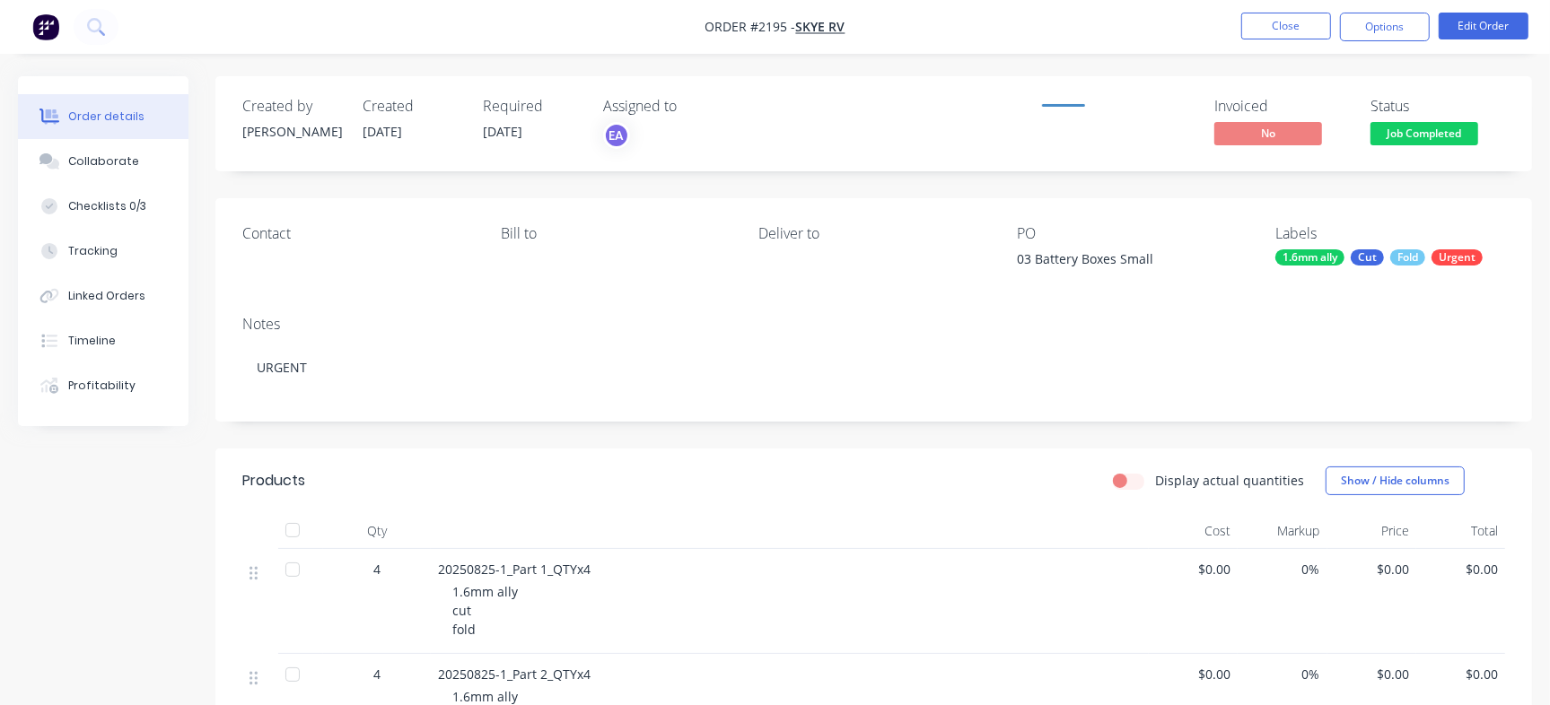
click at [1036, 256] on div "03 Battery Boxes Small" at bounding box center [1129, 261] width 224 height 25
drag, startPoint x: 1051, startPoint y: 257, endPoint x: 1167, endPoint y: 255, distance: 115.8
click at [1167, 255] on div "03 Battery Boxes Small" at bounding box center [1129, 261] width 224 height 25
copy div "Battery Boxes Small"
